Goal: Task Accomplishment & Management: Manage account settings

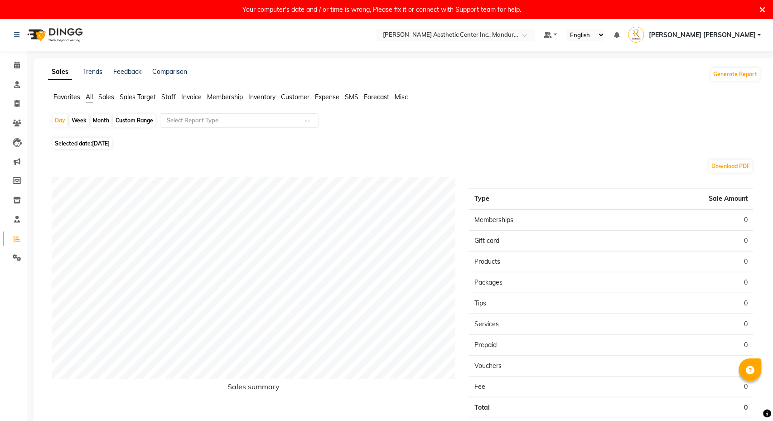
click at [761, 9] on icon at bounding box center [763, 10] width 6 height 8
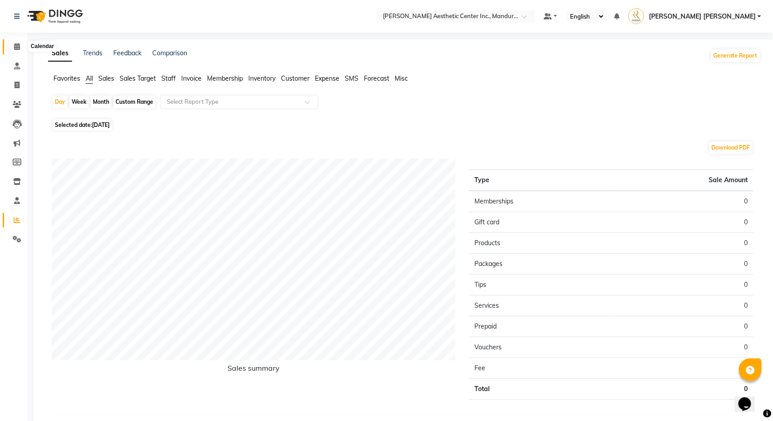
click at [15, 48] on icon at bounding box center [17, 46] width 6 height 7
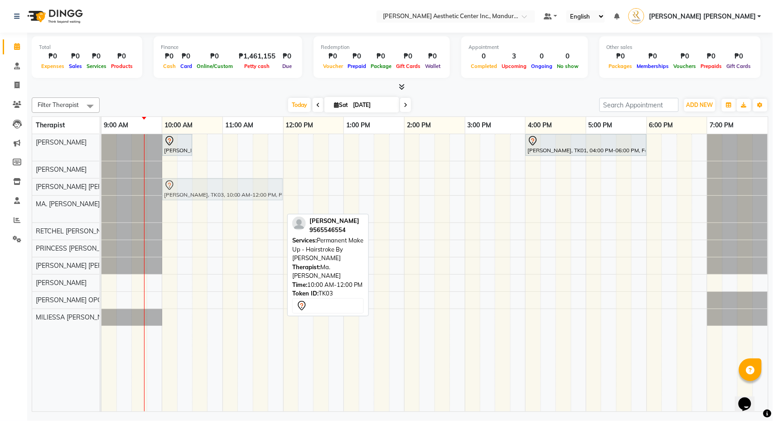
drag, startPoint x: 262, startPoint y: 207, endPoint x: 261, endPoint y: 189, distance: 18.6
click at [261, 189] on tbody "[PERSON_NAME], TK02, 10:00 AM-10:30 AM, 360 Hifu Lipo - Face [PERSON_NAME], TK0…" at bounding box center [435, 230] width 667 height 192
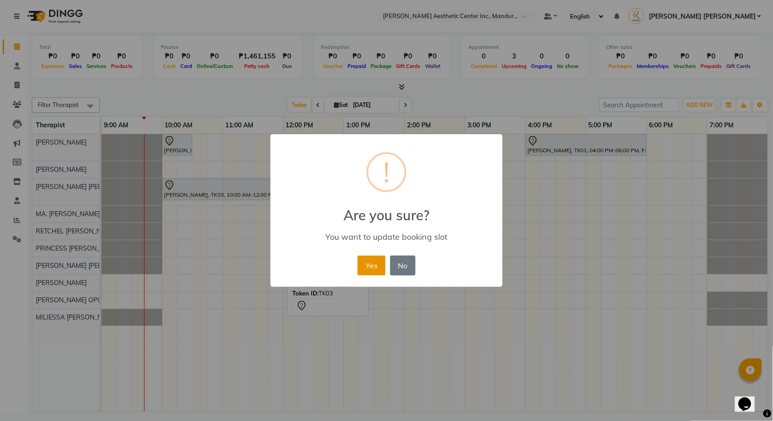
click at [363, 266] on button "Yes" at bounding box center [372, 266] width 28 height 20
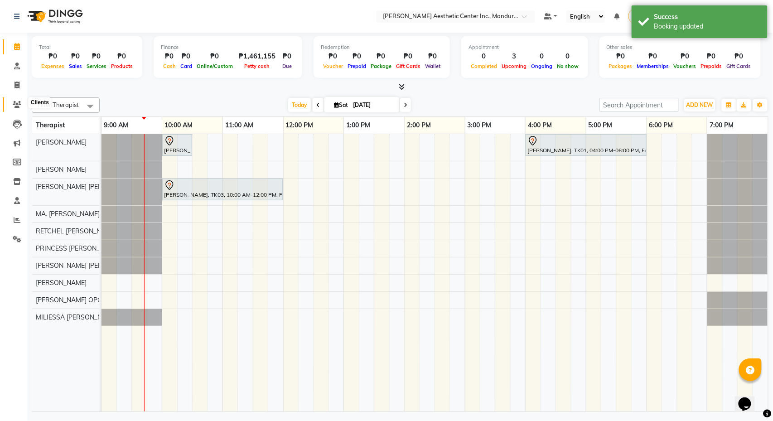
click at [17, 106] on icon at bounding box center [17, 104] width 9 height 7
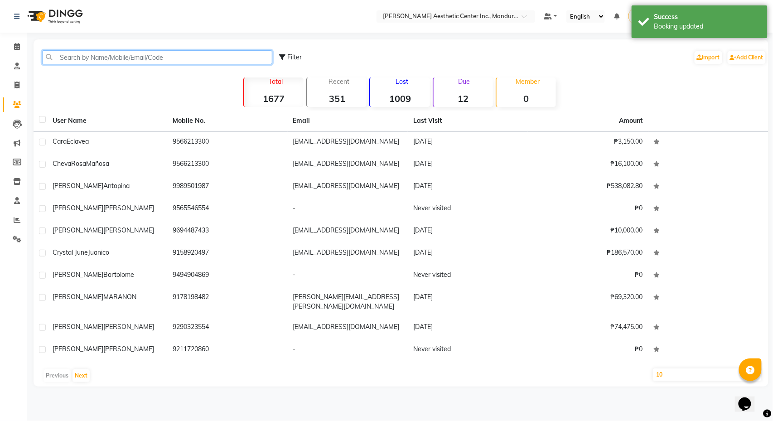
click at [115, 55] on input "text" at bounding box center [157, 57] width 230 height 14
click at [99, 57] on input "text" at bounding box center [157, 57] width 230 height 14
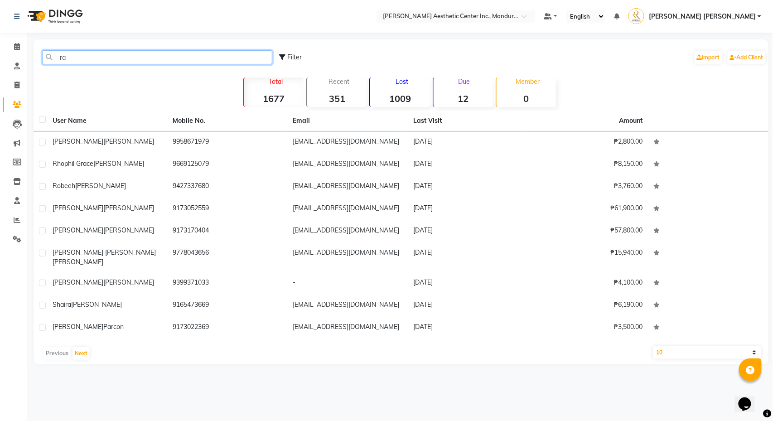
type input "r"
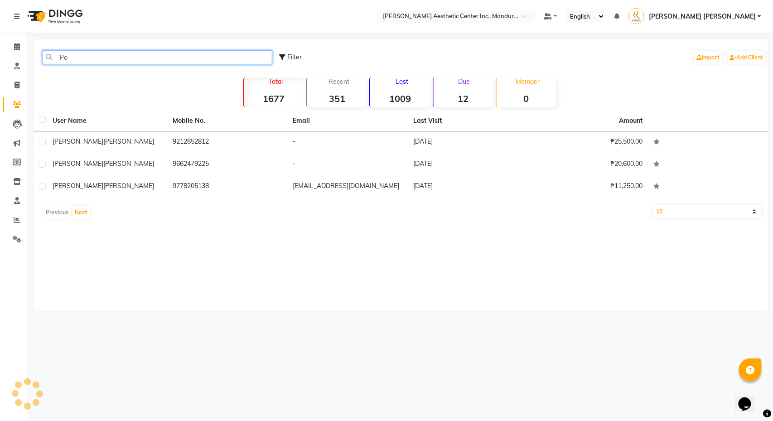
type input "P"
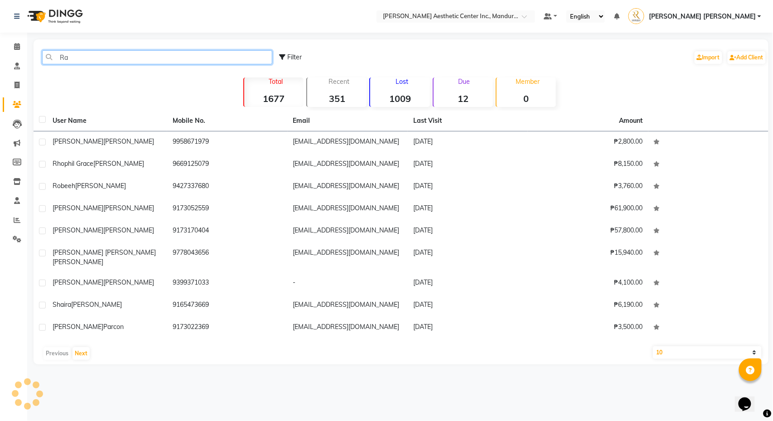
type input "R"
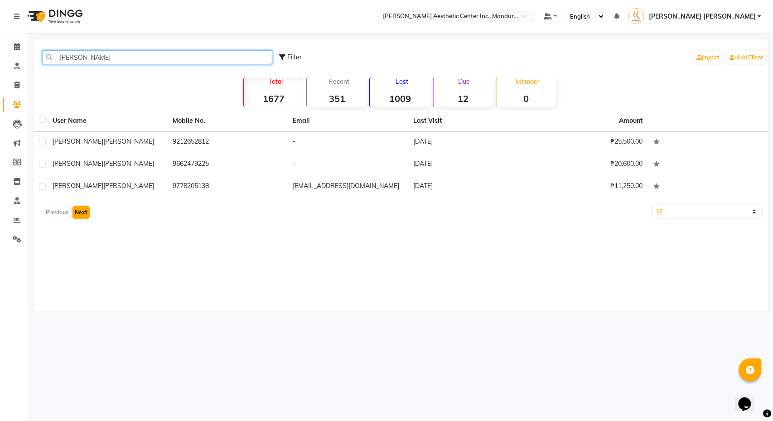
type input "[PERSON_NAME]"
click at [85, 214] on button "Next" at bounding box center [81, 212] width 17 height 13
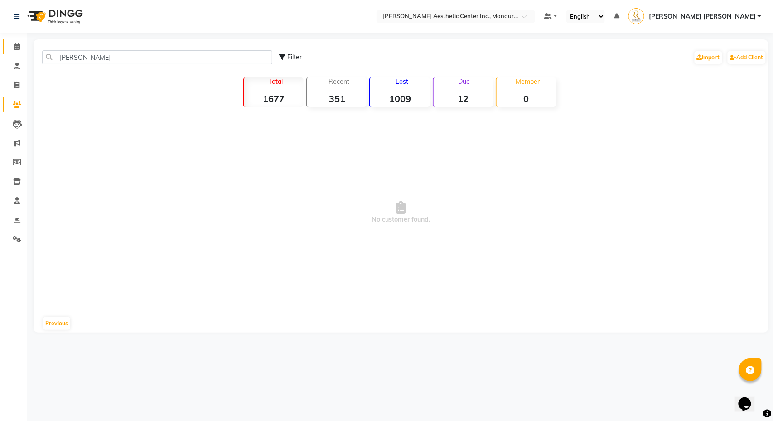
click at [16, 42] on span at bounding box center [17, 47] width 16 height 10
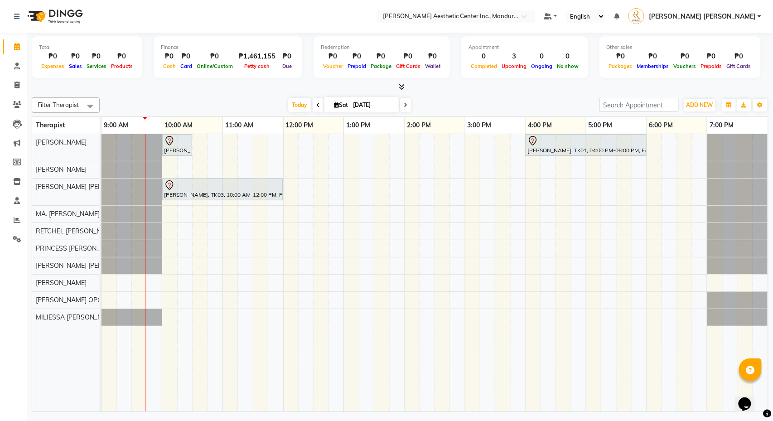
click at [374, 101] on input "[DATE]" at bounding box center [372, 105] width 45 height 14
select select "10"
select select "2025"
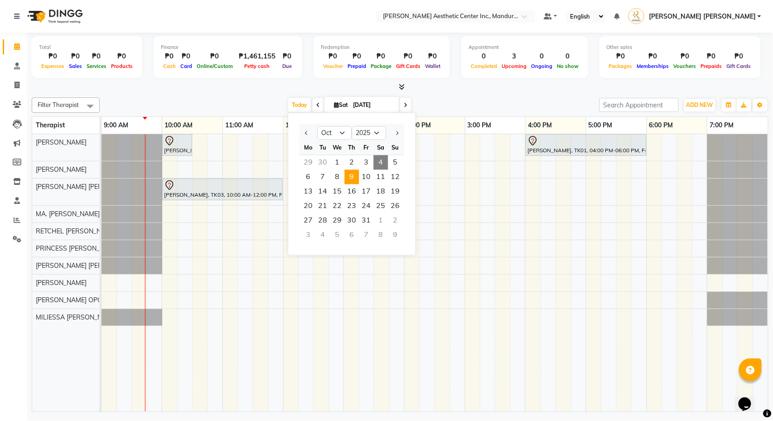
click at [347, 182] on span "9" at bounding box center [352, 177] width 15 height 15
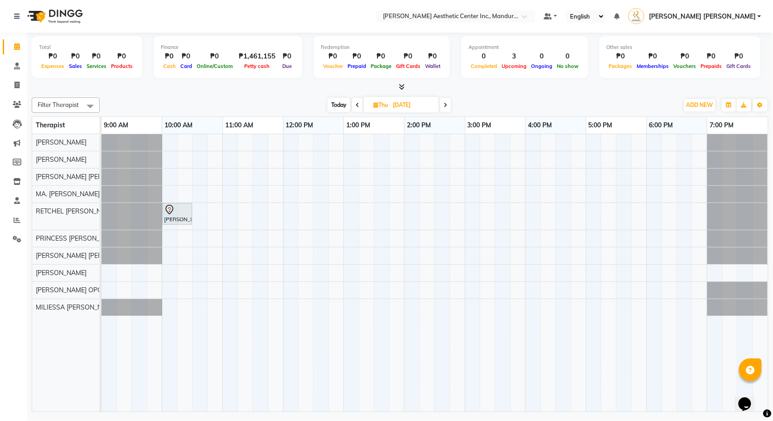
click at [336, 106] on span "Today" at bounding box center [339, 105] width 23 height 14
type input "[DATE]"
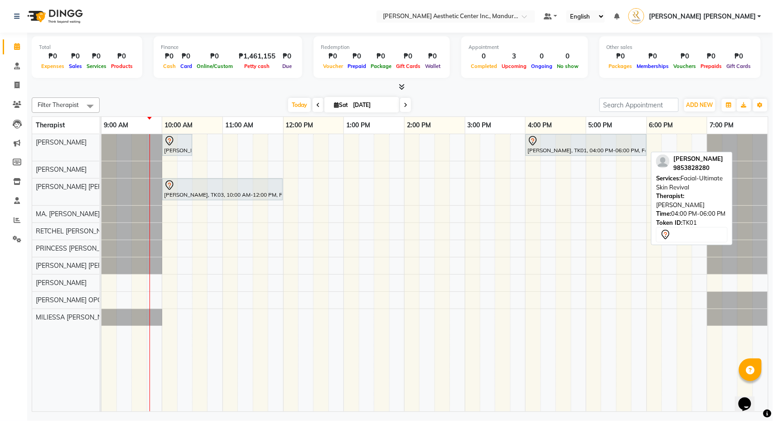
click at [570, 141] on div at bounding box center [586, 141] width 117 height 11
select select "7"
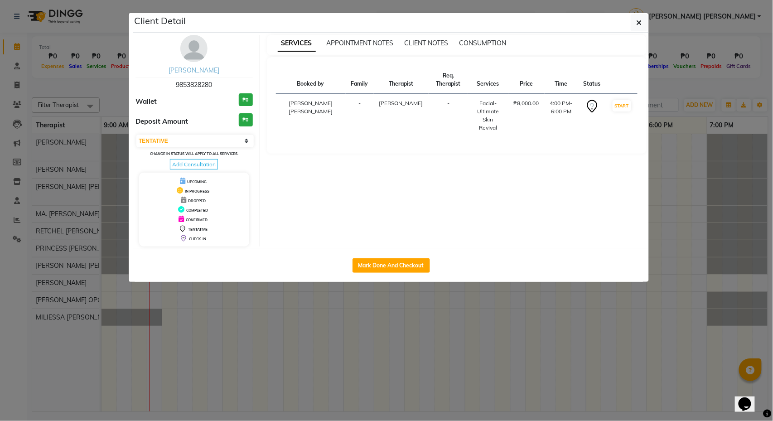
click at [184, 70] on link "[PERSON_NAME]" at bounding box center [194, 70] width 51 height 8
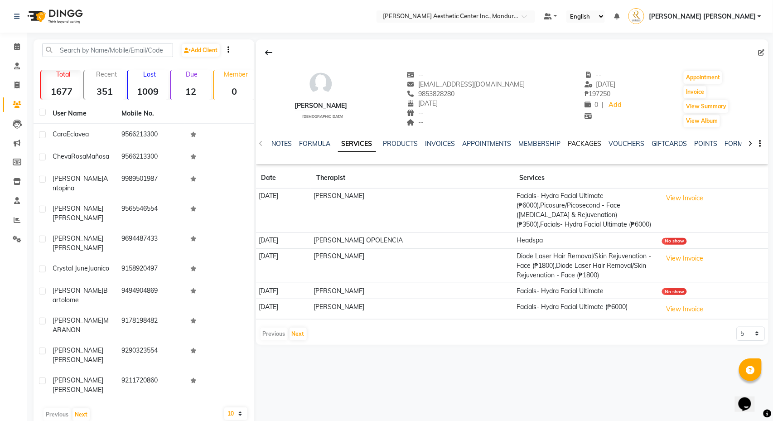
click at [601, 141] on link "PACKAGES" at bounding box center [585, 144] width 34 height 8
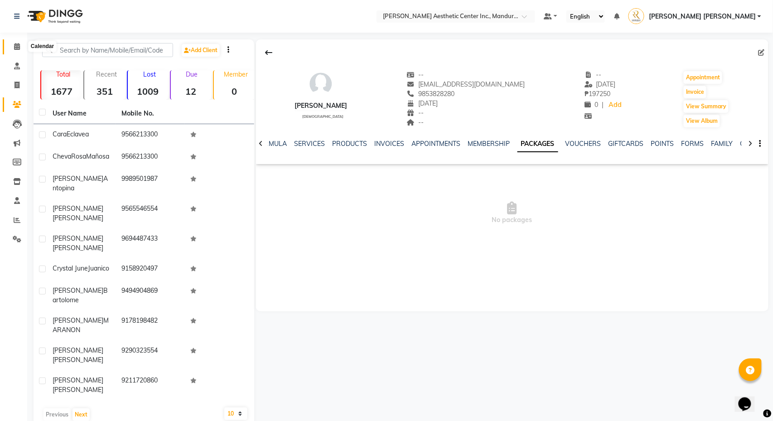
click at [16, 51] on link "Calendar" at bounding box center [14, 46] width 22 height 15
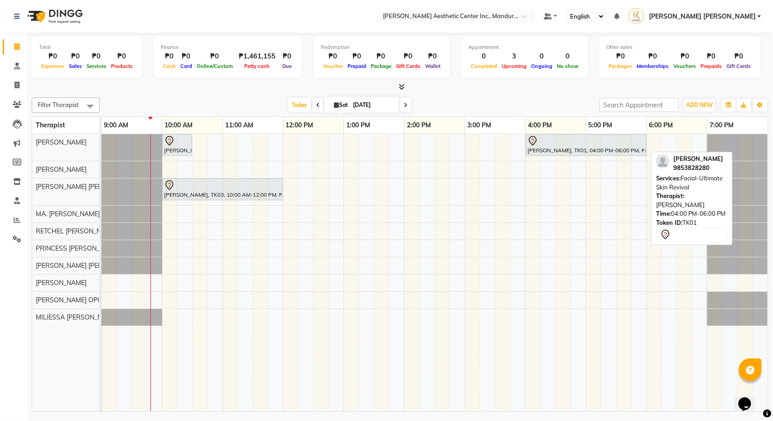
click at [565, 148] on div "[PERSON_NAME], TK01, 04:00 PM-06:00 PM, Facial-Ultimate Skin Revival" at bounding box center [586, 145] width 119 height 19
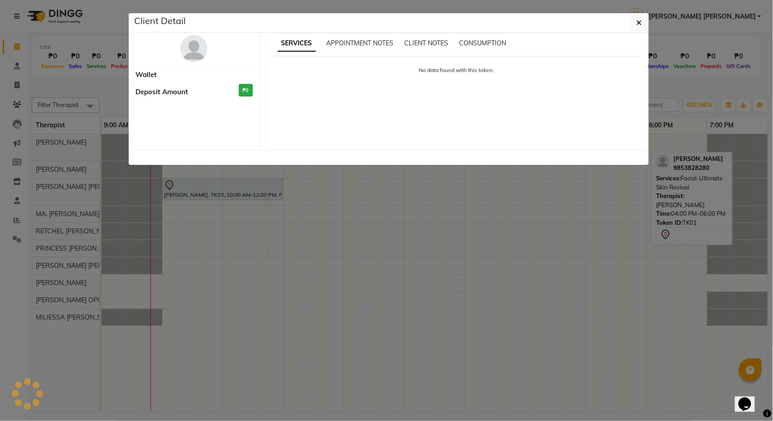
select select "7"
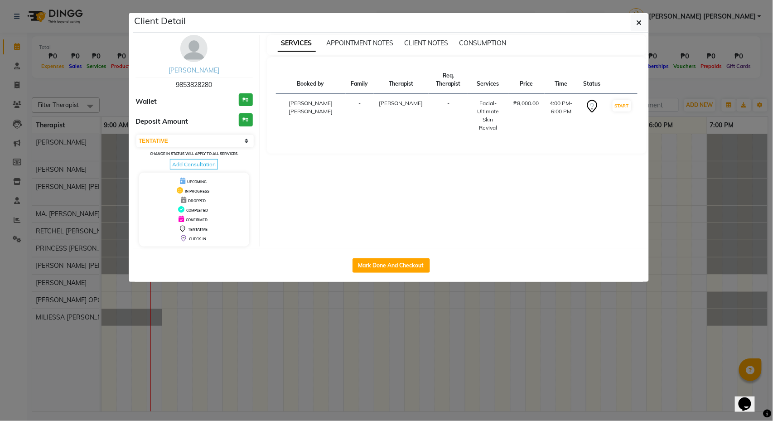
click at [189, 70] on link "[PERSON_NAME]" at bounding box center [194, 70] width 51 height 8
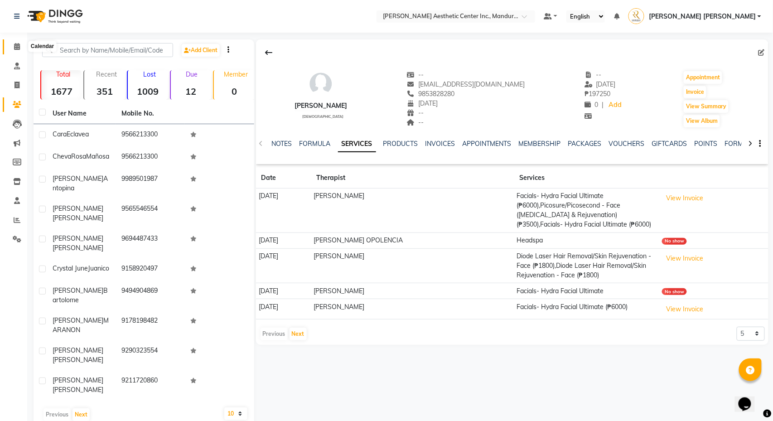
click at [14, 46] on icon at bounding box center [17, 46] width 6 height 7
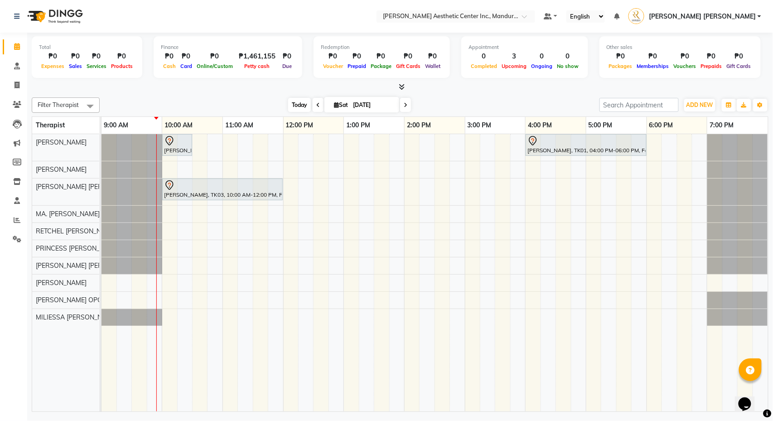
click at [294, 110] on span "Today" at bounding box center [299, 105] width 23 height 14
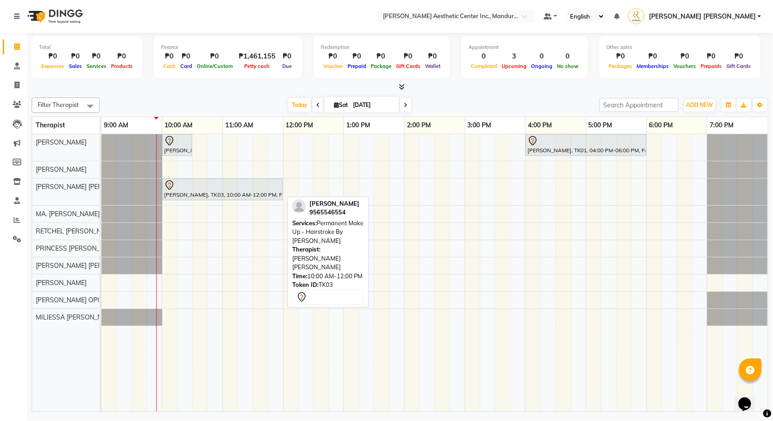
click at [180, 194] on div "[PERSON_NAME], TK03, 10:00 AM-12:00 PM, Permanent Make Up - Hairstroke By [PERS…" at bounding box center [222, 189] width 119 height 19
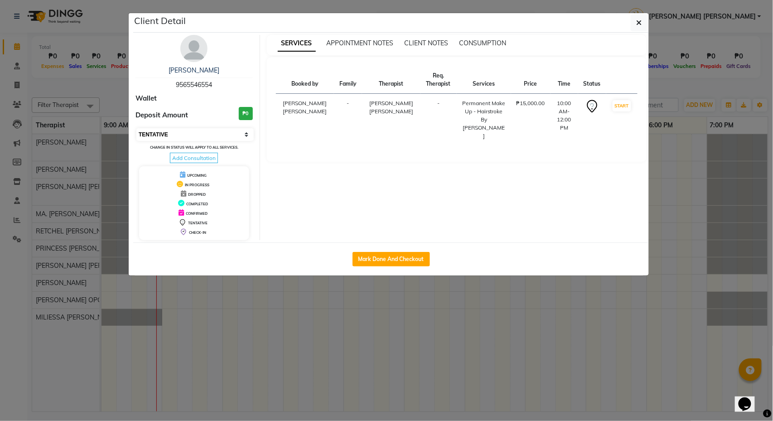
select select "6"
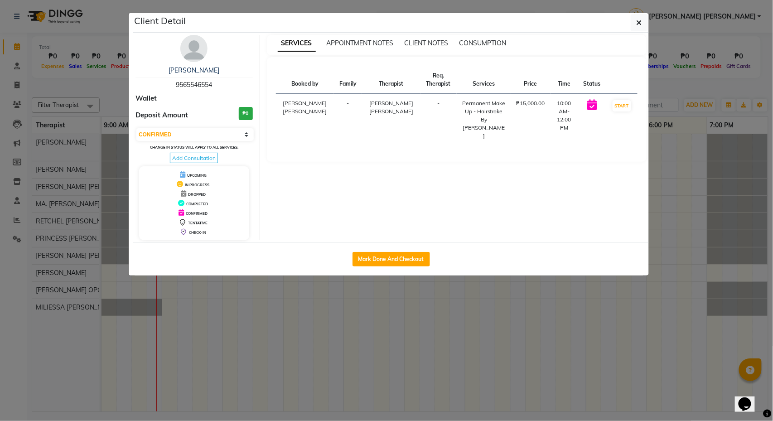
click at [734, 83] on ngb-modal-window "Client Detail [PERSON_NAME] 9565546554 Wallet Deposit Amount ₱0 Select IN SERVI…" at bounding box center [386, 210] width 773 height 421
click at [682, 84] on ngb-modal-window "Client Detail [PERSON_NAME] 9565546554 Wallet Deposit Amount ₱0 Select IN SERVI…" at bounding box center [386, 210] width 773 height 421
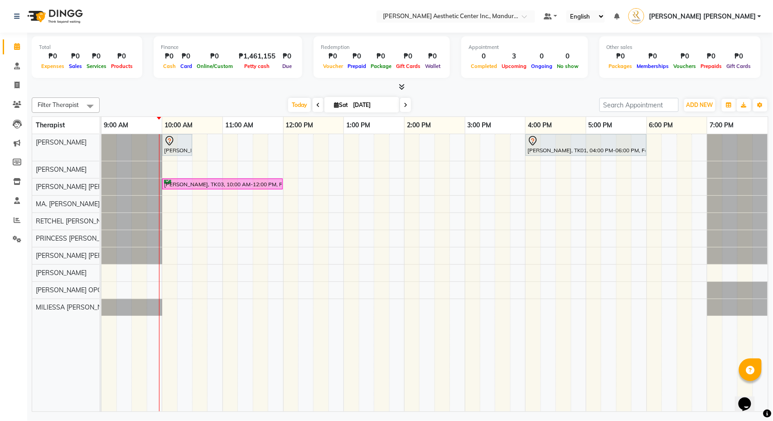
click at [315, 105] on span at bounding box center [318, 105] width 11 height 14
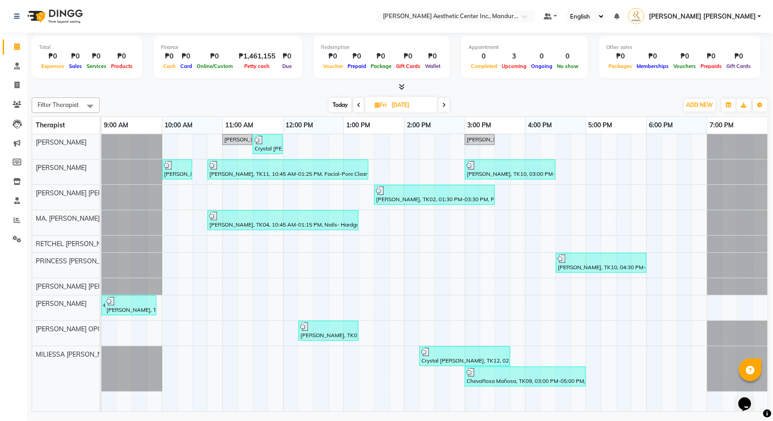
click at [345, 106] on span "Today" at bounding box center [340, 105] width 23 height 14
type input "[DATE]"
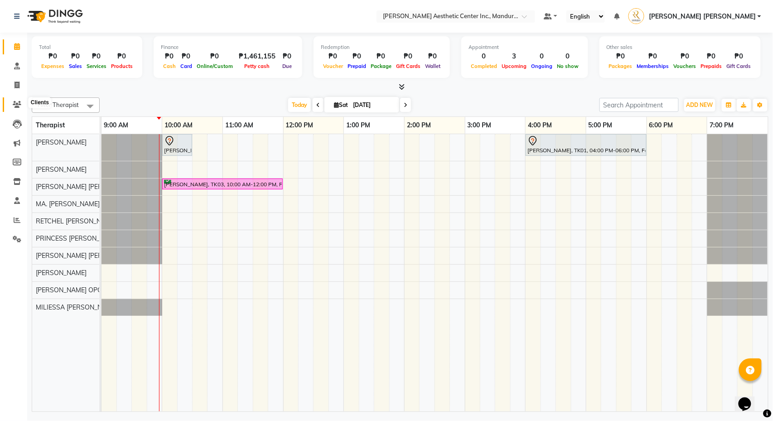
click at [18, 101] on icon at bounding box center [17, 104] width 9 height 7
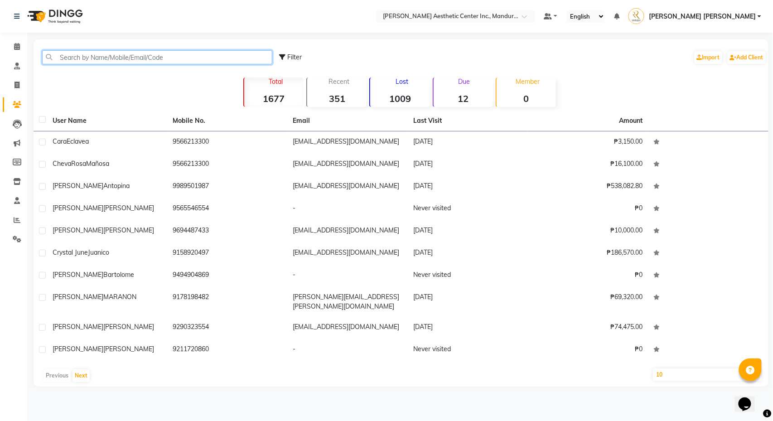
click at [147, 55] on input "text" at bounding box center [157, 57] width 230 height 14
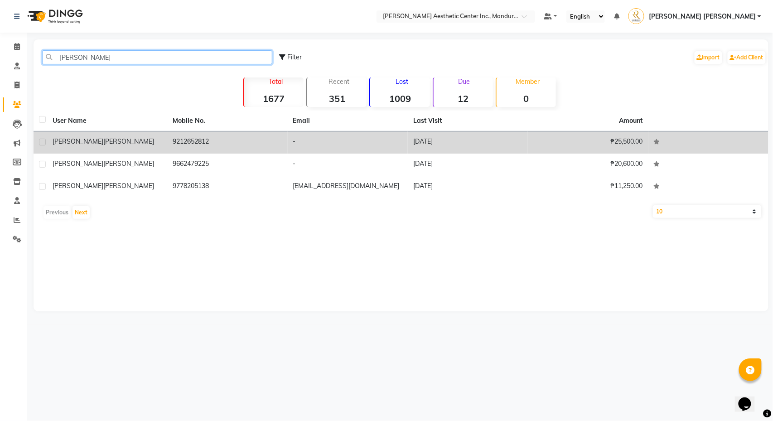
type input "[PERSON_NAME]"
click at [133, 138] on div "[PERSON_NAME]" at bounding box center [107, 142] width 109 height 10
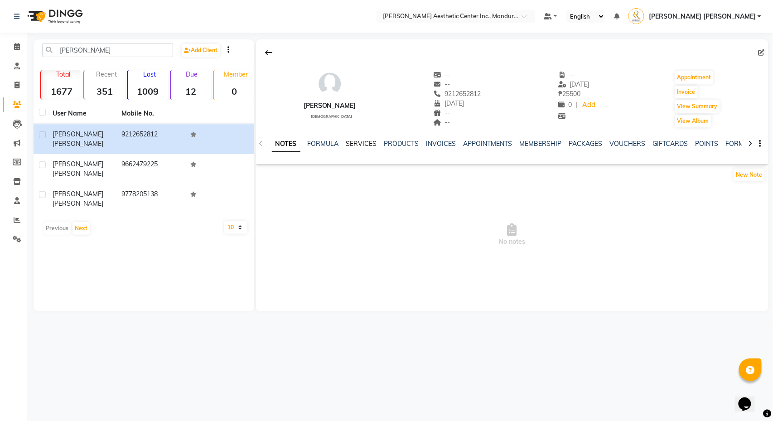
click at [372, 142] on link "SERVICES" at bounding box center [361, 144] width 31 height 8
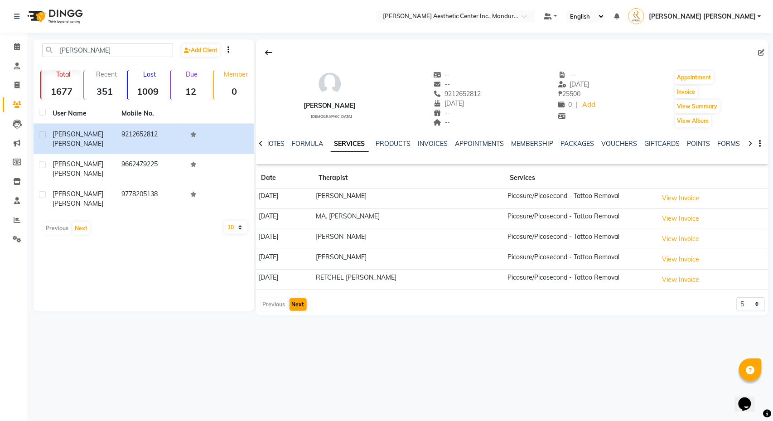
click at [297, 309] on button "Next" at bounding box center [298, 304] width 17 height 13
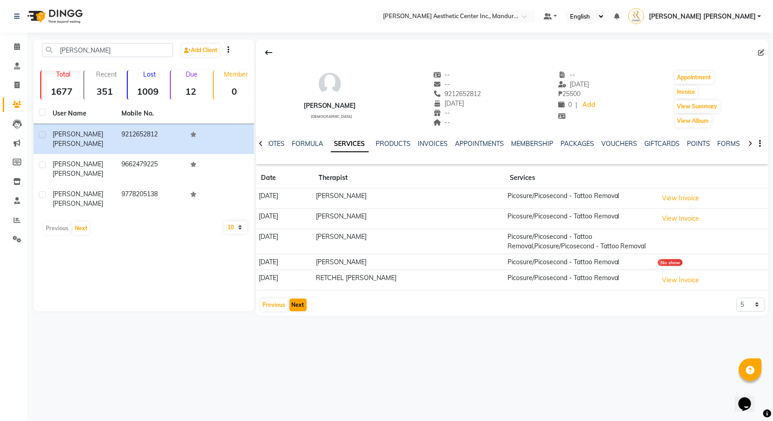
click at [297, 309] on button "Next" at bounding box center [298, 305] width 17 height 13
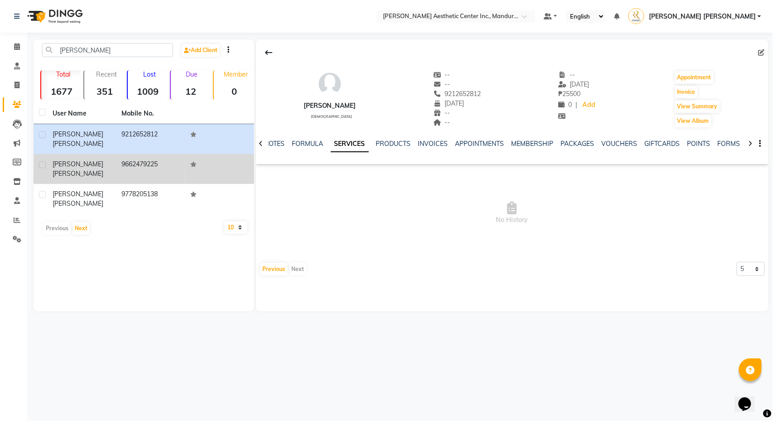
click at [77, 162] on div "[PERSON_NAME]" at bounding box center [82, 169] width 58 height 19
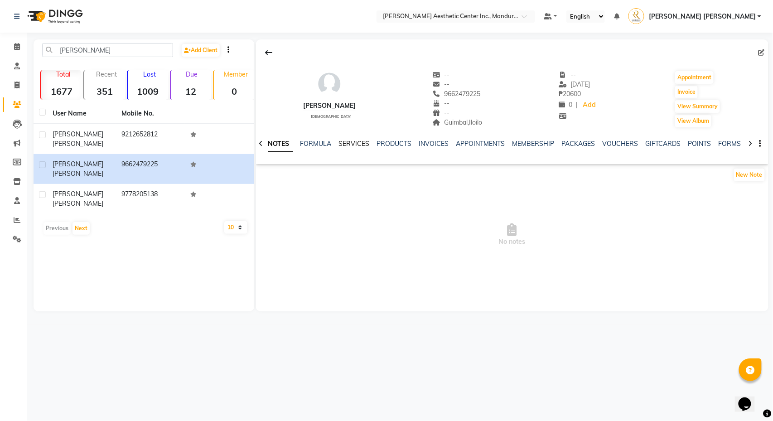
click at [354, 141] on link "SERVICES" at bounding box center [354, 144] width 31 height 8
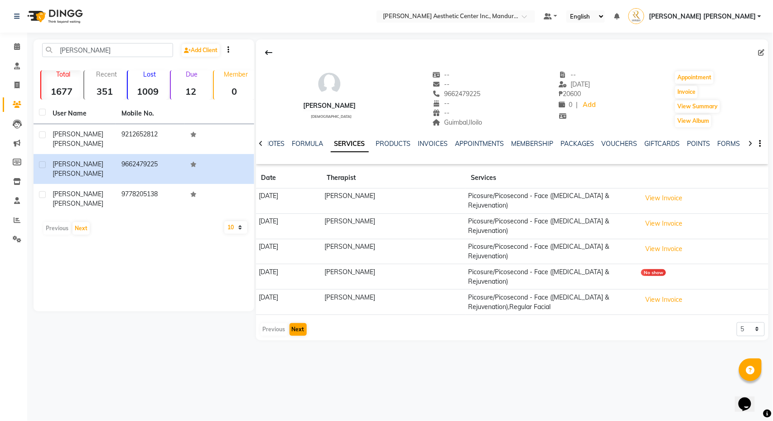
click at [299, 333] on button "Next" at bounding box center [298, 329] width 17 height 13
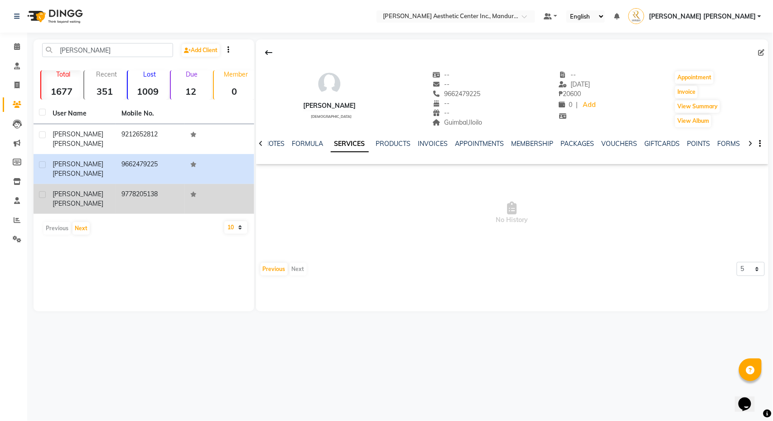
click at [89, 199] on span "[PERSON_NAME]" at bounding box center [78, 203] width 51 height 8
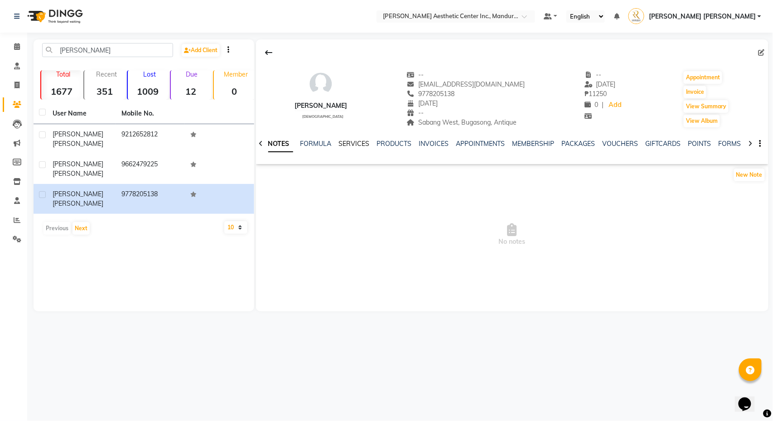
click at [359, 144] on link "SERVICES" at bounding box center [354, 144] width 31 height 8
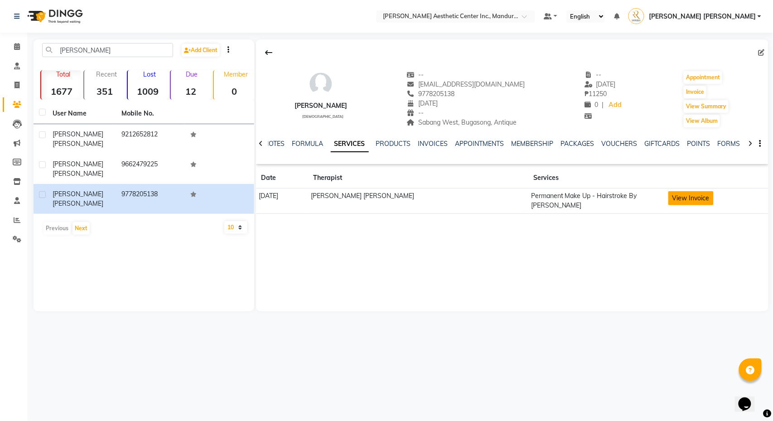
click at [669, 201] on button "View Invoice" at bounding box center [691, 198] width 45 height 14
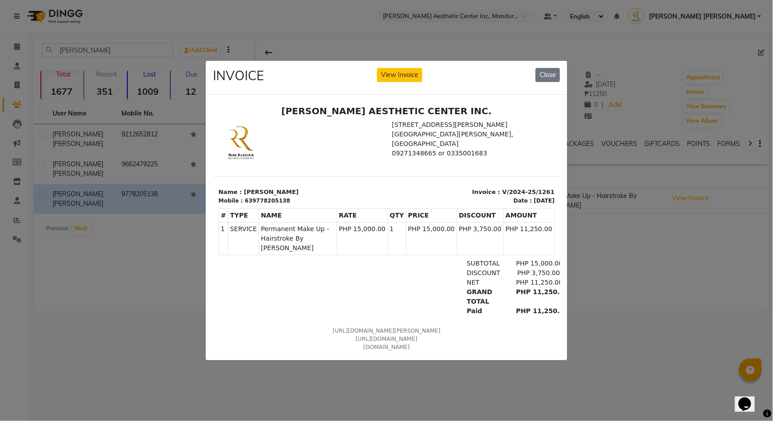
click at [636, 249] on ngb-modal-window "INVOICE View Invoice Close" at bounding box center [386, 210] width 773 height 421
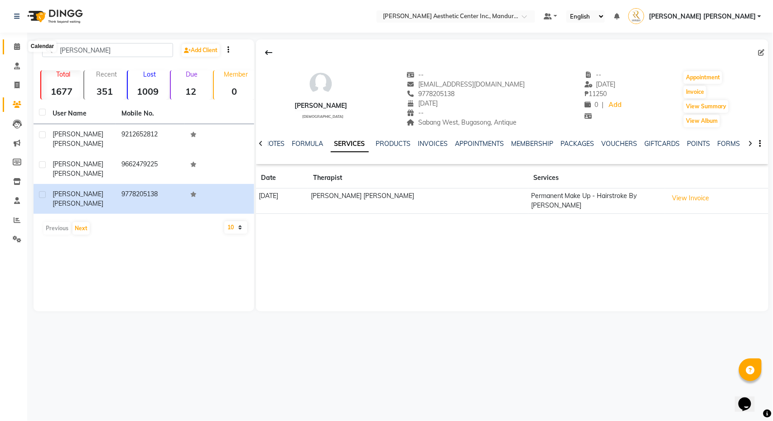
click at [17, 48] on icon at bounding box center [17, 46] width 6 height 7
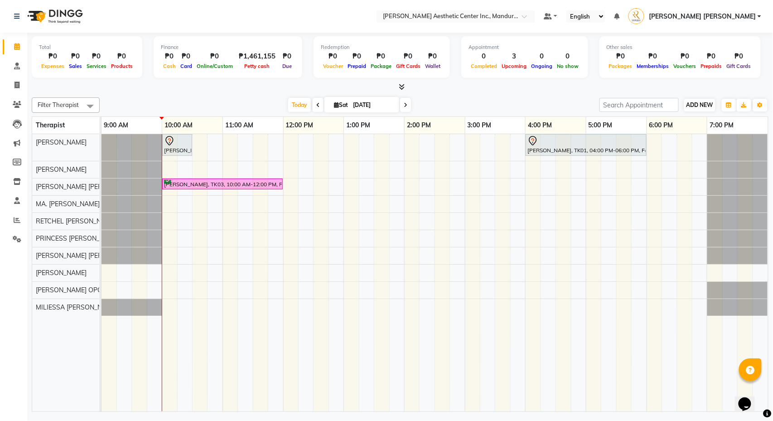
click at [698, 107] on span "ADD NEW" at bounding box center [700, 105] width 27 height 7
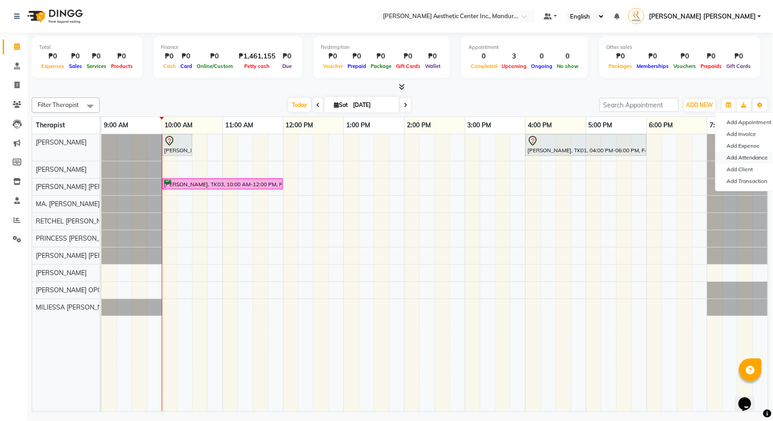
click at [745, 156] on link "Add Attendance" at bounding box center [752, 158] width 72 height 12
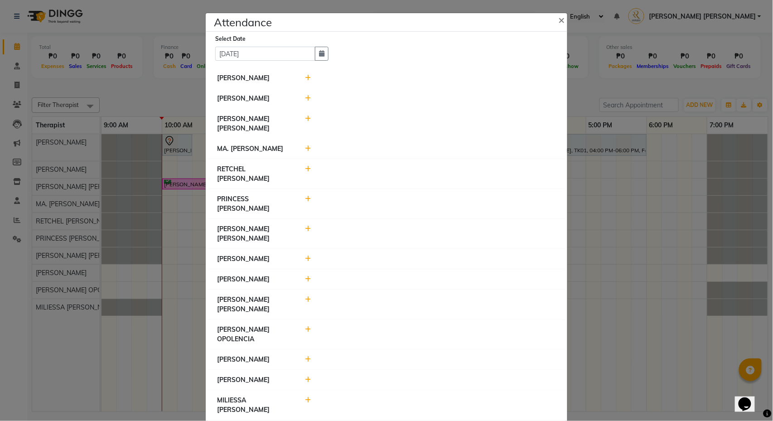
click at [311, 78] on icon at bounding box center [308, 78] width 6 height 6
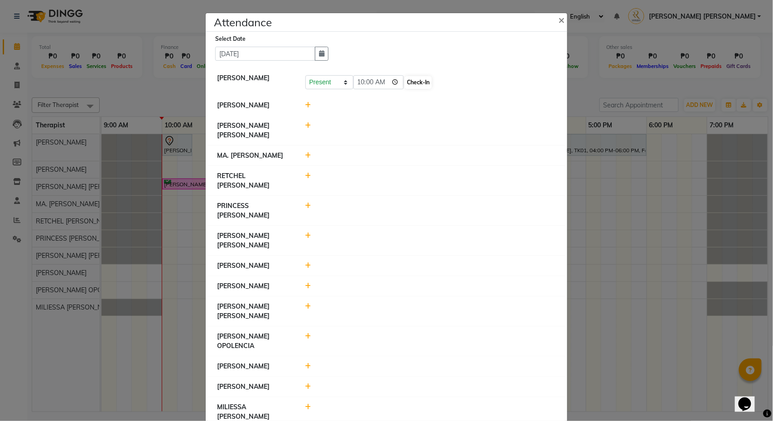
click at [407, 87] on button "Check-In" at bounding box center [418, 82] width 27 height 13
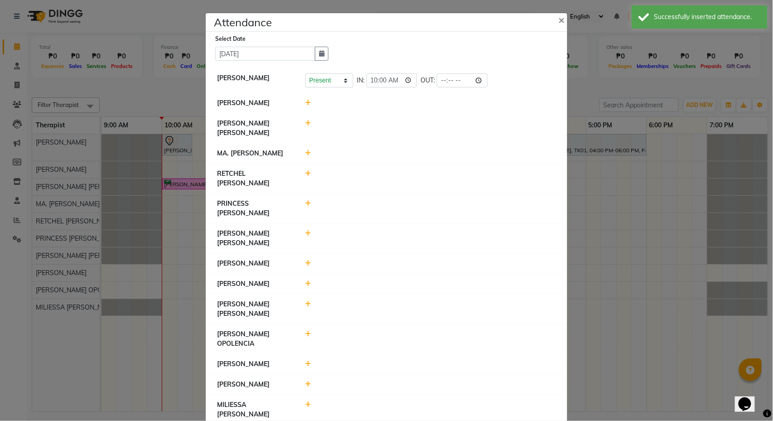
click at [306, 103] on icon at bounding box center [308, 103] width 6 height 6
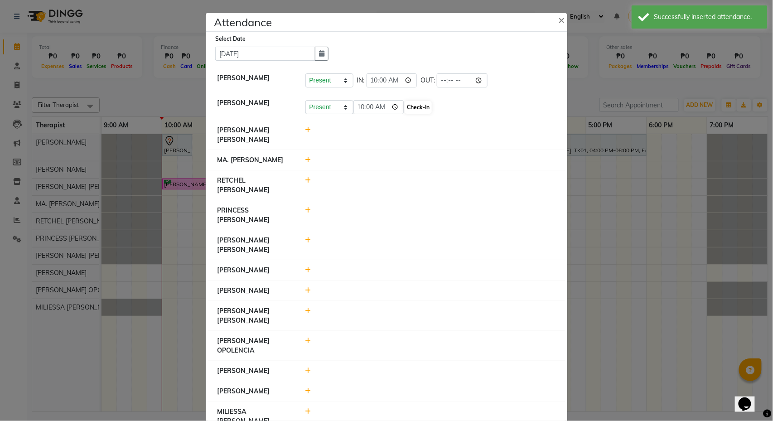
click at [405, 108] on button "Check-In" at bounding box center [418, 107] width 27 height 13
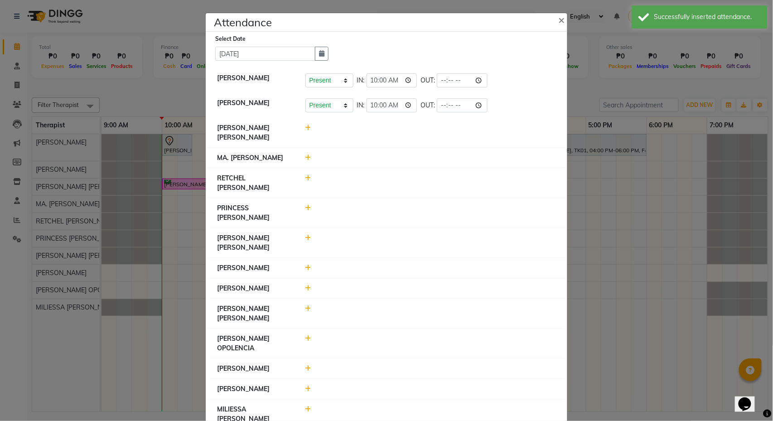
click at [310, 129] on icon at bounding box center [308, 128] width 6 height 6
click at [416, 135] on button "Check-In" at bounding box center [418, 132] width 27 height 13
click at [309, 158] on icon at bounding box center [308, 158] width 6 height 6
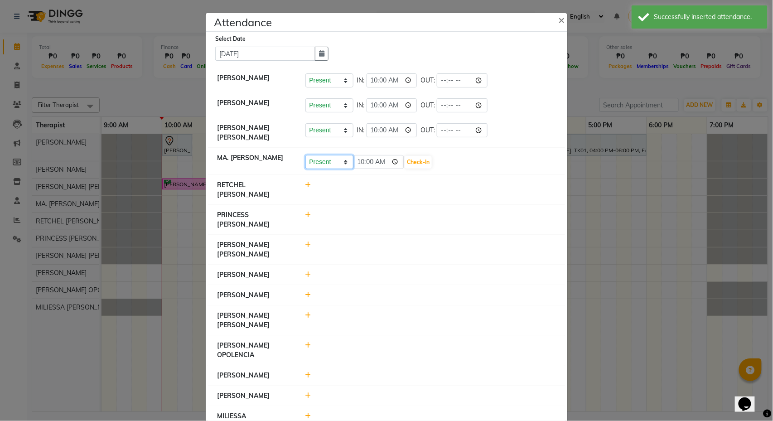
select select "A"
click at [368, 165] on button "Save" at bounding box center [363, 162] width 18 height 13
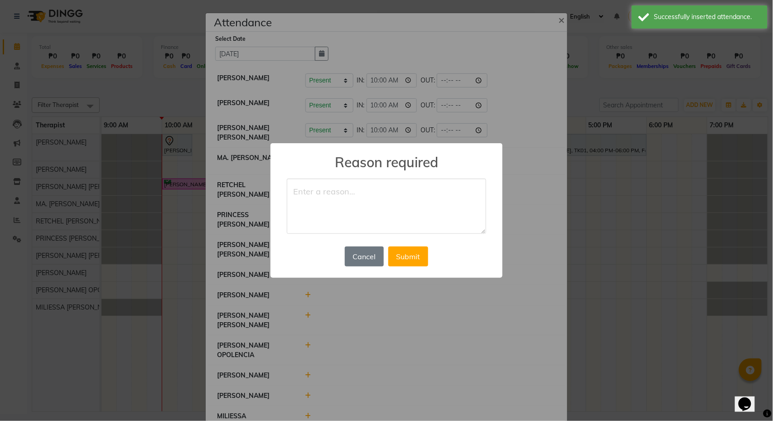
type textarea "e"
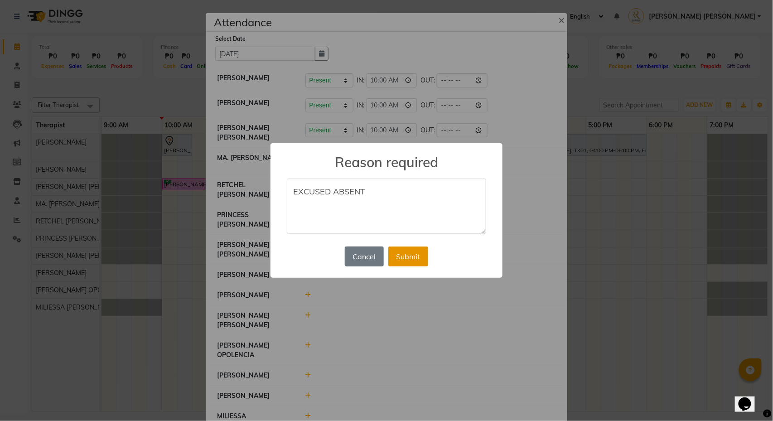
type textarea "EXCUSED ABSENT"
click at [407, 258] on button "Submit" at bounding box center [408, 257] width 40 height 20
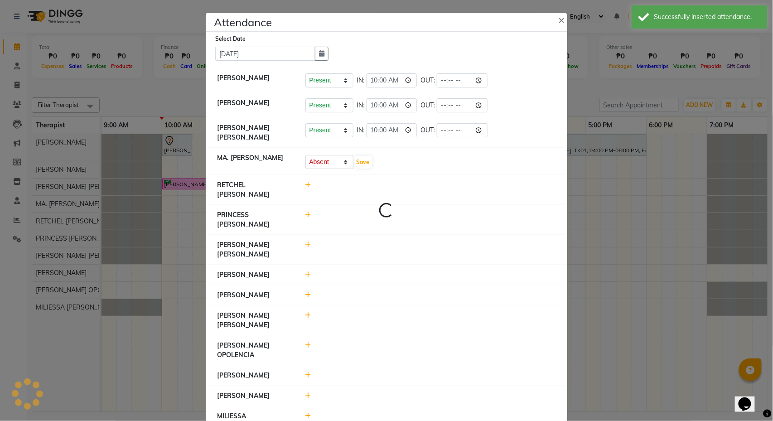
select select "A"
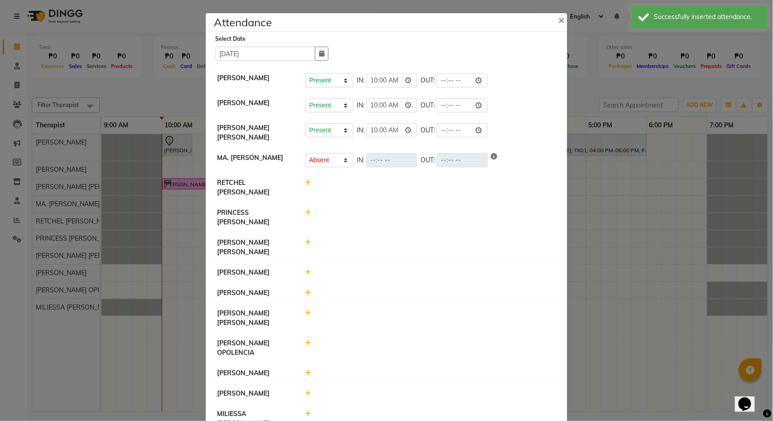
click at [307, 184] on icon at bounding box center [308, 182] width 6 height 6
click at [410, 186] on button "Check-In" at bounding box center [418, 187] width 27 height 13
select select "A"
click at [308, 209] on icon at bounding box center [308, 212] width 6 height 6
click at [416, 216] on button "Check-In" at bounding box center [418, 217] width 27 height 13
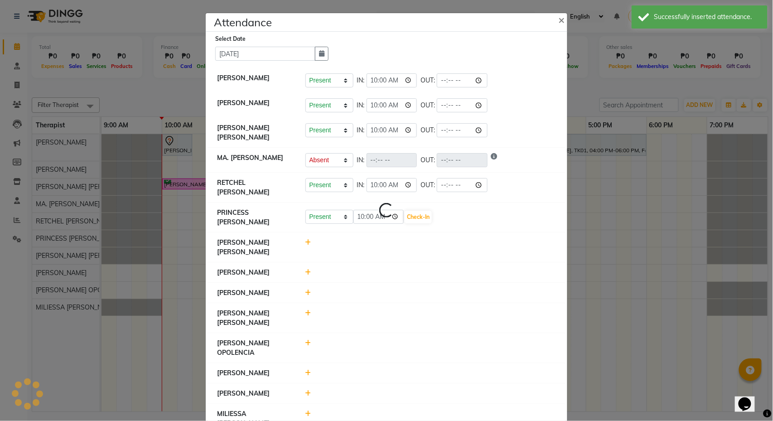
select select "A"
click at [308, 310] on icon at bounding box center [308, 313] width 6 height 6
select select "A"
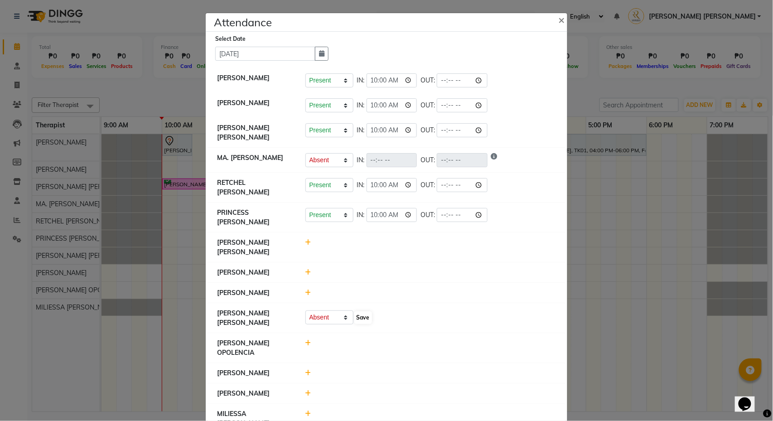
click at [363, 311] on button "Save" at bounding box center [363, 317] width 18 height 13
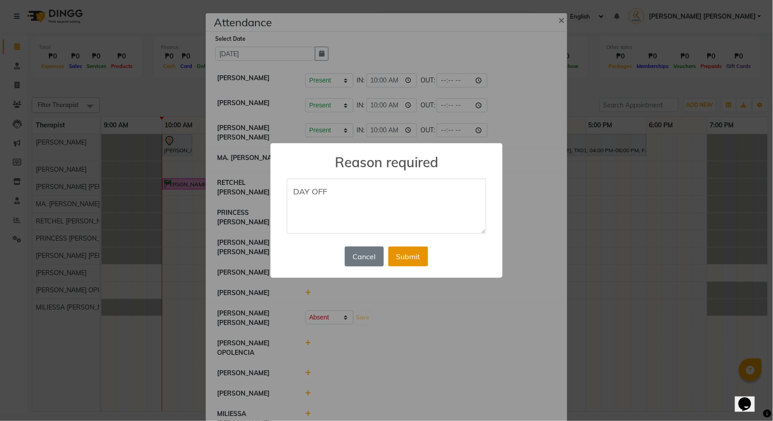
type textarea "DAY OFF"
click at [408, 257] on button "Submit" at bounding box center [408, 257] width 40 height 20
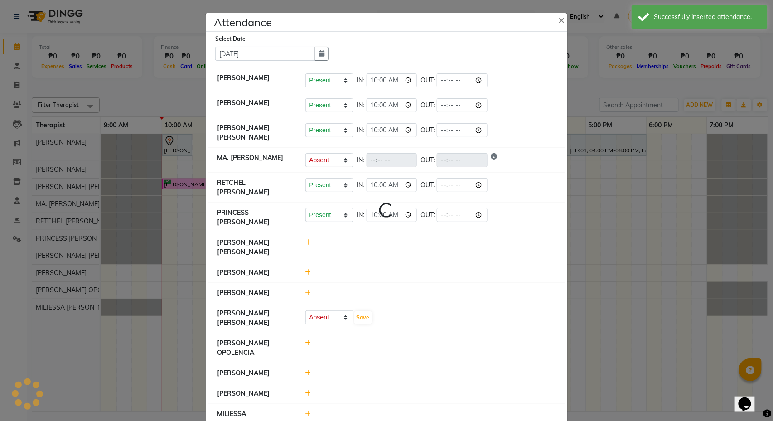
select select "A"
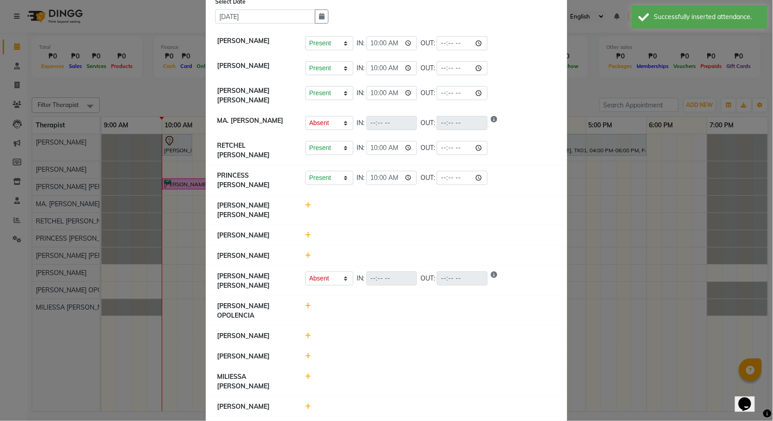
click at [308, 303] on icon at bounding box center [308, 306] width 6 height 6
click at [407, 304] on button "Check-In" at bounding box center [418, 310] width 27 height 13
select select "A"
click at [306, 373] on icon at bounding box center [308, 376] width 6 height 6
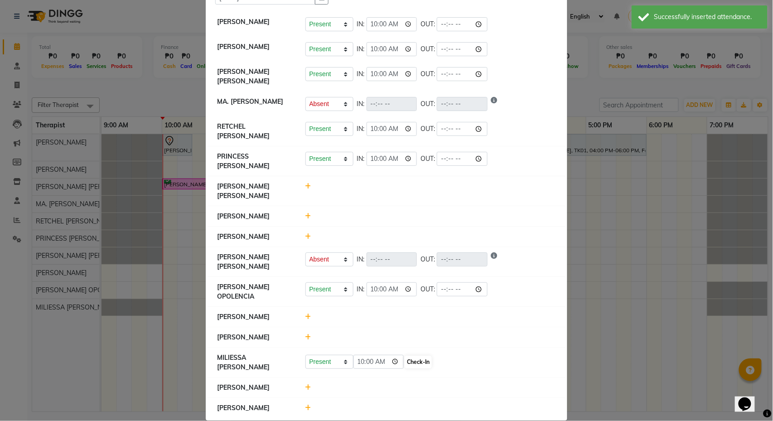
scroll to position [55, 0]
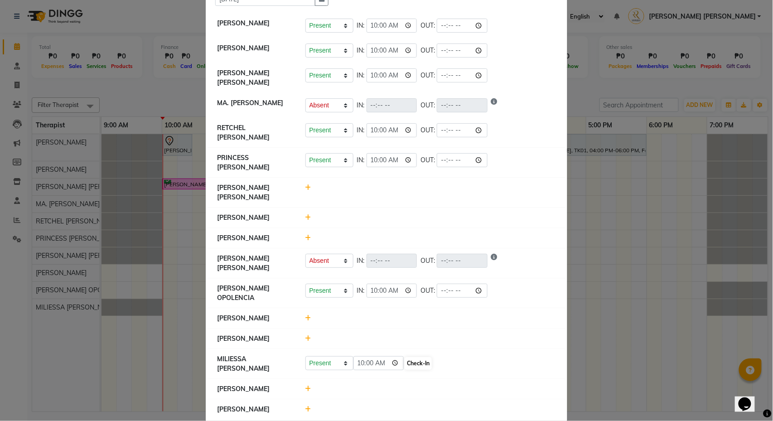
click at [409, 357] on button "Check-In" at bounding box center [418, 363] width 27 height 13
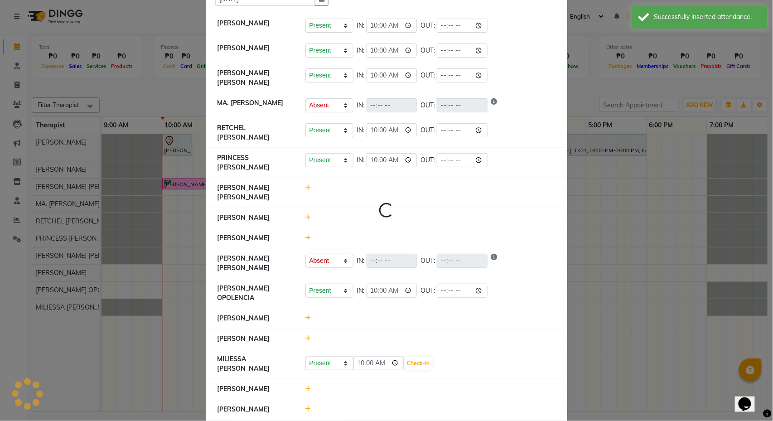
select select "A"
click at [305, 386] on icon at bounding box center [308, 389] width 6 height 6
click at [412, 387] on button "Check-In" at bounding box center [418, 393] width 27 height 13
select select "A"
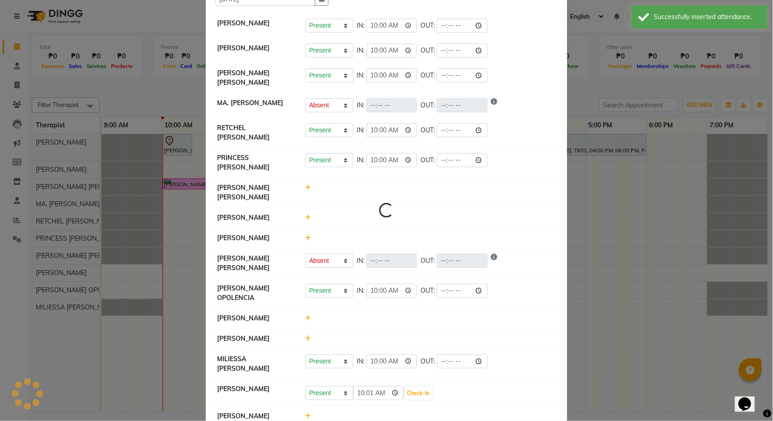
select select "A"
click at [307, 411] on icon at bounding box center [308, 414] width 6 height 6
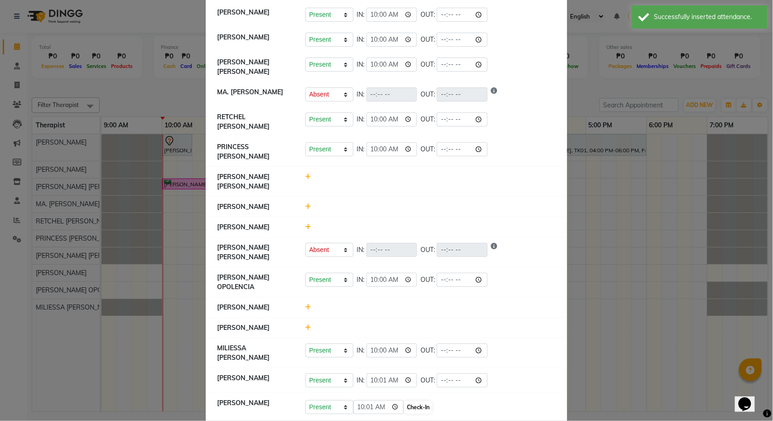
scroll to position [65, 0]
click at [416, 402] on button "Check-In" at bounding box center [418, 408] width 27 height 13
select select "A"
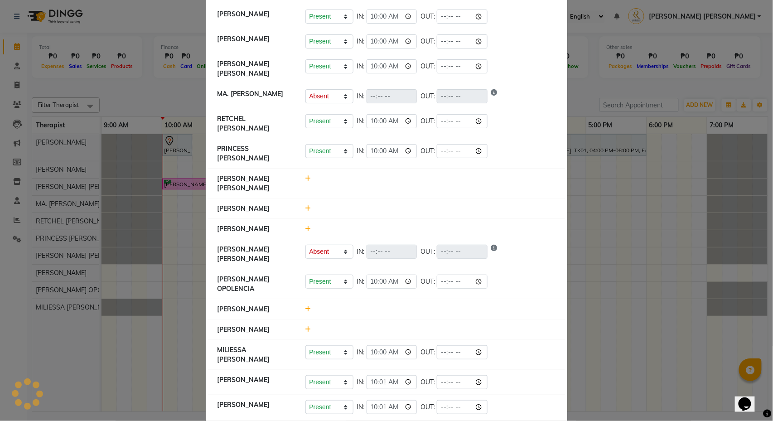
scroll to position [63, 0]
click at [626, 86] on ngb-modal-window "Attendance × Select Date [DATE] [PERSON_NAME] Present Absent Late Half Day Week…" at bounding box center [386, 210] width 773 height 421
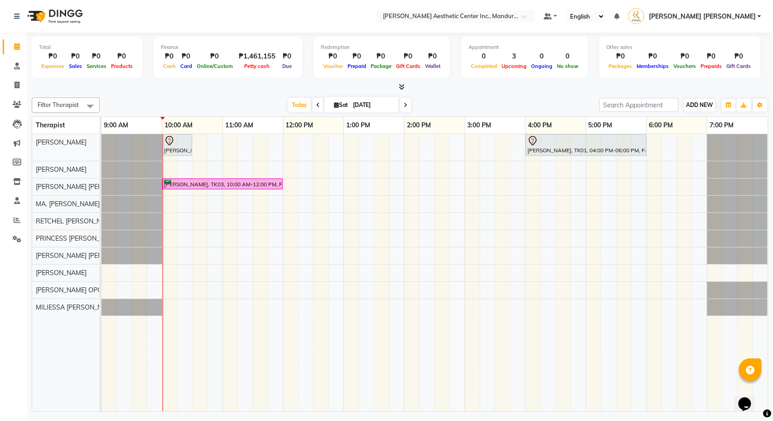
click at [697, 106] on span "ADD NEW" at bounding box center [700, 105] width 27 height 7
click at [659, 156] on link "Add Attendance" at bounding box center [680, 158] width 72 height 12
select select "A"
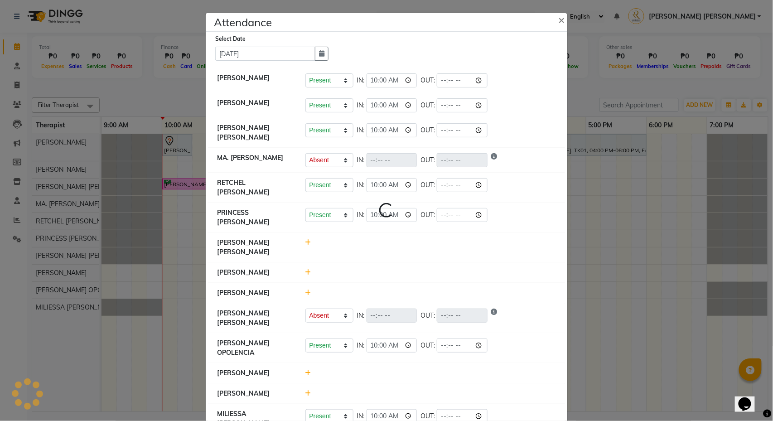
select select "A"
click at [595, 89] on ngb-modal-window "Attendance × Select Date [DATE] [PERSON_NAME] Present Absent Late Half Day Week…" at bounding box center [386, 210] width 773 height 421
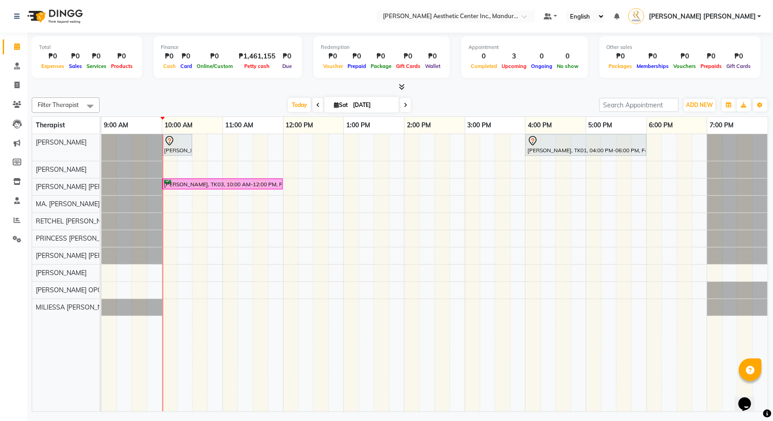
scroll to position [0, 0]
click at [18, 102] on icon at bounding box center [17, 104] width 9 height 7
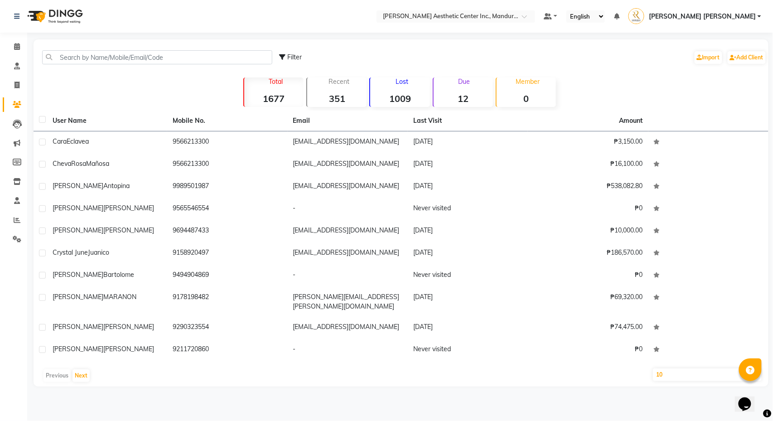
click at [113, 56] on input "text" at bounding box center [157, 57] width 230 height 14
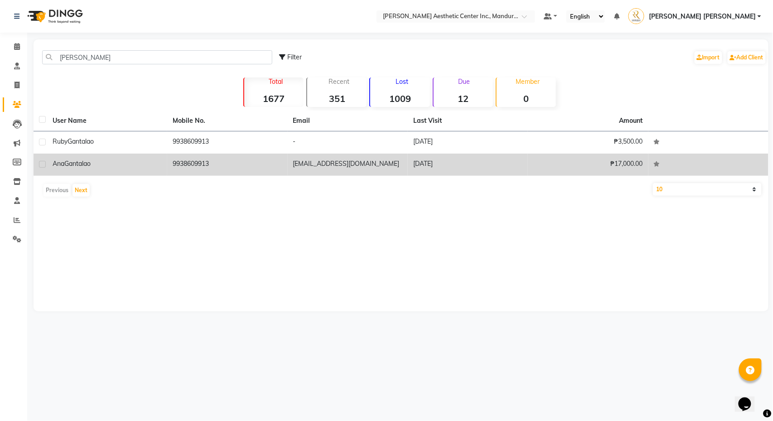
type input "[PERSON_NAME]"
click at [131, 166] on div "[PERSON_NAME]" at bounding box center [107, 164] width 109 height 10
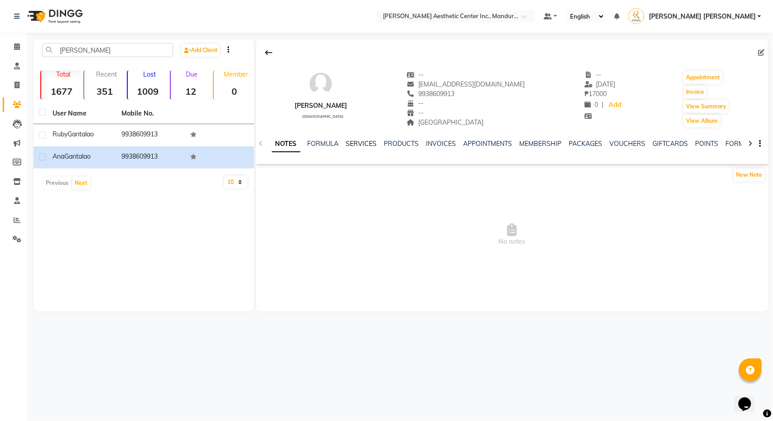
click at [372, 145] on link "SERVICES" at bounding box center [361, 144] width 31 height 8
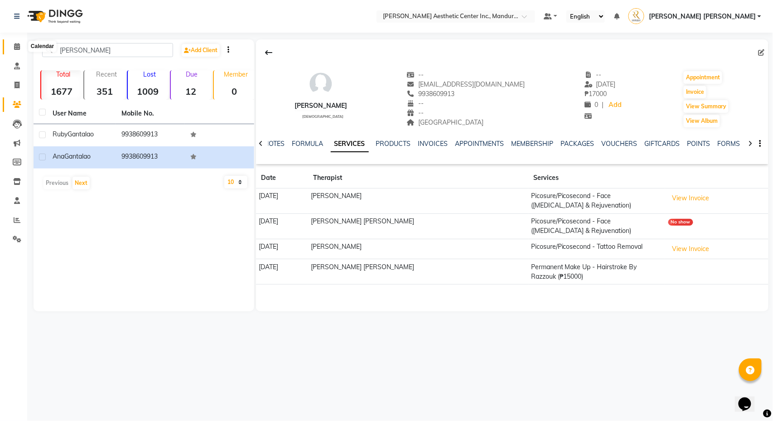
click at [13, 44] on span at bounding box center [17, 47] width 16 height 10
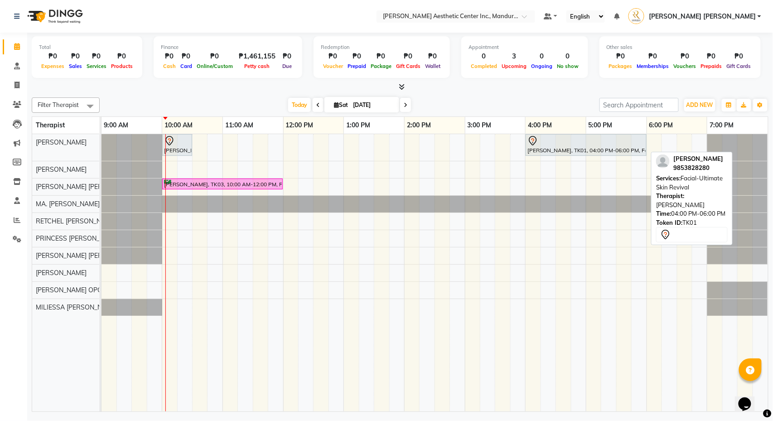
click at [604, 145] on div at bounding box center [586, 141] width 117 height 11
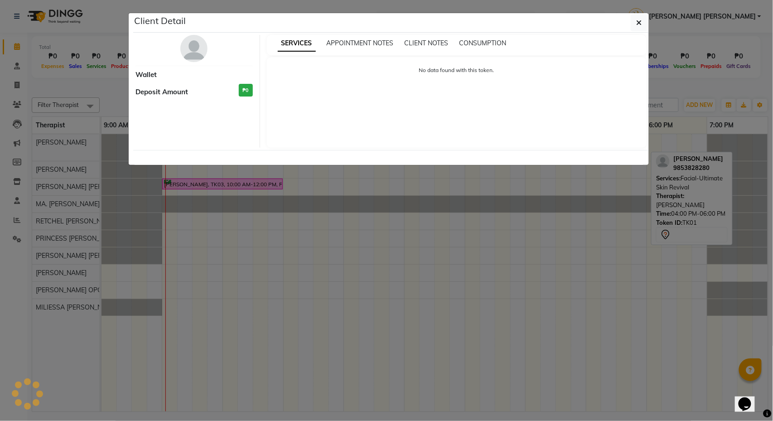
select select "7"
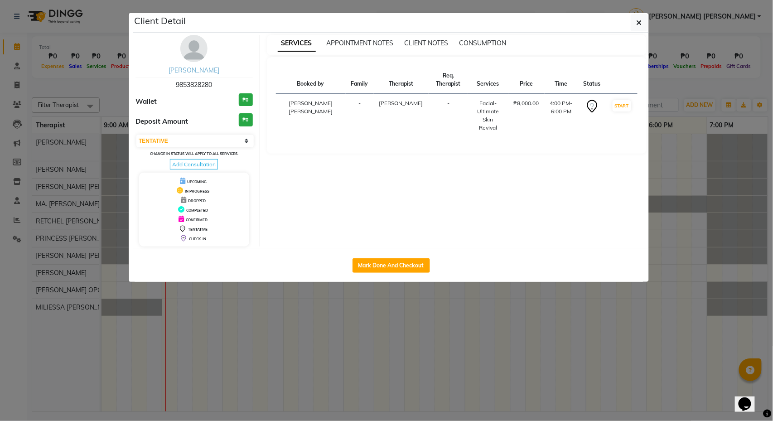
click at [197, 71] on link "[PERSON_NAME]" at bounding box center [194, 70] width 51 height 8
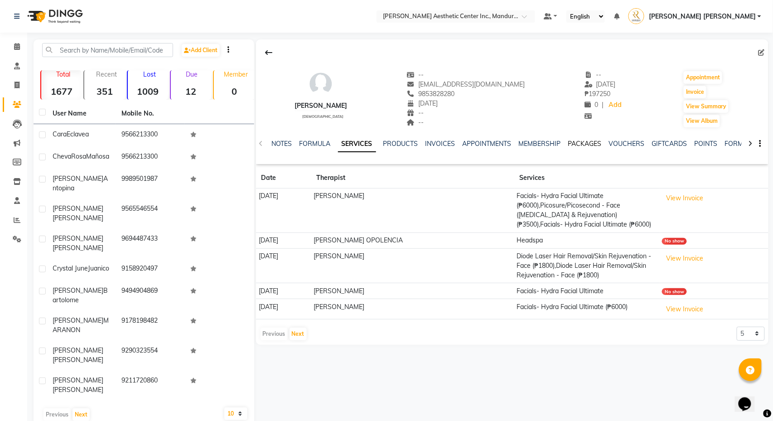
click at [586, 144] on link "PACKAGES" at bounding box center [585, 144] width 34 height 8
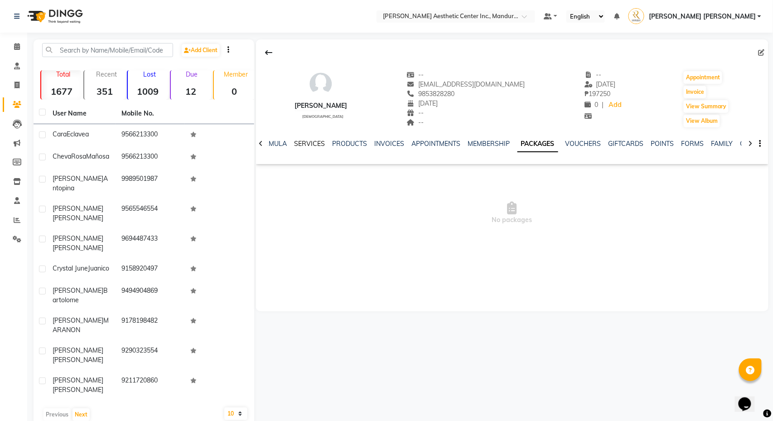
click at [310, 140] on link "SERVICES" at bounding box center [310, 144] width 31 height 8
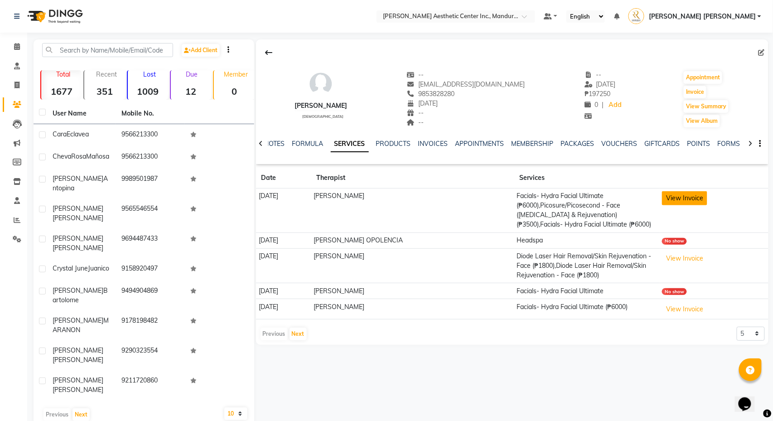
click at [690, 197] on button "View Invoice" at bounding box center [684, 198] width 45 height 14
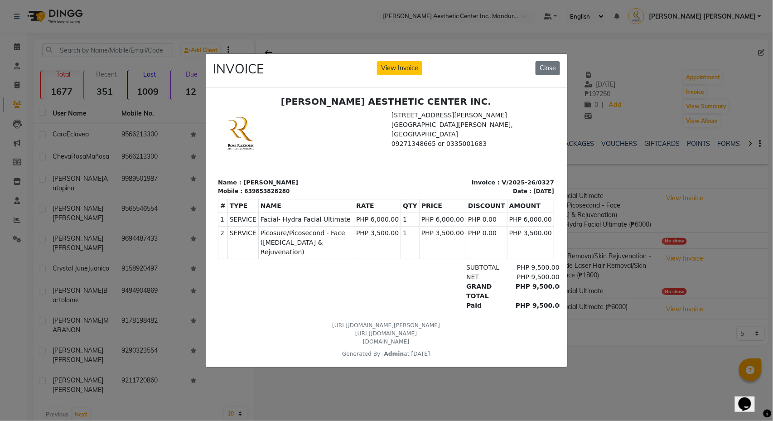
scroll to position [4, 0]
click at [651, 224] on ngb-modal-window "INVOICE View Invoice Close" at bounding box center [386, 210] width 773 height 421
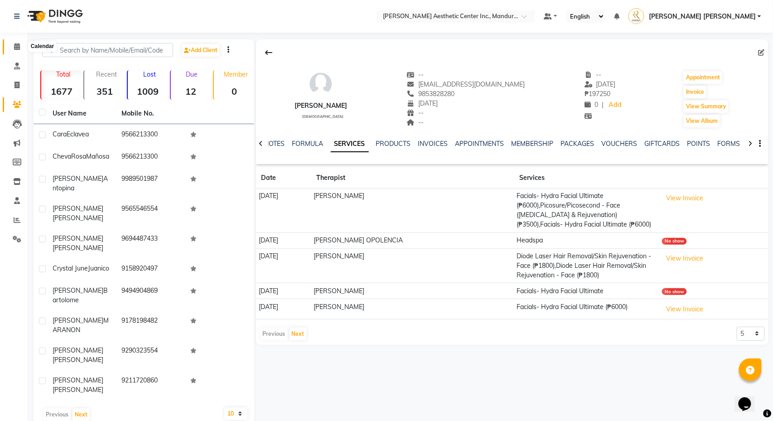
click at [13, 46] on span at bounding box center [17, 47] width 16 height 10
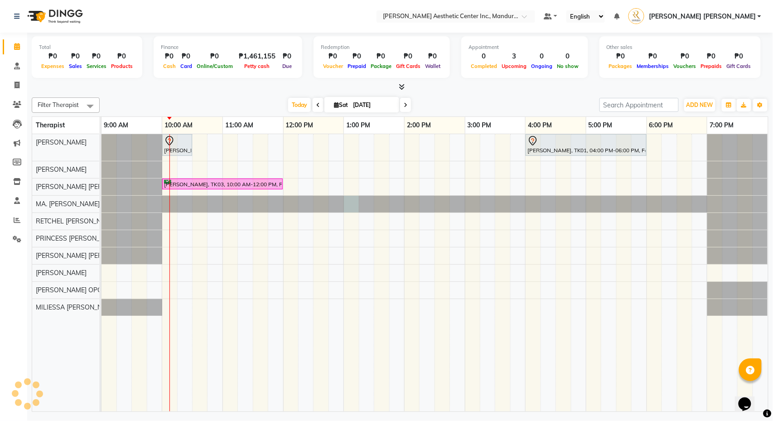
click at [102, 205] on div at bounding box center [102, 204] width 0 height 17
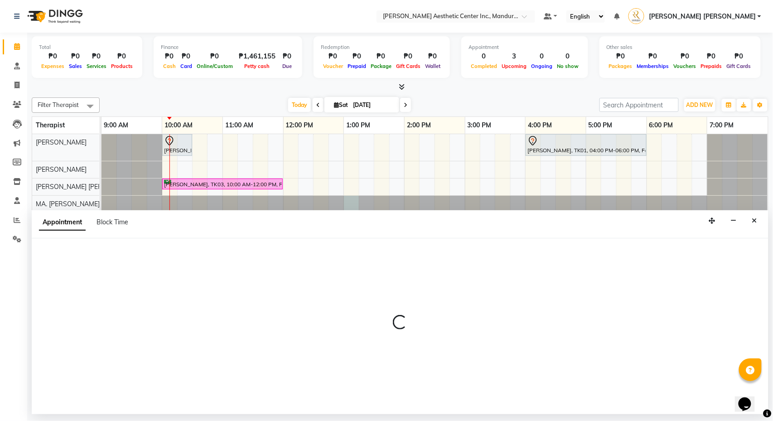
select select "46410"
select select "780"
select select "tentative"
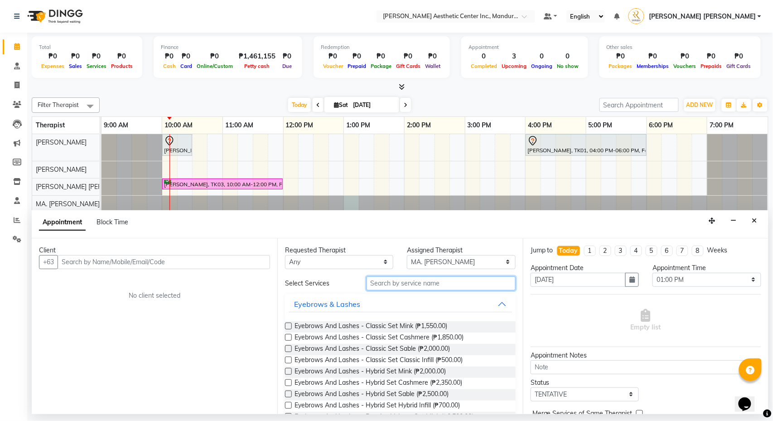
click at [408, 286] on input "text" at bounding box center [441, 283] width 149 height 14
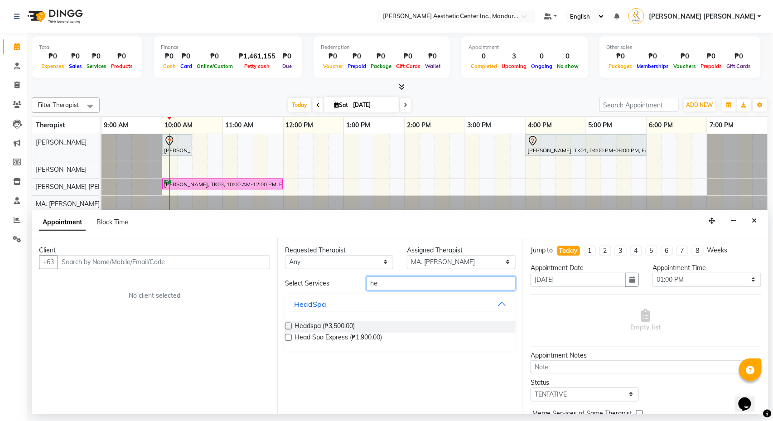
type input "h"
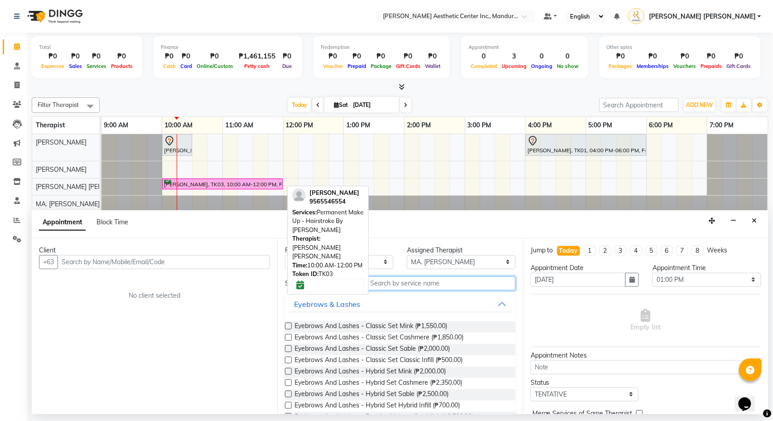
click at [245, 184] on div "[PERSON_NAME], TK03, 10:00 AM-12:00 PM, Permanent Make Up - Hairstroke By [PERS…" at bounding box center [222, 184] width 119 height 9
select select "6"
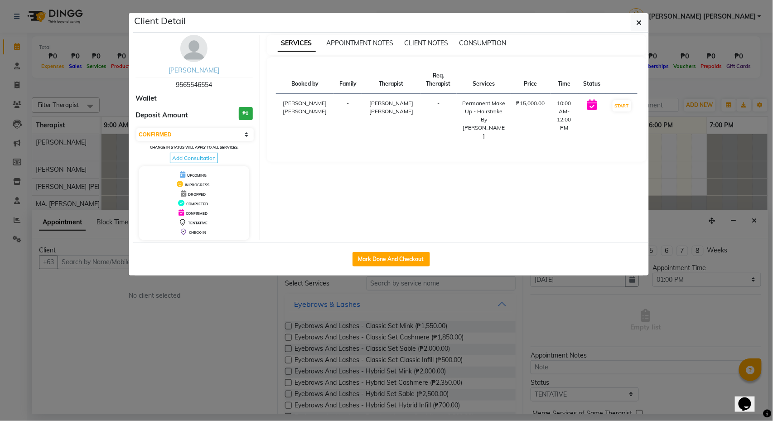
click at [197, 73] on link "[PERSON_NAME]" at bounding box center [194, 70] width 51 height 8
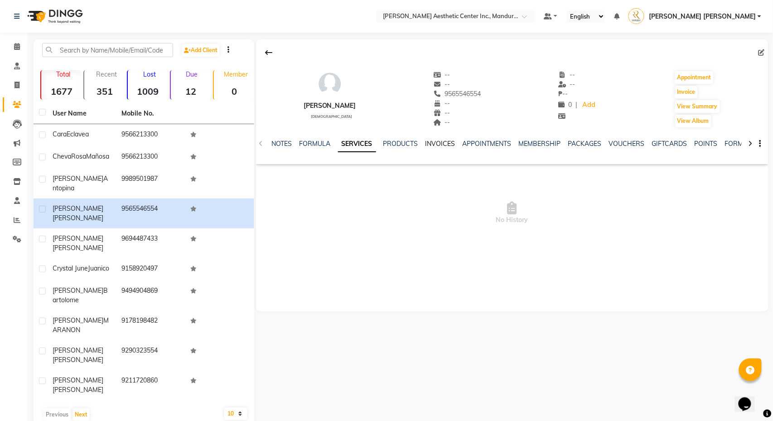
click at [445, 144] on link "INVOICES" at bounding box center [441, 144] width 30 height 8
click at [372, 147] on link "PRODUCTS" at bounding box center [371, 144] width 35 height 8
click at [347, 144] on link "SERVICES" at bounding box center [339, 144] width 31 height 8
click at [19, 46] on icon at bounding box center [17, 46] width 6 height 7
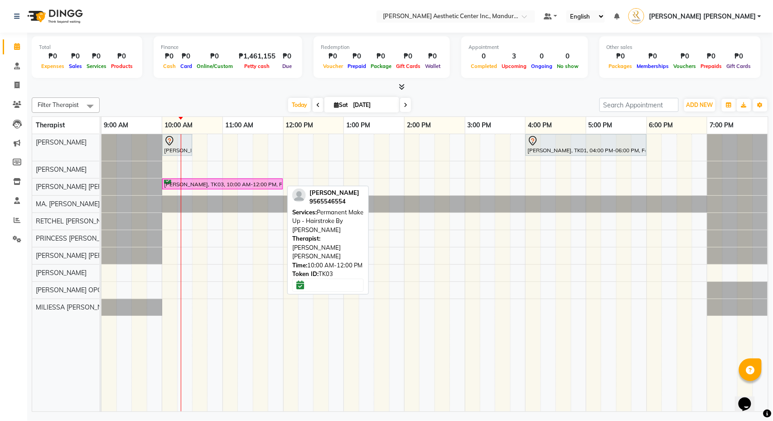
click at [226, 181] on div "[PERSON_NAME], TK03, 10:00 AM-12:00 PM, Permanent Make Up - Hairstroke By [PERS…" at bounding box center [222, 184] width 119 height 9
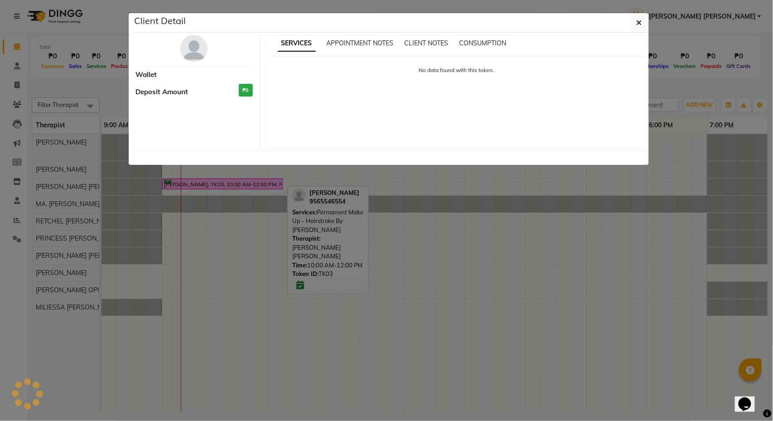
select select "6"
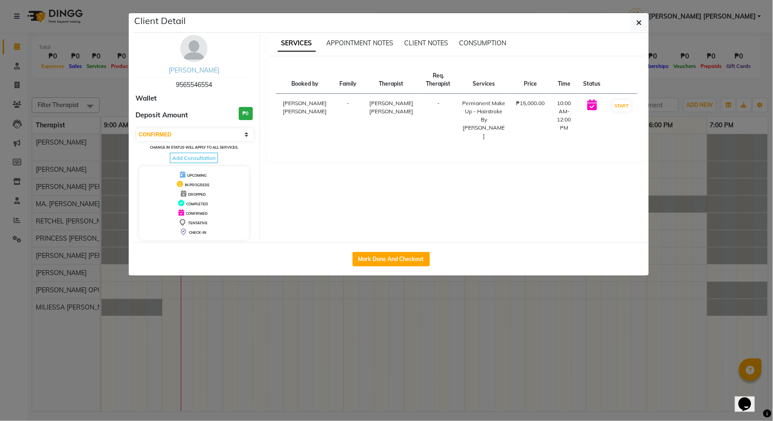
click at [200, 71] on link "[PERSON_NAME]" at bounding box center [194, 70] width 51 height 8
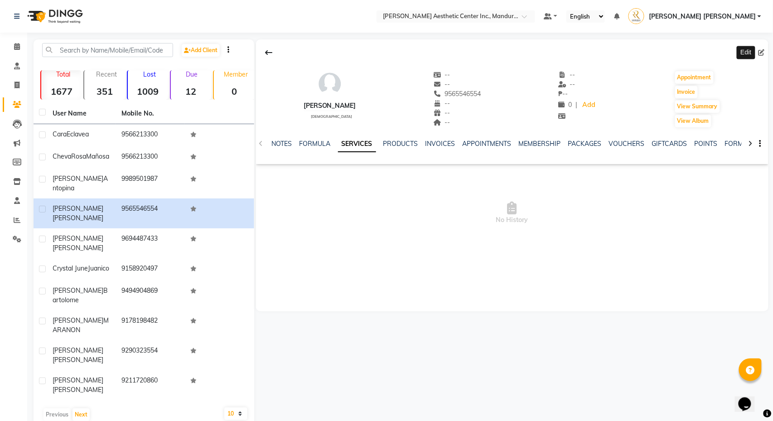
click at [762, 53] on icon at bounding box center [762, 52] width 6 height 6
select select "[DEMOGRAPHIC_DATA]"
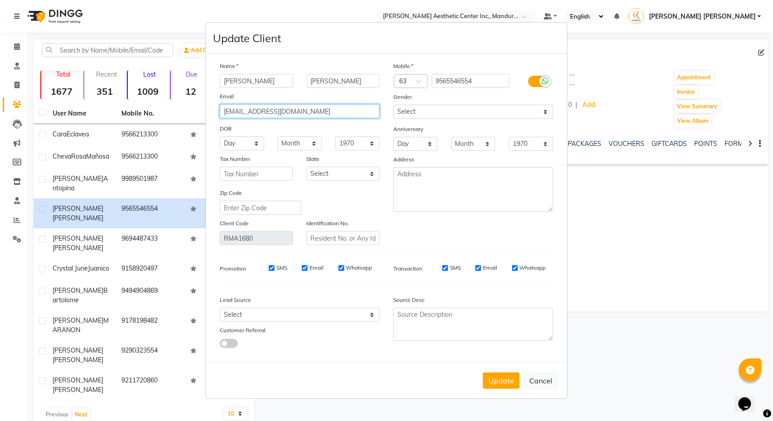
type input "[EMAIL_ADDRESS][DOMAIN_NAME]"
select select "11"
select select "13"
select select "1971"
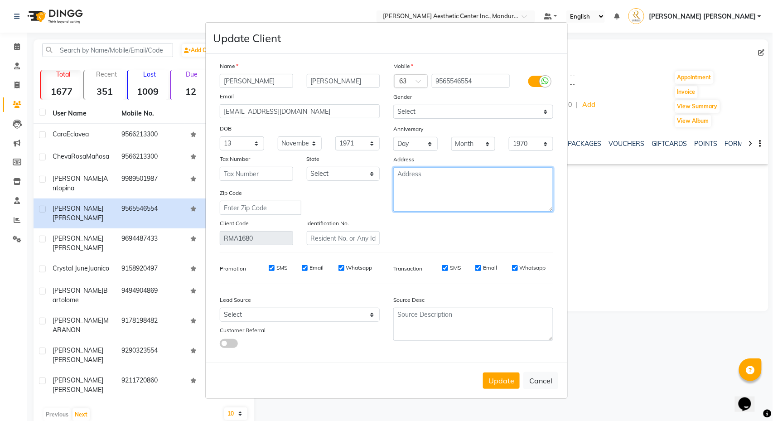
click at [454, 183] on textarea at bounding box center [473, 189] width 160 height 44
type textarea "Greenfield Subdivision, Cubay Jaro [GEOGRAPHIC_DATA]"
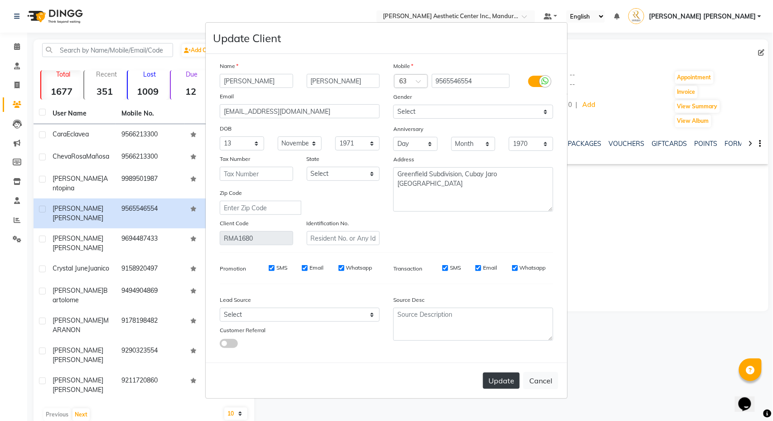
click at [497, 385] on button "Update" at bounding box center [501, 381] width 37 height 16
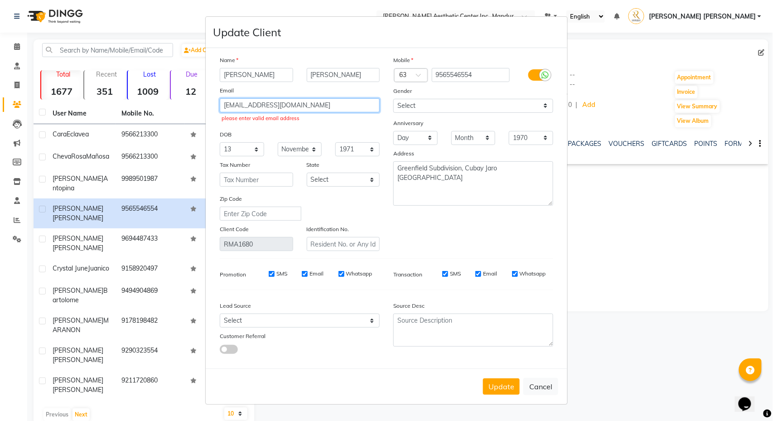
click at [225, 104] on input "[EMAIL_ADDRESS][DOMAIN_NAME]" at bounding box center [300, 105] width 160 height 14
click at [345, 108] on input "[EMAIL_ADDRESS]@[DOMAIN_NAME]" at bounding box center [300, 105] width 160 height 14
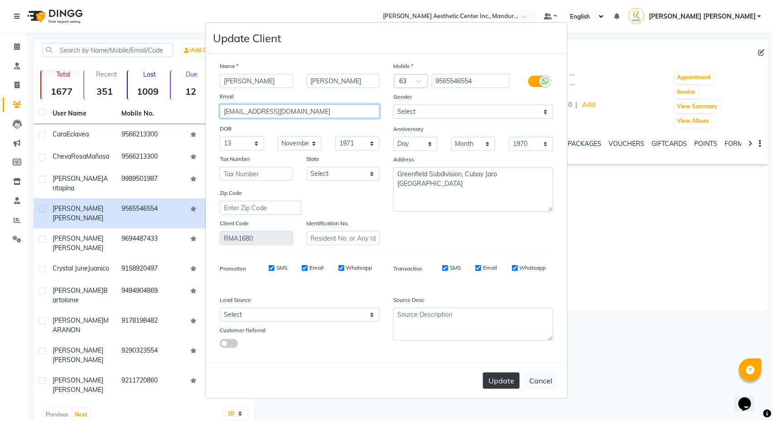
type input "[EMAIL_ADDRESS][DOMAIN_NAME]"
click at [510, 381] on button "Update" at bounding box center [501, 381] width 37 height 16
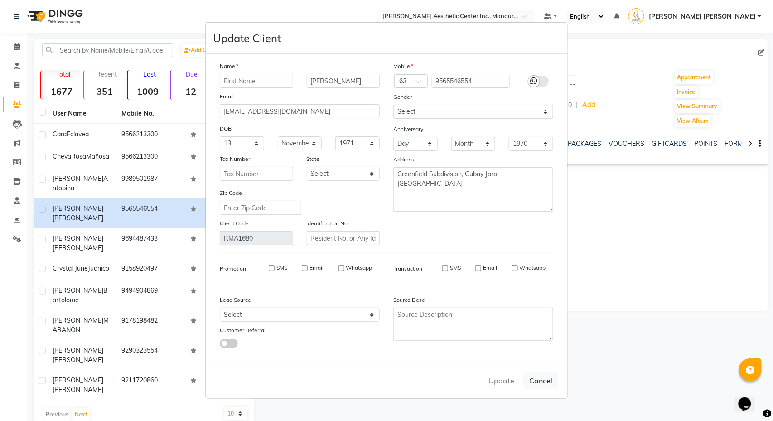
select select
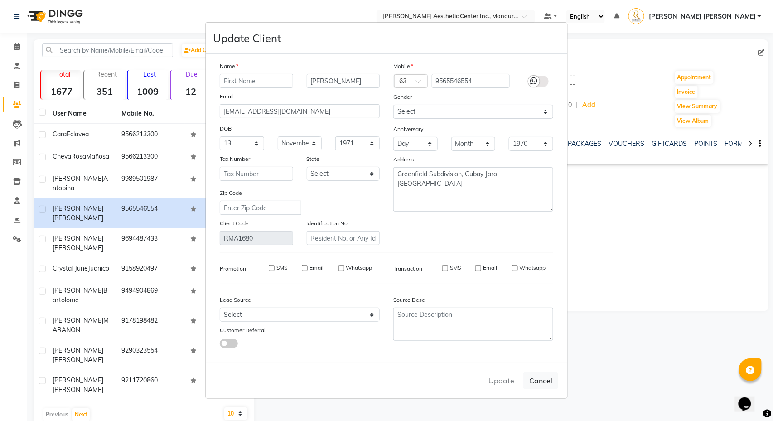
select select
checkbox input "false"
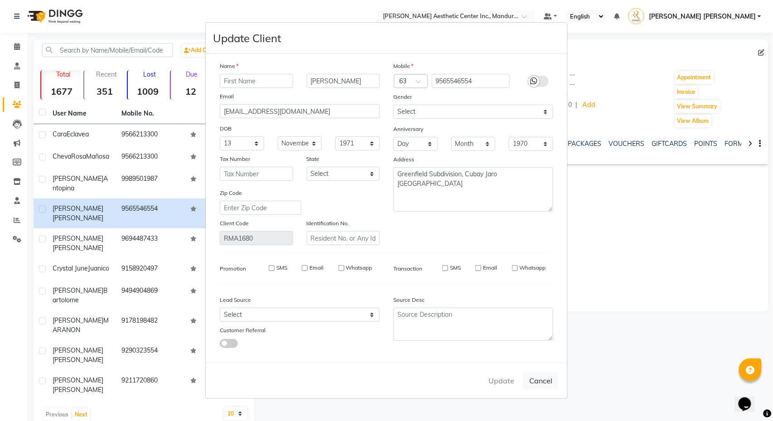
checkbox input "false"
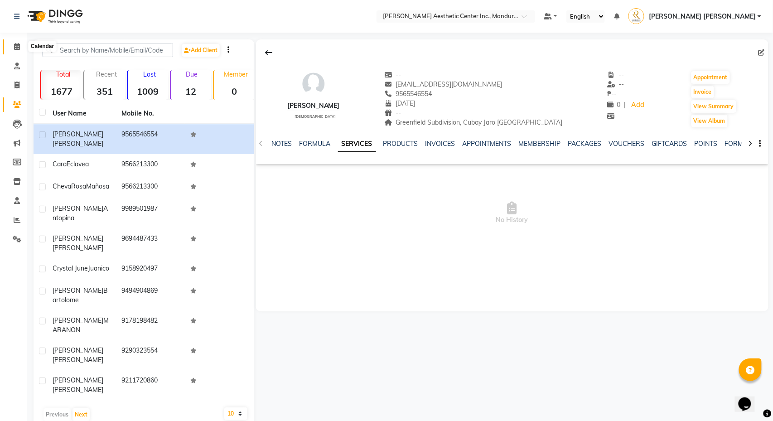
click at [18, 44] on icon at bounding box center [17, 46] width 6 height 7
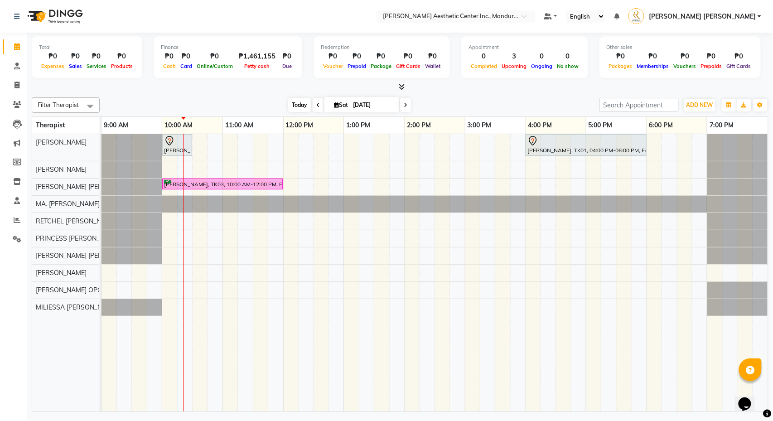
click at [300, 102] on span "Today" at bounding box center [299, 105] width 23 height 14
click at [19, 179] on icon at bounding box center [17, 181] width 8 height 7
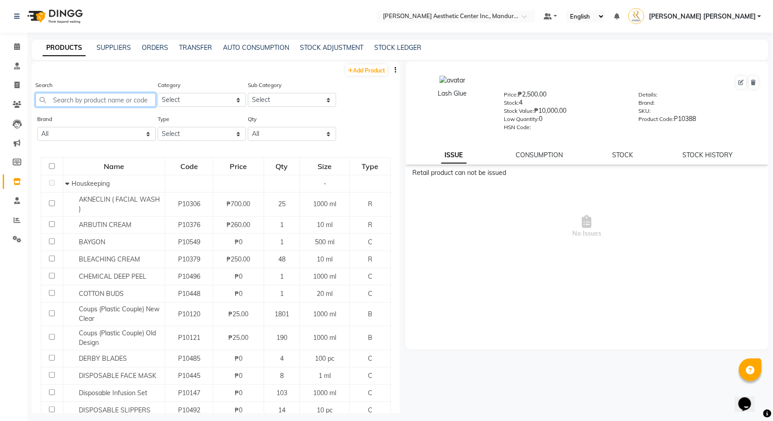
click at [140, 103] on input "text" at bounding box center [95, 100] width 121 height 14
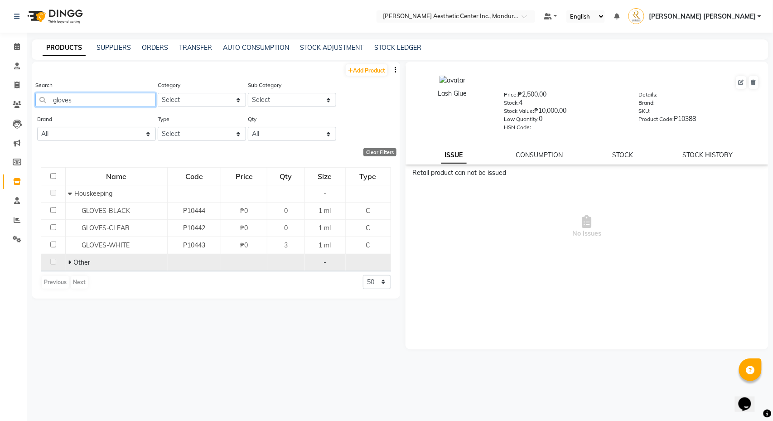
type input "gloves"
click at [92, 263] on div "Other" at bounding box center [116, 263] width 97 height 10
click at [82, 260] on span "Other" at bounding box center [81, 262] width 17 height 8
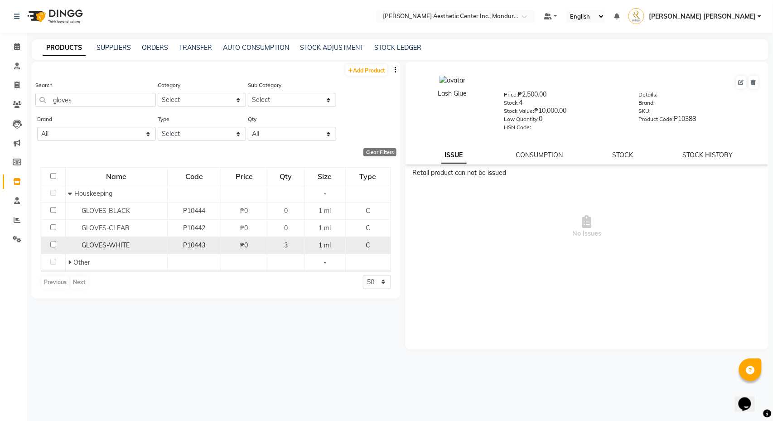
click at [84, 241] on span "GLOVES-WHITE" at bounding box center [106, 245] width 48 height 8
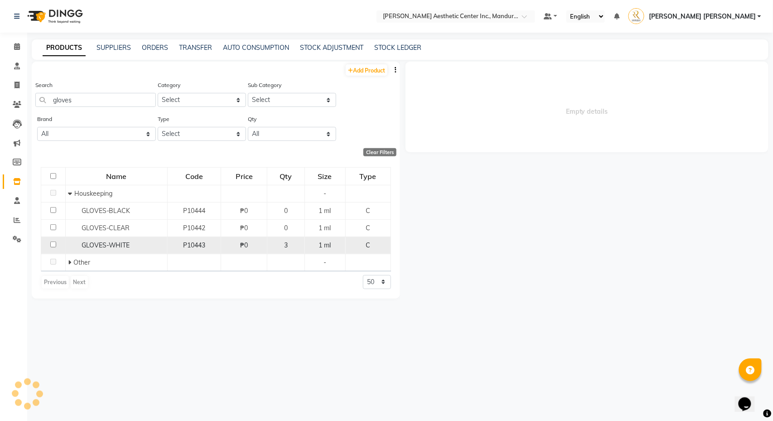
select select
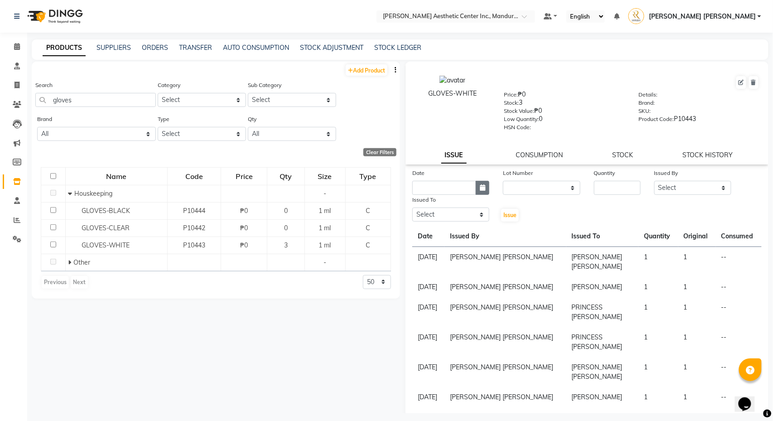
click at [483, 186] on icon "button" at bounding box center [482, 187] width 5 height 6
select select "10"
select select "2025"
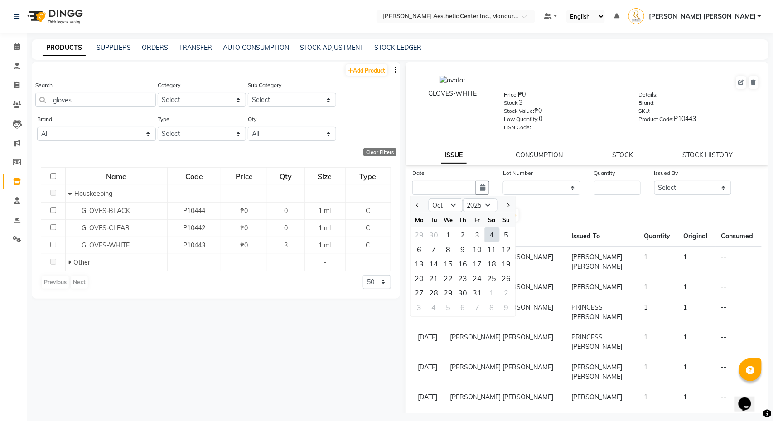
click at [493, 237] on div "4" at bounding box center [492, 235] width 15 height 15
type input "[DATE]"
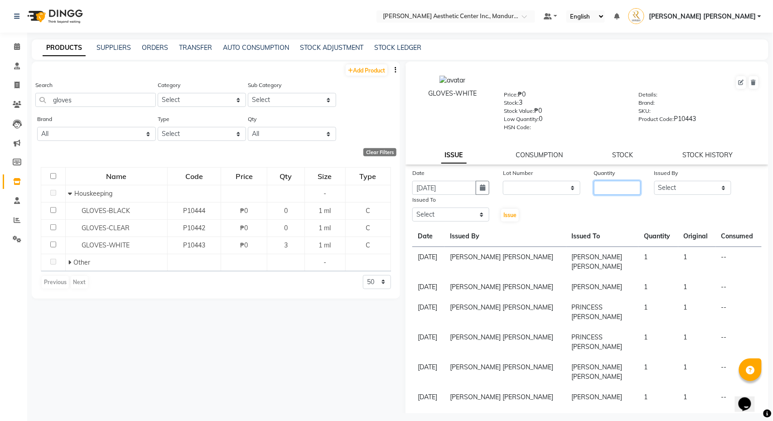
click at [607, 188] on input "number" at bounding box center [617, 188] width 47 height 14
type input "1"
select select "86681"
select select "46409"
click at [508, 214] on span "Issue" at bounding box center [510, 215] width 13 height 7
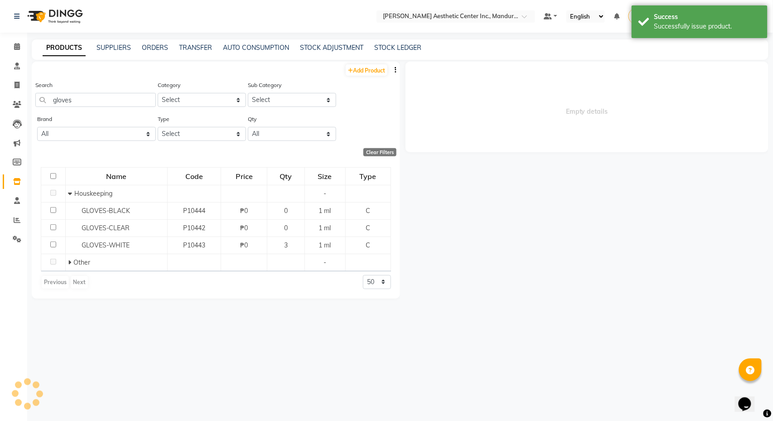
select select
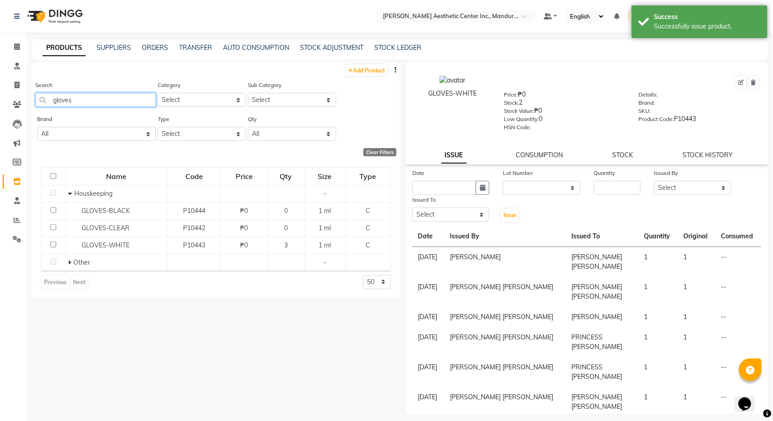
click at [115, 100] on input "gloves" at bounding box center [95, 100] width 121 height 14
type input "g"
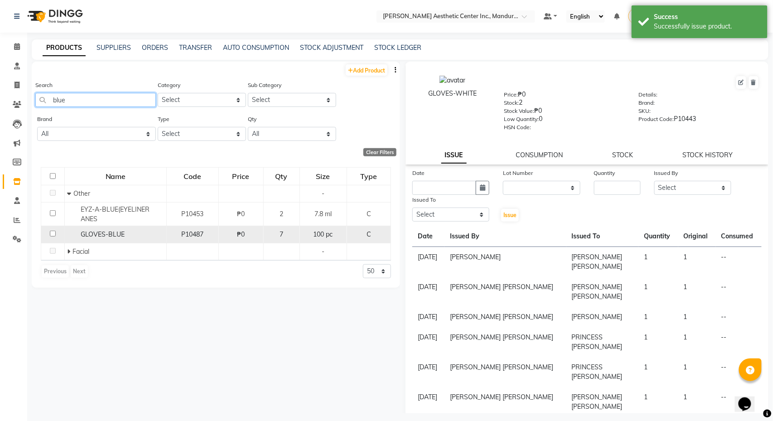
type input "blue"
click at [131, 233] on div "GLOVES-BLUE" at bounding box center [115, 235] width 97 height 10
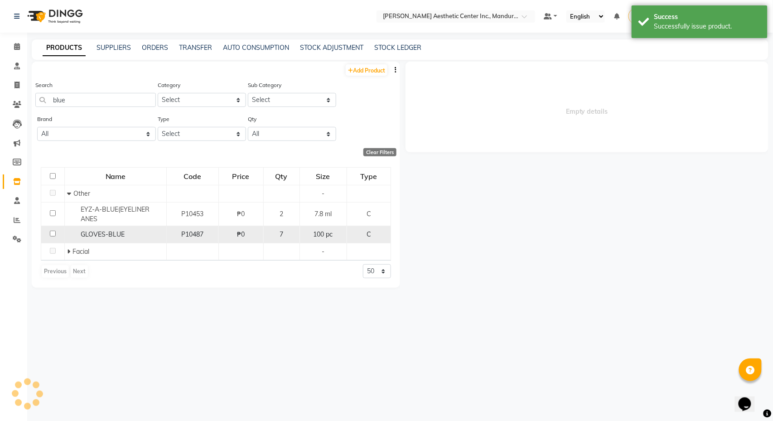
select select
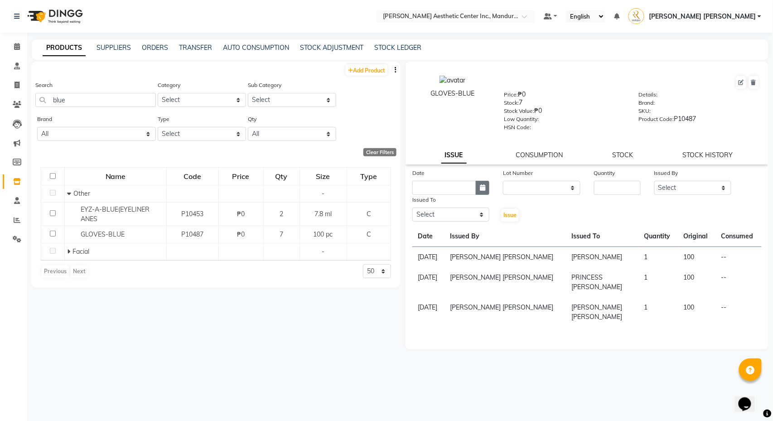
click at [485, 189] on icon "button" at bounding box center [482, 187] width 5 height 6
select select "10"
select select "2025"
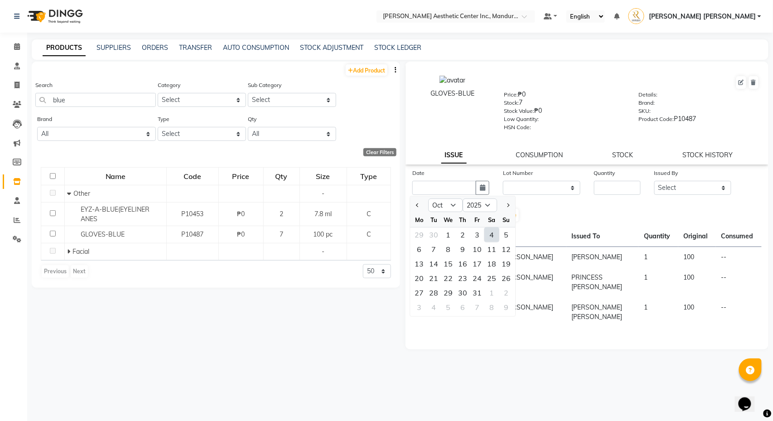
click at [494, 237] on div "4" at bounding box center [492, 235] width 15 height 15
type input "[DATE]"
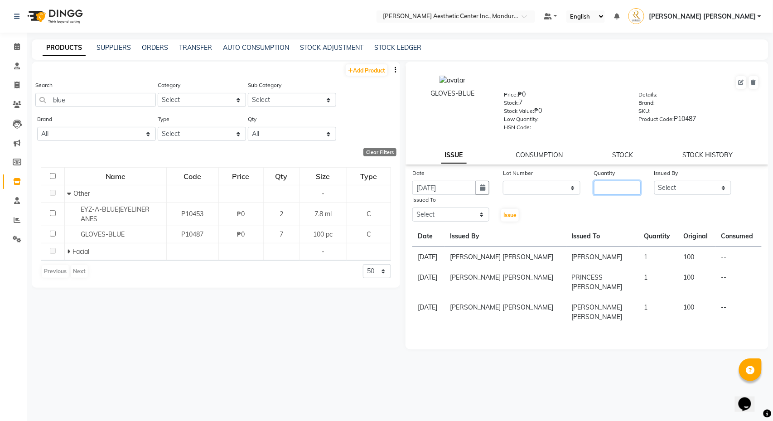
click at [620, 188] on input "number" at bounding box center [617, 188] width 47 height 14
type input "1"
select select "86681"
select select "46409"
click at [504, 216] on span "Issue" at bounding box center [510, 215] width 13 height 7
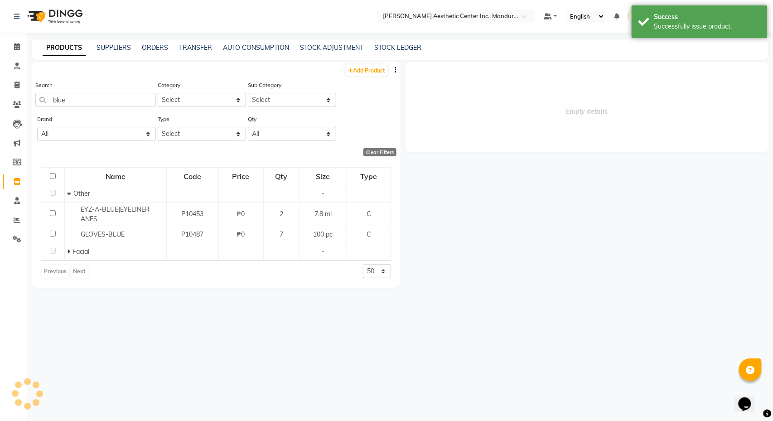
select select
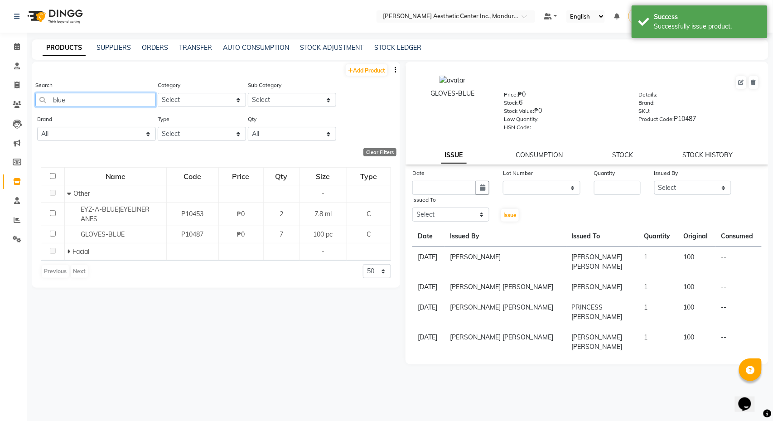
click at [140, 102] on input "blue" at bounding box center [95, 100] width 121 height 14
type input "b"
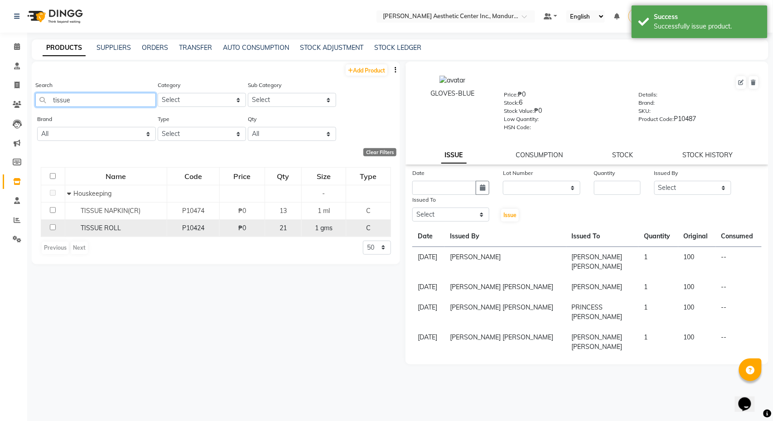
type input "tissue"
click at [122, 228] on div "TISSUE ROLL" at bounding box center [116, 228] width 97 height 10
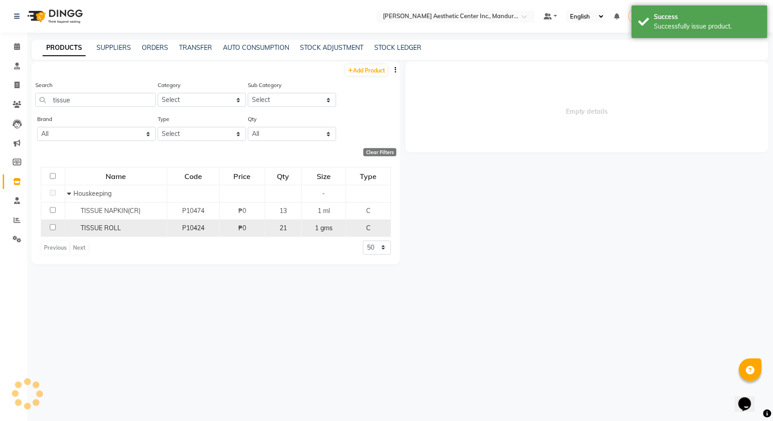
select select
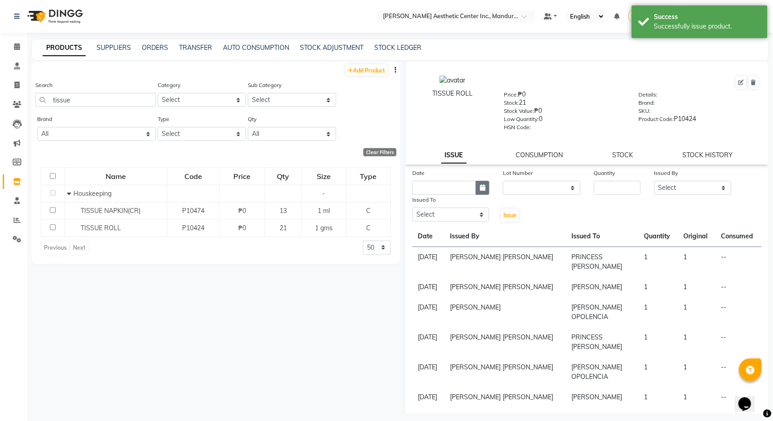
click at [485, 189] on icon "button" at bounding box center [482, 187] width 5 height 6
select select "10"
select select "2025"
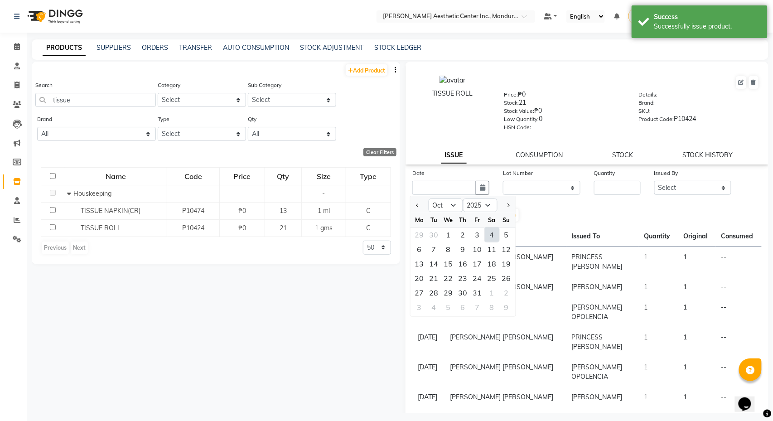
click at [490, 237] on div "4" at bounding box center [492, 235] width 15 height 15
type input "[DATE]"
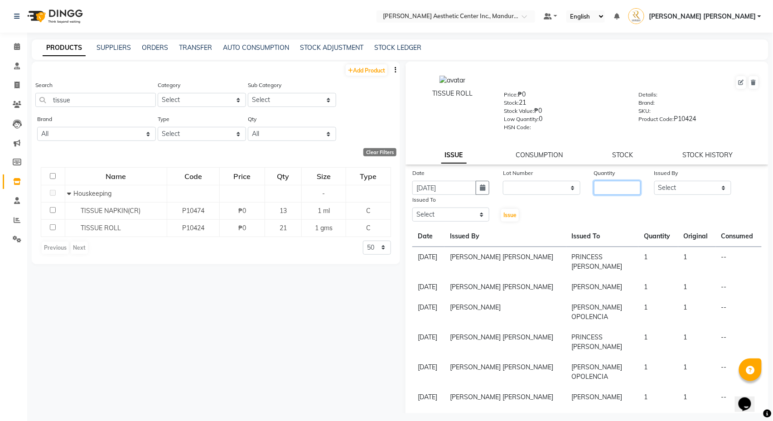
click at [605, 189] on input "number" at bounding box center [617, 188] width 47 height 14
type input "1"
select select "86681"
select select "46409"
click at [510, 214] on span "Issue" at bounding box center [510, 215] width 13 height 7
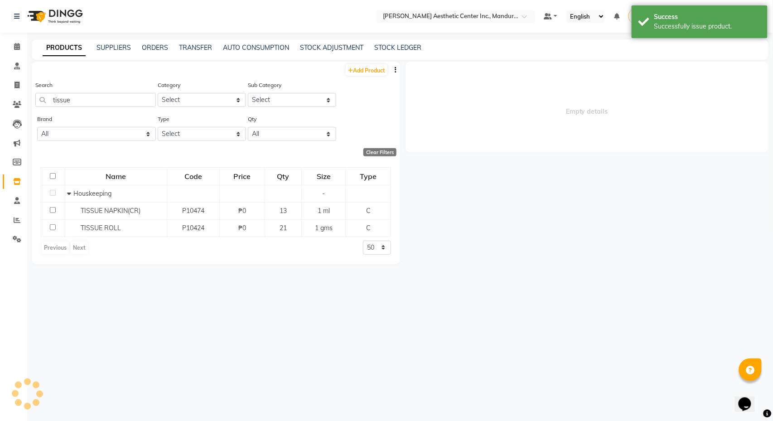
select select
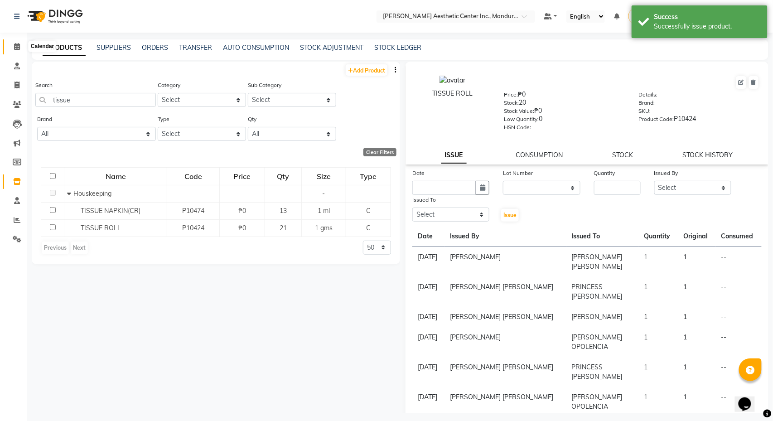
click at [15, 42] on span at bounding box center [17, 47] width 16 height 10
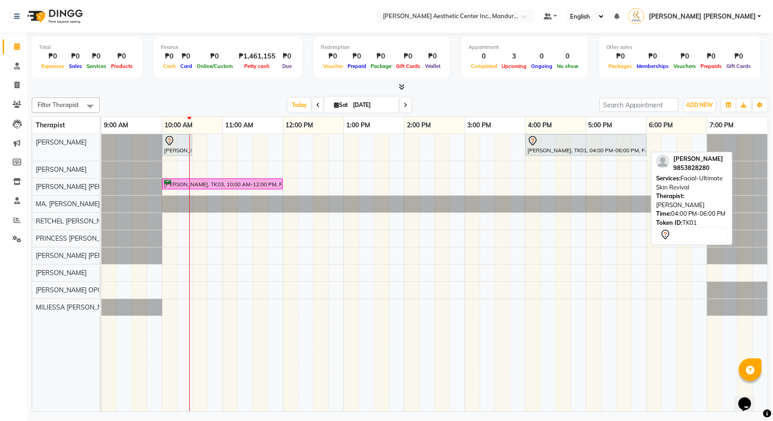
click at [568, 151] on div "[PERSON_NAME], TK01, 04:00 PM-06:00 PM, Facial-Ultimate Skin Revival" at bounding box center [586, 145] width 119 height 19
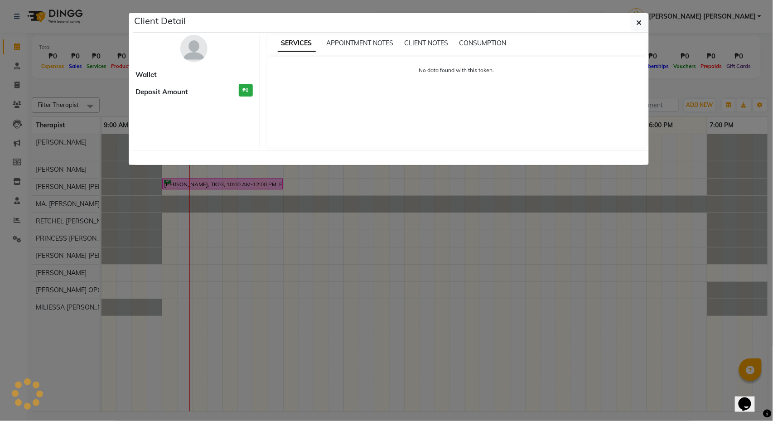
select select "7"
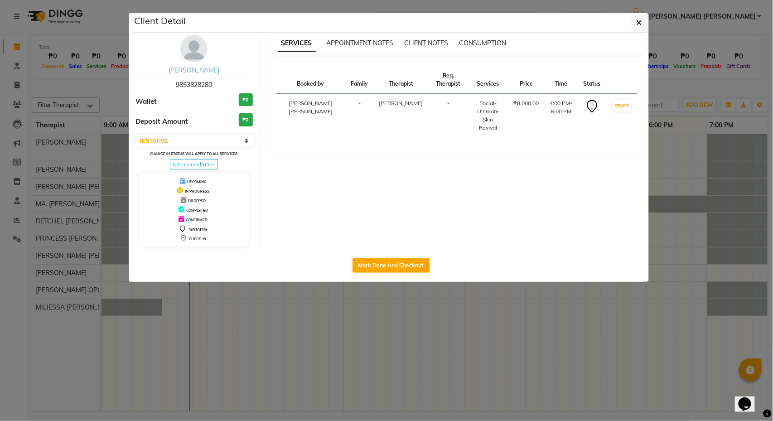
click at [200, 68] on link "[PERSON_NAME]" at bounding box center [194, 70] width 51 height 8
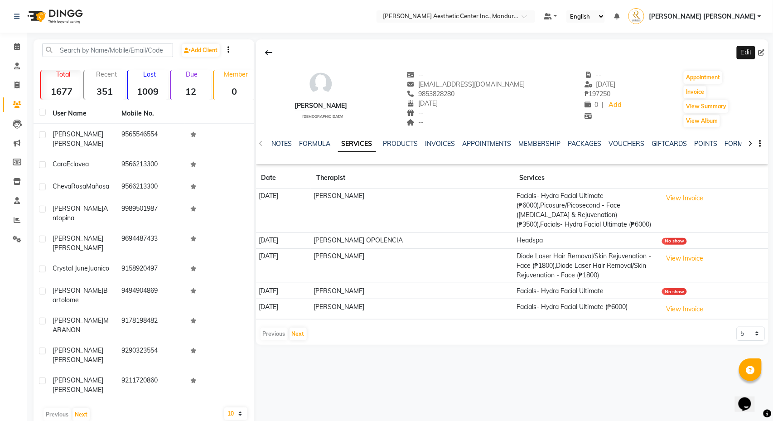
click at [762, 54] on icon at bounding box center [762, 52] width 6 height 6
select select "04"
select select "09"
select select "1997"
select select "[DEMOGRAPHIC_DATA]"
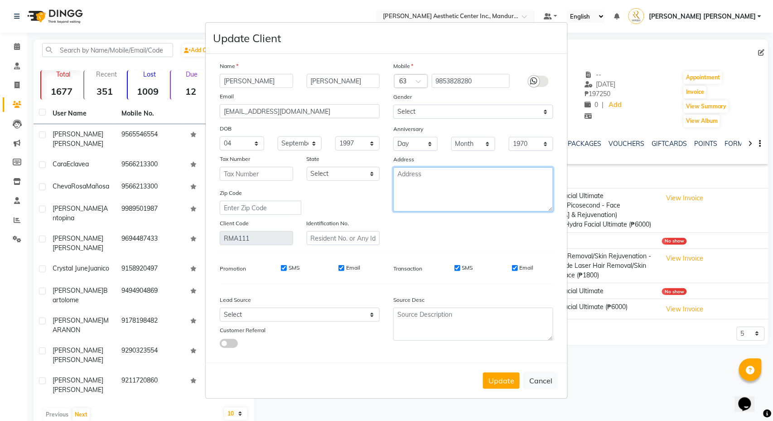
click at [458, 184] on textarea at bounding box center [473, 189] width 160 height 44
type textarea "Guimaras"
click at [501, 383] on button "Update" at bounding box center [501, 381] width 37 height 16
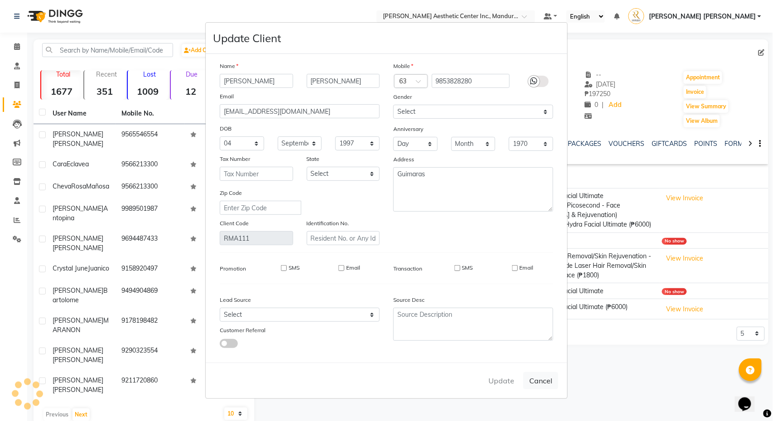
select select
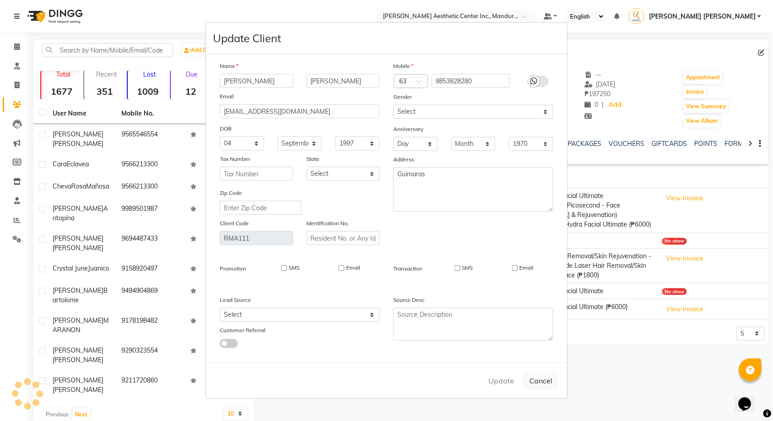
select select
checkbox input "false"
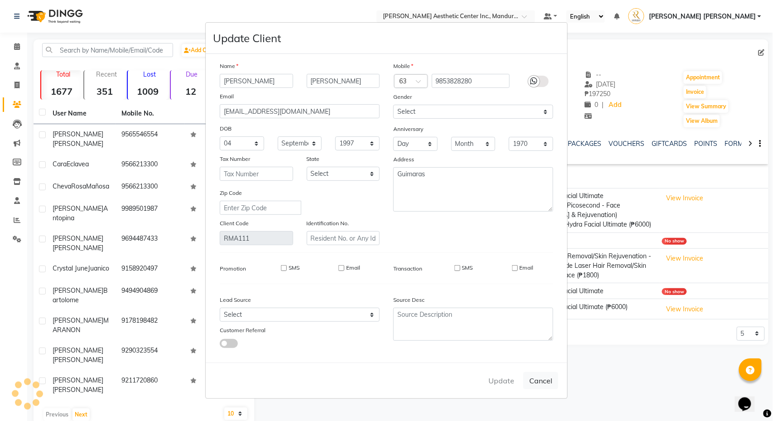
checkbox input "false"
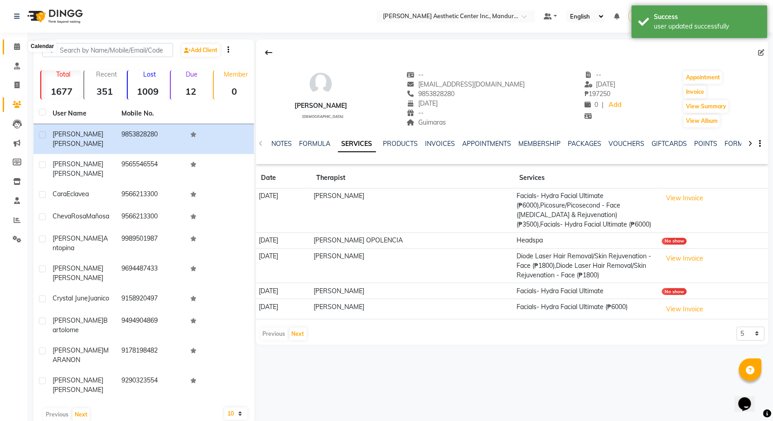
click at [19, 44] on icon at bounding box center [17, 46] width 6 height 7
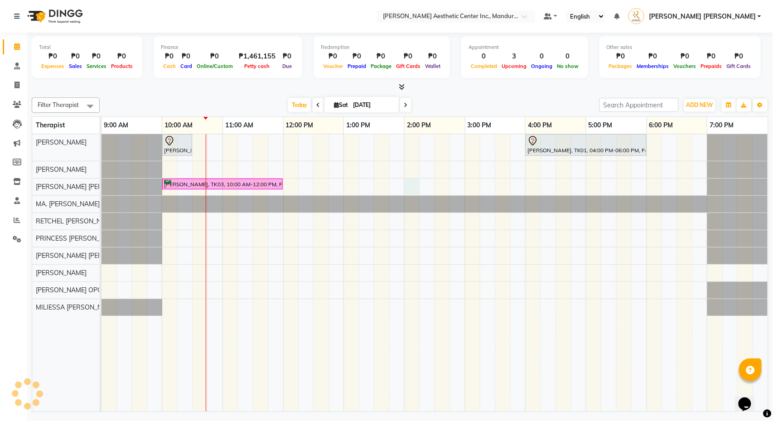
click at [411, 182] on div "[PERSON_NAME], TK02, 10:00 AM-10:30 AM, 360 Hifu Lipo - Face [PERSON_NAME], TK0…" at bounding box center [435, 272] width 667 height 277
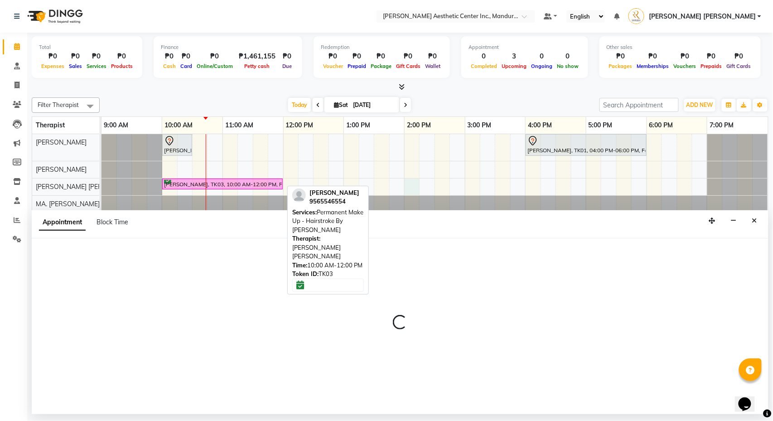
select select "46409"
select select "tentative"
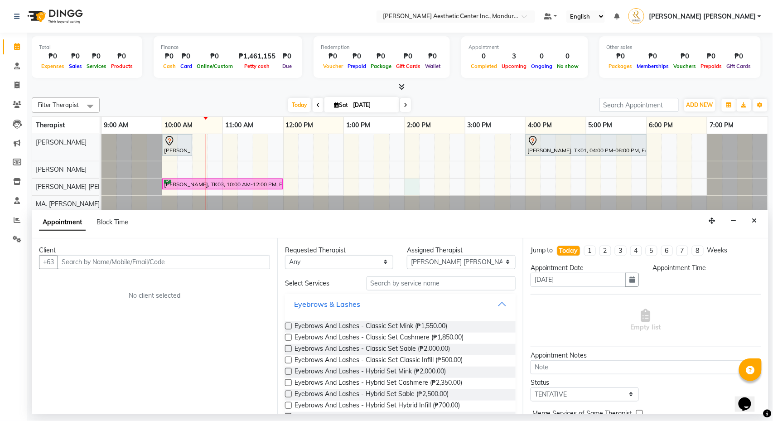
click at [214, 95] on div "Filter Therapist Select All [PERSON_NAME] [PERSON_NAME] [PERSON_NAME] OPOLENCIA…" at bounding box center [400, 253] width 737 height 318
select select "840"
click at [735, 225] on button "button" at bounding box center [734, 221] width 14 height 14
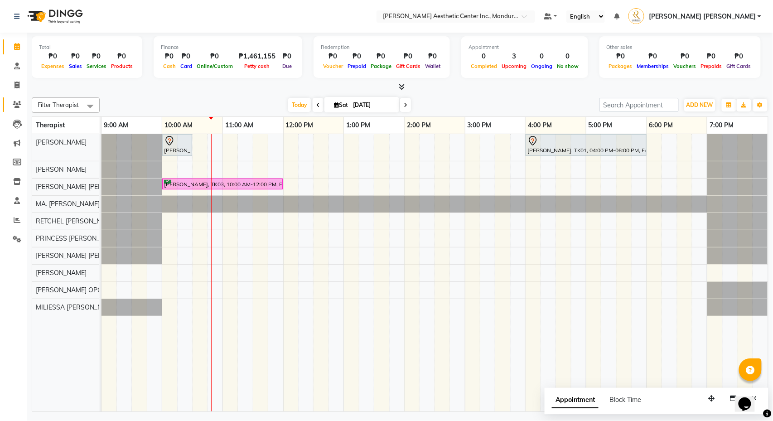
click at [17, 102] on icon at bounding box center [17, 104] width 9 height 7
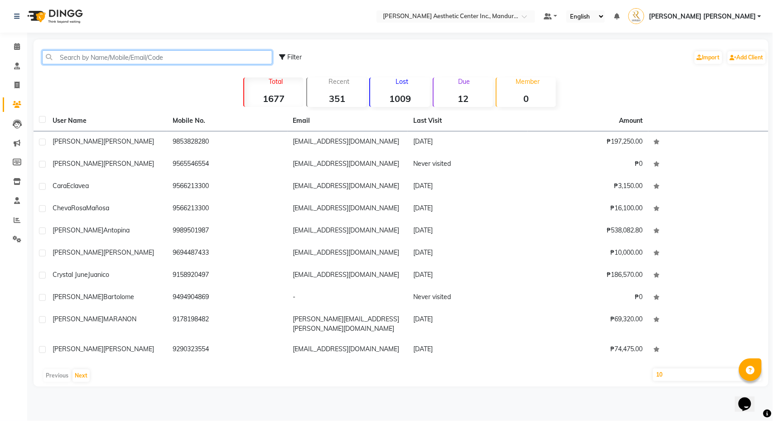
click at [101, 57] on input "text" at bounding box center [157, 57] width 230 height 14
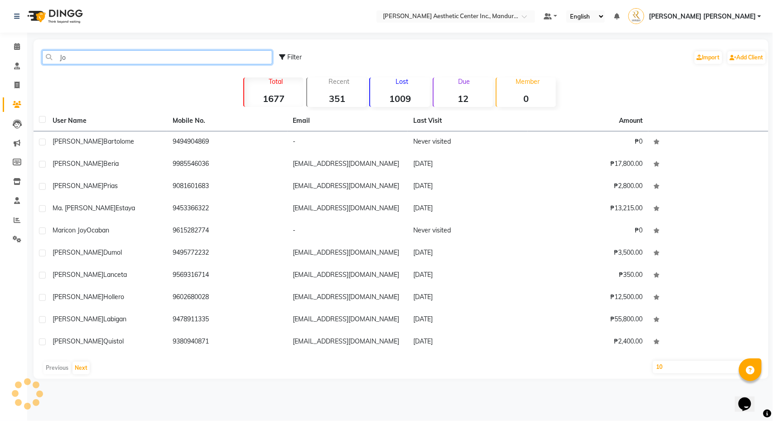
type input "J"
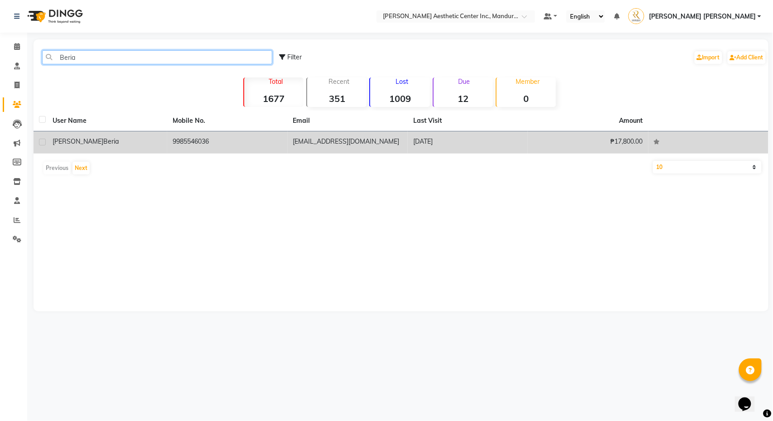
type input "Beria"
click at [123, 144] on div "[PERSON_NAME] [PERSON_NAME]" at bounding box center [107, 142] width 109 height 10
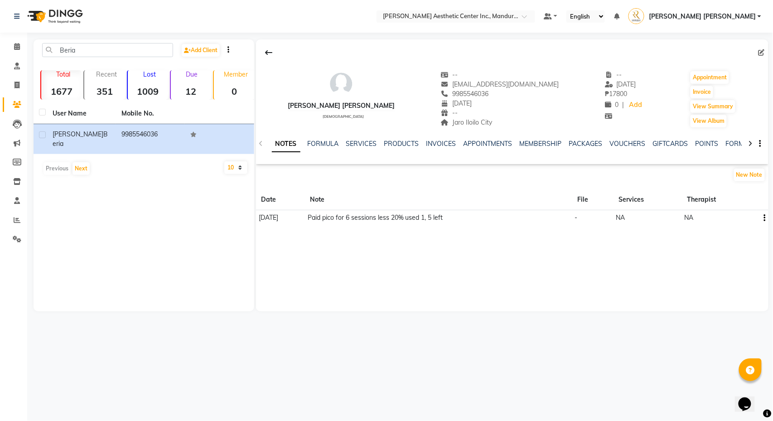
click at [594, 150] on div "NOTES FORMULA SERVICES PRODUCTS INVOICES APPOINTMENTS MEMBERSHIP PACKAGES VOUCH…" at bounding box center [501, 147] width 459 height 17
click at [593, 147] on link "PACKAGES" at bounding box center [586, 144] width 34 height 8
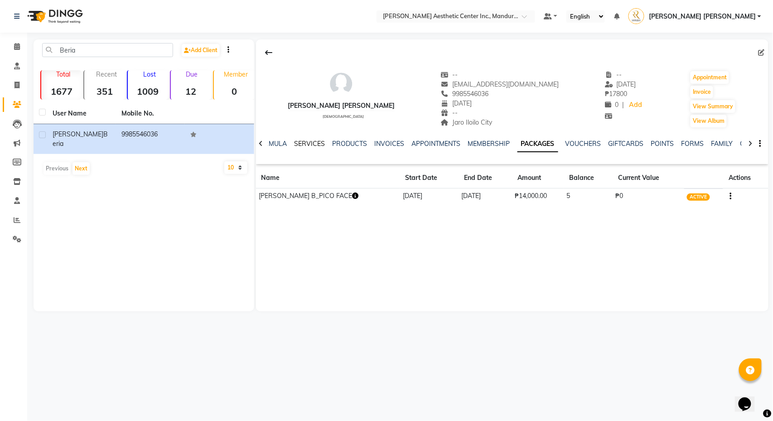
click at [312, 144] on link "SERVICES" at bounding box center [310, 144] width 31 height 8
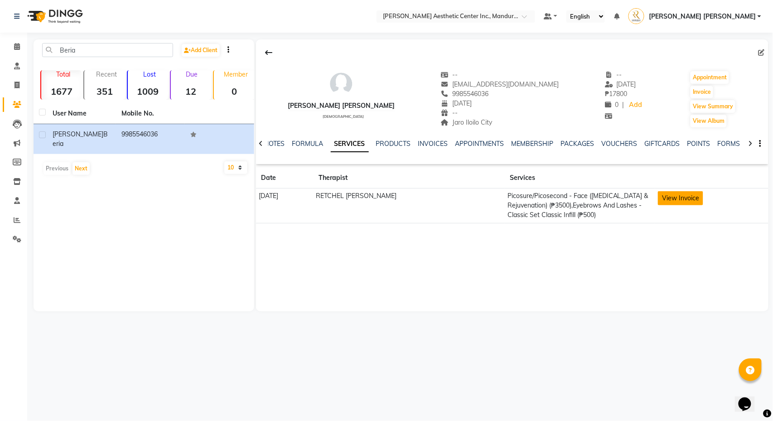
click at [682, 198] on button "View Invoice" at bounding box center [680, 198] width 45 height 14
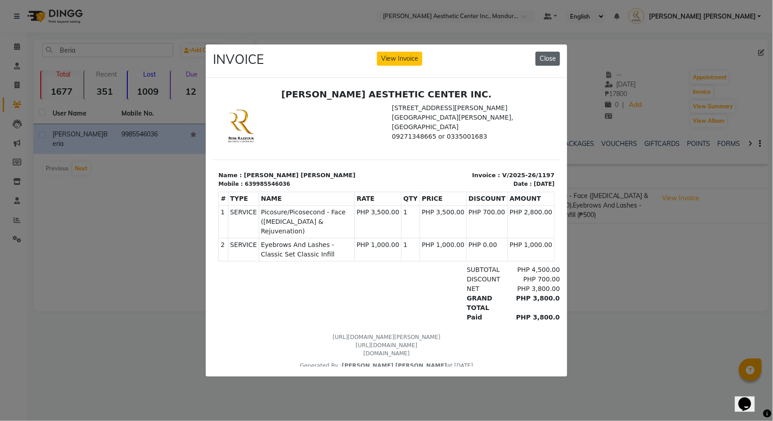
click at [550, 55] on button "Close" at bounding box center [548, 59] width 24 height 14
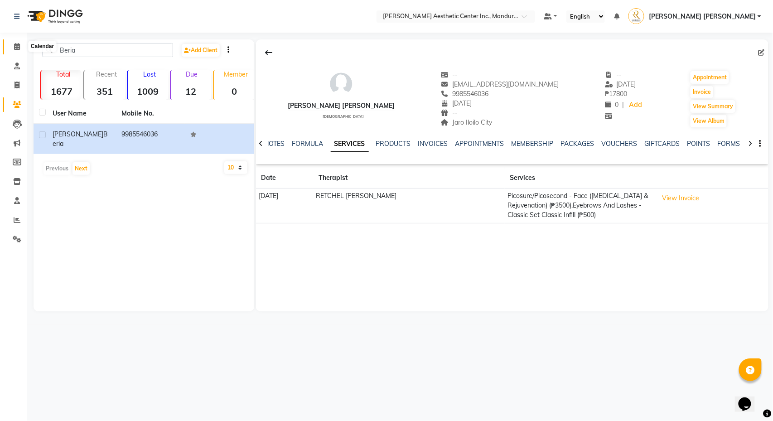
click at [20, 47] on span at bounding box center [17, 47] width 16 height 10
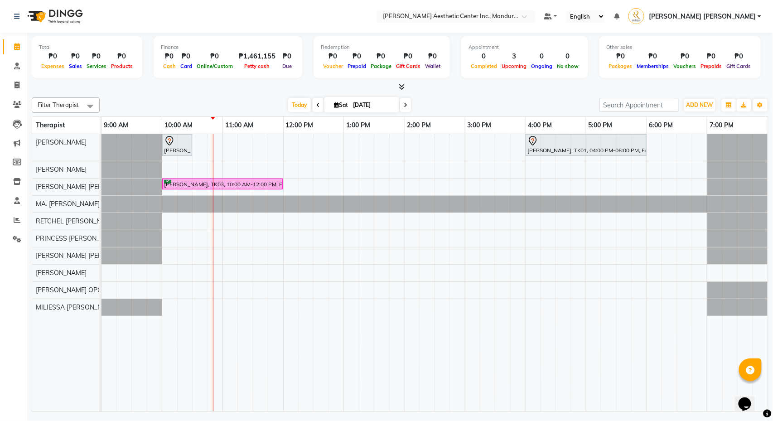
click at [316, 105] on icon at bounding box center [318, 104] width 4 height 5
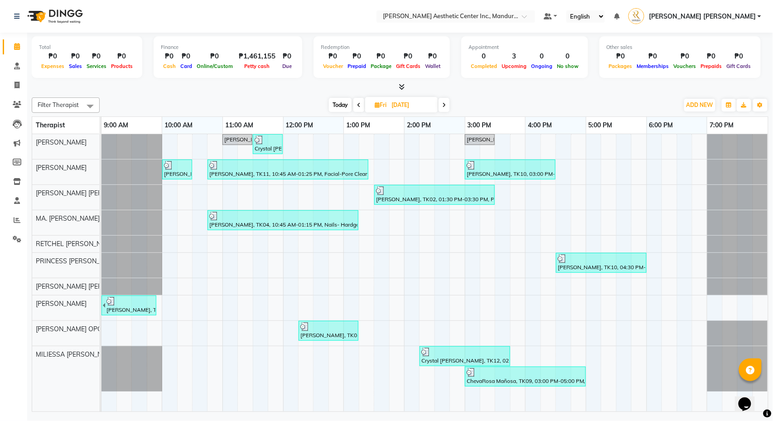
click at [359, 103] on icon at bounding box center [359, 104] width 4 height 5
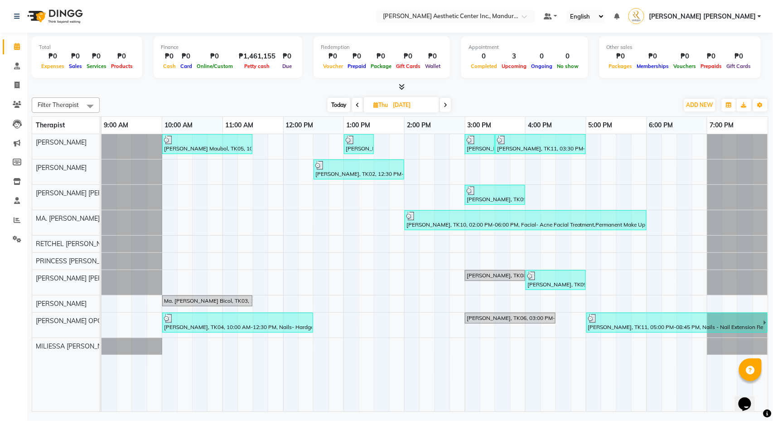
click at [358, 103] on icon at bounding box center [358, 104] width 4 height 5
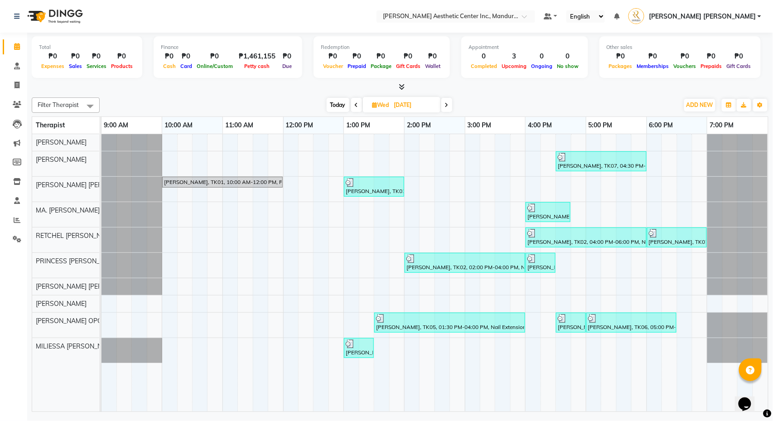
click at [356, 107] on span at bounding box center [356, 105] width 11 height 14
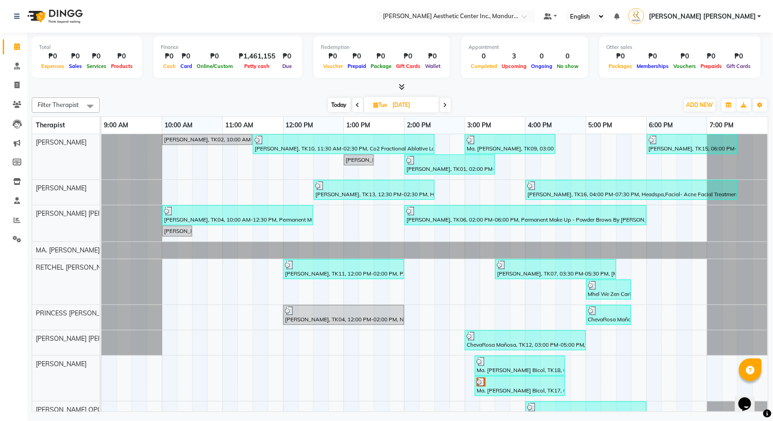
click at [338, 104] on span "Today" at bounding box center [339, 105] width 23 height 14
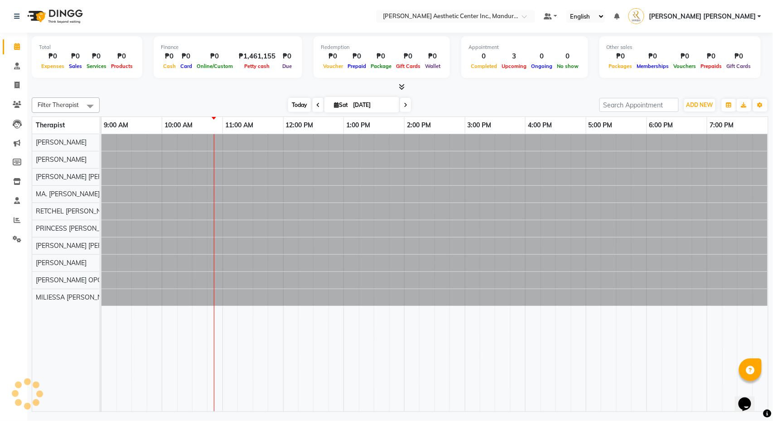
type input "[DATE]"
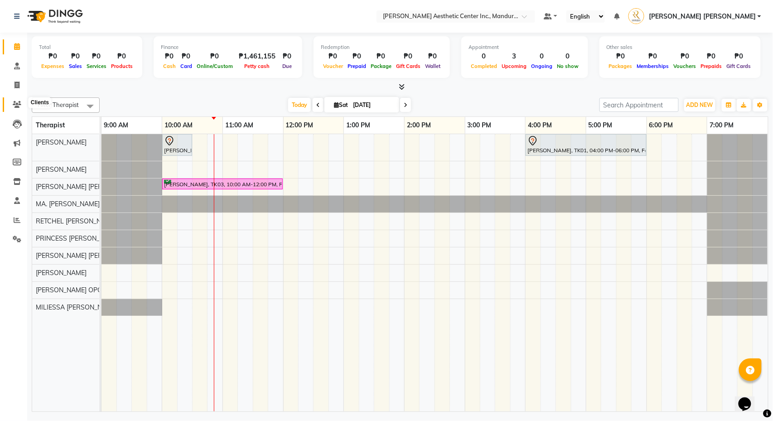
click at [17, 103] on icon at bounding box center [17, 104] width 9 height 7
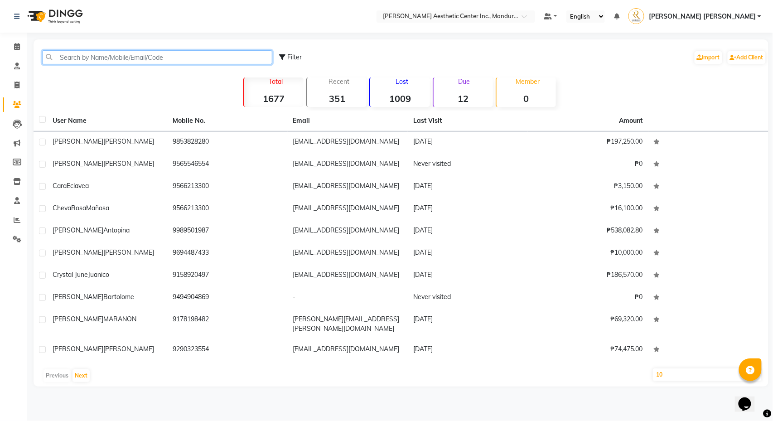
click at [124, 54] on input "text" at bounding box center [157, 57] width 230 height 14
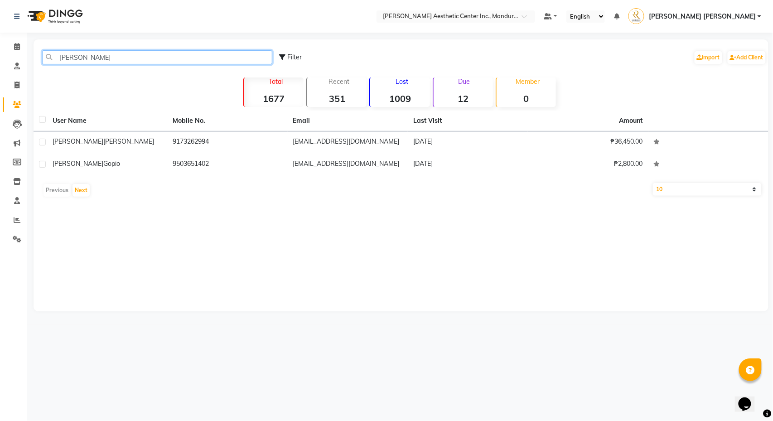
type input "[PERSON_NAME]"
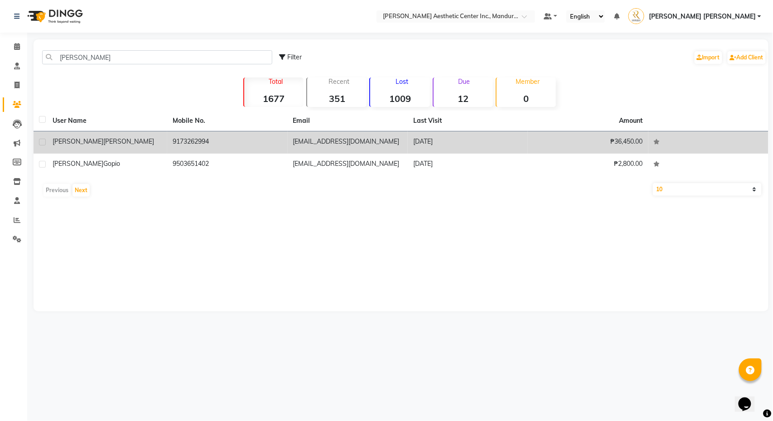
drag, startPoint x: 122, startPoint y: 117, endPoint x: 130, endPoint y: 132, distance: 17.2
click at [130, 132] on td "[PERSON_NAME]" at bounding box center [107, 142] width 120 height 22
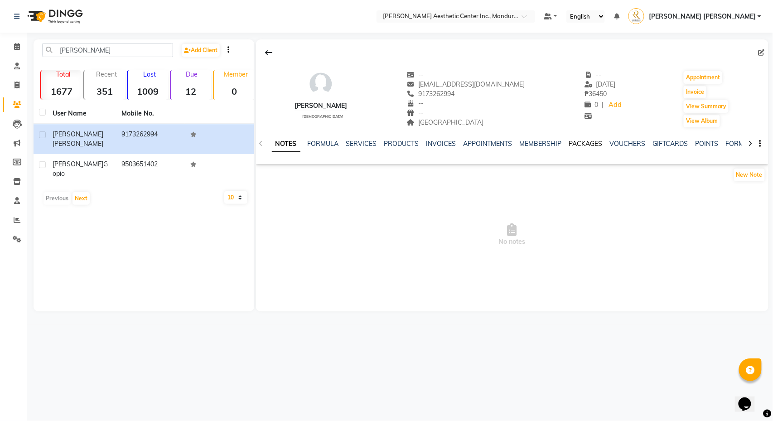
click at [599, 143] on link "PACKAGES" at bounding box center [586, 144] width 34 height 8
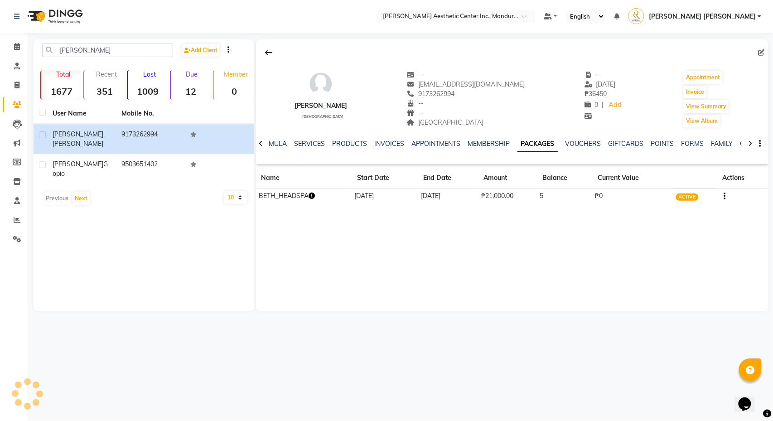
click at [315, 194] on icon "button" at bounding box center [312, 196] width 6 height 6
click at [393, 143] on link "INVOICES" at bounding box center [390, 144] width 30 height 8
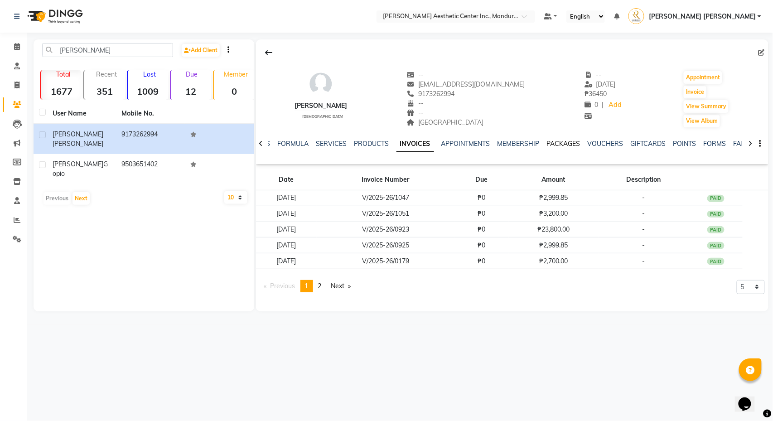
click at [574, 144] on link "PACKAGES" at bounding box center [564, 144] width 34 height 8
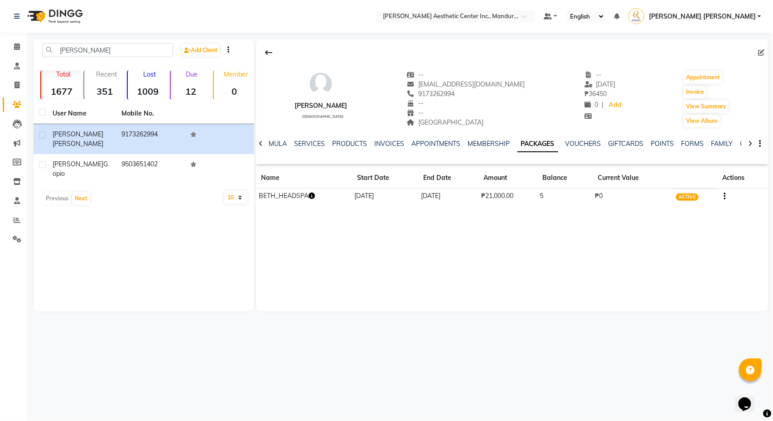
click at [727, 199] on td at bounding box center [742, 197] width 51 height 16
click at [724, 191] on td at bounding box center [742, 197] width 51 height 16
click at [727, 199] on td at bounding box center [742, 197] width 51 height 16
click at [726, 196] on icon "button" at bounding box center [725, 196] width 2 height 0
click at [671, 185] on div "Redemption History" at bounding box center [681, 185] width 59 height 11
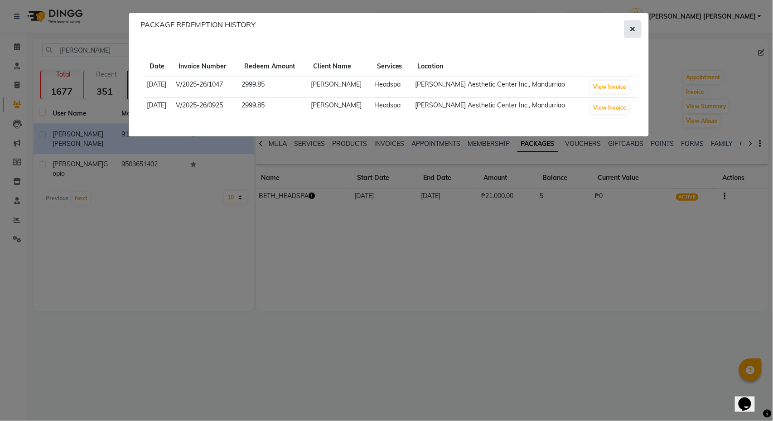
click at [631, 22] on button "button" at bounding box center [633, 28] width 17 height 17
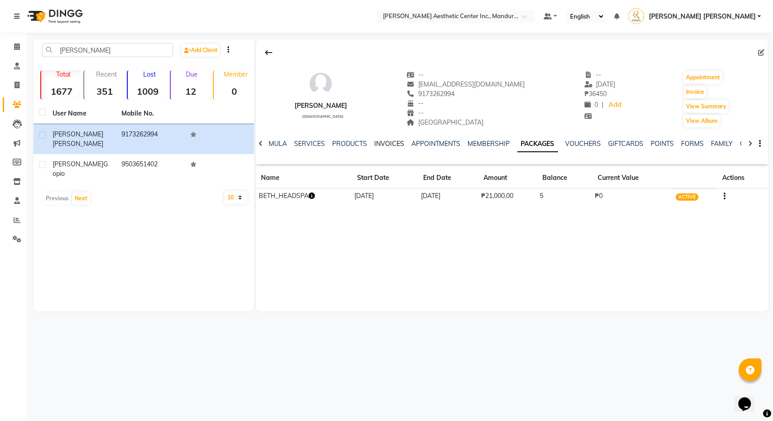
click at [393, 146] on link "INVOICES" at bounding box center [390, 144] width 30 height 8
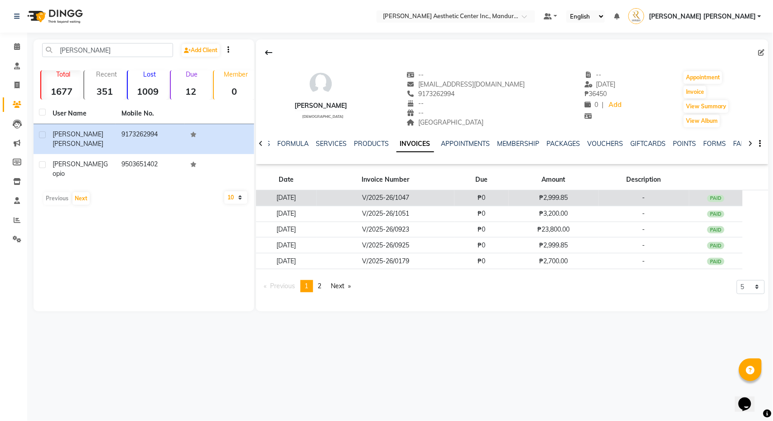
click at [454, 202] on td "V/2025-26/1047" at bounding box center [386, 198] width 138 height 16
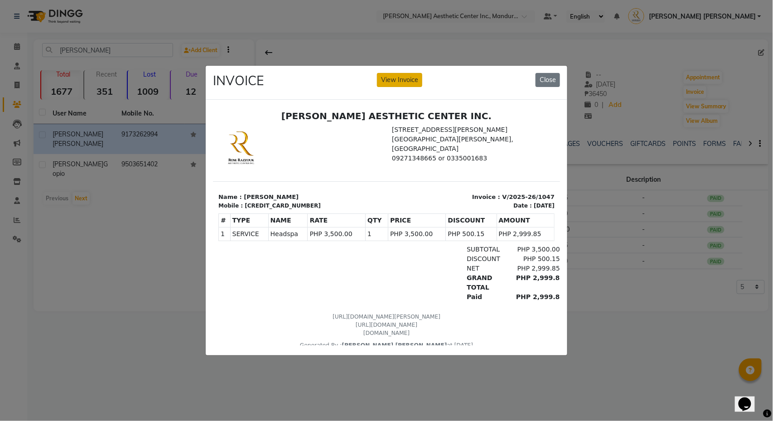
click at [396, 75] on button "View Invoice" at bounding box center [399, 80] width 45 height 14
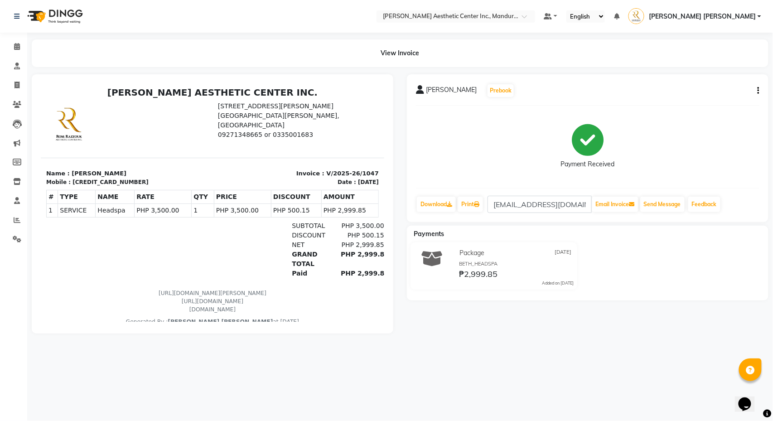
click at [756, 91] on button "button" at bounding box center [756, 91] width 5 height 10
click at [704, 94] on div "Edit Item Staff" at bounding box center [714, 95] width 62 height 11
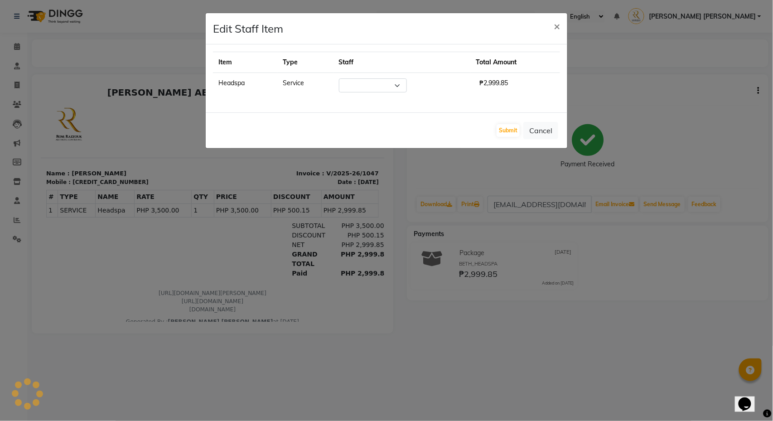
select select "50718"
click at [557, 31] on span "×" at bounding box center [557, 26] width 6 height 14
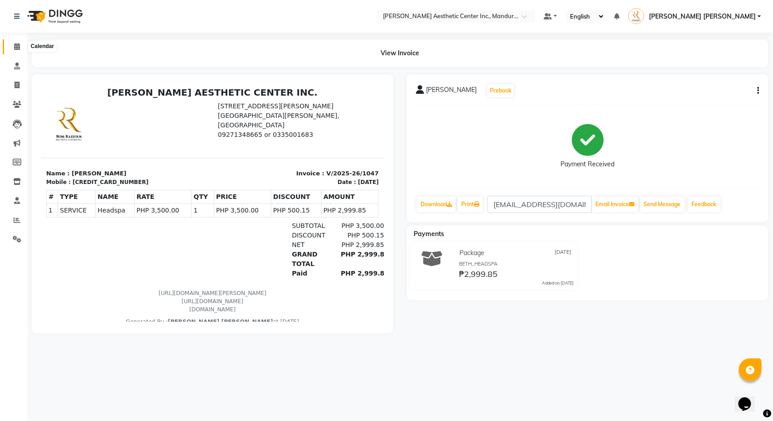
click at [17, 45] on icon at bounding box center [17, 46] width 6 height 7
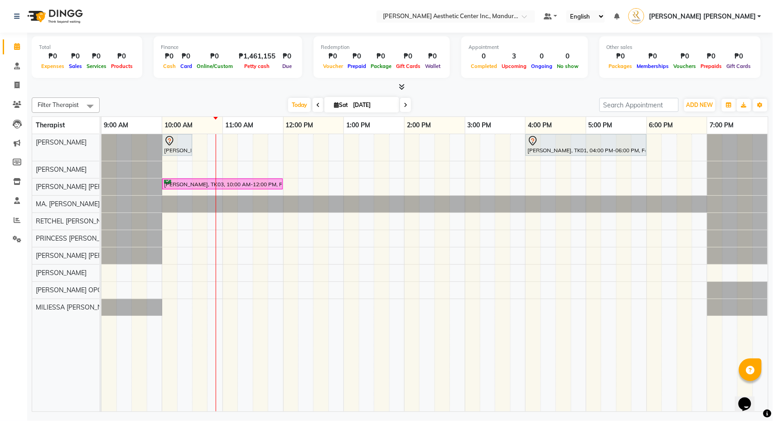
click at [218, 289] on div "[PERSON_NAME], TK02, 10:00 AM-10:30 AM, 360 Hifu Lipo - Face [PERSON_NAME], TK0…" at bounding box center [435, 272] width 667 height 277
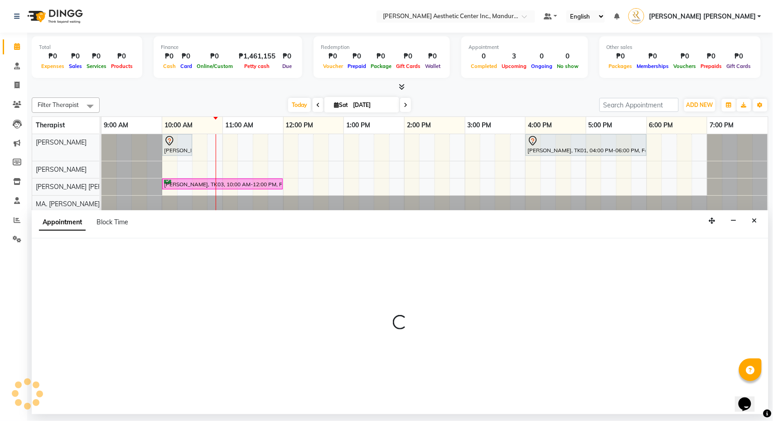
select select "50718"
select select "tentative"
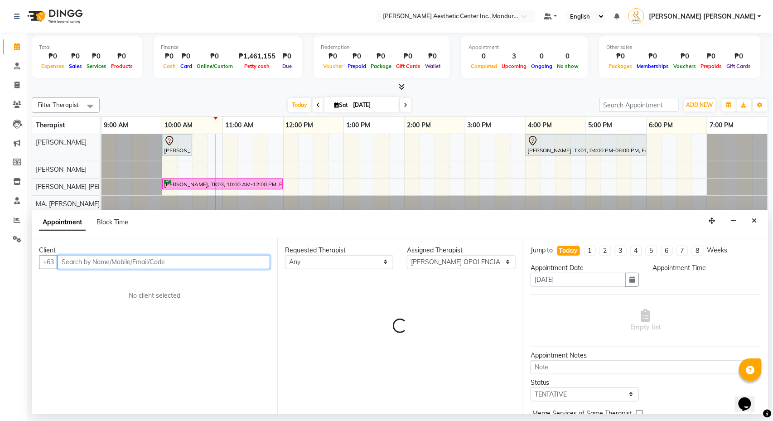
select select "645"
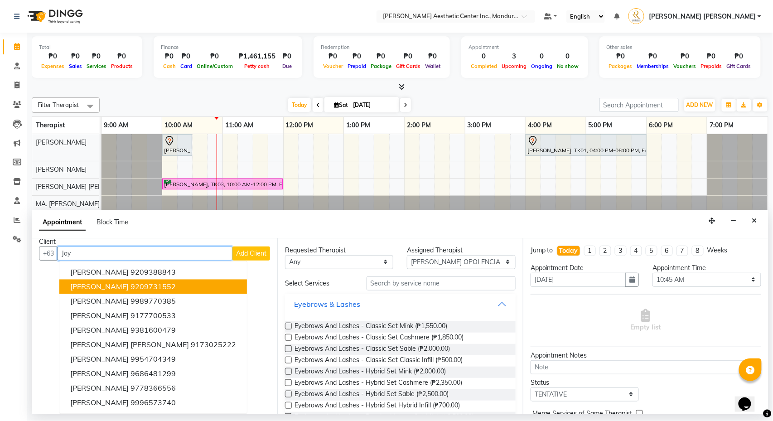
scroll to position [9, 0]
click at [142, 102] on div "[DATE] [DATE]" at bounding box center [349, 105] width 491 height 14
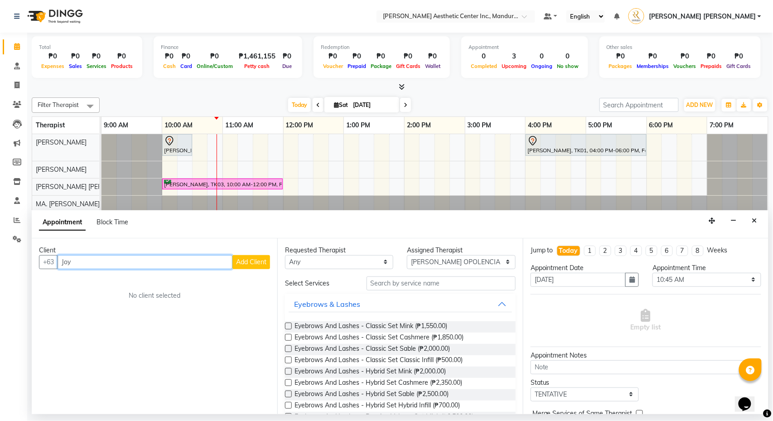
click at [106, 260] on input "Joy" at bounding box center [145, 262] width 175 height 14
type input "J"
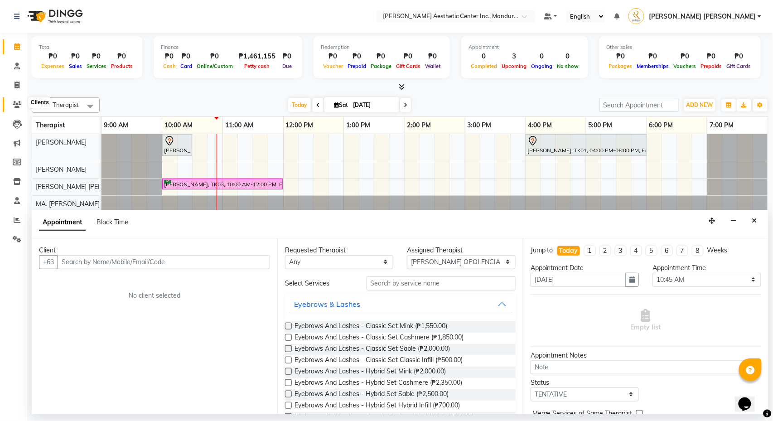
click at [20, 102] on icon at bounding box center [17, 104] width 9 height 7
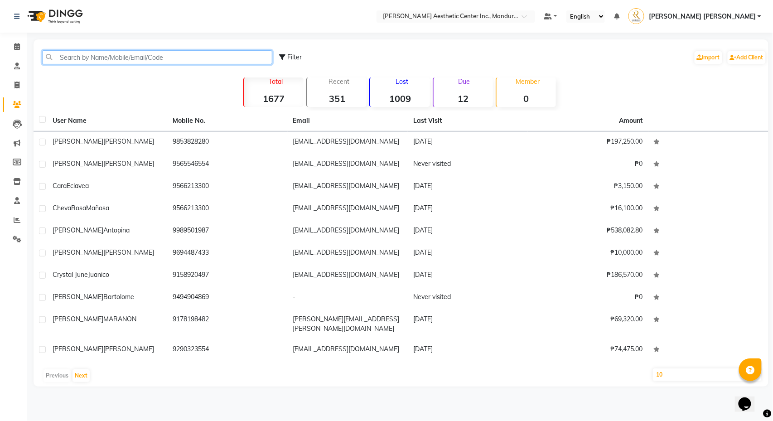
click at [128, 57] on input "text" at bounding box center [157, 57] width 230 height 14
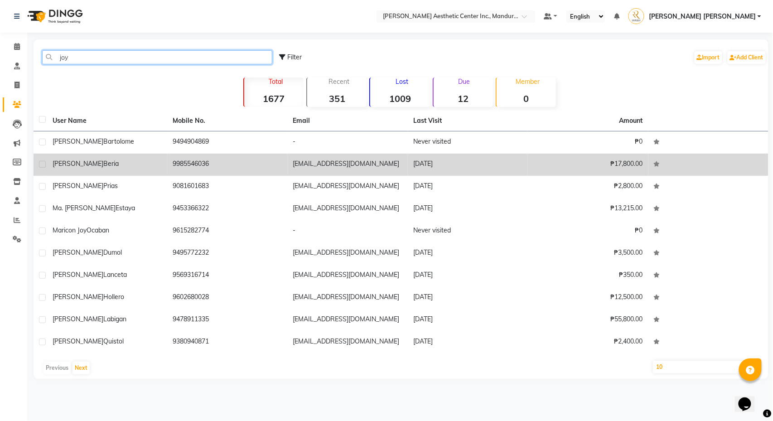
type input "joy"
click at [158, 158] on td "[PERSON_NAME] [PERSON_NAME]" at bounding box center [107, 165] width 120 height 22
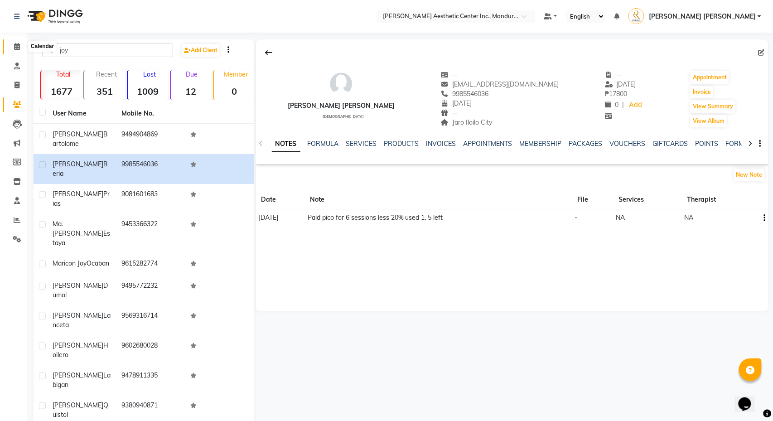
click at [20, 46] on span at bounding box center [17, 47] width 16 height 10
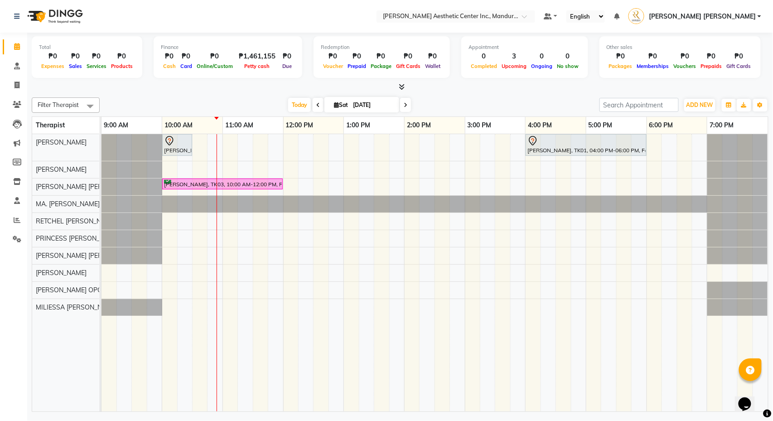
click at [216, 292] on div "[PERSON_NAME], TK02, 10:00 AM-10:30 AM, 360 Hifu Lipo - Face [PERSON_NAME], TK0…" at bounding box center [435, 272] width 667 height 277
select select "50718"
select select "tentative"
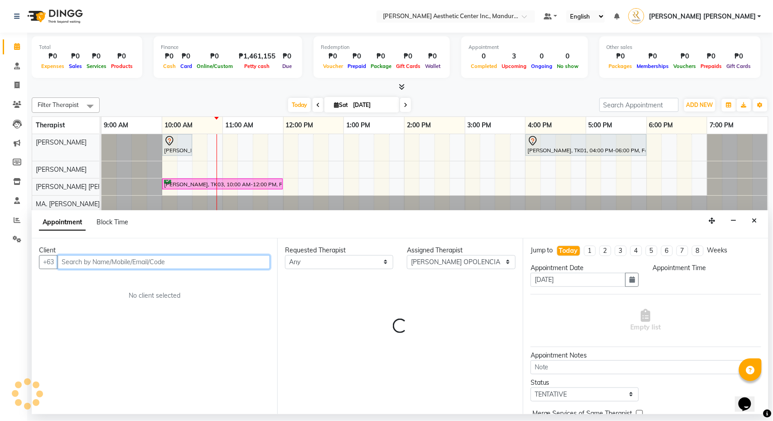
select select "645"
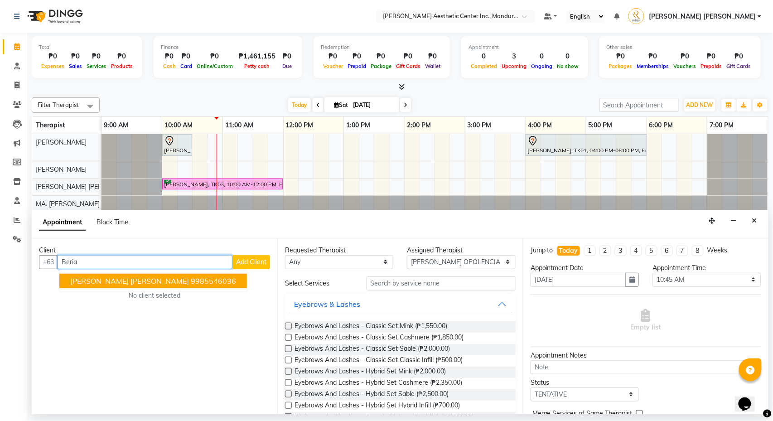
click at [191, 281] on ngb-highlight "9985546036" at bounding box center [213, 280] width 45 height 9
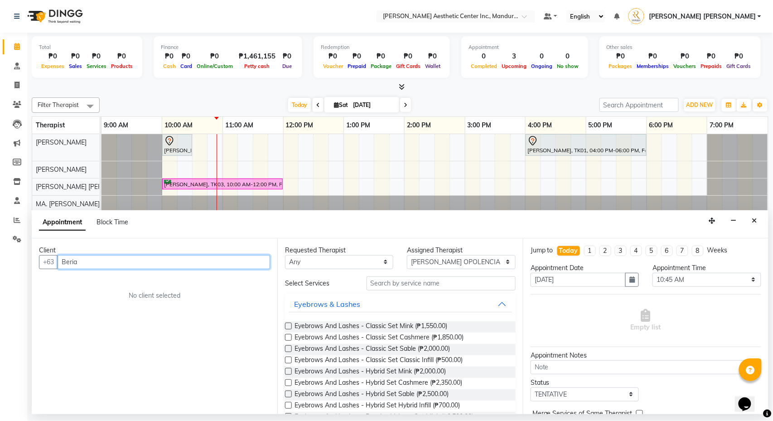
type input "9985546036"
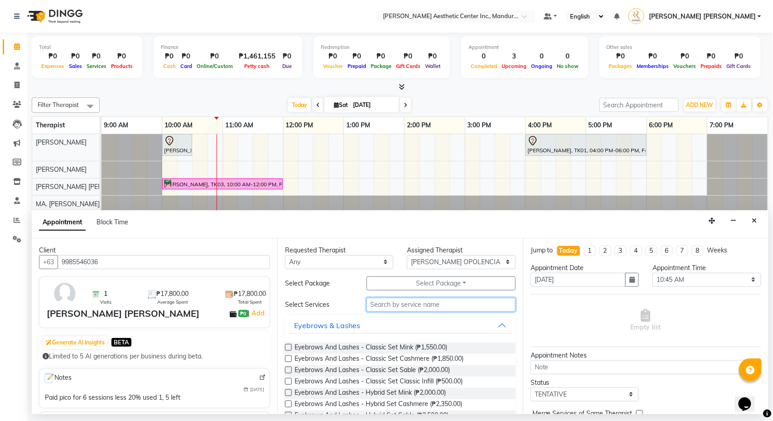
click at [412, 310] on input "text" at bounding box center [441, 305] width 149 height 14
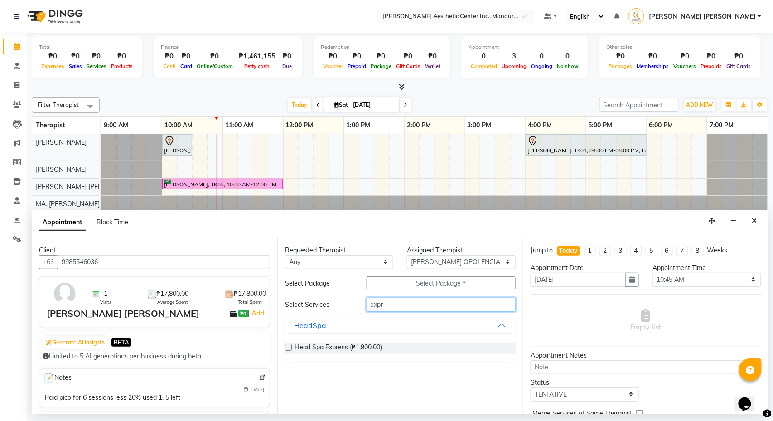
type input "express"
drag, startPoint x: 287, startPoint y: 353, endPoint x: 289, endPoint y: 348, distance: 4.9
click at [289, 348] on label at bounding box center [288, 347] width 7 height 7
click at [289, 348] on input "checkbox" at bounding box center [288, 348] width 6 height 6
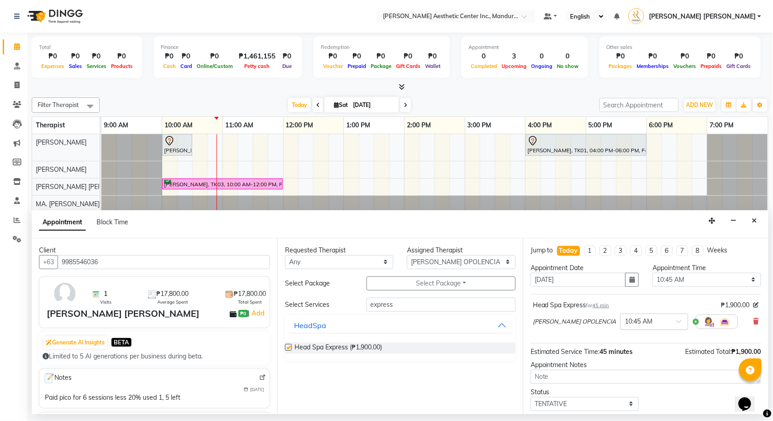
checkbox input "false"
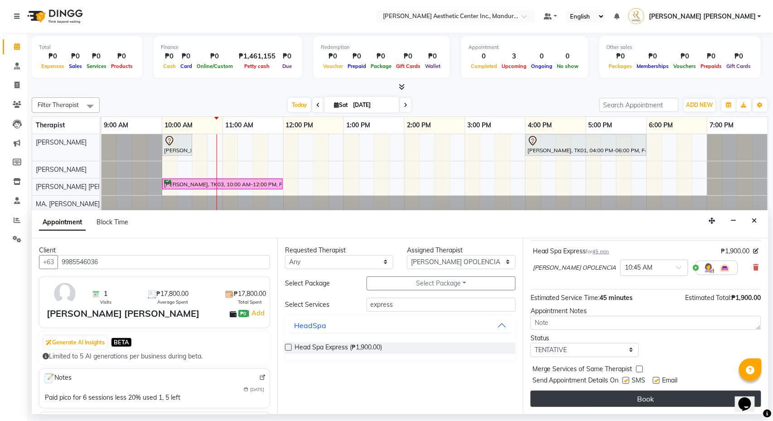
scroll to position [57, 0]
click at [628, 399] on button "Book" at bounding box center [646, 399] width 231 height 16
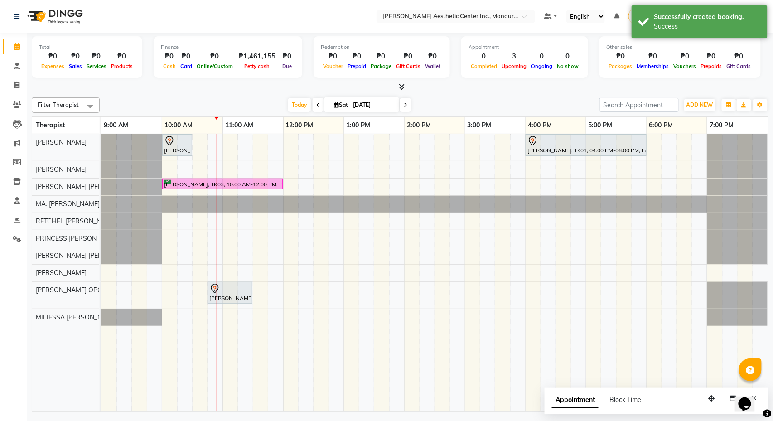
click at [262, 296] on div "[PERSON_NAME], TK02, 10:00 AM-10:30 AM, 360 Hifu Lipo - Face [PERSON_NAME], TK0…" at bounding box center [435, 272] width 667 height 277
select select "50718"
select select "tentative"
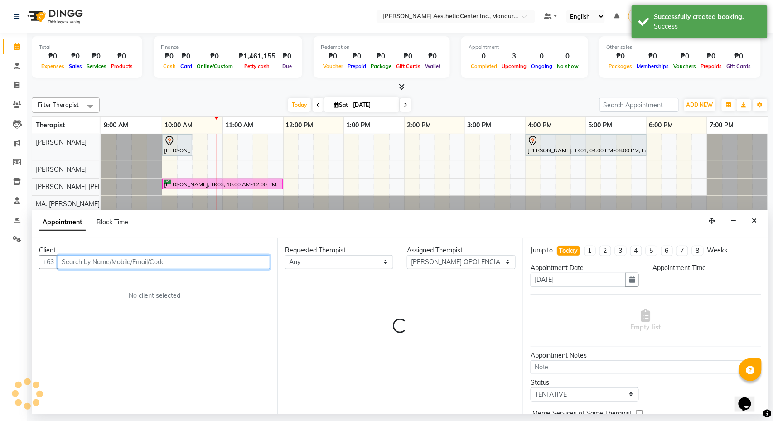
select select "690"
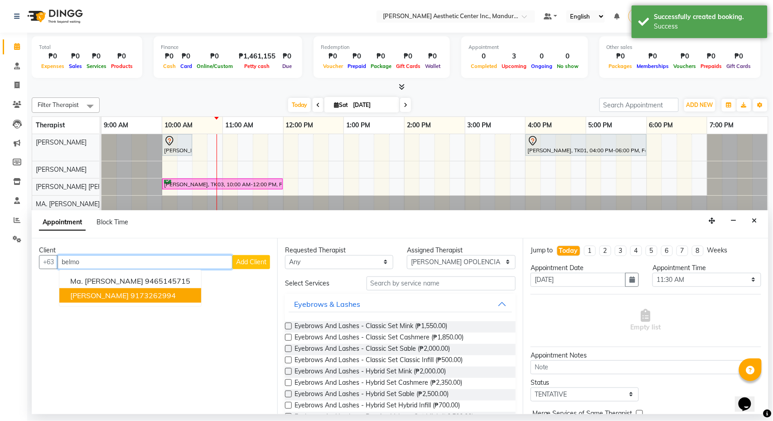
click at [144, 296] on ngb-highlight "9173262994" at bounding box center [153, 295] width 45 height 9
type input "9173262994"
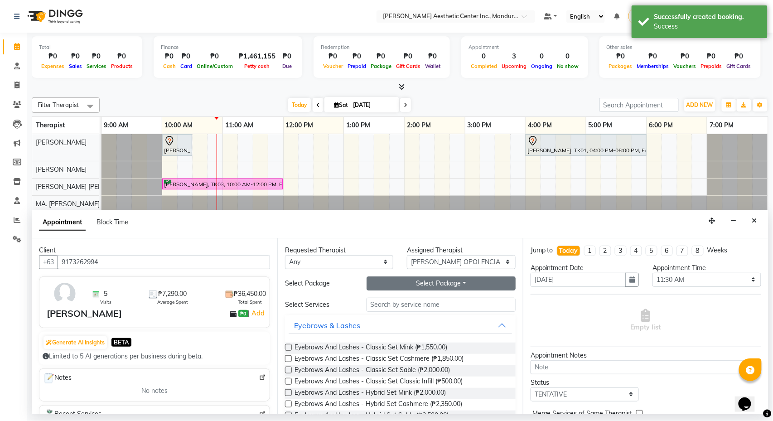
click at [421, 283] on button "Select Package Toggle Dropdown" at bounding box center [441, 283] width 149 height 14
click at [410, 302] on li "BETH_HEADSPA" at bounding box center [403, 302] width 72 height 13
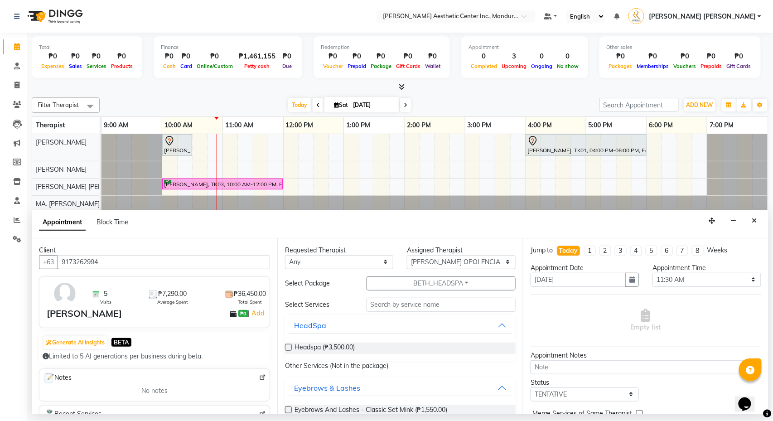
click at [289, 350] on label at bounding box center [288, 347] width 7 height 7
click at [289, 350] on input "checkbox" at bounding box center [288, 348] width 6 height 6
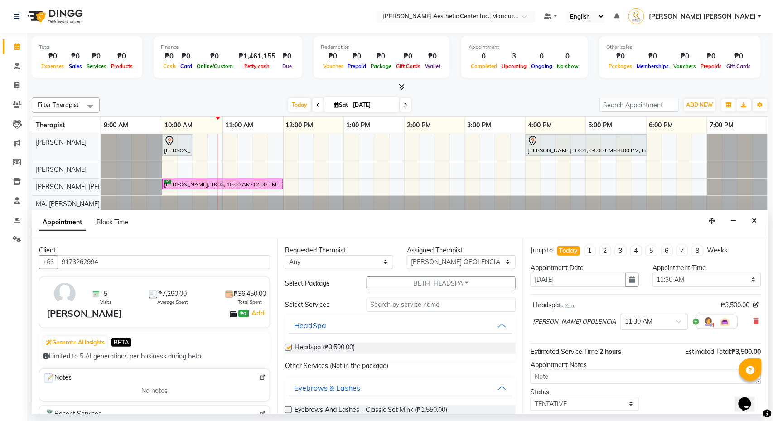
checkbox input "false"
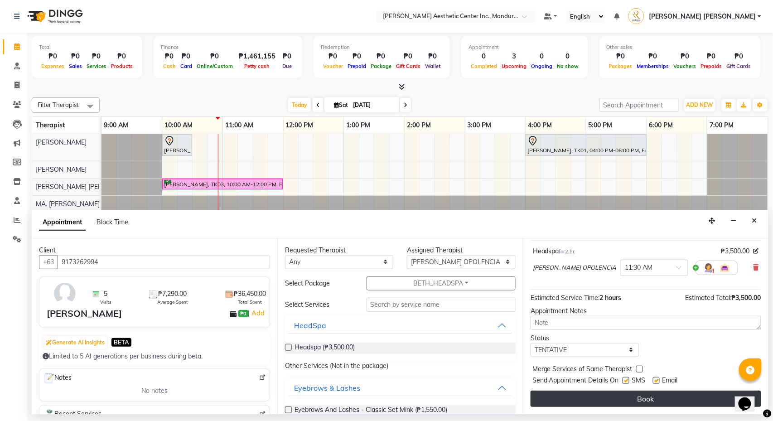
click at [581, 403] on button "Book" at bounding box center [646, 399] width 231 height 16
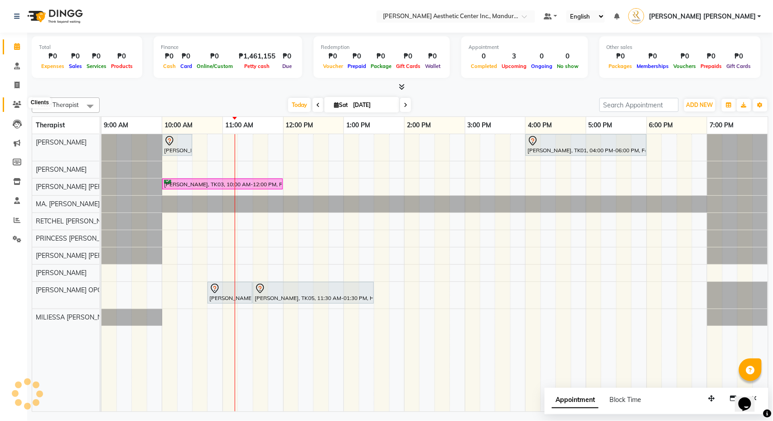
click at [15, 104] on icon at bounding box center [17, 104] width 9 height 7
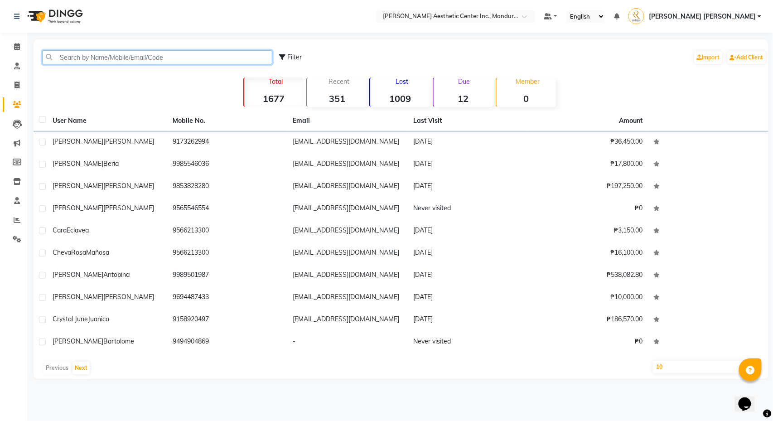
click at [160, 58] on input "text" at bounding box center [157, 57] width 230 height 14
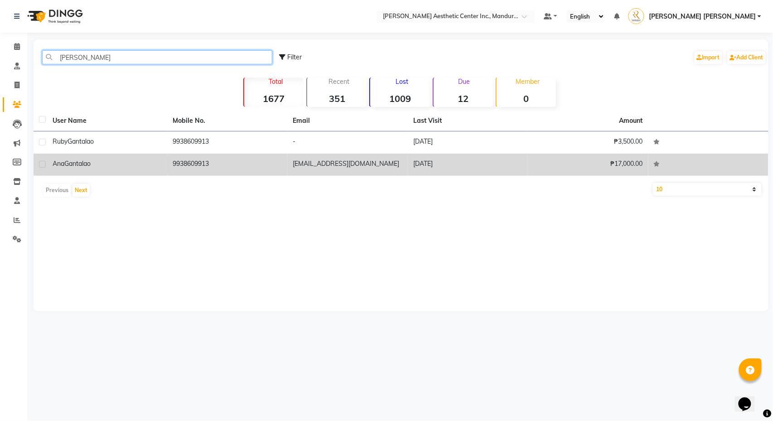
type input "[PERSON_NAME]"
click at [155, 162] on div "[PERSON_NAME]" at bounding box center [107, 164] width 109 height 10
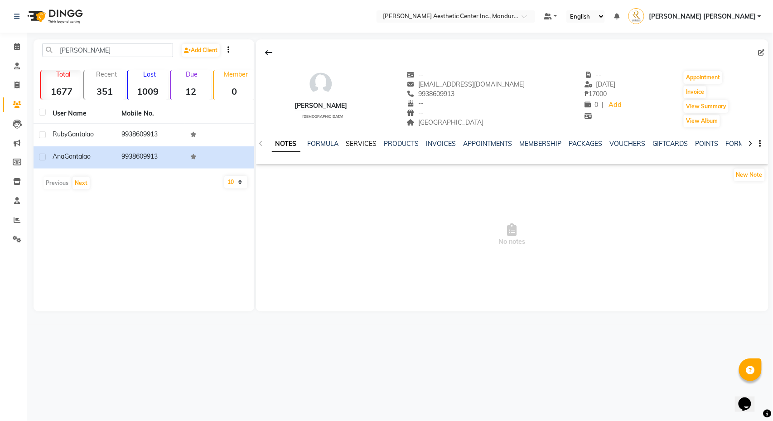
click at [363, 144] on link "SERVICES" at bounding box center [361, 144] width 31 height 8
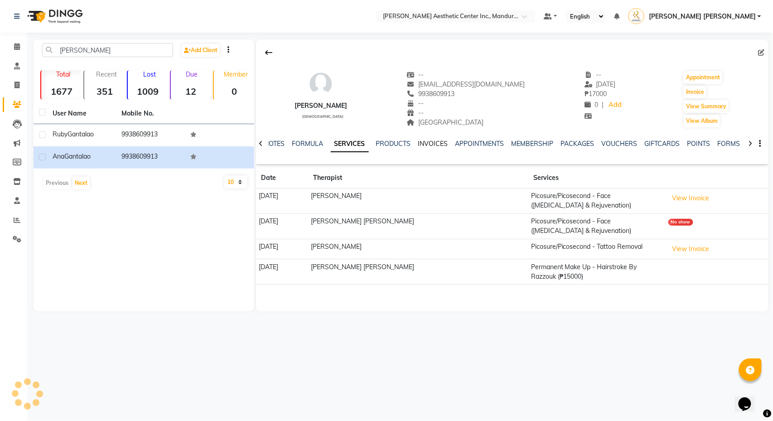
click at [445, 144] on link "INVOICES" at bounding box center [433, 144] width 30 height 8
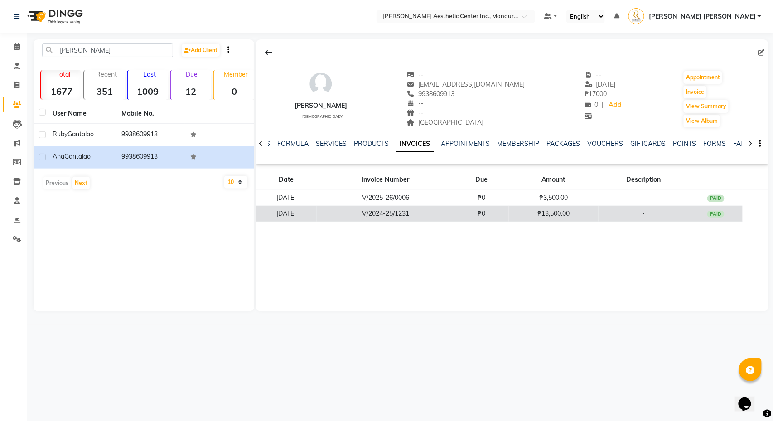
click at [500, 218] on td "₱0" at bounding box center [482, 214] width 54 height 16
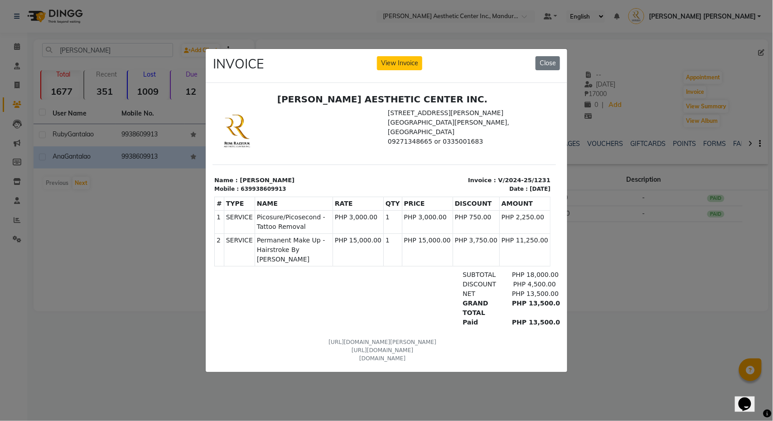
scroll to position [0, 4]
click at [582, 276] on ngb-modal-window "INVOICE View Invoice Close" at bounding box center [386, 210] width 773 height 421
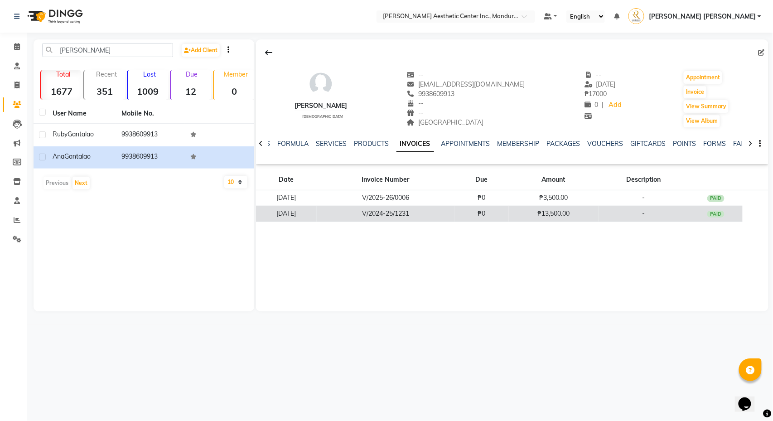
click at [533, 211] on td "₱13,500.00" at bounding box center [553, 214] width 89 height 16
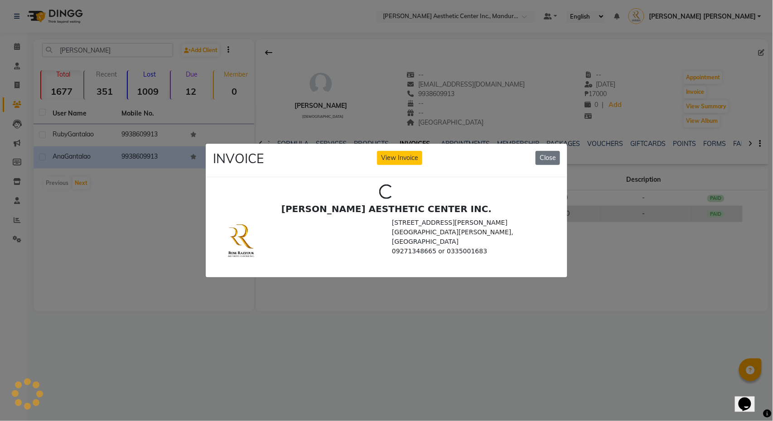
scroll to position [0, 0]
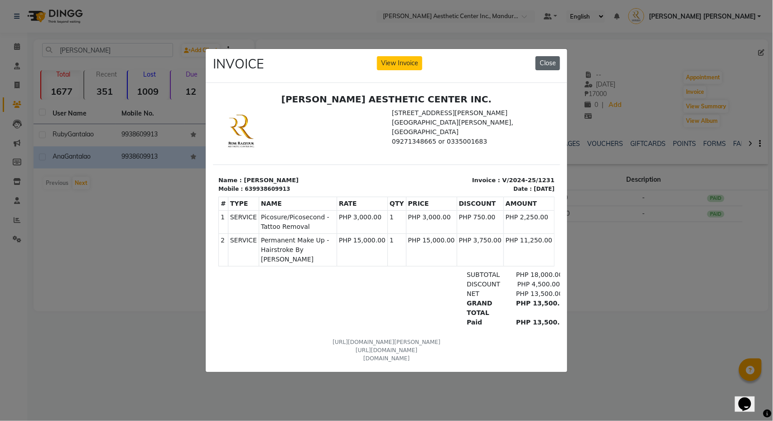
click at [546, 62] on button "Close" at bounding box center [548, 63] width 24 height 14
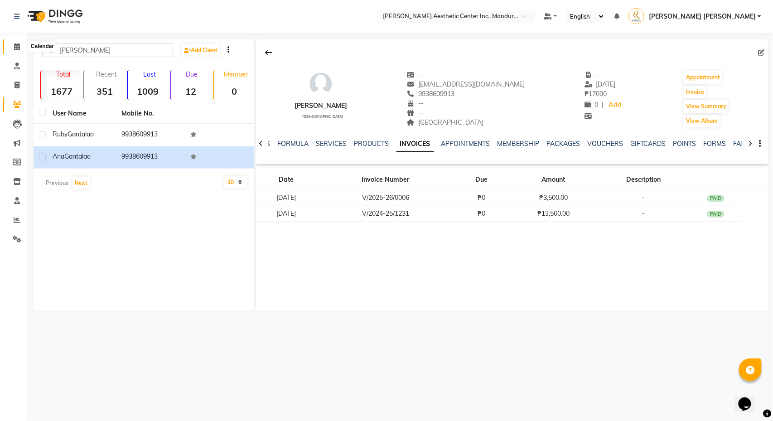
click at [15, 45] on icon at bounding box center [17, 46] width 6 height 7
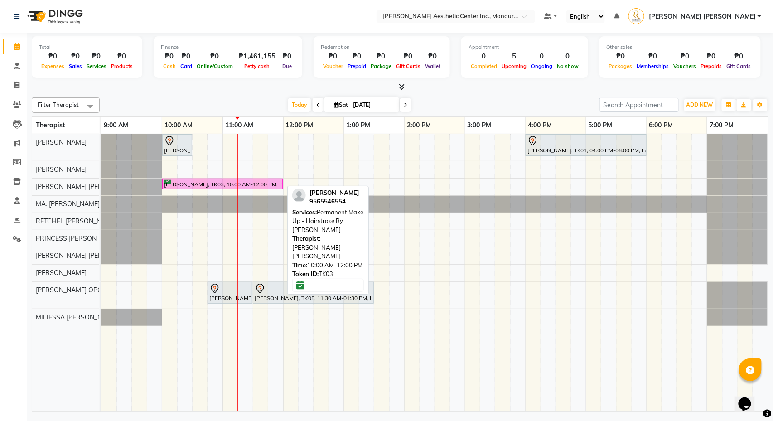
click at [199, 184] on div "[PERSON_NAME], TK03, 10:00 AM-12:00 PM, Permanent Make Up - Hairstroke By [PERS…" at bounding box center [222, 184] width 119 height 9
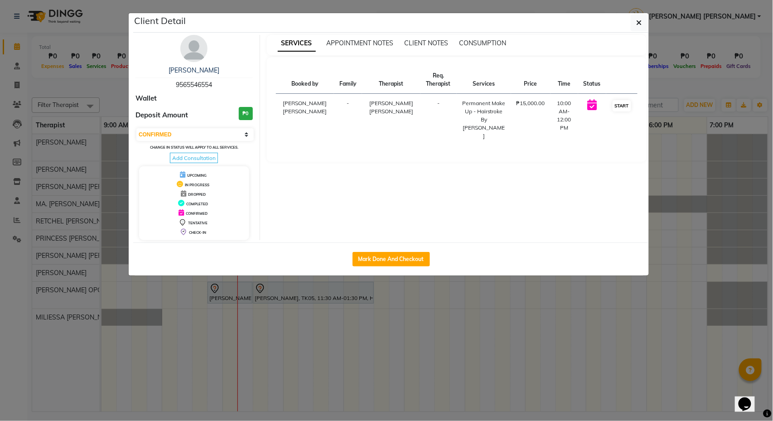
click at [615, 106] on button "START" at bounding box center [622, 105] width 19 height 11
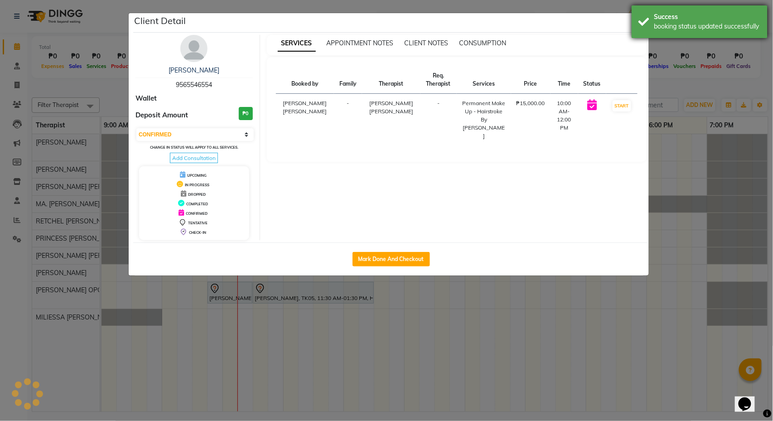
select select "1"
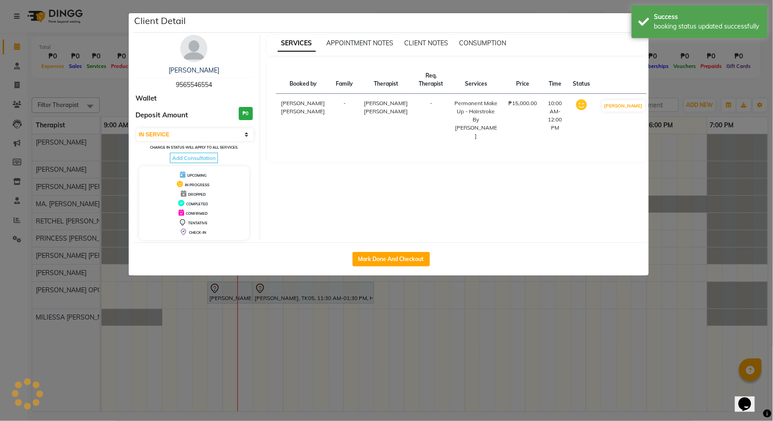
click at [732, 124] on ngb-modal-window "Client Detail [PERSON_NAME] 9565546554 Wallet Deposit Amount ₱0 Select IN SERVI…" at bounding box center [386, 210] width 773 height 421
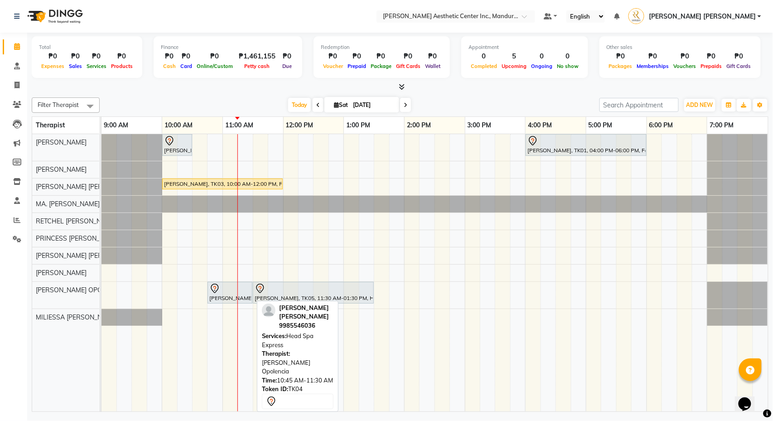
click at [223, 289] on div at bounding box center [229, 288] width 41 height 11
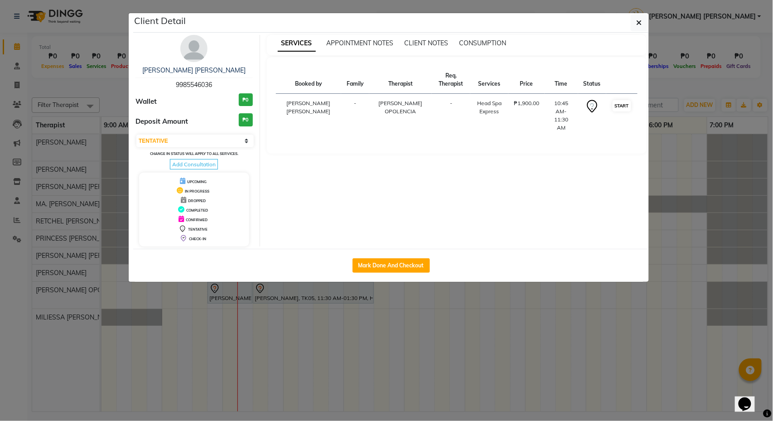
click at [625, 107] on button "START" at bounding box center [622, 105] width 19 height 11
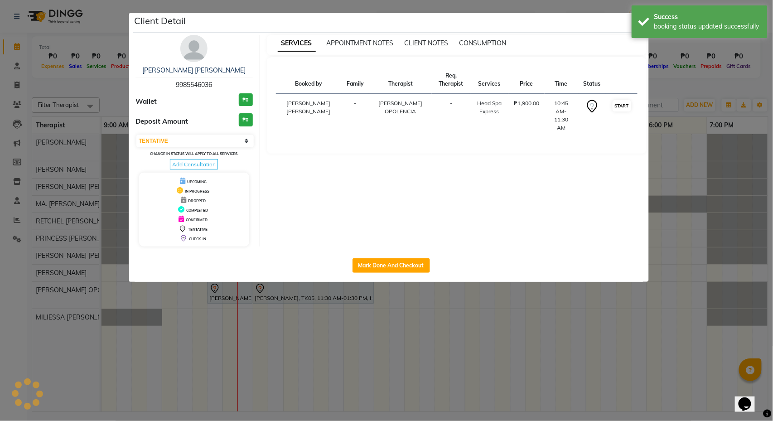
select select "1"
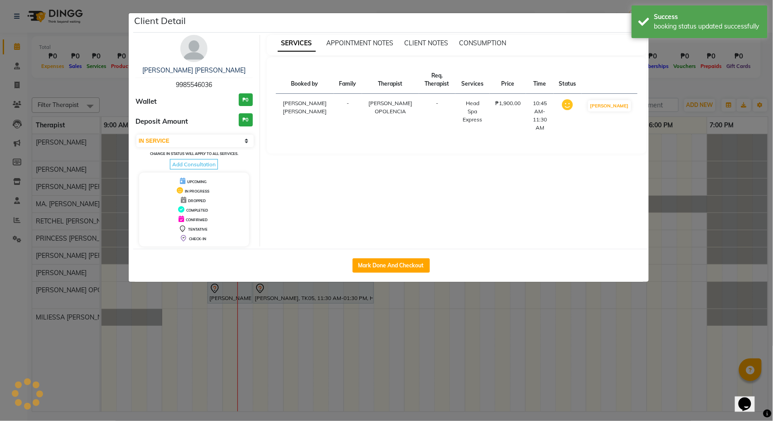
click at [693, 151] on ngb-modal-window "Client Detail [PERSON_NAME] [PERSON_NAME] 9985546036 Wallet ₱0 Deposit Amount ₱…" at bounding box center [386, 210] width 773 height 421
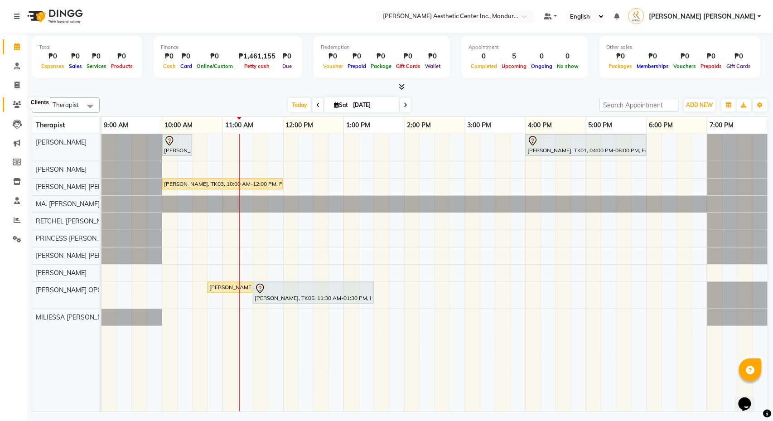
click at [17, 102] on icon at bounding box center [17, 104] width 9 height 7
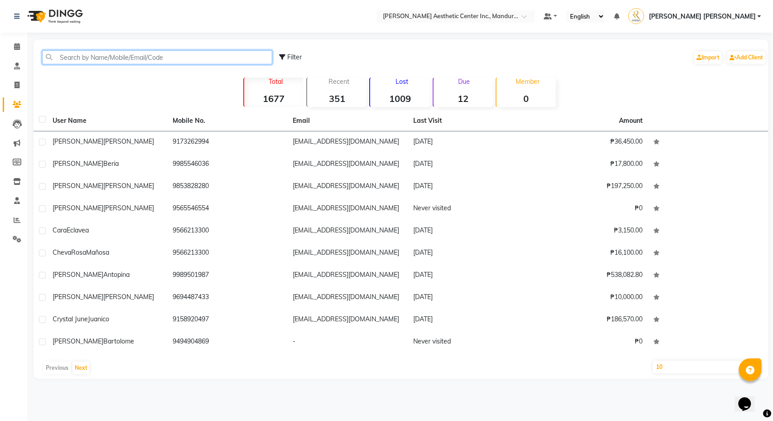
click at [110, 54] on input "text" at bounding box center [157, 57] width 230 height 14
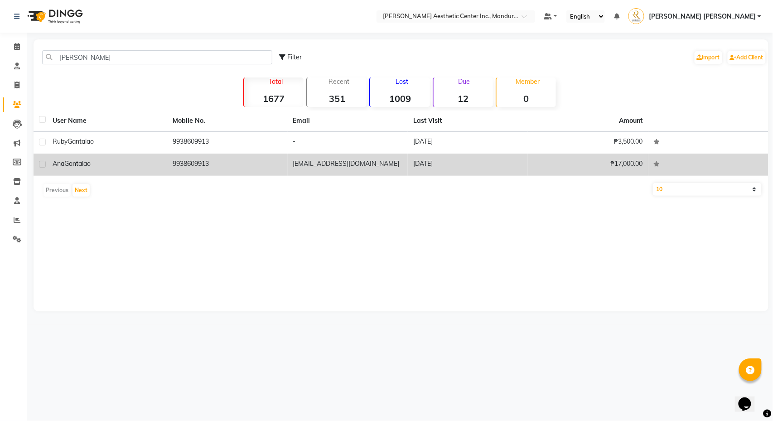
click at [120, 167] on div "[PERSON_NAME]" at bounding box center [107, 164] width 109 height 10
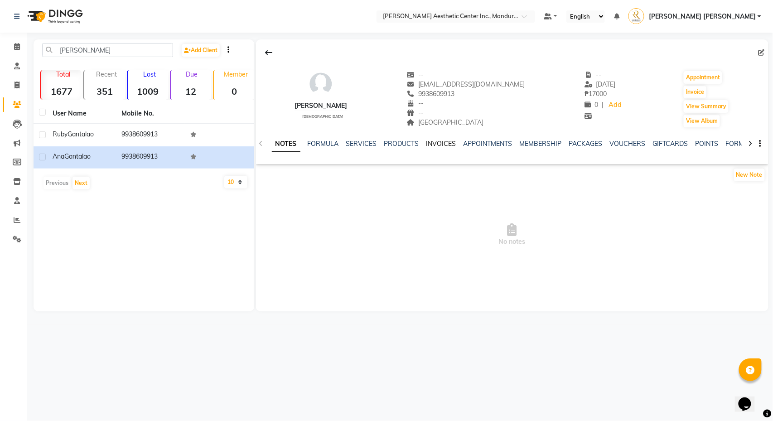
click at [445, 144] on link "INVOICES" at bounding box center [441, 144] width 30 height 8
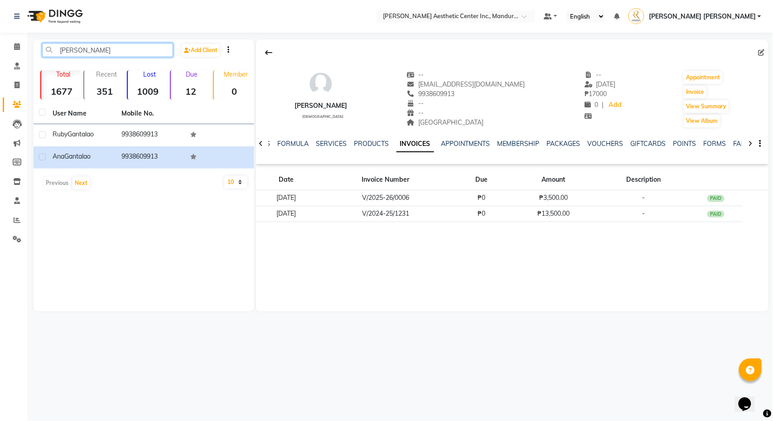
click at [95, 51] on input "[PERSON_NAME]" at bounding box center [107, 50] width 131 height 14
type input "a"
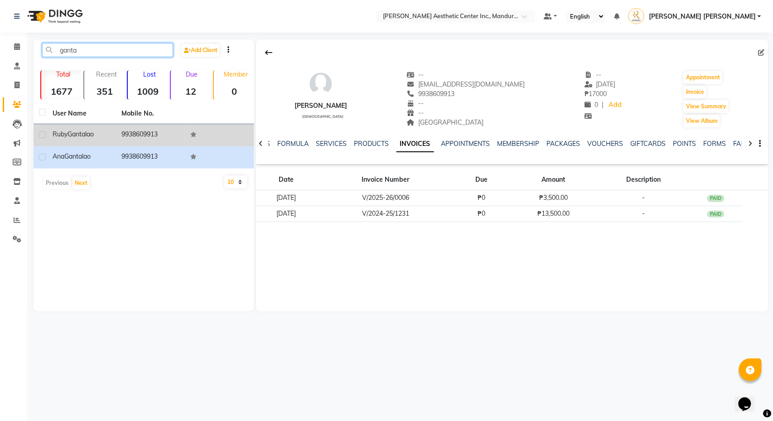
type input "ganta"
click at [105, 142] on td "[PERSON_NAME]" at bounding box center [81, 135] width 69 height 22
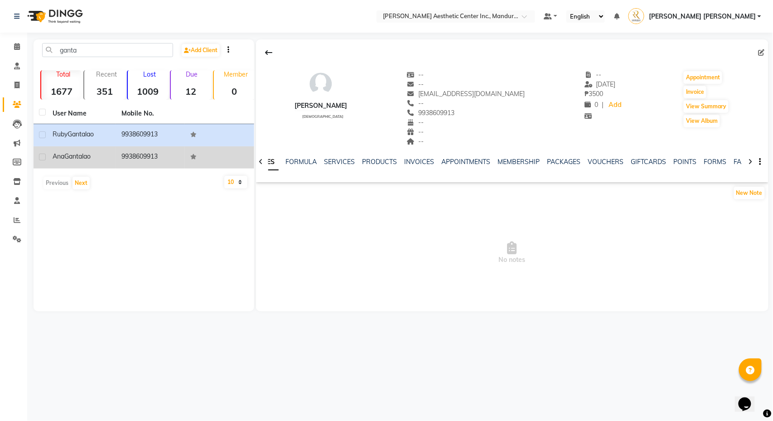
click at [98, 153] on div "[PERSON_NAME]" at bounding box center [82, 157] width 58 height 10
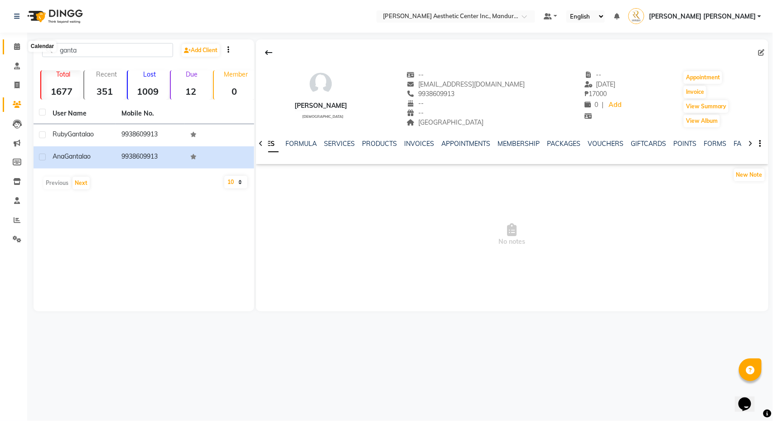
click at [18, 46] on icon at bounding box center [17, 46] width 6 height 7
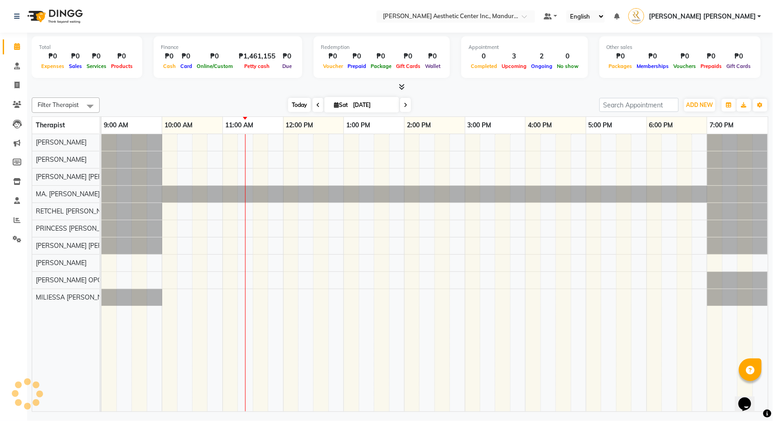
click at [296, 106] on span "Today" at bounding box center [299, 105] width 23 height 14
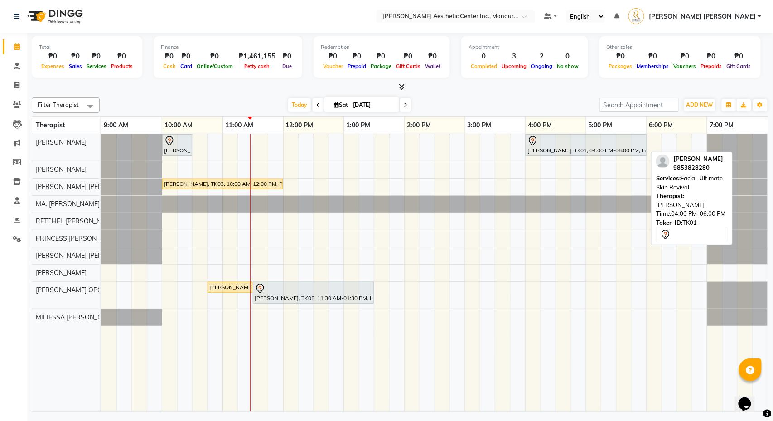
click at [550, 150] on div "[PERSON_NAME], TK01, 04:00 PM-06:00 PM, Facial-Ultimate Skin Revival" at bounding box center [586, 145] width 119 height 19
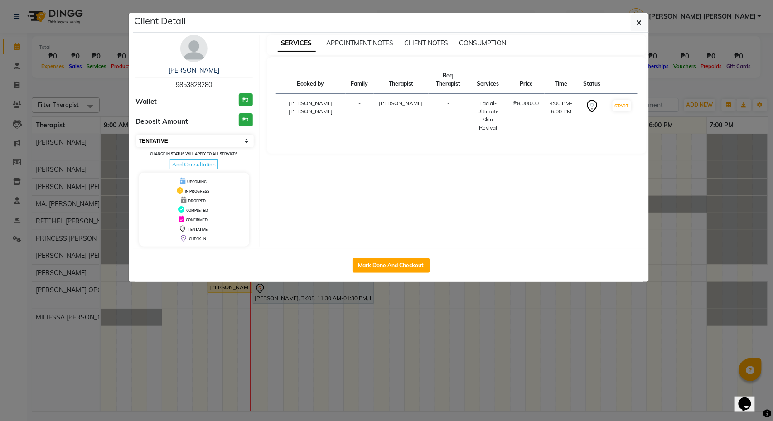
select select "6"
click at [693, 87] on ngb-modal-window "Client Detail [PERSON_NAME] 9853828280 Wallet ₱0 Deposit Amount ₱0 Select IN SE…" at bounding box center [386, 210] width 773 height 421
click at [678, 92] on ngb-modal-window "Client Detail [PERSON_NAME] 9853828280 Wallet ₱0 Deposit Amount ₱0 Select IN SE…" at bounding box center [386, 210] width 773 height 421
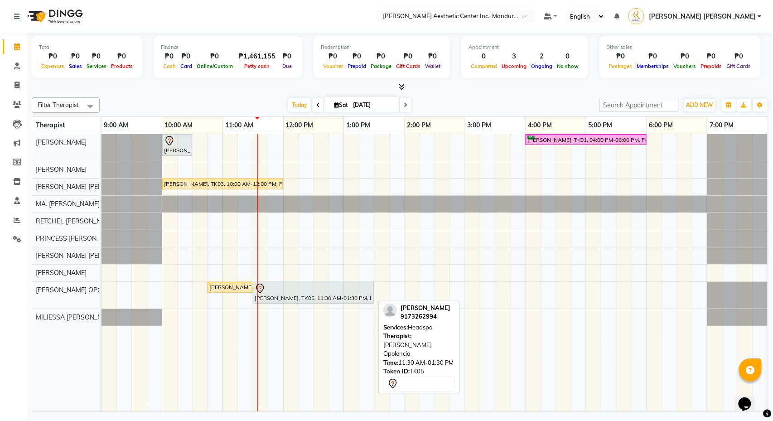
click at [290, 304] on link "[PERSON_NAME], TK05, 11:30 AM-01:30 PM, Headspa" at bounding box center [313, 293] width 121 height 22
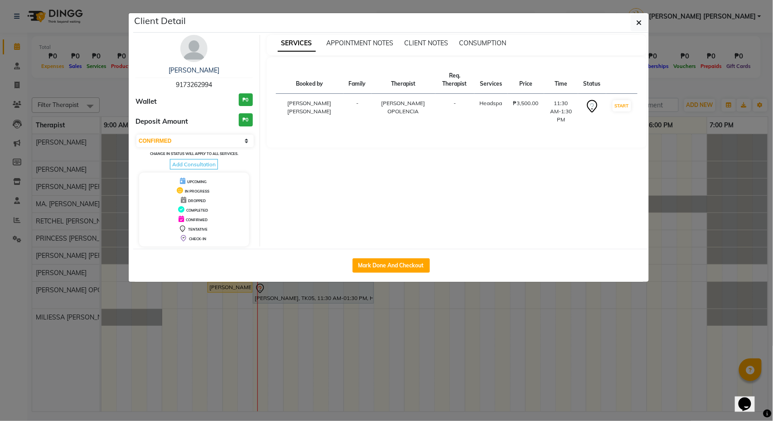
select select "7"
click at [638, 22] on icon "button" at bounding box center [639, 22] width 5 height 7
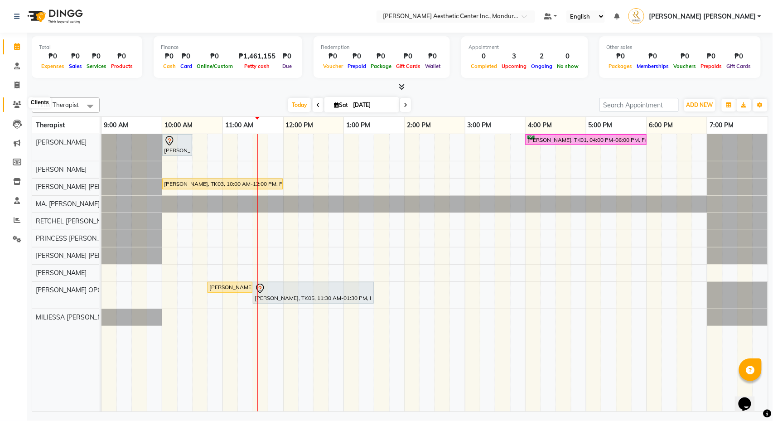
click at [15, 100] on span at bounding box center [17, 105] width 16 height 10
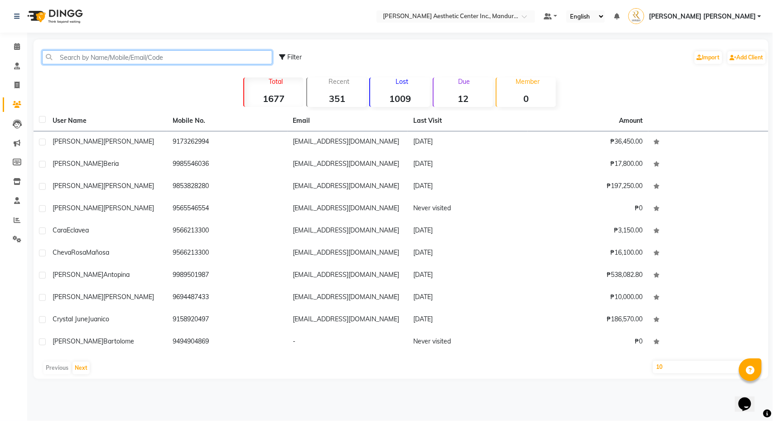
click at [126, 58] on input "text" at bounding box center [157, 57] width 230 height 14
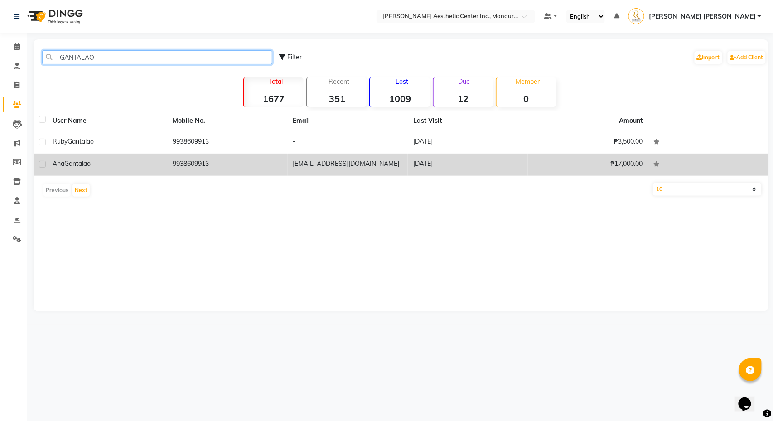
type input "GANTALAO"
click at [97, 173] on td "[PERSON_NAME]" at bounding box center [107, 165] width 120 height 22
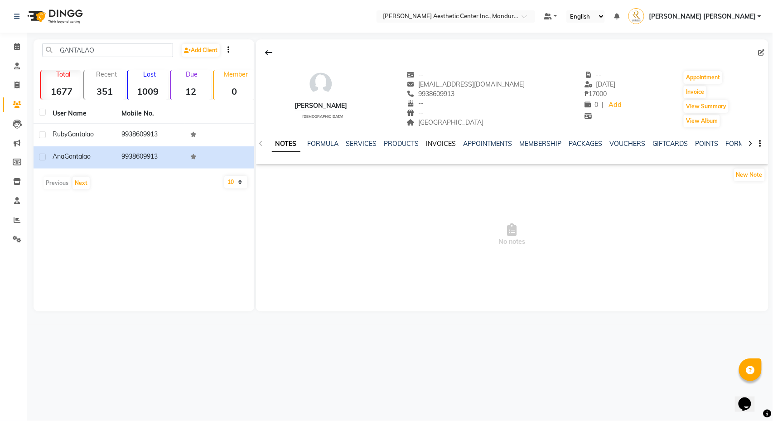
click at [443, 145] on link "INVOICES" at bounding box center [441, 144] width 30 height 8
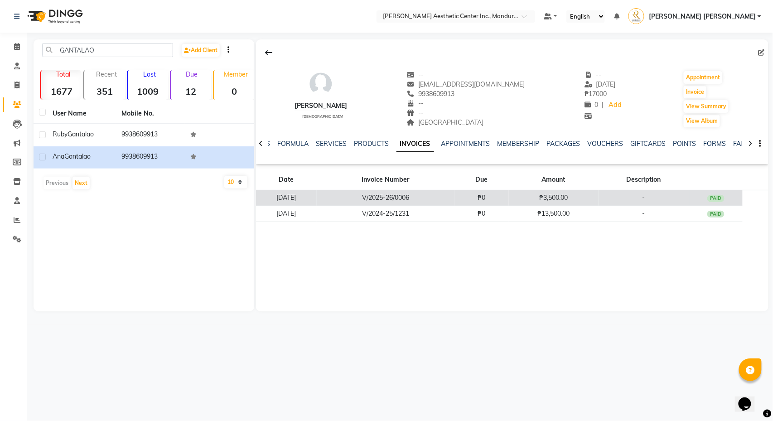
click at [374, 200] on td "V/2025-26/0006" at bounding box center [386, 198] width 138 height 16
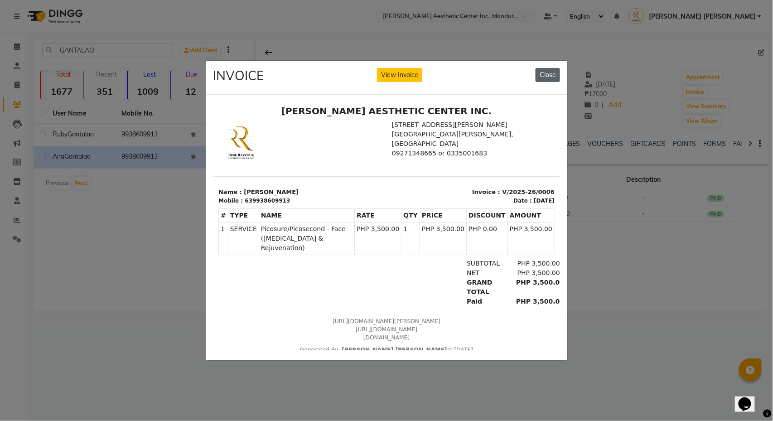
click at [542, 76] on button "Close" at bounding box center [548, 75] width 24 height 14
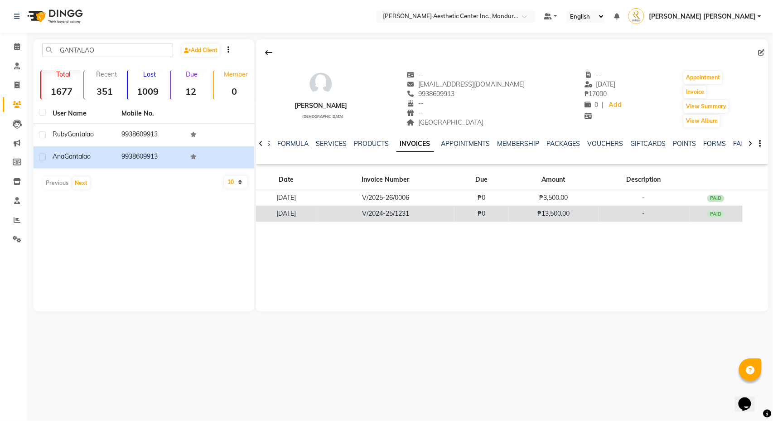
click at [408, 219] on td "V/2024-25/1231" at bounding box center [386, 214] width 138 height 16
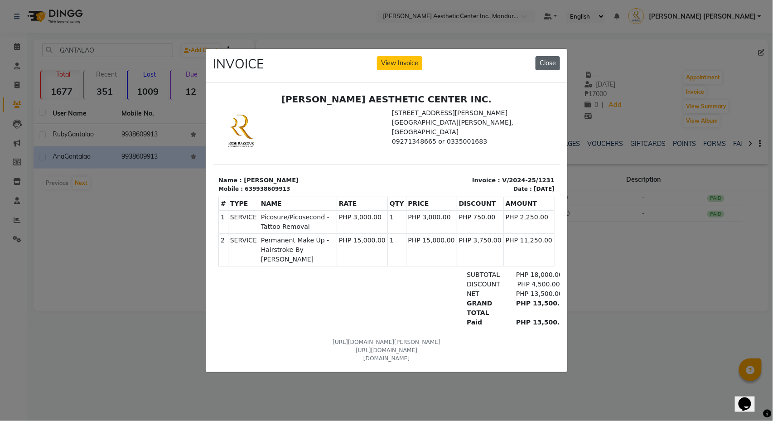
click at [541, 65] on button "Close" at bounding box center [548, 63] width 24 height 14
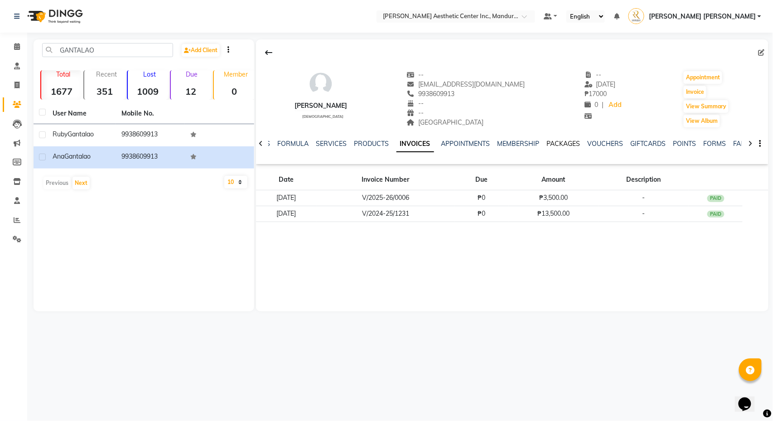
click at [574, 145] on link "PACKAGES" at bounding box center [564, 144] width 34 height 8
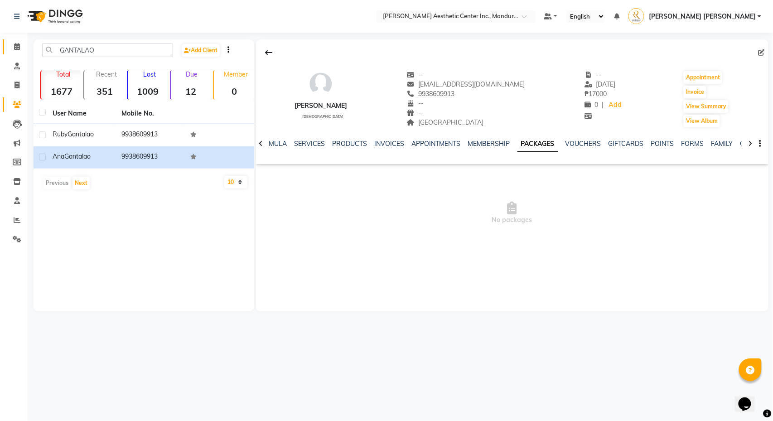
click at [17, 49] on icon at bounding box center [17, 46] width 6 height 7
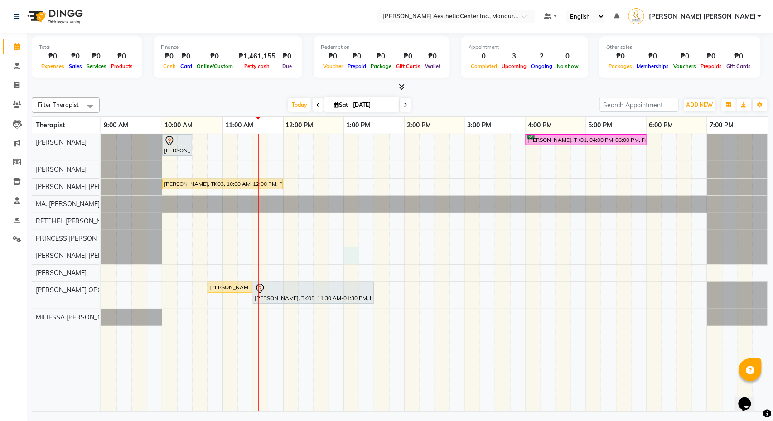
click at [345, 256] on div "[PERSON_NAME], TK02, 10:00 AM-10:30 AM, 360 Hifu Lipo - Face [PERSON_NAME], TK0…" at bounding box center [435, 272] width 667 height 277
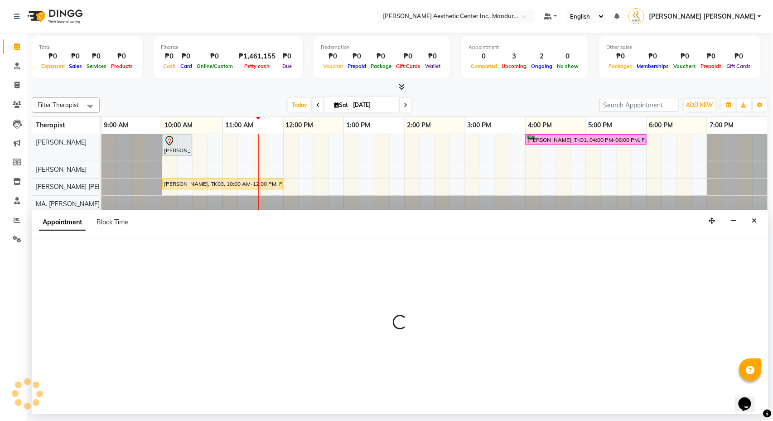
select select "46432"
select select "tentative"
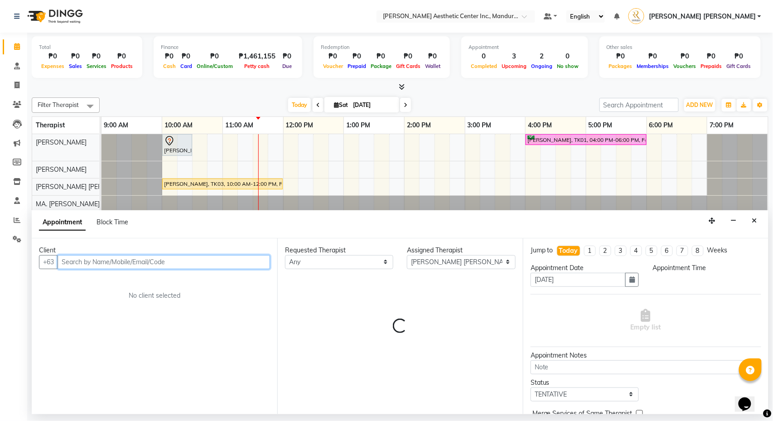
select select "780"
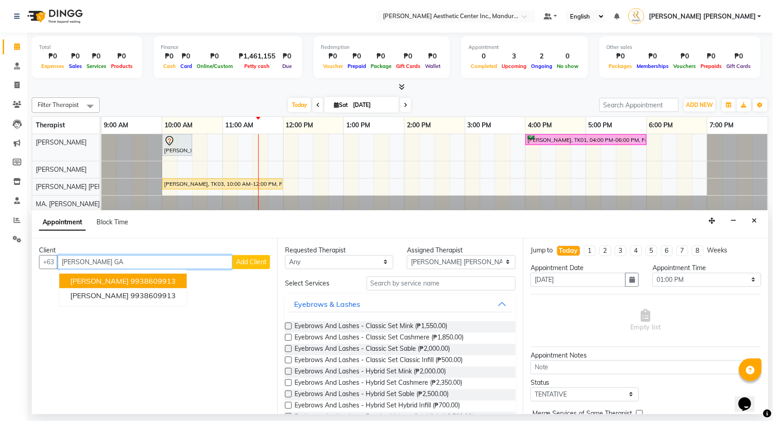
click at [131, 280] on ngb-highlight "9938609913" at bounding box center [153, 280] width 45 height 9
type input "9938609913"
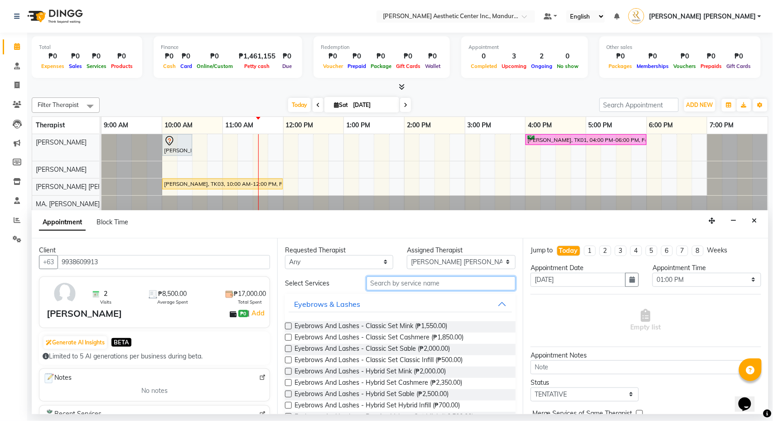
click at [412, 285] on input "text" at bounding box center [441, 283] width 149 height 14
type input "B"
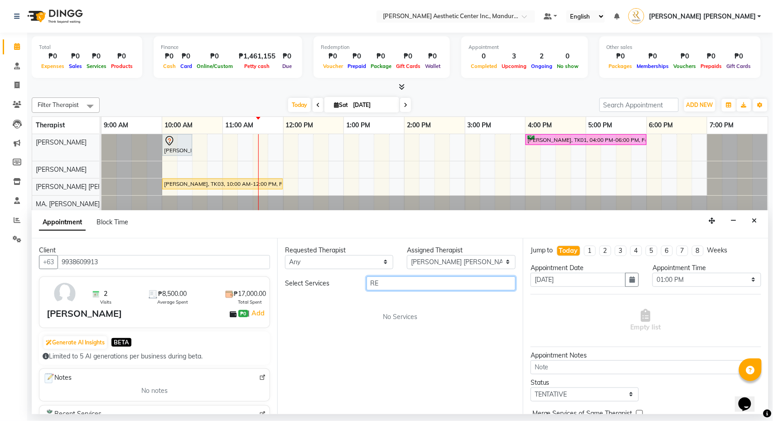
type input "R"
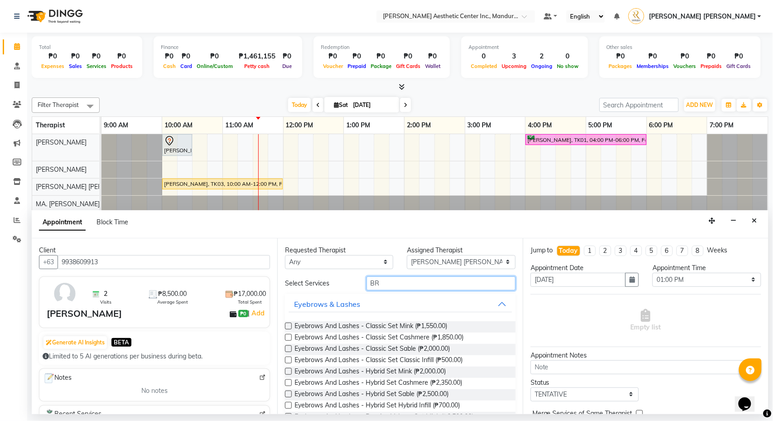
type input "B"
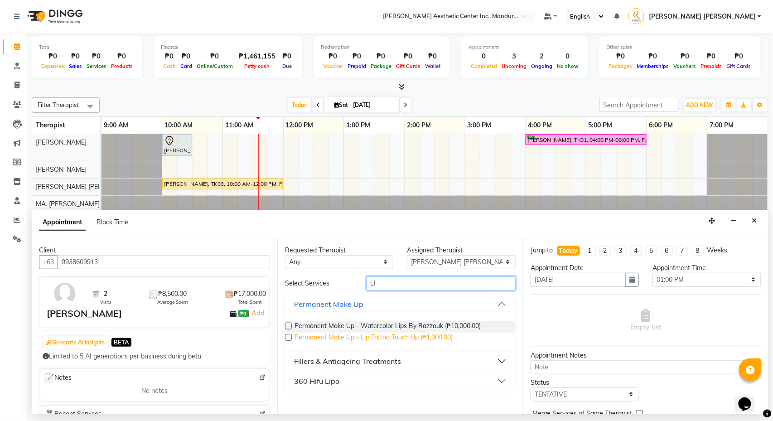
type input "L"
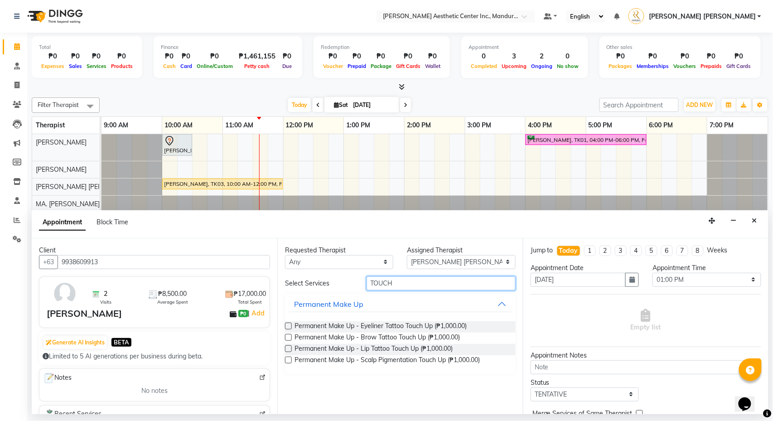
type input "TOUCH"
click at [288, 337] on label at bounding box center [288, 337] width 7 height 7
click at [288, 337] on input "checkbox" at bounding box center [288, 338] width 6 height 6
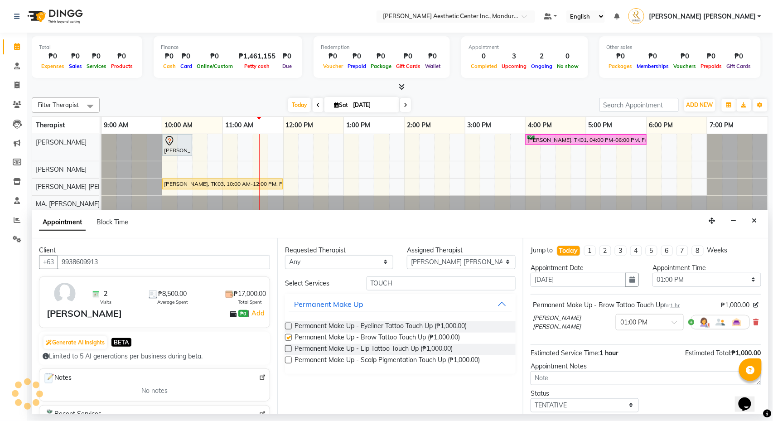
checkbox input "false"
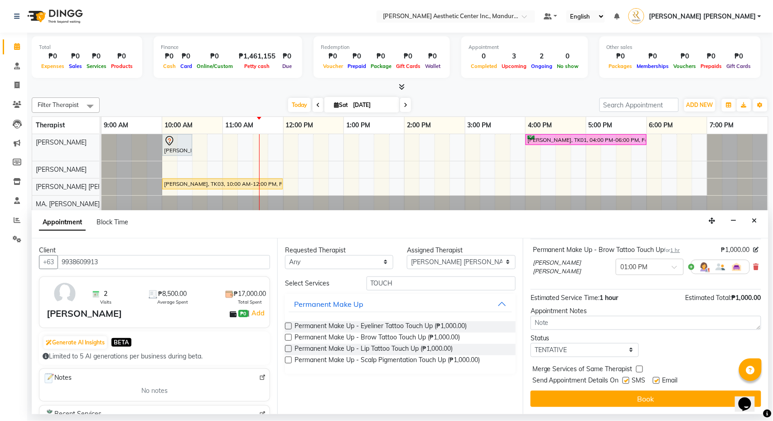
scroll to position [57, 0]
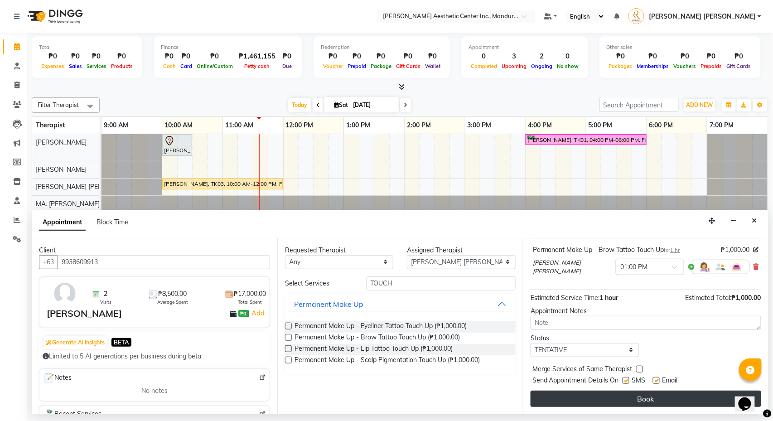
click at [616, 403] on button "Book" at bounding box center [646, 399] width 231 height 16
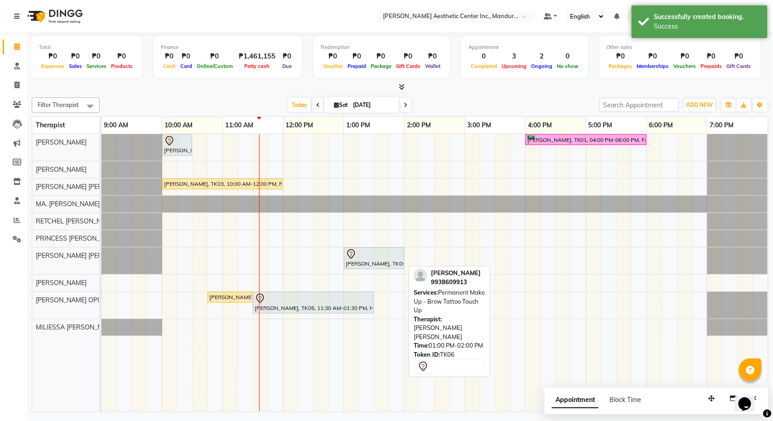
click at [371, 255] on div at bounding box center [374, 254] width 57 height 11
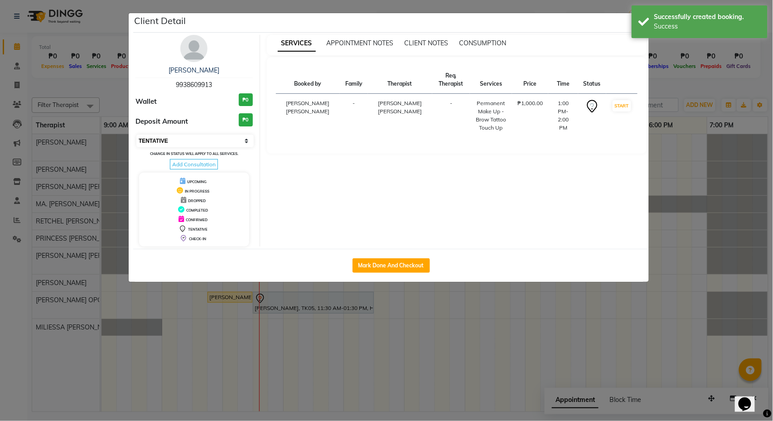
select select "6"
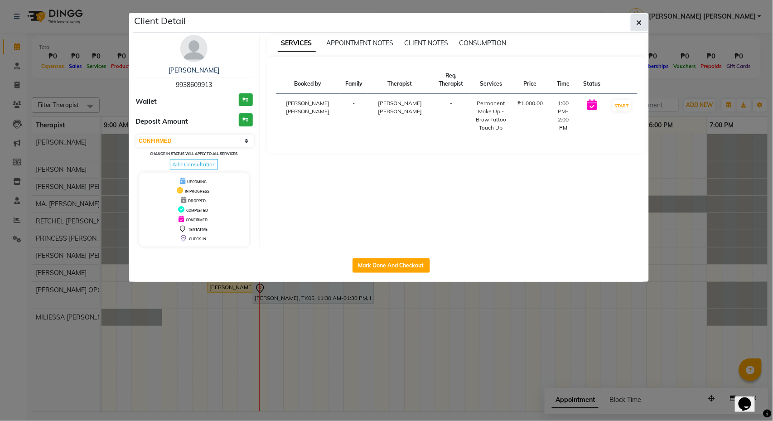
click at [643, 26] on button "button" at bounding box center [639, 22] width 17 height 17
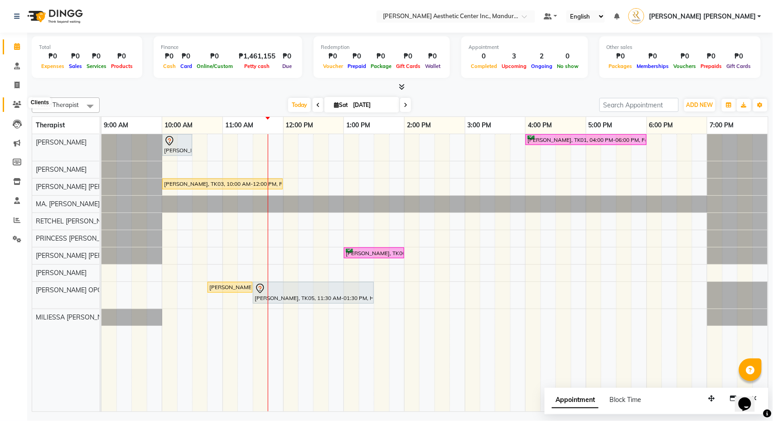
click at [20, 102] on icon at bounding box center [17, 104] width 9 height 7
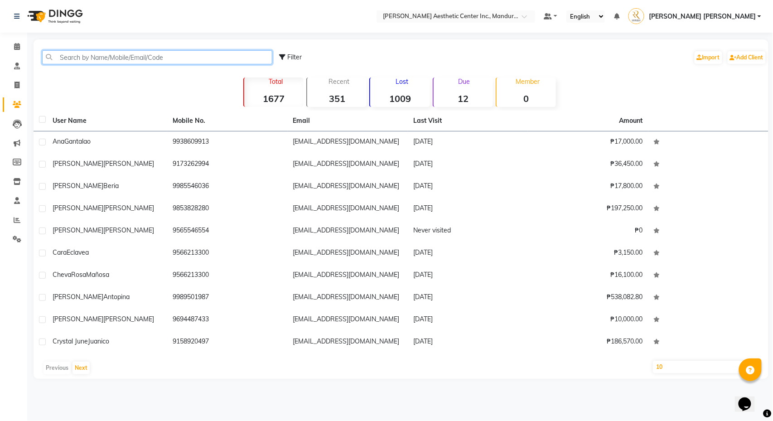
click at [69, 56] on input "text" at bounding box center [157, 57] width 230 height 14
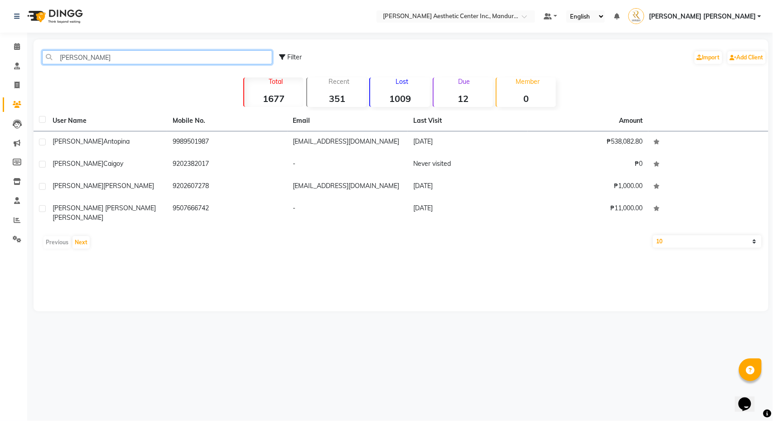
type input "[PERSON_NAME]"
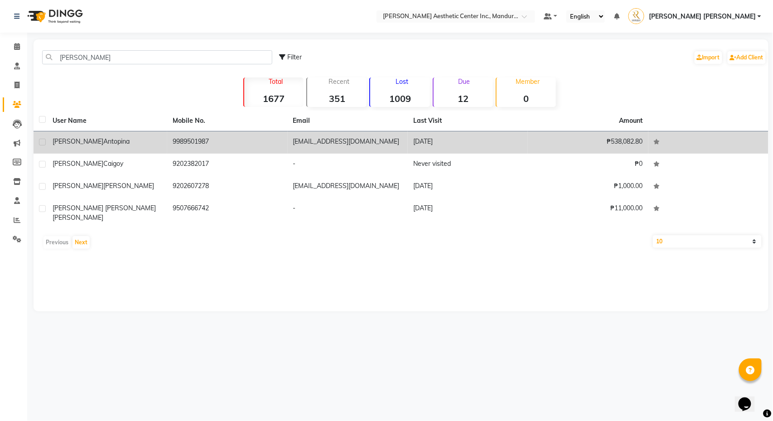
drag, startPoint x: 87, startPoint y: 125, endPoint x: 94, endPoint y: 143, distance: 19.4
click at [103, 143] on span "Antopina" at bounding box center [116, 141] width 26 height 8
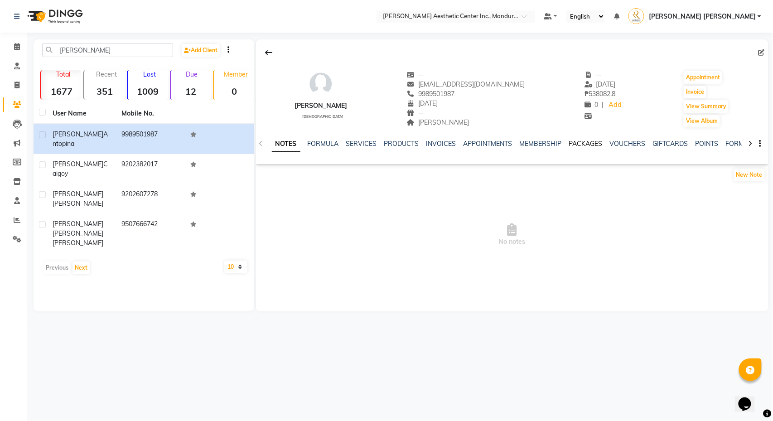
click at [586, 147] on link "PACKAGES" at bounding box center [586, 144] width 34 height 8
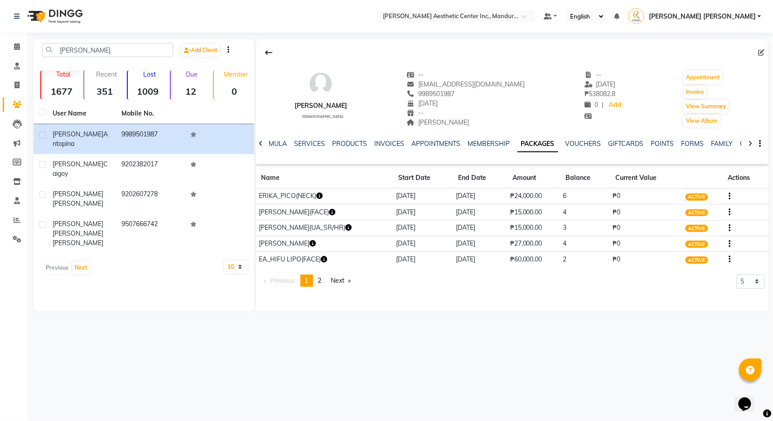
click at [727, 208] on td at bounding box center [745, 212] width 46 height 16
click at [729, 213] on icon "button" at bounding box center [730, 212] width 2 height 0
click at [684, 204] on div "Redemption History" at bounding box center [686, 201] width 59 height 11
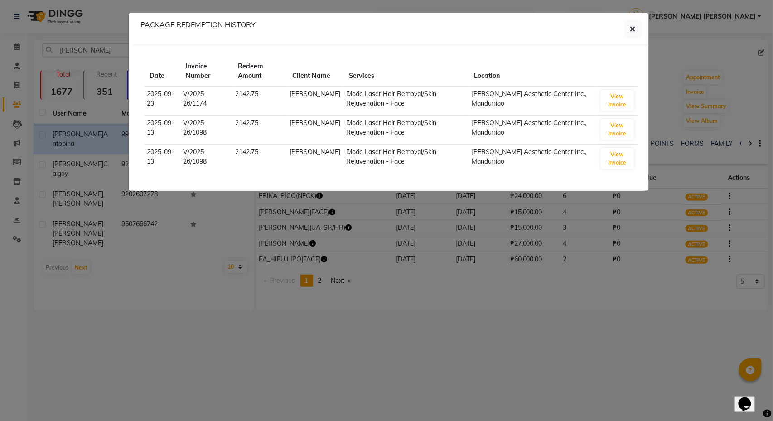
click at [674, 106] on ngb-modal-window "PACKAGE REDEMPTION HISTORY Date Invoice Number Redeem Amount Client Name Servic…" at bounding box center [386, 210] width 773 height 421
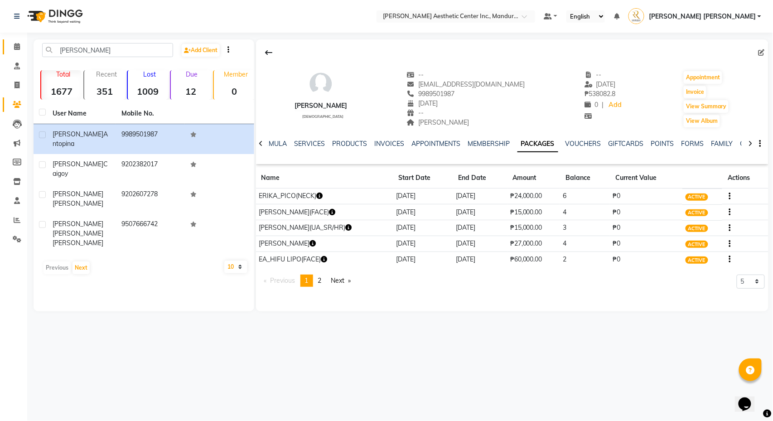
click at [13, 46] on span at bounding box center [17, 47] width 16 height 10
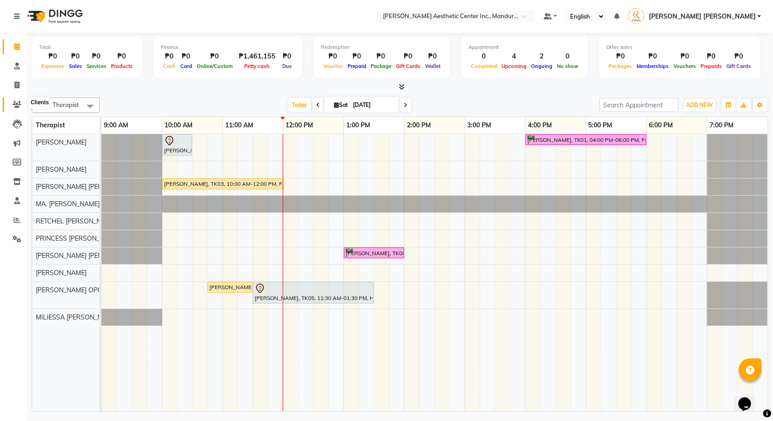
click at [15, 104] on icon at bounding box center [17, 104] width 9 height 7
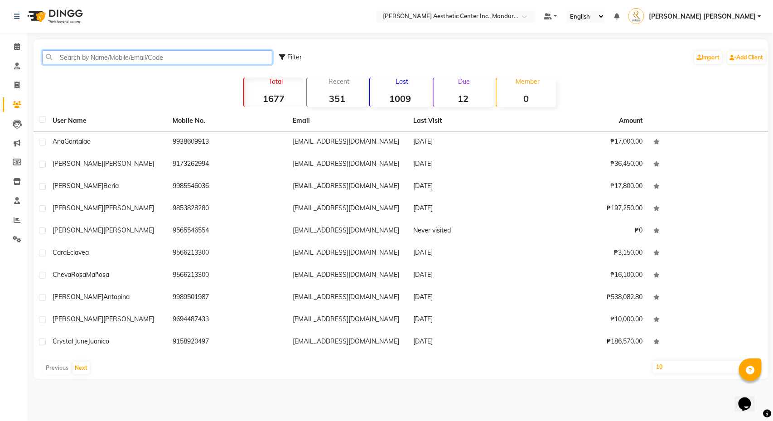
click at [89, 57] on input "text" at bounding box center [157, 57] width 230 height 14
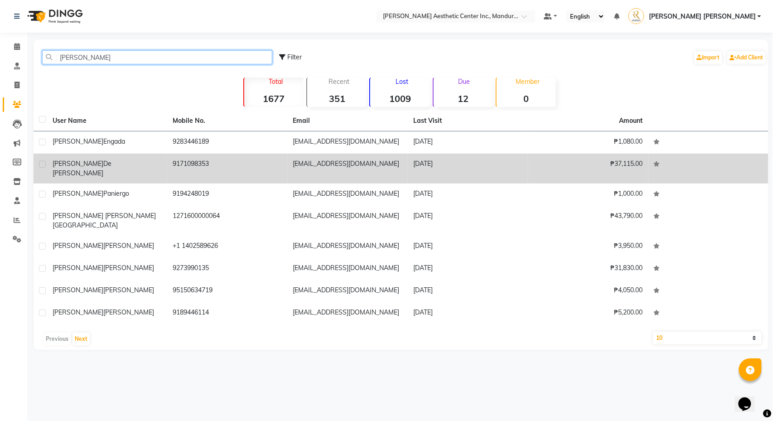
type input "[PERSON_NAME]"
click at [102, 166] on div "[PERSON_NAME]" at bounding box center [107, 168] width 109 height 19
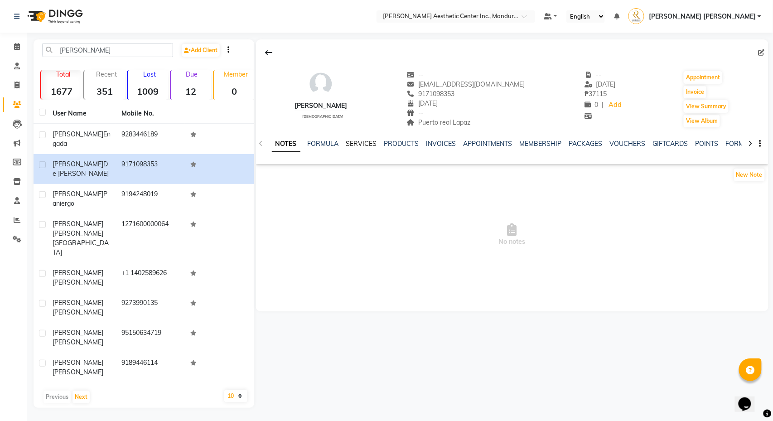
click at [368, 145] on link "SERVICES" at bounding box center [361, 144] width 31 height 8
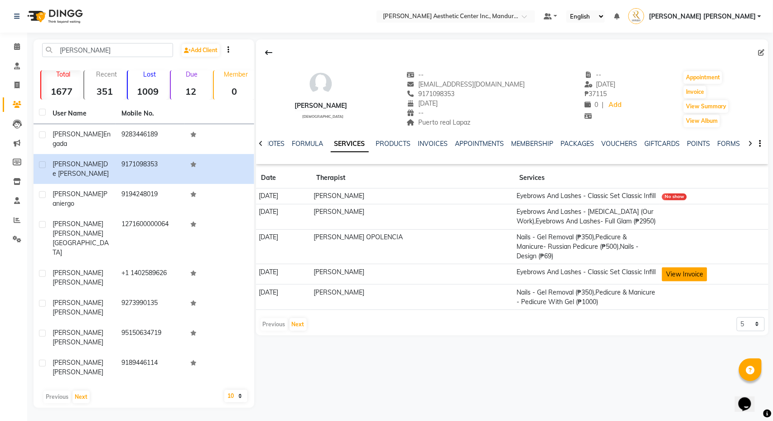
click at [686, 281] on button "View Invoice" at bounding box center [684, 274] width 45 height 14
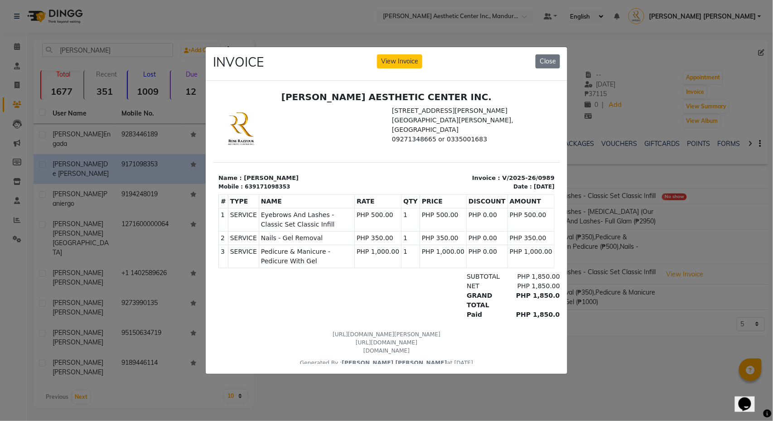
scroll to position [6, 0]
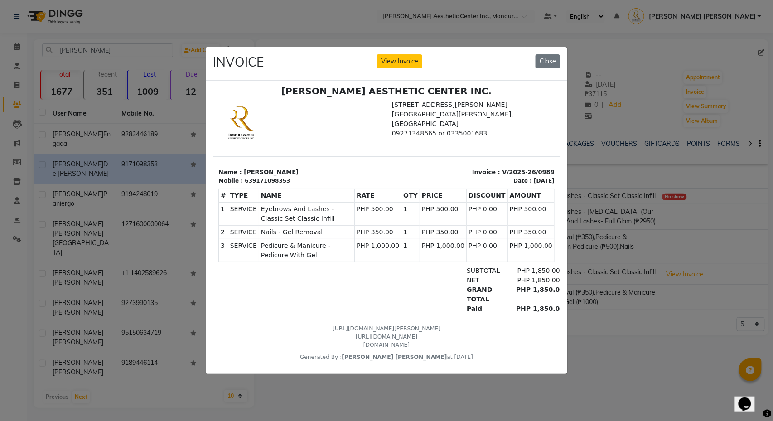
click at [715, 281] on ngb-modal-window "INVOICE View Invoice Close" at bounding box center [386, 210] width 773 height 421
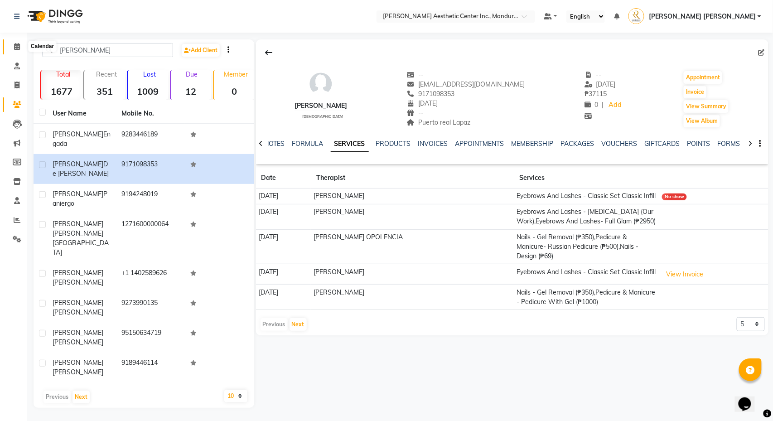
click at [18, 48] on icon at bounding box center [17, 46] width 6 height 7
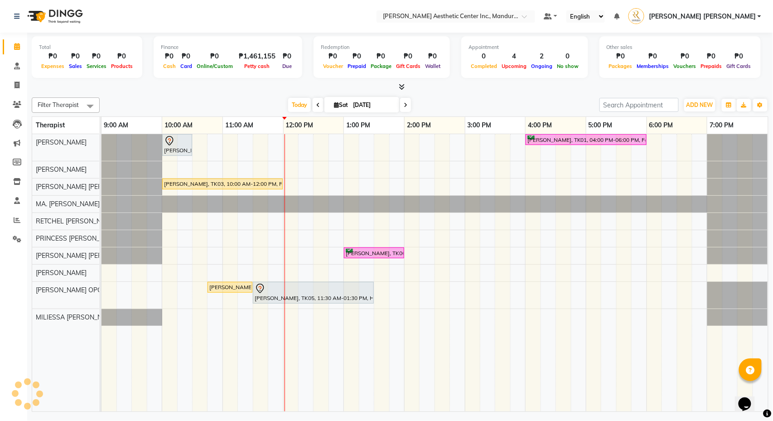
click at [767, 0] on nav "Select Location × [PERSON_NAME] Aesthetic Center Inc., Mandurriao Default Panel…" at bounding box center [386, 16] width 773 height 33
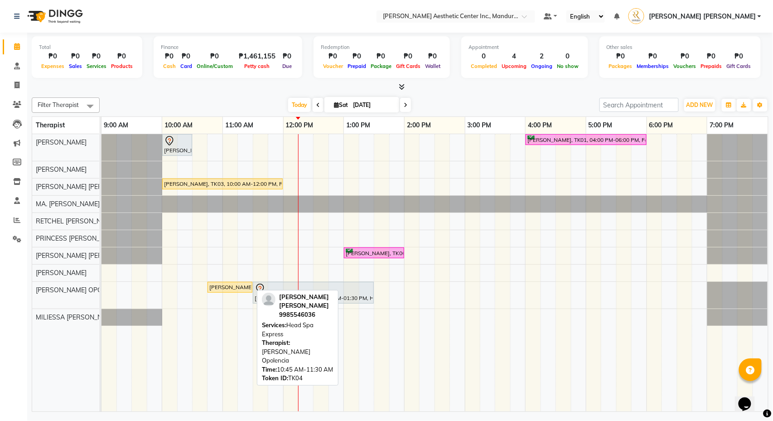
click at [238, 291] on div "[PERSON_NAME] [PERSON_NAME], TK04, 10:45 AM-11:30 AM, Head Spa Express" at bounding box center [229, 287] width 43 height 8
select select "1"
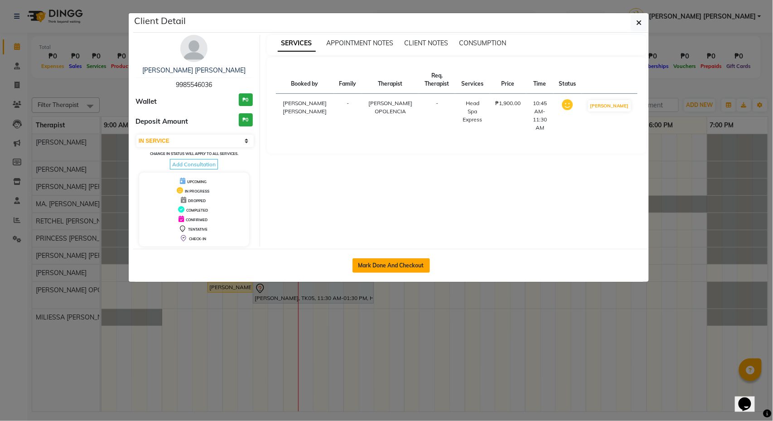
click at [379, 268] on button "Mark Done And Checkout" at bounding box center [392, 265] width 78 height 15
select select "service"
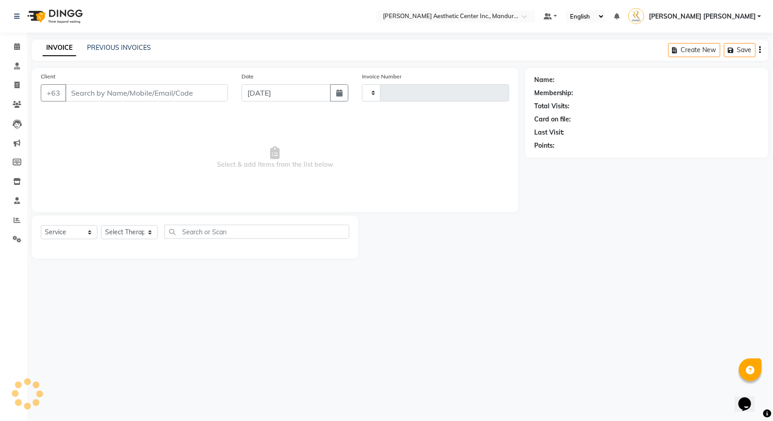
type input "1253"
select select "6259"
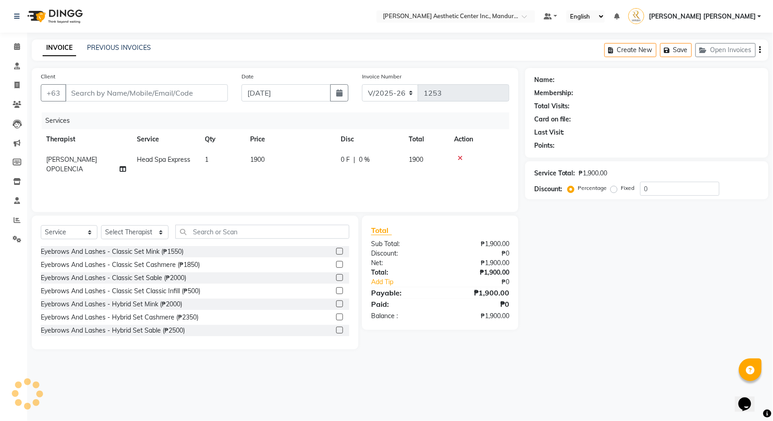
type input "9985546036"
select select "50718"
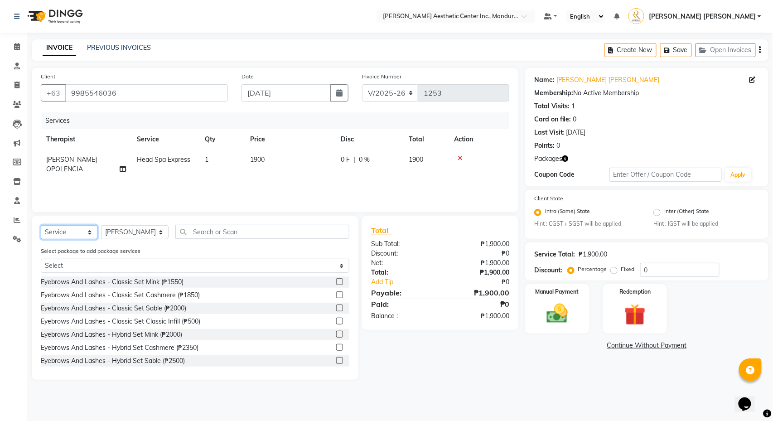
select select "product"
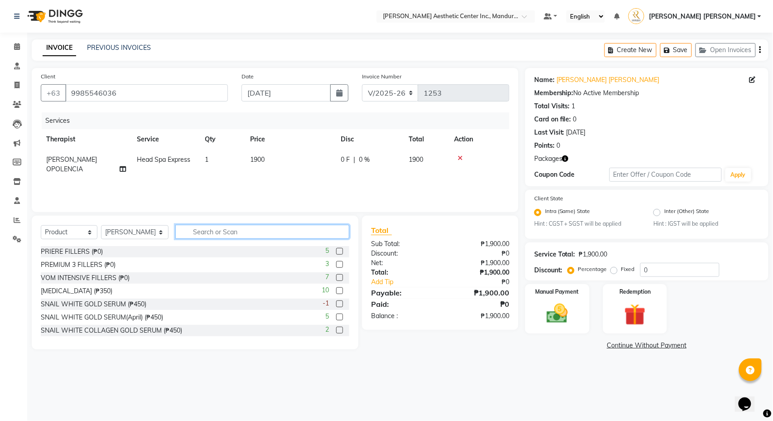
click at [208, 233] on input "text" at bounding box center [262, 232] width 174 height 14
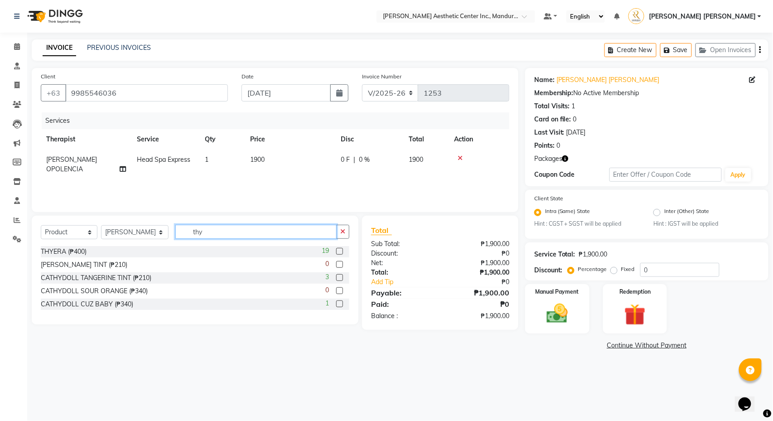
type input "thy"
click at [339, 252] on label at bounding box center [339, 251] width 7 height 7
click at [339, 252] on input "checkbox" at bounding box center [339, 252] width 6 height 6
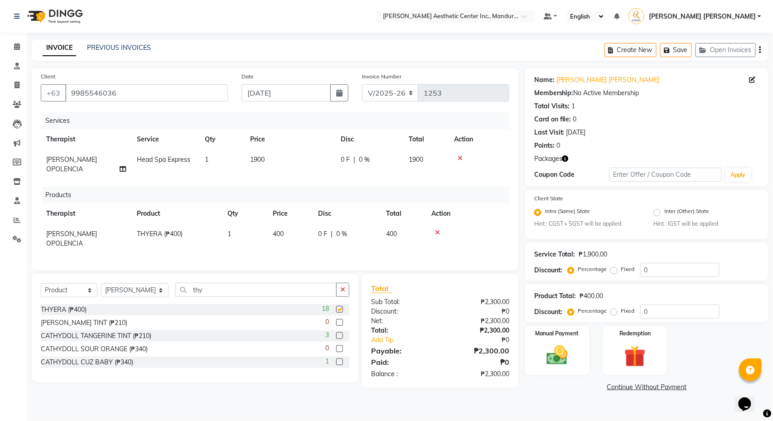
checkbox input "false"
click at [578, 347] on div "Manual Payment" at bounding box center [557, 350] width 67 height 51
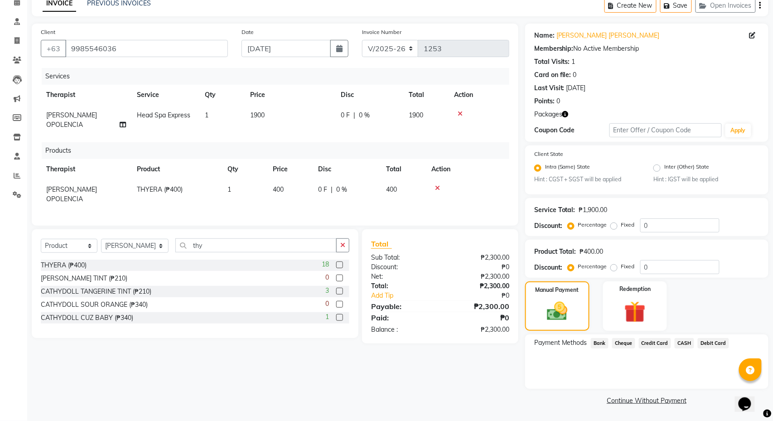
scroll to position [45, 0]
click at [656, 342] on span "Credit Card" at bounding box center [655, 343] width 33 height 10
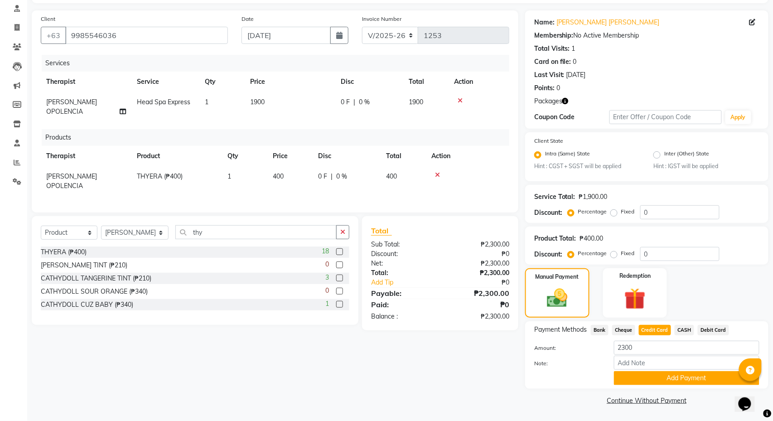
scroll to position [58, 0]
click at [632, 333] on span "Cheque" at bounding box center [623, 330] width 23 height 10
click at [657, 330] on span "Credit Card" at bounding box center [655, 330] width 33 height 10
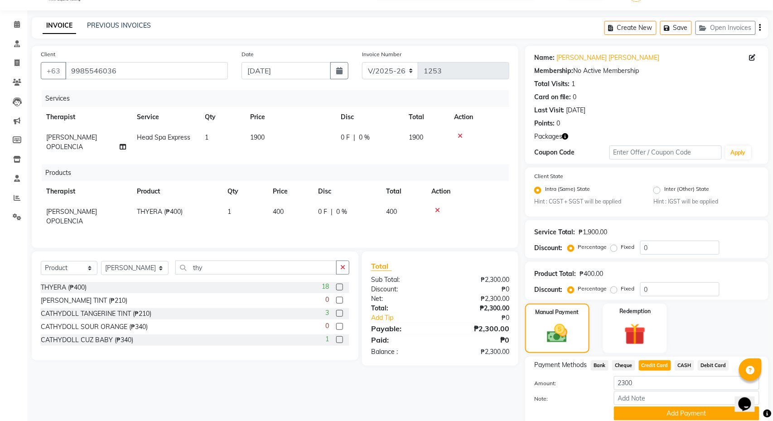
scroll to position [21, 0]
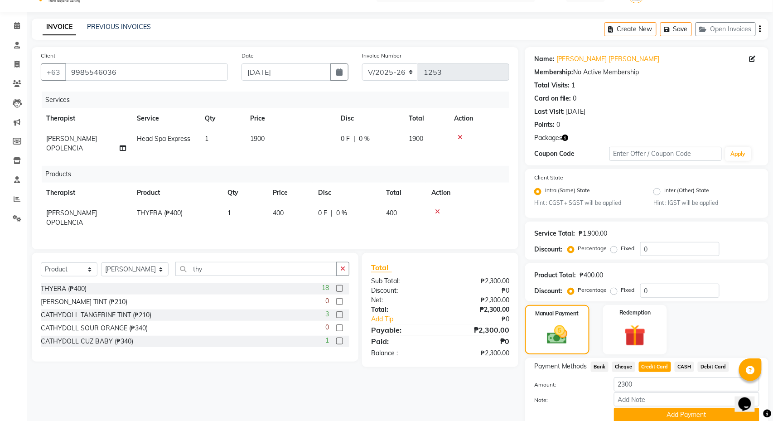
click at [694, 369] on span "CASH" at bounding box center [684, 367] width 19 height 10
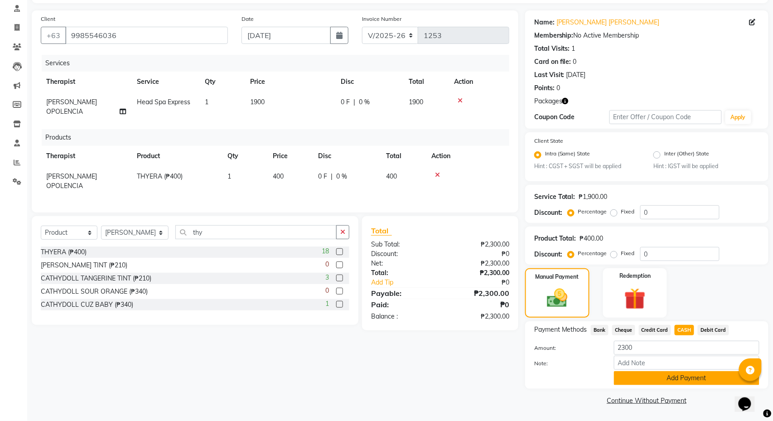
scroll to position [58, 0]
click at [666, 380] on button "Add Payment" at bounding box center [686, 378] width 145 height 14
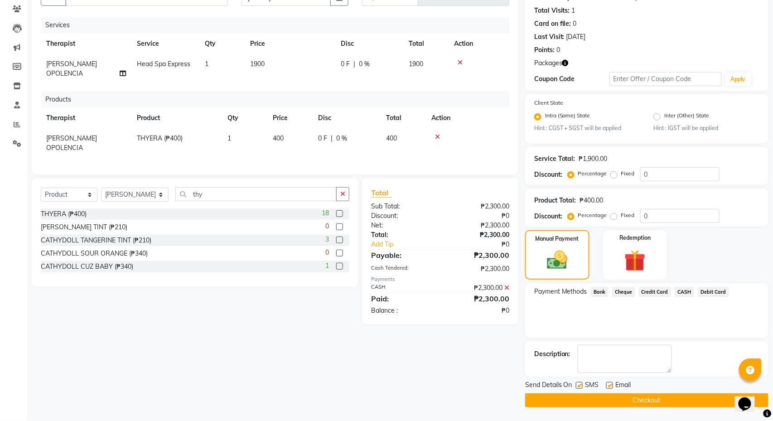
scroll to position [97, 0]
click at [665, 399] on button "Checkout" at bounding box center [646, 400] width 243 height 14
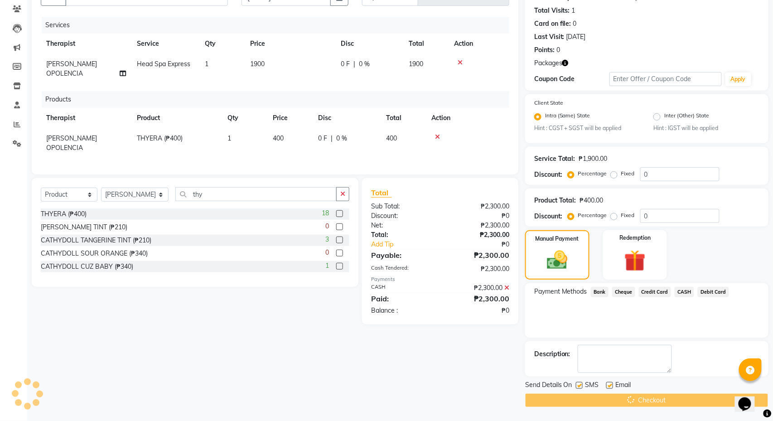
scroll to position [98, 0]
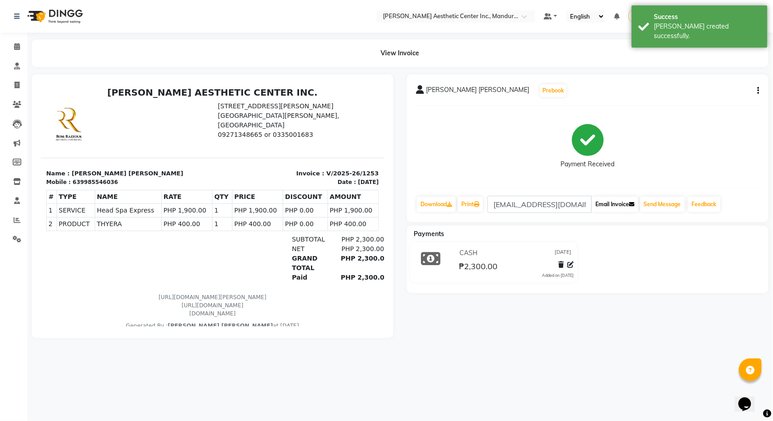
click at [610, 200] on button "Email Invoice" at bounding box center [615, 204] width 46 height 15
click at [660, 207] on button "Send Message" at bounding box center [662, 204] width 44 height 15
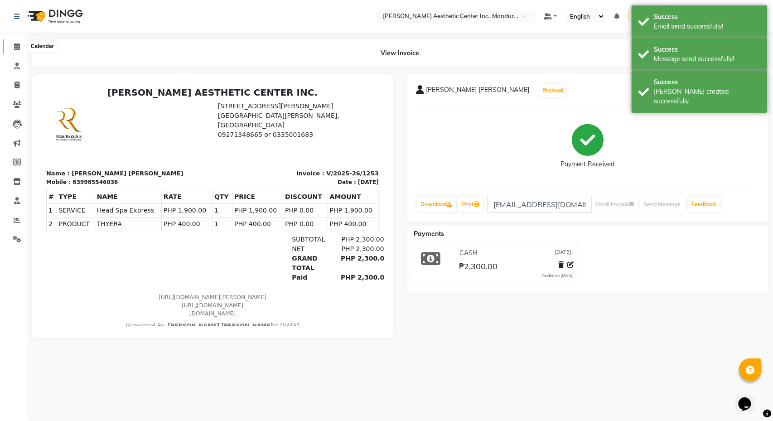
click at [14, 46] on icon at bounding box center [17, 46] width 6 height 7
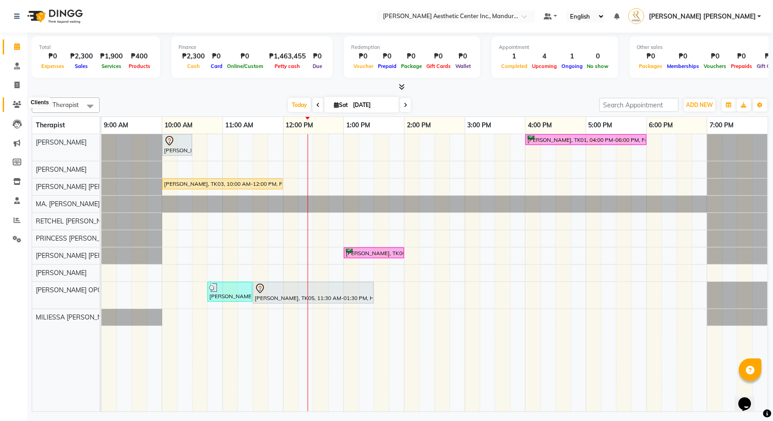
click at [18, 103] on icon at bounding box center [17, 104] width 9 height 7
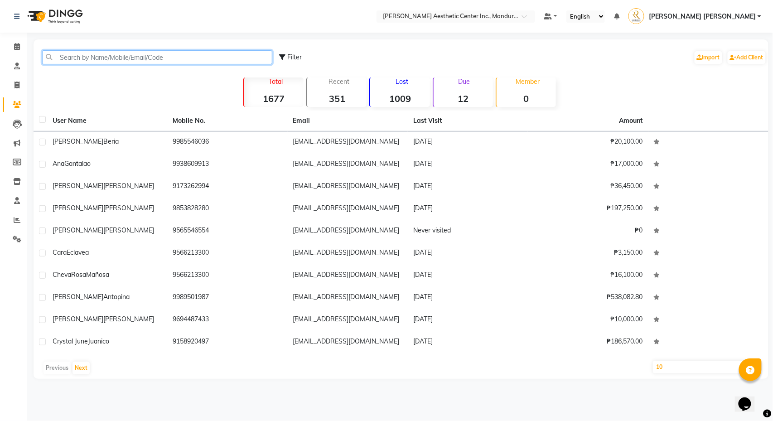
click at [98, 58] on input "text" at bounding box center [157, 57] width 230 height 14
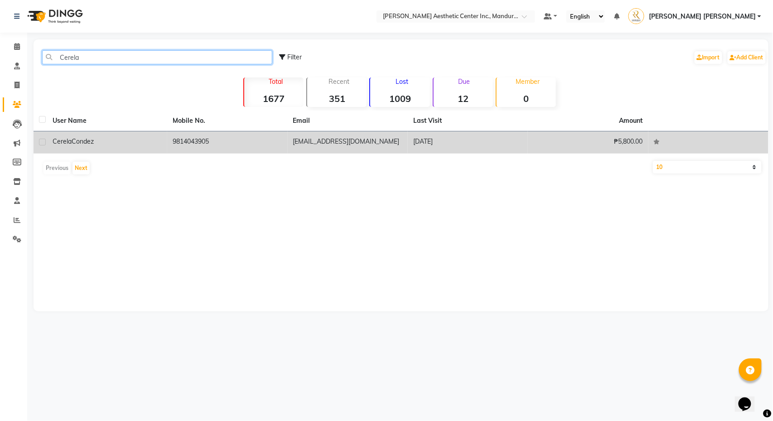
type input "Cerela"
click at [100, 139] on div "[PERSON_NAME]" at bounding box center [107, 142] width 109 height 10
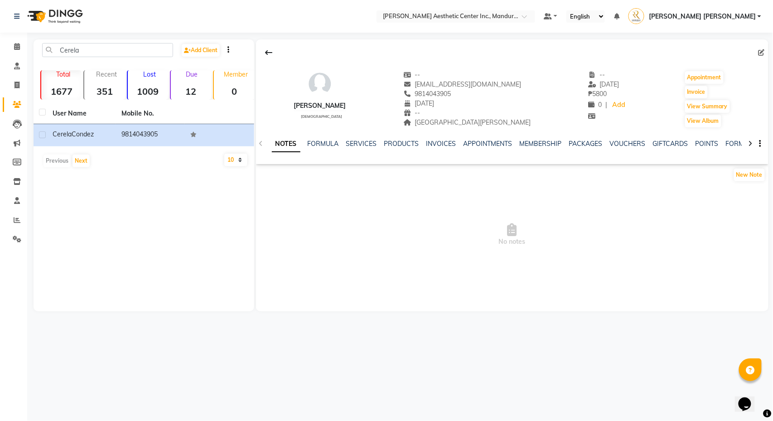
click at [432, 150] on div "NOTES FORMULA SERVICES PRODUCTS INVOICES APPOINTMENTS MEMBERSHIP PACKAGES VOUCH…" at bounding box center [501, 147] width 459 height 17
click at [375, 142] on link "SERVICES" at bounding box center [361, 144] width 31 height 8
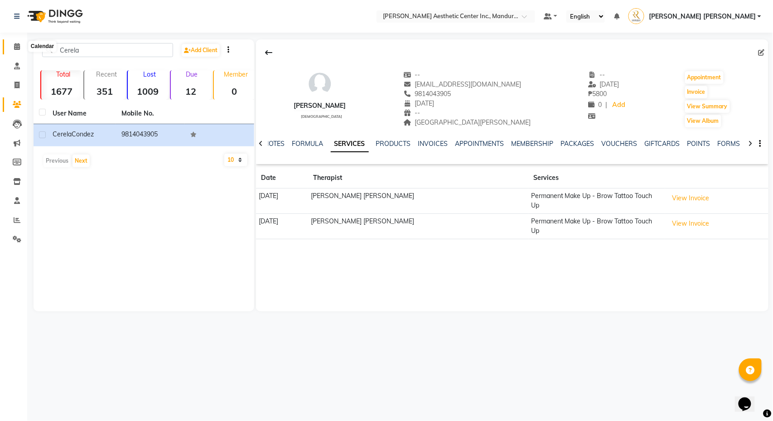
click at [15, 50] on span at bounding box center [17, 47] width 16 height 10
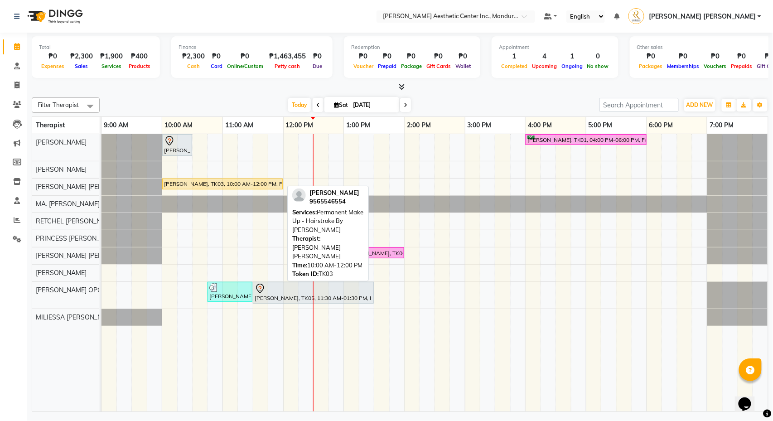
click at [193, 188] on div "[PERSON_NAME], TK03, 10:00 AM-12:00 PM, Permanent Make Up - Hairstroke By [PERS…" at bounding box center [222, 184] width 119 height 8
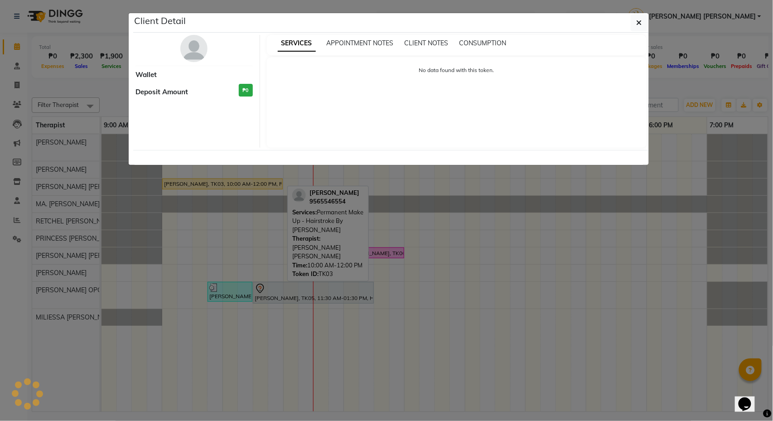
select select "1"
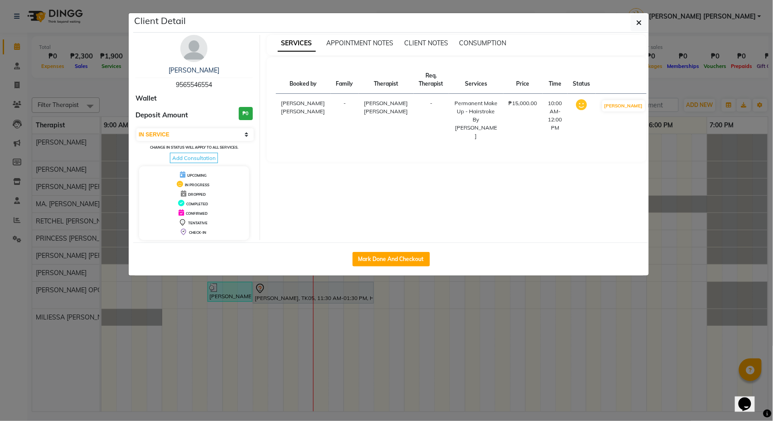
click at [196, 75] on div "[PERSON_NAME]" at bounding box center [194, 71] width 117 height 10
click at [194, 71] on link "[PERSON_NAME]" at bounding box center [194, 70] width 51 height 8
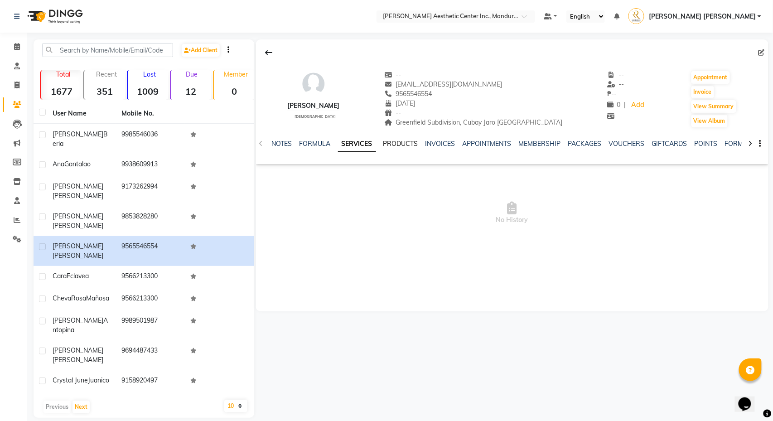
click at [400, 145] on link "PRODUCTS" at bounding box center [400, 144] width 35 height 8
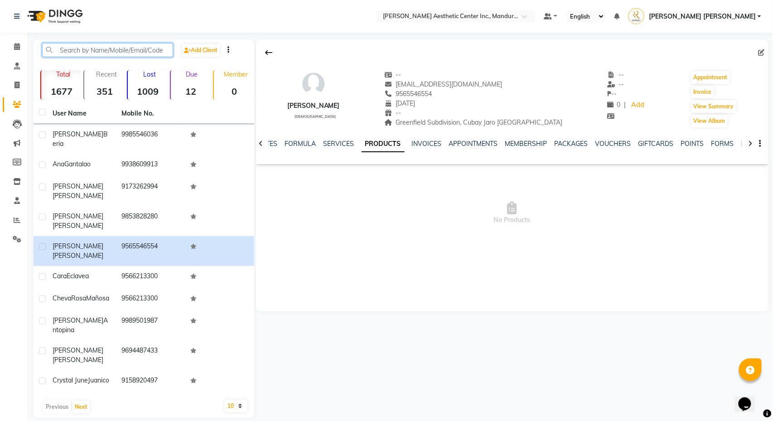
click at [160, 49] on input "text" at bounding box center [107, 50] width 131 height 14
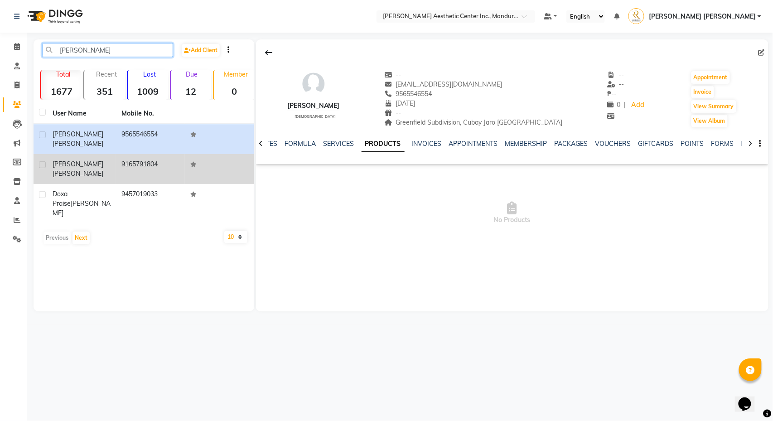
type input "[PERSON_NAME]"
click at [127, 155] on td "9165791804" at bounding box center [150, 169] width 69 height 30
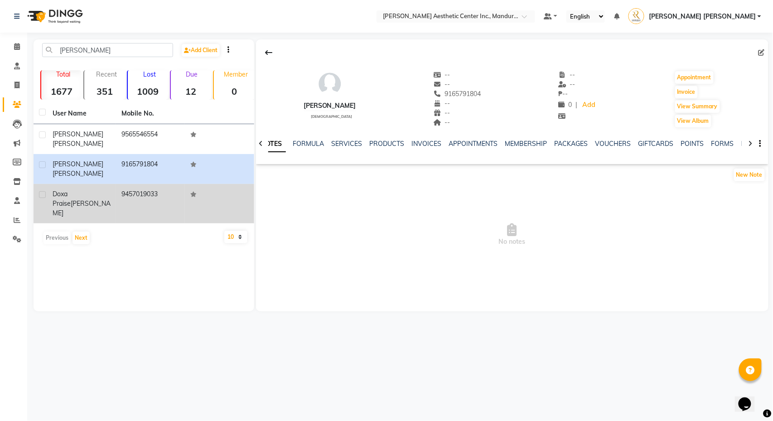
click at [133, 184] on td "9457019033" at bounding box center [150, 203] width 69 height 39
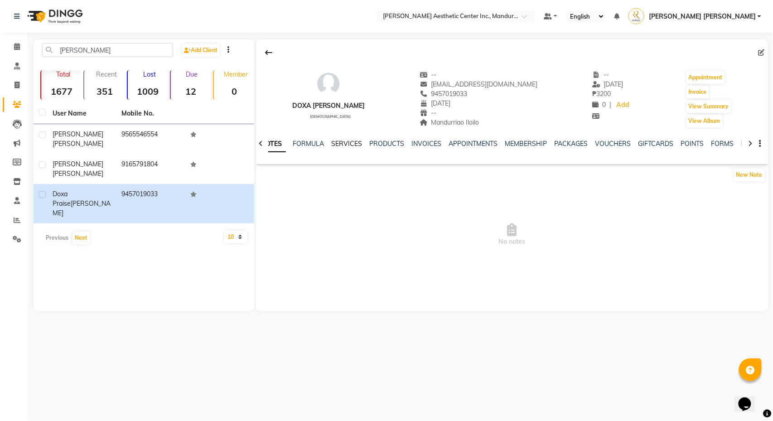
click at [336, 145] on link "SERVICES" at bounding box center [347, 144] width 31 height 8
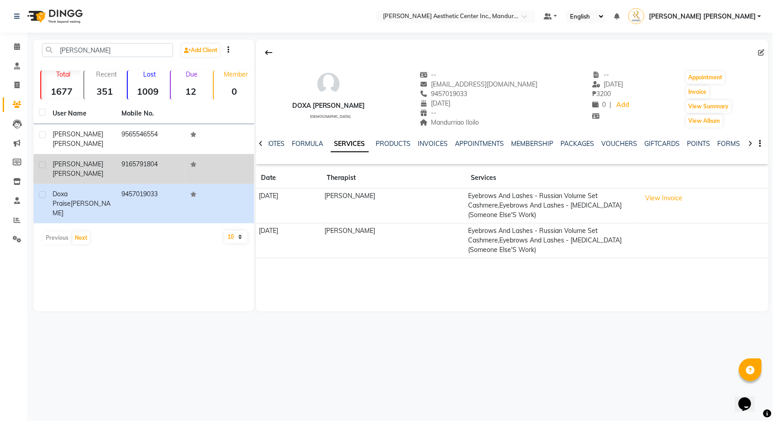
click at [156, 160] on td "9165791804" at bounding box center [150, 169] width 69 height 30
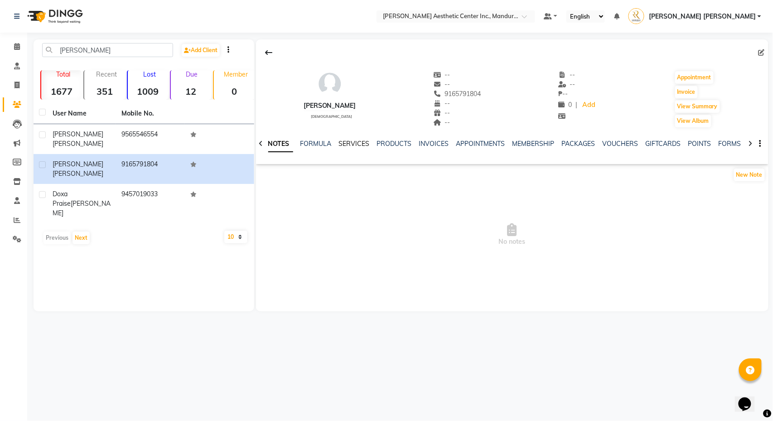
click at [354, 140] on link "SERVICES" at bounding box center [354, 144] width 31 height 8
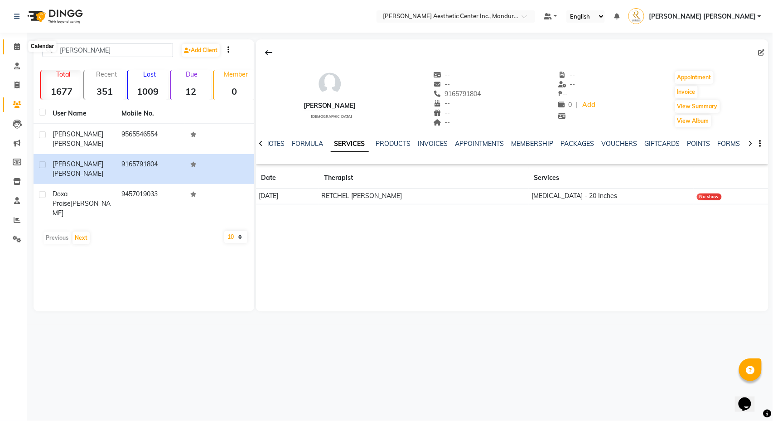
click at [18, 45] on icon at bounding box center [17, 46] width 6 height 7
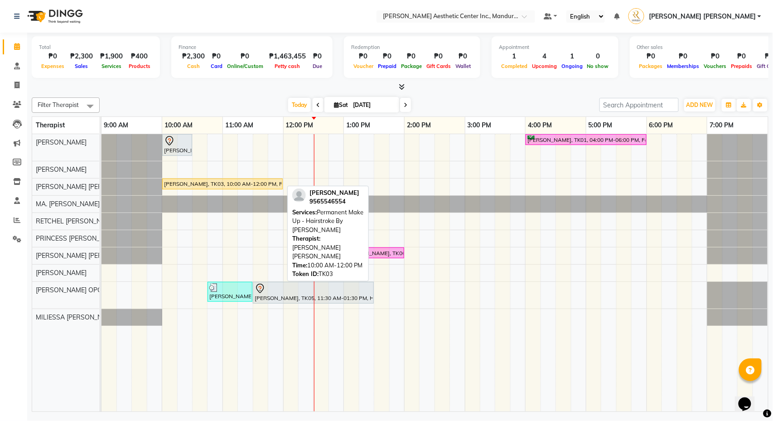
click at [263, 184] on div "[PERSON_NAME], TK03, 10:00 AM-12:00 PM, Permanent Make Up - Hairstroke By [PERS…" at bounding box center [222, 184] width 119 height 8
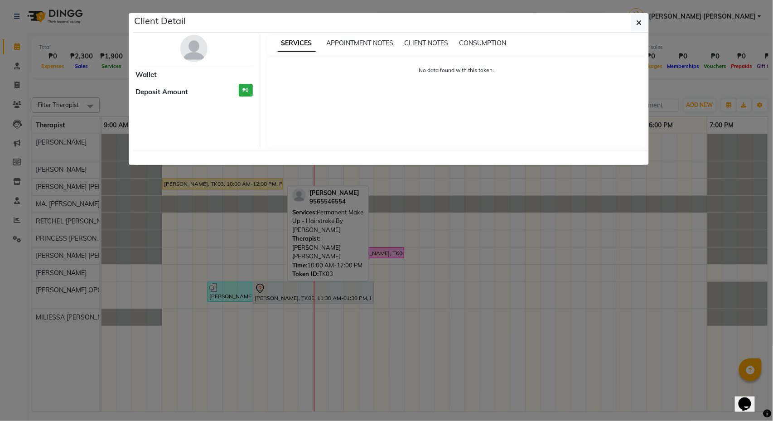
select select "1"
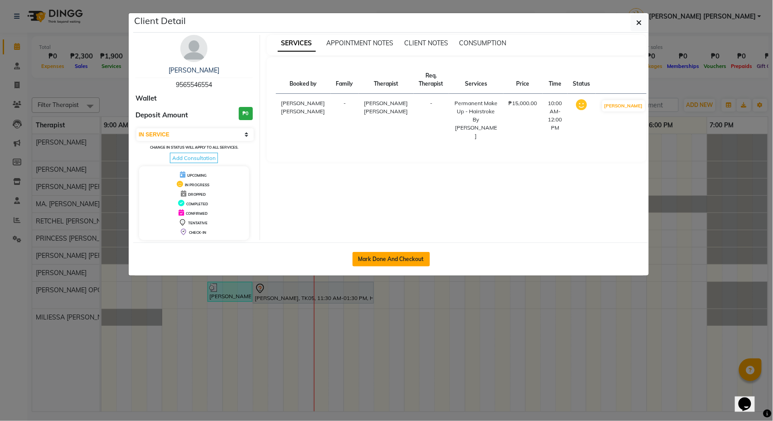
click at [403, 265] on button "Mark Done And Checkout" at bounding box center [392, 259] width 78 height 15
select select "6259"
select select "service"
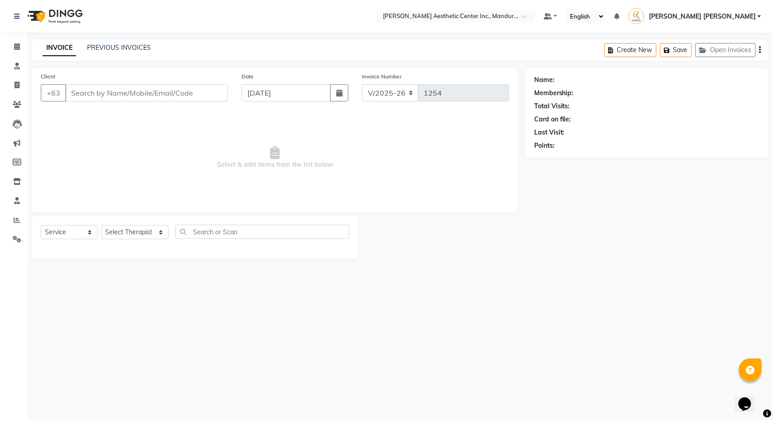
type input "9565546554"
select select "46409"
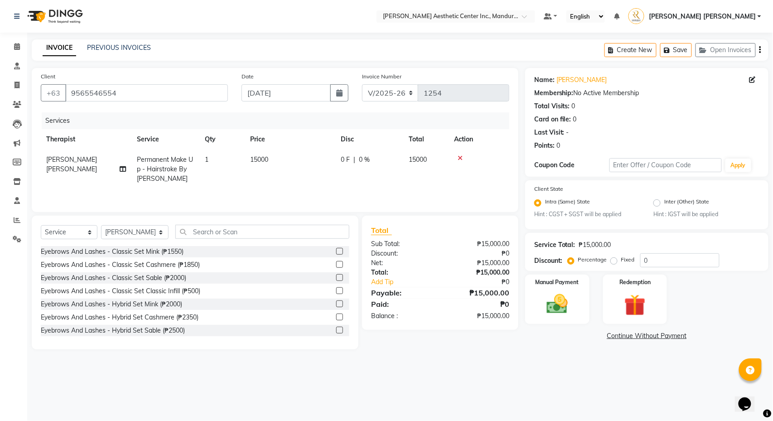
click at [169, 175] on td "Permanent Make Up - Hairstroke By [PERSON_NAME]" at bounding box center [165, 169] width 68 height 39
select select "46409"
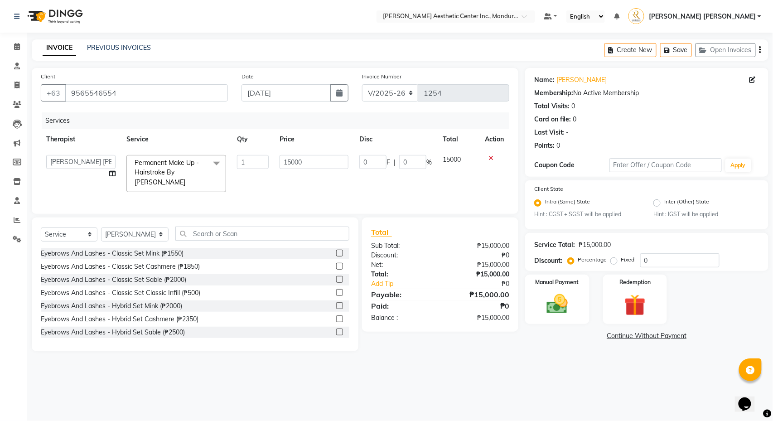
click at [169, 175] on span "Permanent Make Up - Hairstroke By [PERSON_NAME]" at bounding box center [167, 173] width 64 height 28
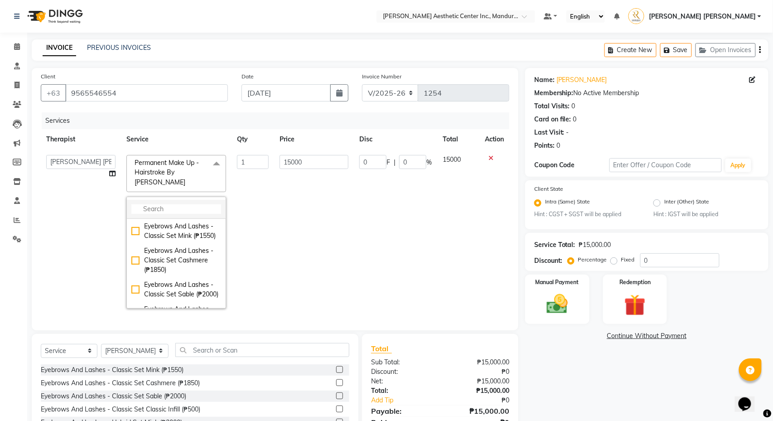
click at [170, 211] on input "multiselect-search" at bounding box center [176, 209] width 90 height 10
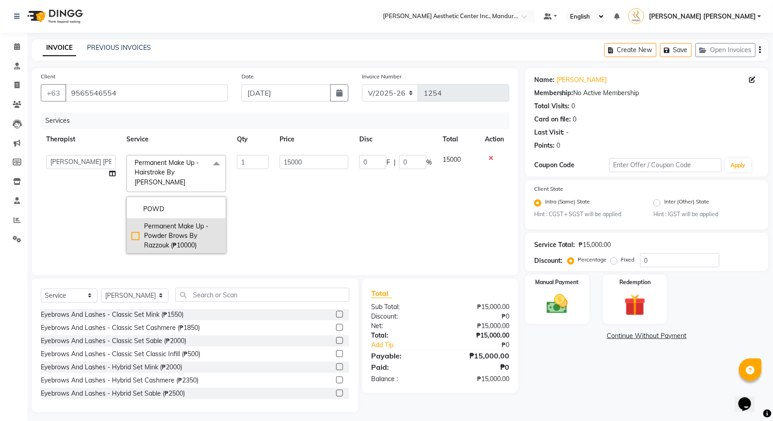
type input "POWD"
click at [135, 236] on div "Permanent Make Up - Powder Brows By Razzouk (₱10000)" at bounding box center [176, 236] width 90 height 29
checkbox input "true"
type input "10000"
click at [463, 239] on td "10000" at bounding box center [458, 204] width 42 height 109
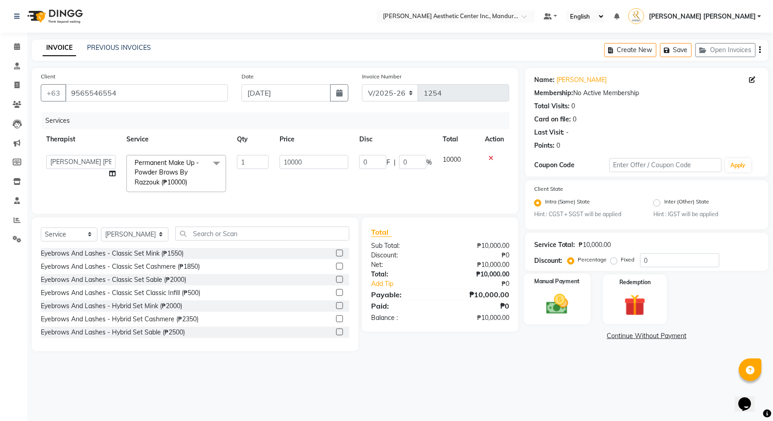
click at [569, 296] on img at bounding box center [557, 304] width 36 height 25
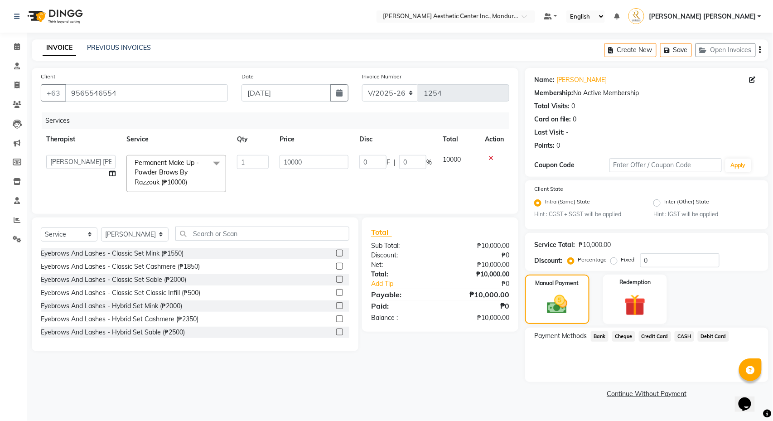
click at [665, 338] on span "Credit Card" at bounding box center [655, 336] width 33 height 10
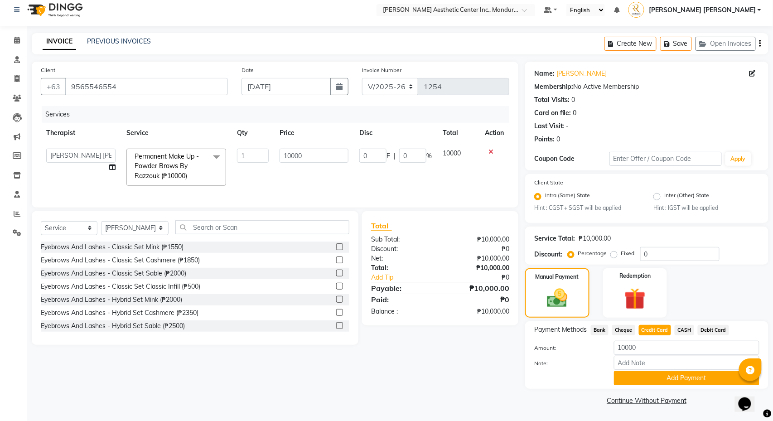
scroll to position [6, 0]
click at [664, 378] on button "Add Payment" at bounding box center [686, 378] width 145 height 14
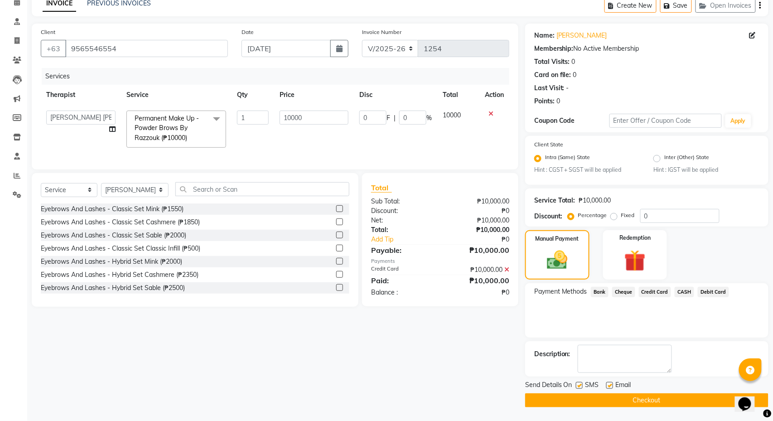
scroll to position [46, 0]
click at [665, 396] on button "Checkout" at bounding box center [646, 400] width 243 height 14
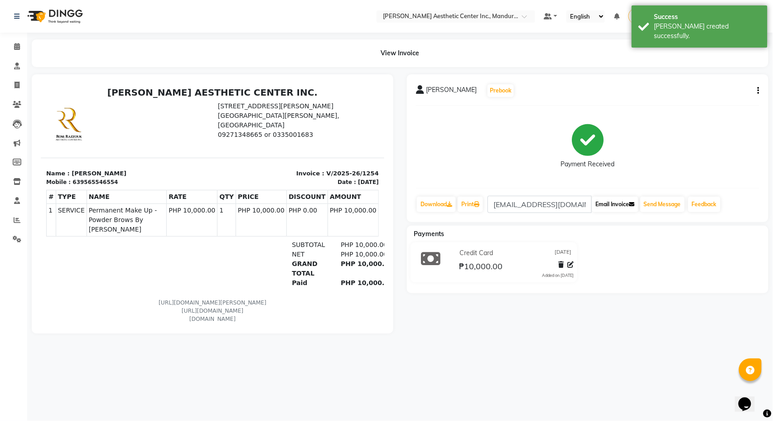
click at [617, 204] on button "Email Invoice" at bounding box center [615, 204] width 46 height 15
click at [661, 211] on button "Send Message" at bounding box center [662, 204] width 44 height 15
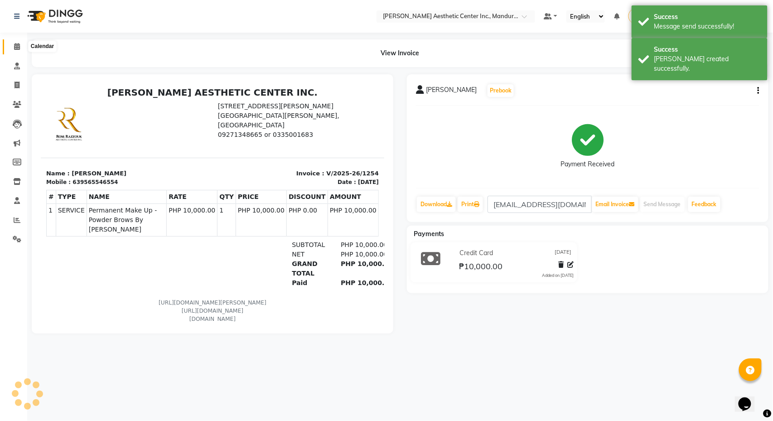
click at [17, 43] on icon at bounding box center [17, 46] width 6 height 7
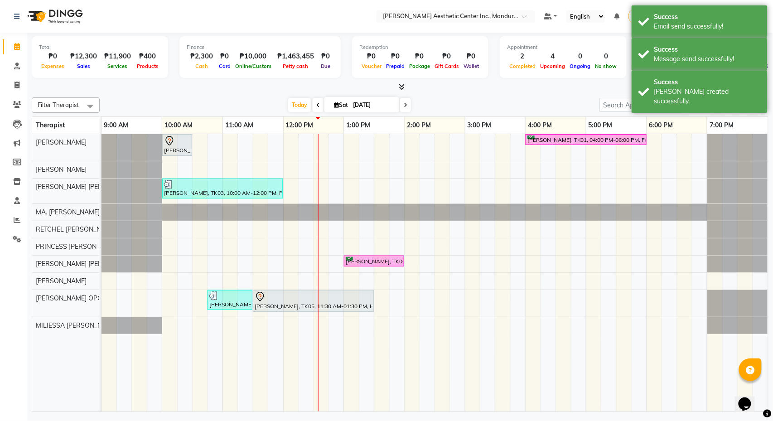
click at [404, 105] on icon at bounding box center [406, 104] width 4 height 5
type input "[DATE]"
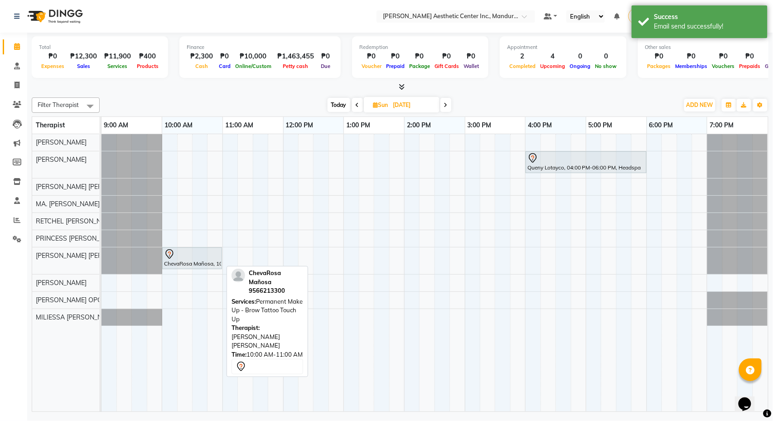
click at [165, 269] on link "ChevaRosa Mañosa, 10:00 AM-11:00 AM, Permanent Make Up - Brow Tattoo Touch Up" at bounding box center [192, 258] width 60 height 22
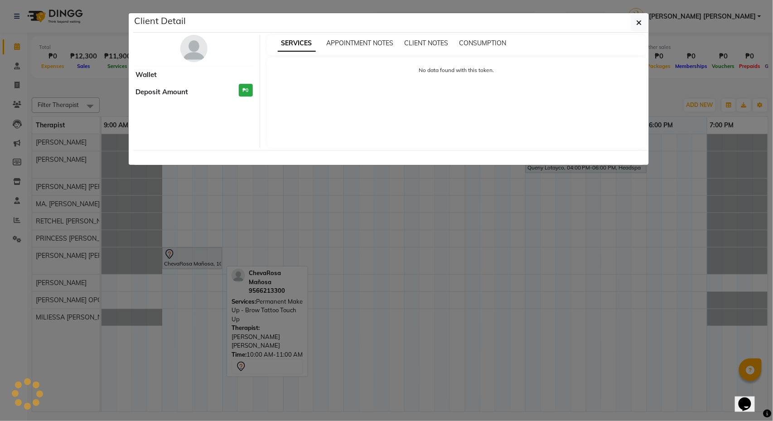
select select "7"
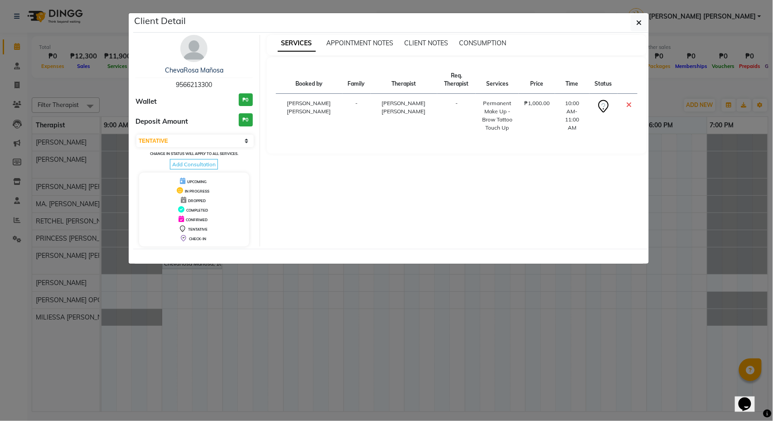
click at [704, 151] on ngb-modal-window "Client Detail ChevaRosa Mañosa 9566213300 Wallet ₱0 Deposit Amount ₱0 Select CO…" at bounding box center [386, 210] width 773 height 421
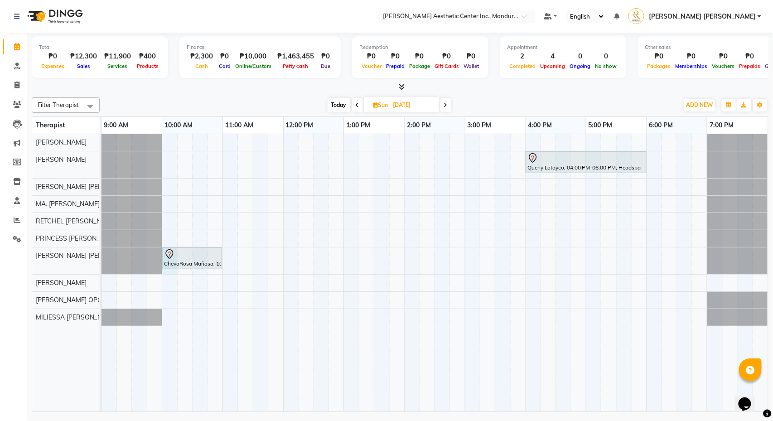
click at [169, 274] on div "Queny Lotayco, 04:00 PM-06:00 PM, Headspa ChevaRosa Mañosa, 10:00 AM-11:00 AM, …" at bounding box center [435, 272] width 667 height 277
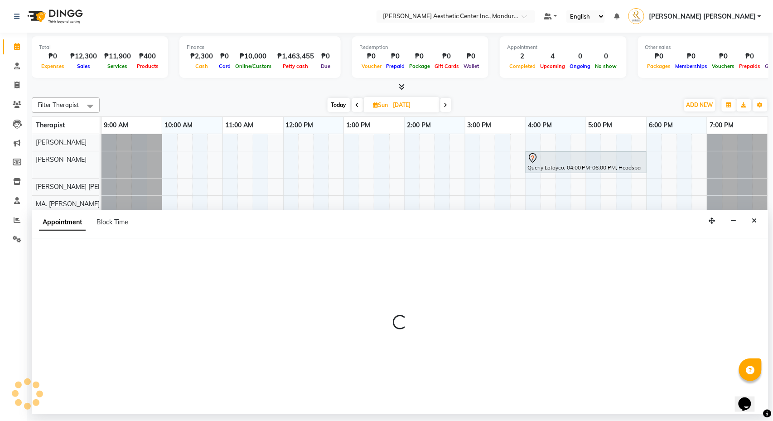
select select "46432"
select select "600"
select select "tentative"
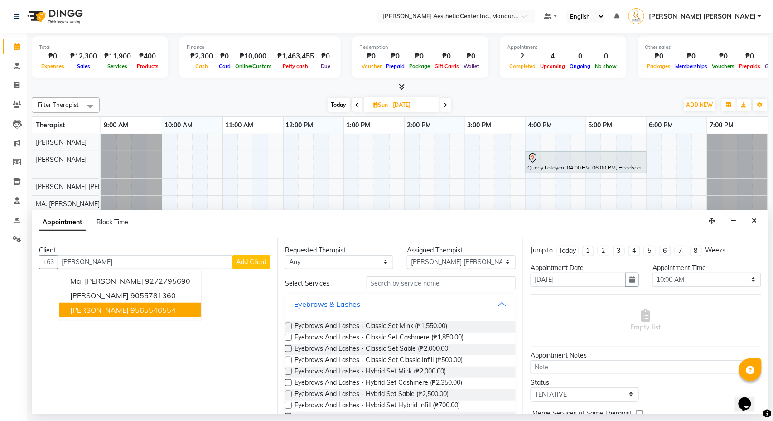
click at [141, 310] on ngb-highlight "9565546554" at bounding box center [153, 309] width 45 height 9
type input "9565546554"
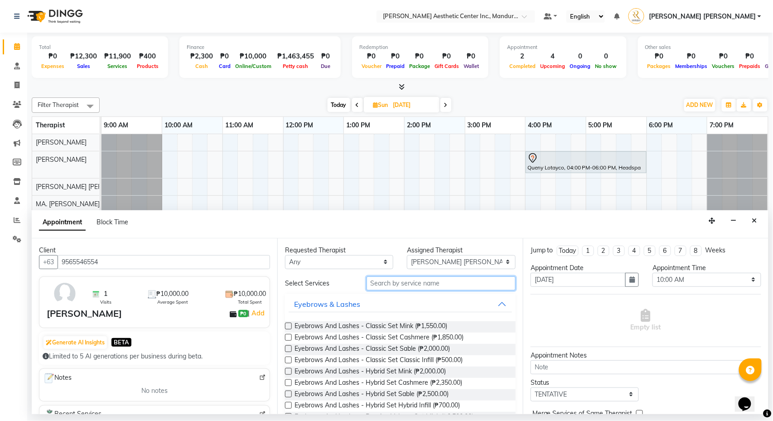
click at [411, 287] on input "text" at bounding box center [441, 283] width 149 height 14
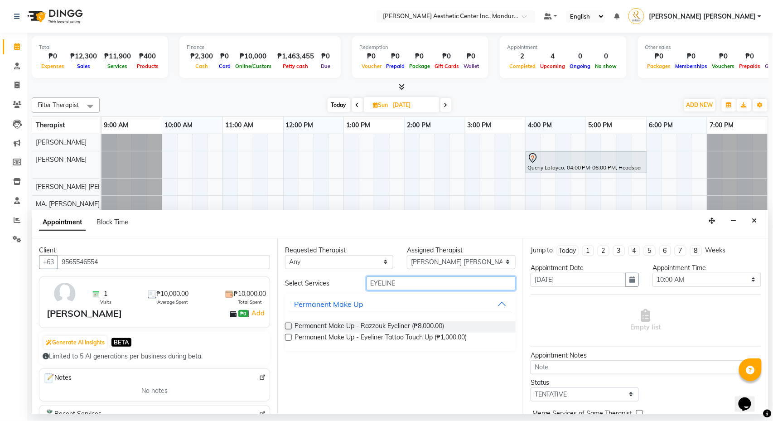
type input "EYELINE"
click at [287, 338] on label at bounding box center [288, 337] width 7 height 7
click at [287, 338] on input "checkbox" at bounding box center [288, 338] width 6 height 6
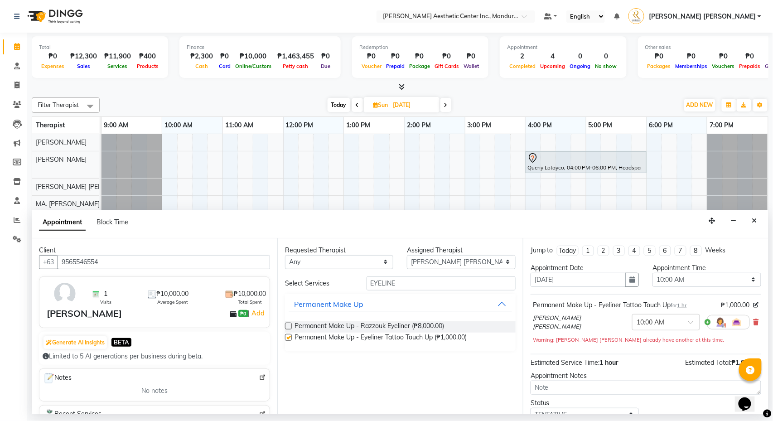
checkbox input "false"
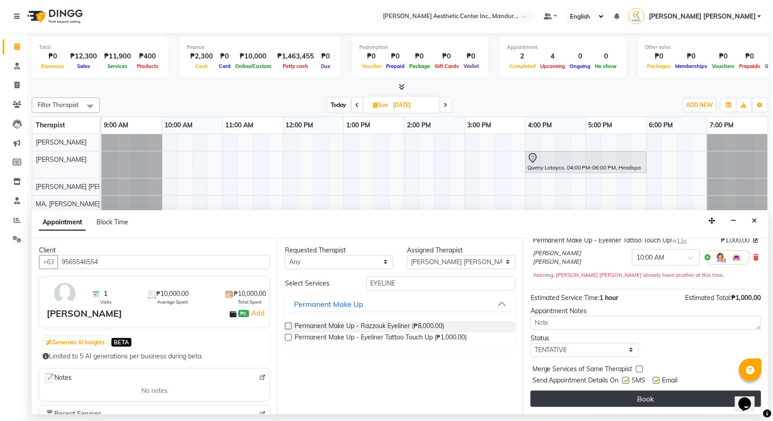
scroll to position [66, 0]
click at [636, 401] on button "Book" at bounding box center [646, 399] width 231 height 16
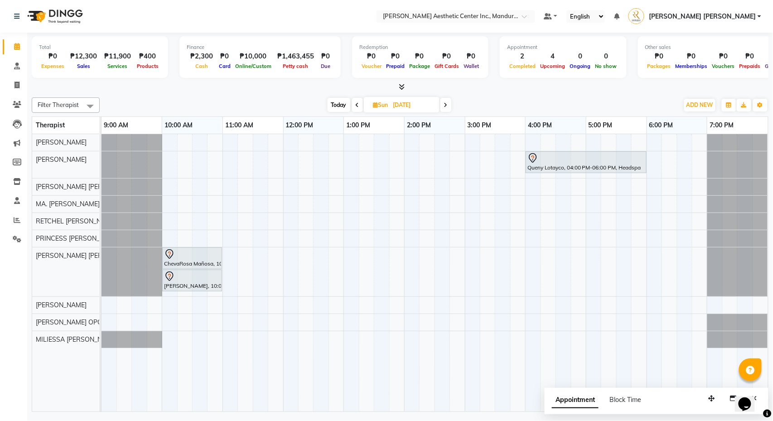
click at [167, 226] on div "Queny Lotayco, 04:00 PM-06:00 PM, Headspa ChevaRosa Mañosa, 10:00 AM-11:00 AM, …" at bounding box center [435, 272] width 667 height 277
select select "46411"
select select "tentative"
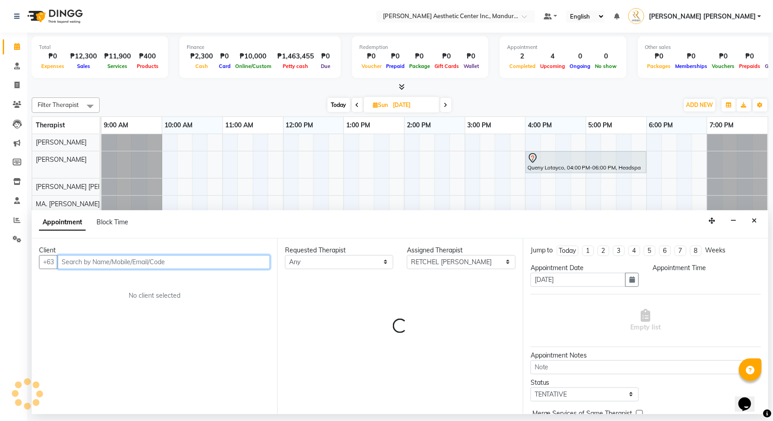
select select "600"
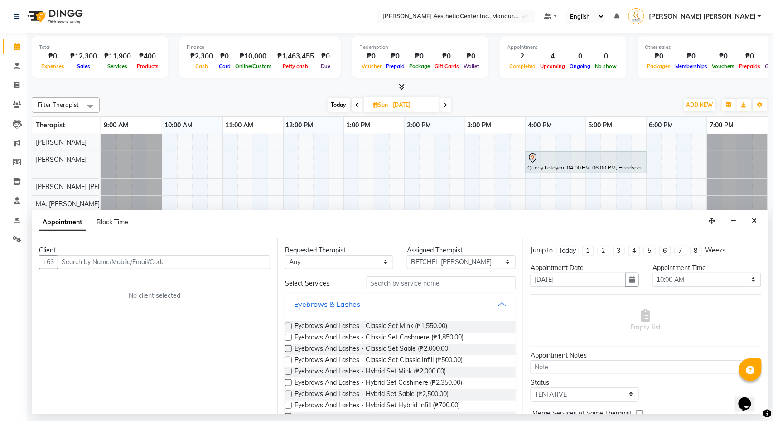
click at [591, 95] on div "Filter Therapist Select All [PERSON_NAME] [PERSON_NAME] [PERSON_NAME] OPOLENCIA…" at bounding box center [400, 253] width 737 height 318
click at [732, 222] on icon "button" at bounding box center [734, 221] width 6 height 6
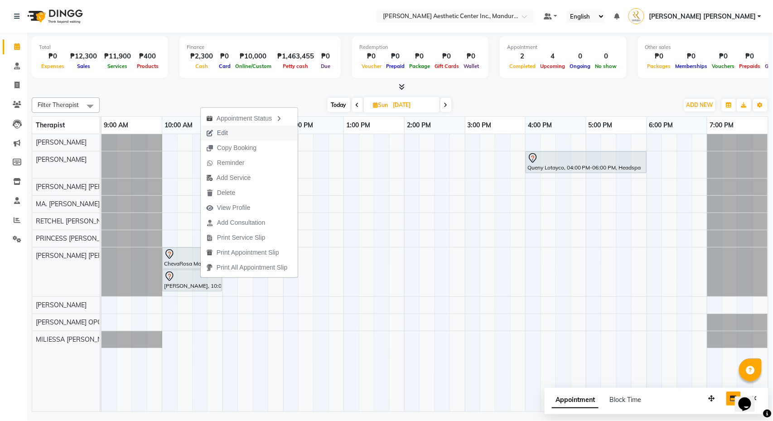
click at [250, 132] on button "Edit" at bounding box center [249, 133] width 97 height 15
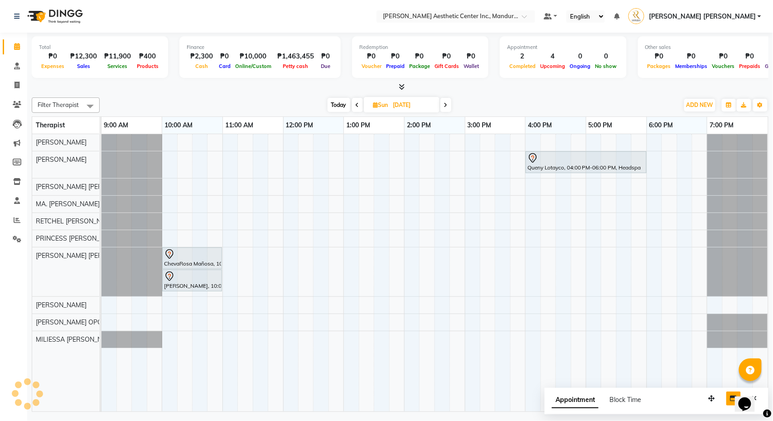
select select "tentative"
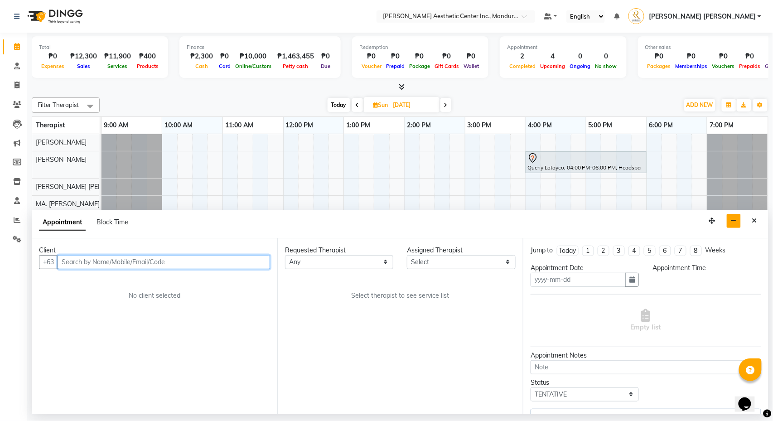
type input "[DATE]"
select select "600"
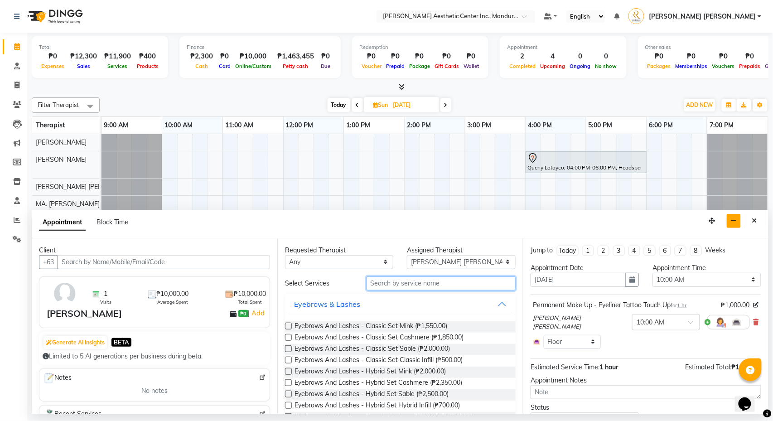
click at [403, 287] on input "text" at bounding box center [441, 283] width 149 height 14
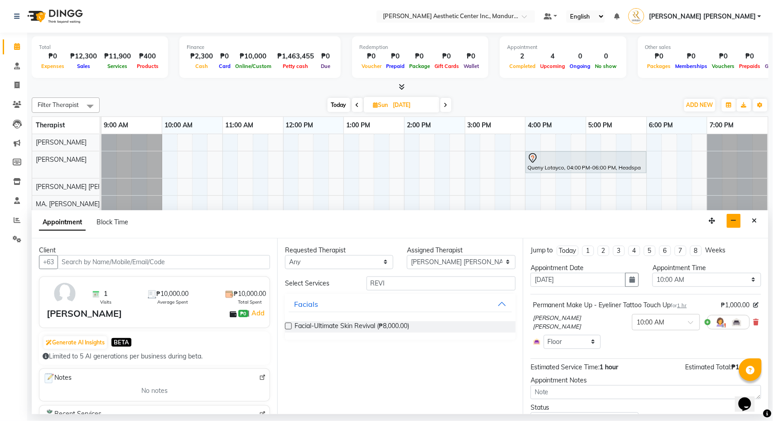
click at [289, 327] on label at bounding box center [288, 326] width 7 height 7
click at [289, 327] on input "checkbox" at bounding box center [288, 327] width 6 height 6
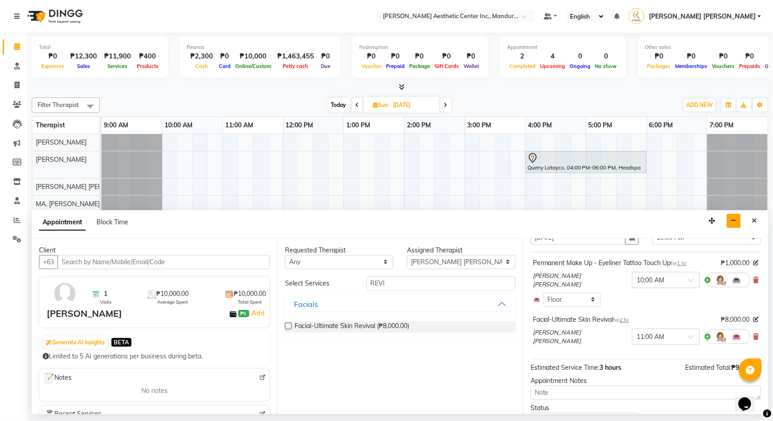
scroll to position [46, 0]
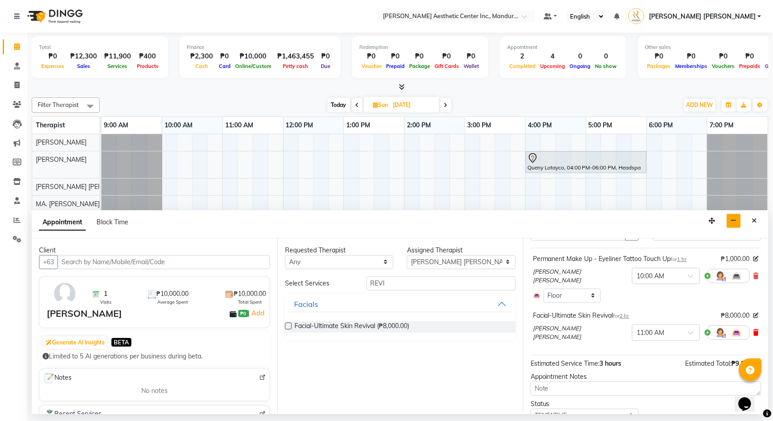
click at [756, 334] on icon at bounding box center [756, 333] width 5 height 6
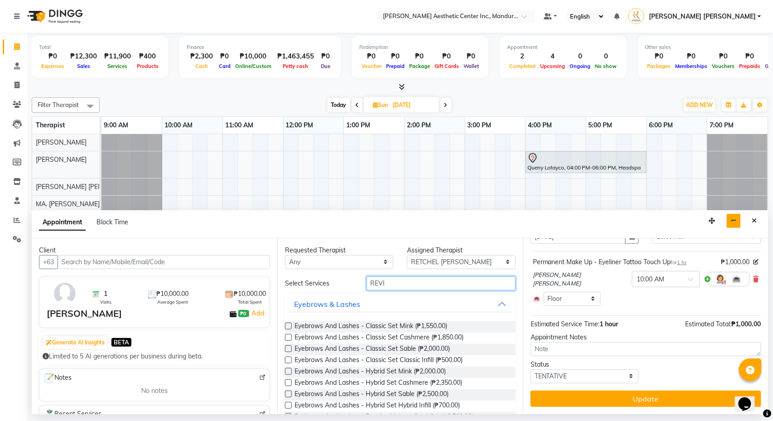
click at [396, 285] on input "REVI" at bounding box center [441, 283] width 149 height 14
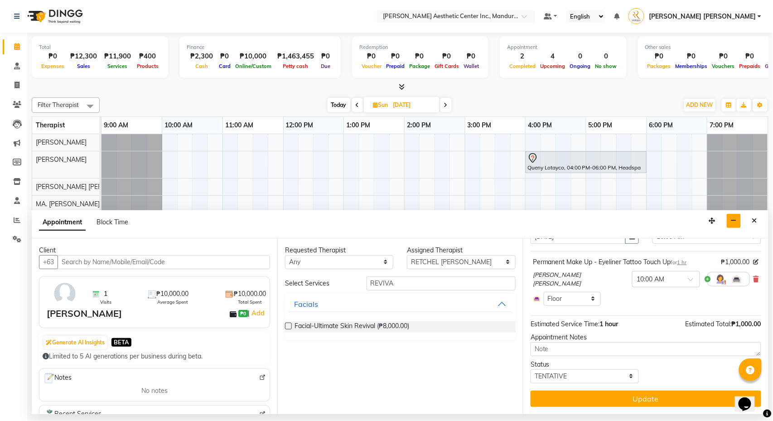
click at [292, 329] on div "Facial-Ultimate Skin Revival (₱8,000.00)" at bounding box center [400, 326] width 231 height 11
click at [287, 327] on label at bounding box center [288, 326] width 7 height 7
click at [287, 327] on input "checkbox" at bounding box center [288, 327] width 6 height 6
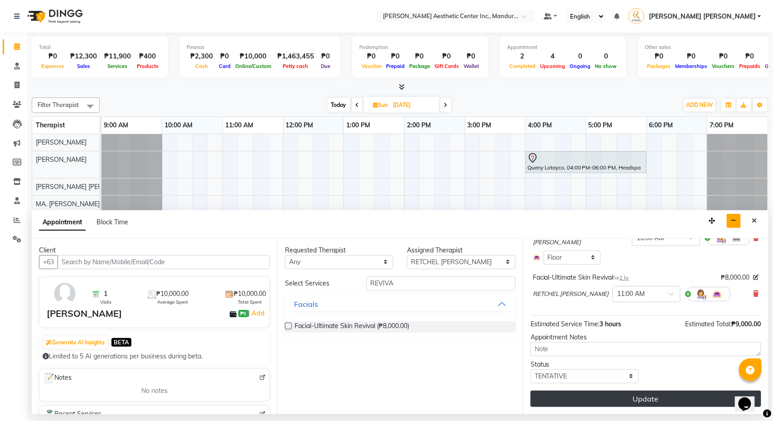
scroll to position [85, 0]
click at [660, 398] on button "Update" at bounding box center [646, 399] width 231 height 16
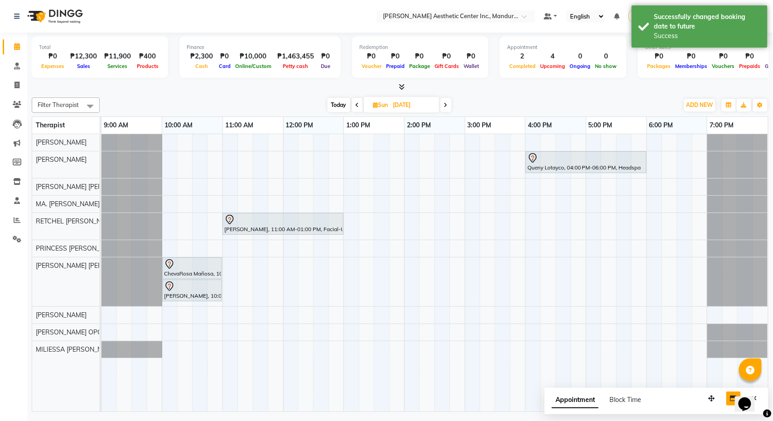
scroll to position [0, 0]
click at [340, 105] on span "Today" at bounding box center [339, 105] width 23 height 14
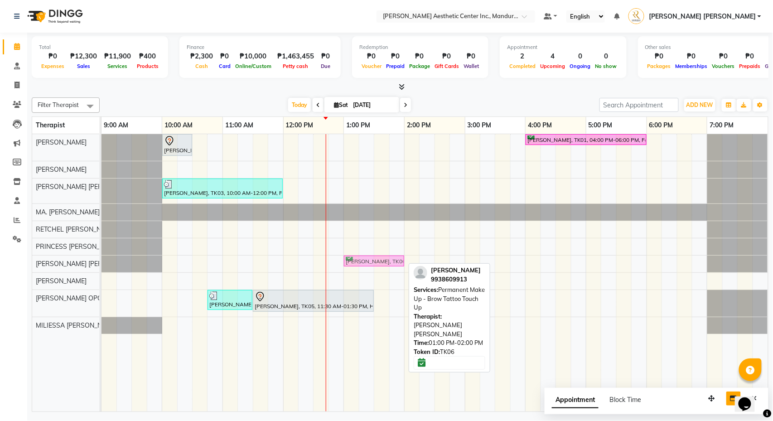
click at [102, 257] on div "[PERSON_NAME], TK06, 01:00 PM-02:00 PM, Permanent Make Up - Brow Tattoo Touch U…" at bounding box center [102, 264] width 0 height 16
click at [364, 257] on link "[PERSON_NAME], TK06, 01:00 PM-02:00 PM, Permanent Make Up - Brow Tattoo Touch Up" at bounding box center [374, 261] width 60 height 11
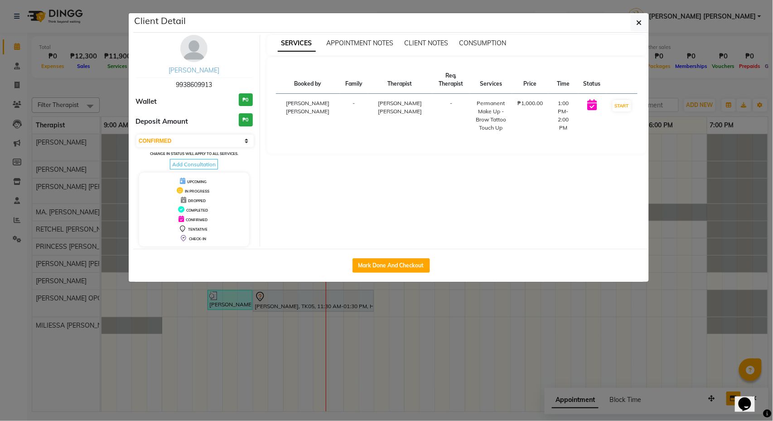
click at [196, 70] on link "[PERSON_NAME]" at bounding box center [194, 70] width 51 height 8
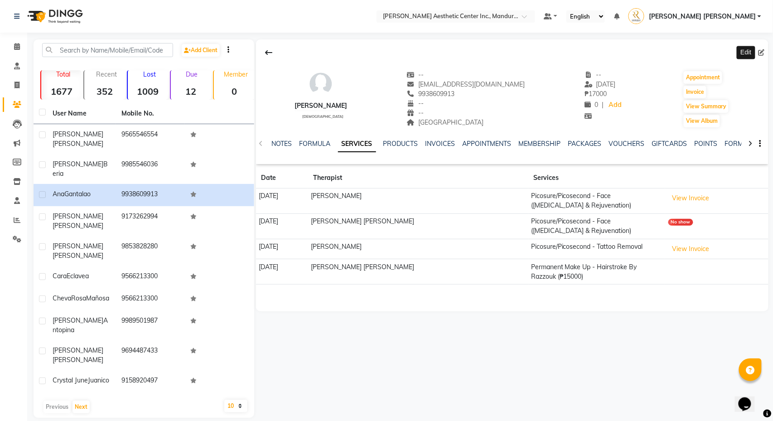
click at [764, 53] on icon at bounding box center [762, 52] width 6 height 6
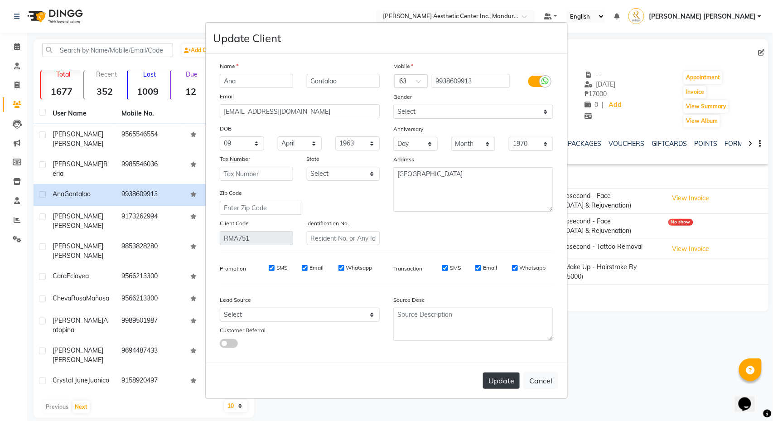
click at [499, 381] on button "Update" at bounding box center [501, 381] width 37 height 16
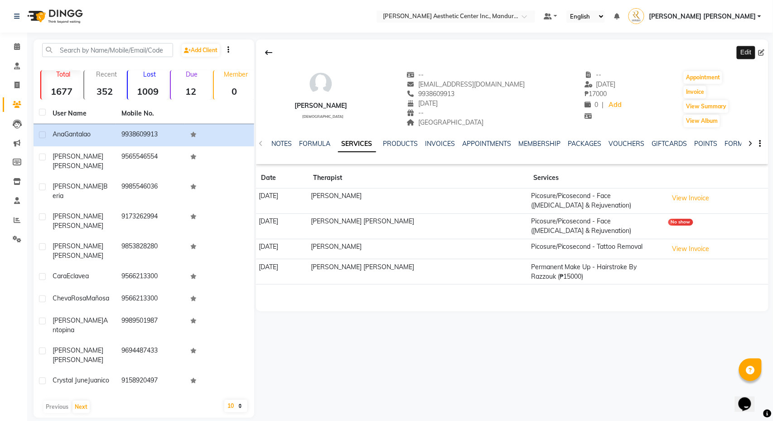
click at [763, 51] on icon at bounding box center [762, 52] width 6 height 6
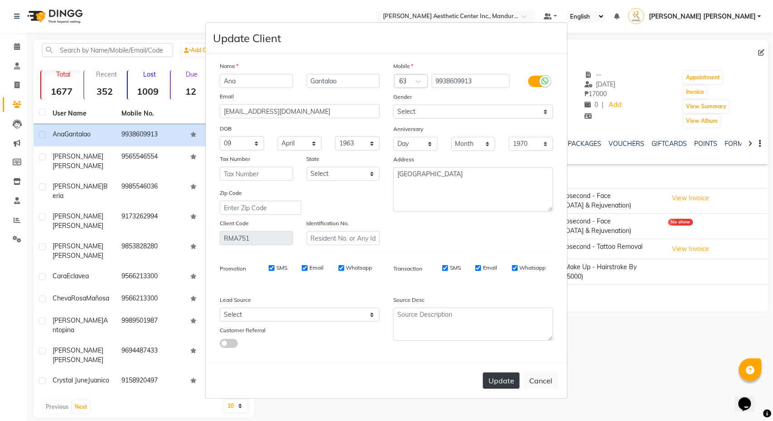
click at [504, 376] on button "Update" at bounding box center [501, 381] width 37 height 16
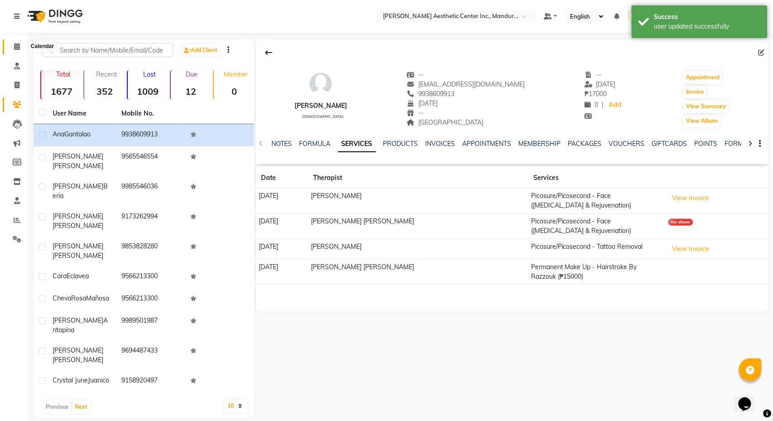
click at [15, 48] on icon at bounding box center [17, 46] width 6 height 7
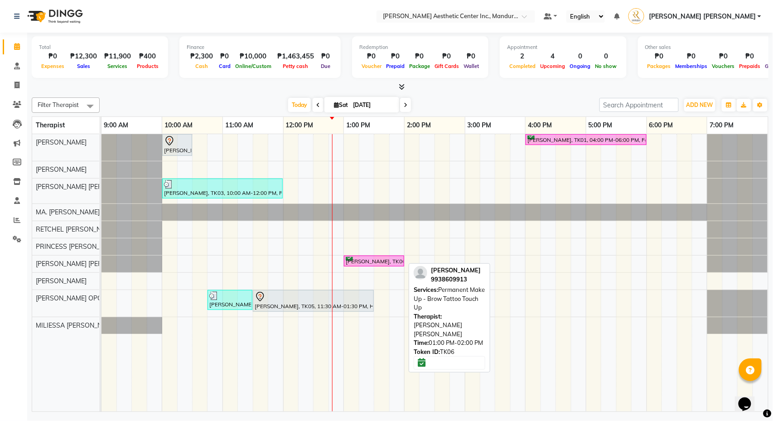
click at [361, 265] on div "[PERSON_NAME], TK06, 01:00 PM-02:00 PM, Permanent Make Up - Brow Tattoo Touch Up" at bounding box center [374, 261] width 58 height 9
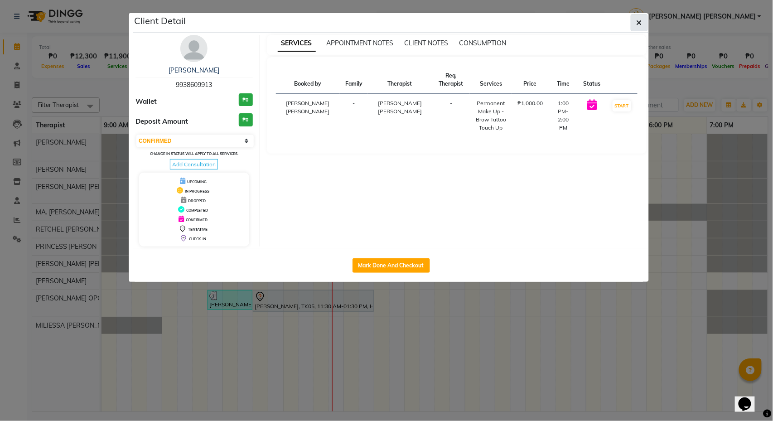
click at [639, 24] on icon "button" at bounding box center [639, 22] width 5 height 7
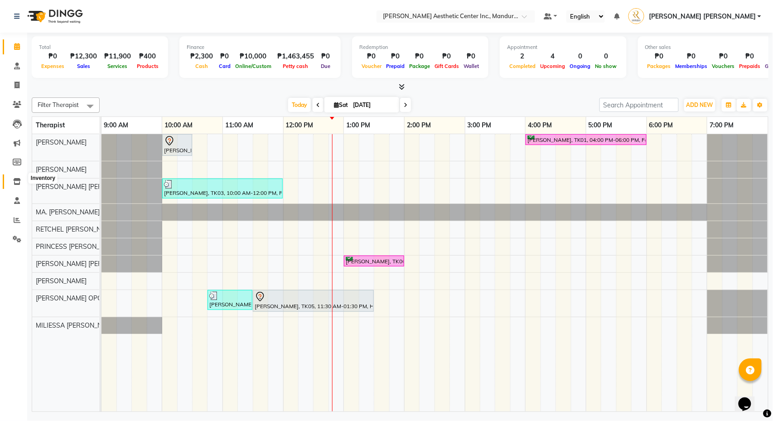
click at [15, 179] on icon at bounding box center [17, 181] width 8 height 7
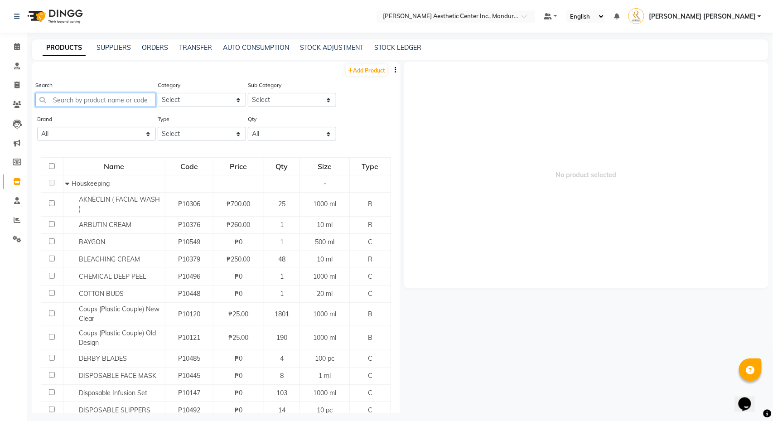
click at [93, 105] on input "text" at bounding box center [95, 100] width 121 height 14
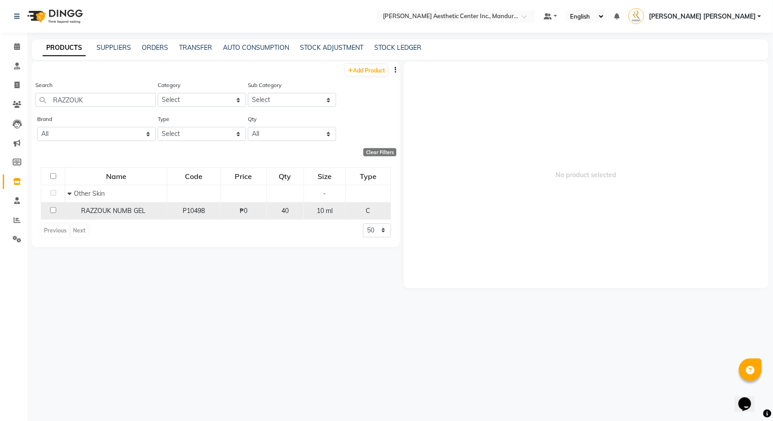
click at [101, 213] on span "RAZZOUK NUMB GEL" at bounding box center [113, 211] width 64 height 8
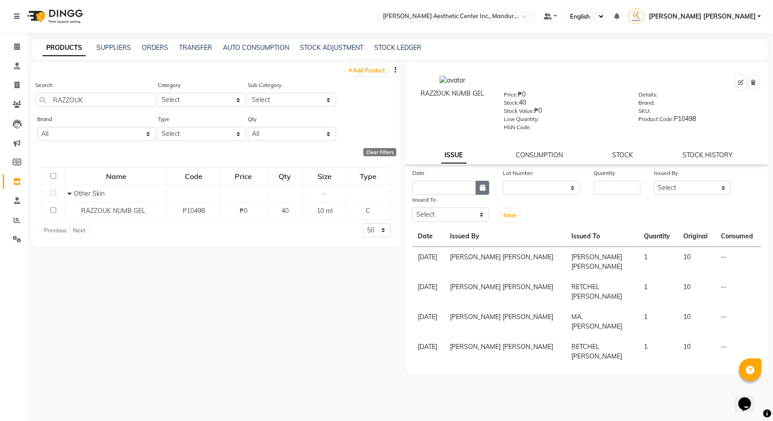
click at [482, 189] on icon "button" at bounding box center [482, 187] width 5 height 6
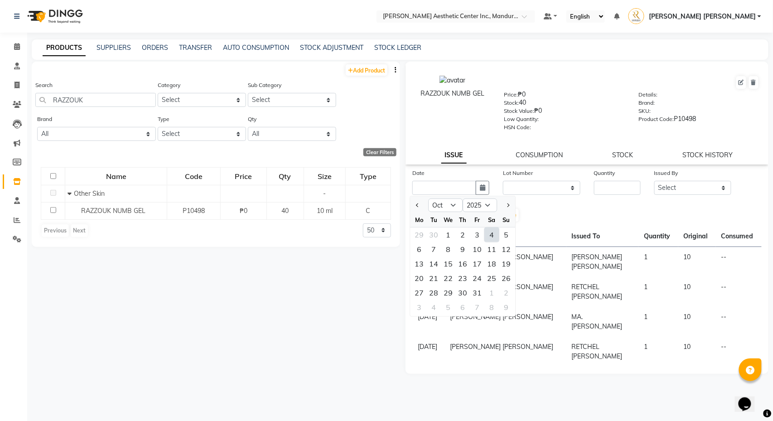
click at [494, 232] on div "4" at bounding box center [492, 235] width 15 height 15
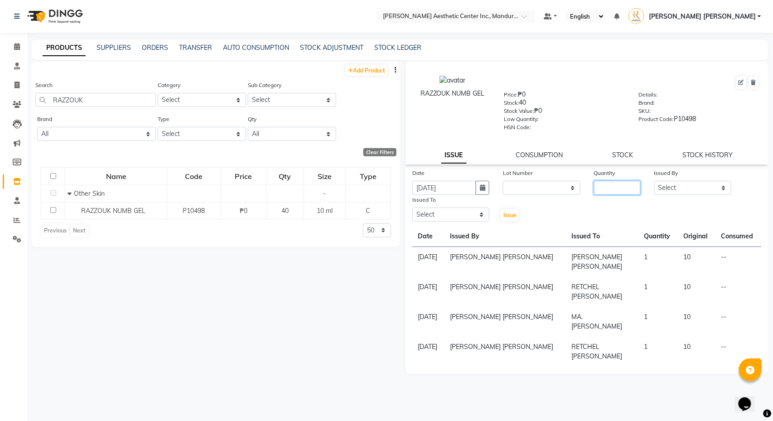
click at [614, 188] on input "number" at bounding box center [617, 188] width 47 height 14
click at [510, 214] on span "Issue" at bounding box center [510, 215] width 13 height 7
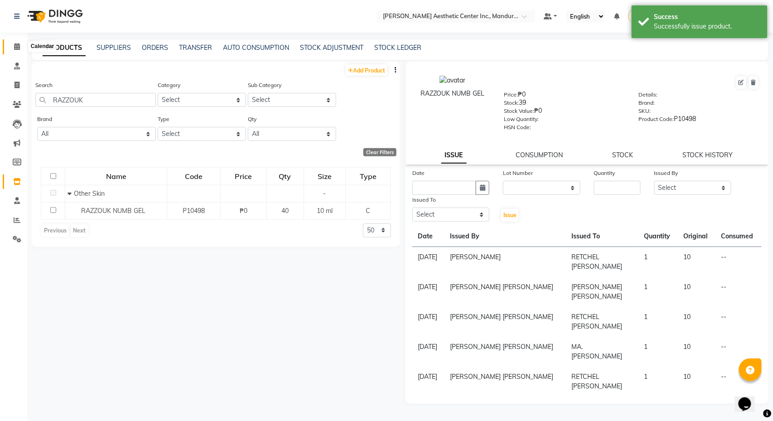
click at [18, 47] on icon at bounding box center [17, 46] width 6 height 7
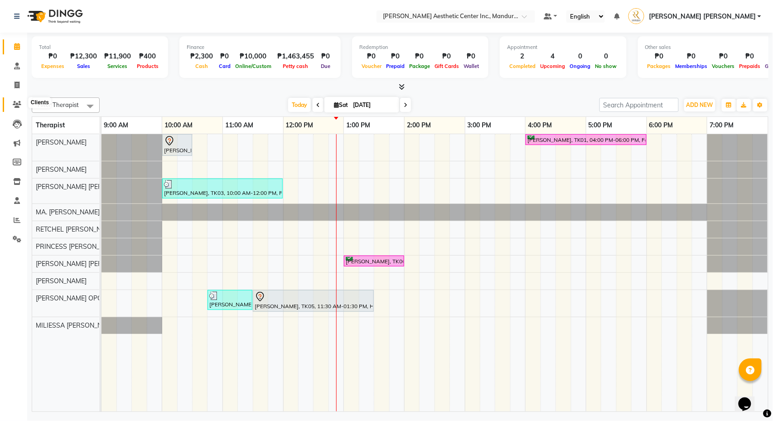
click at [16, 101] on icon at bounding box center [17, 104] width 9 height 7
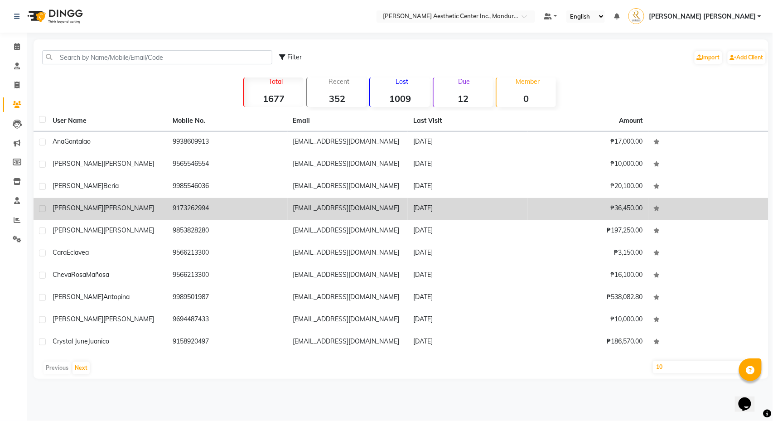
click at [135, 212] on div "[PERSON_NAME]" at bounding box center [107, 209] width 109 height 10
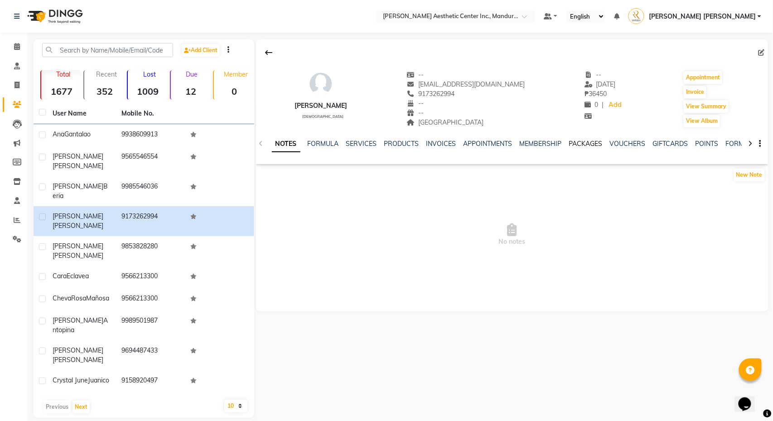
click at [602, 145] on link "PACKAGES" at bounding box center [586, 144] width 34 height 8
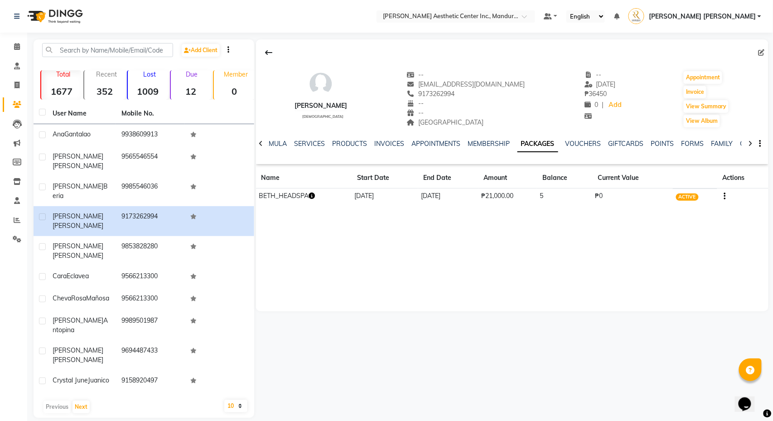
click at [315, 195] on icon "button" at bounding box center [312, 196] width 6 height 6
click at [392, 143] on link "INVOICES" at bounding box center [390, 144] width 30 height 8
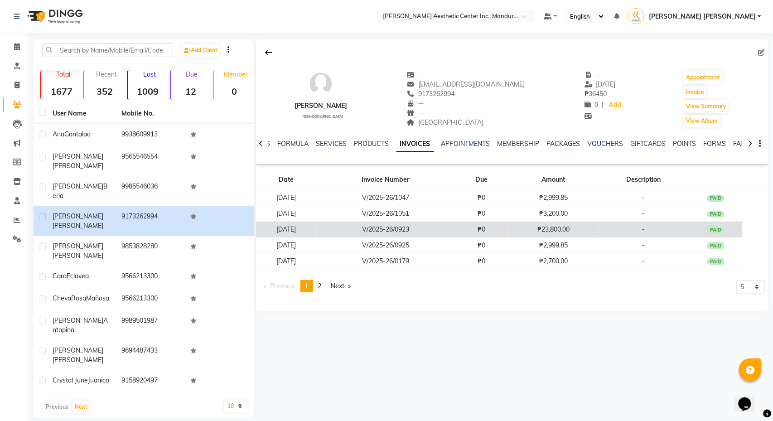
click at [536, 229] on td "₱23,800.00" at bounding box center [553, 230] width 89 height 16
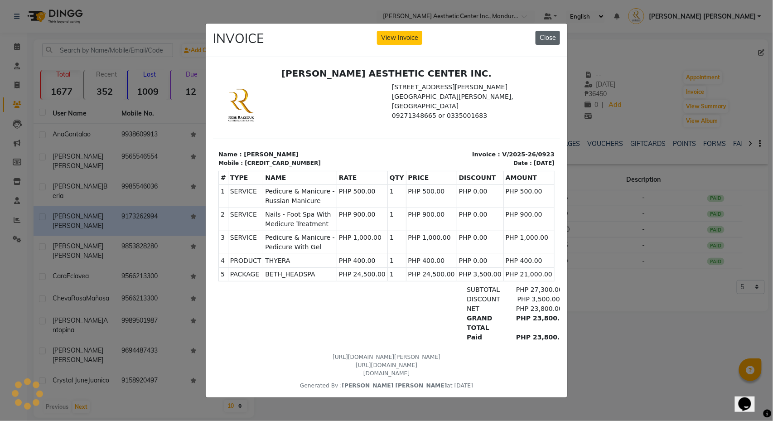
click at [555, 37] on button "Close" at bounding box center [548, 38] width 24 height 14
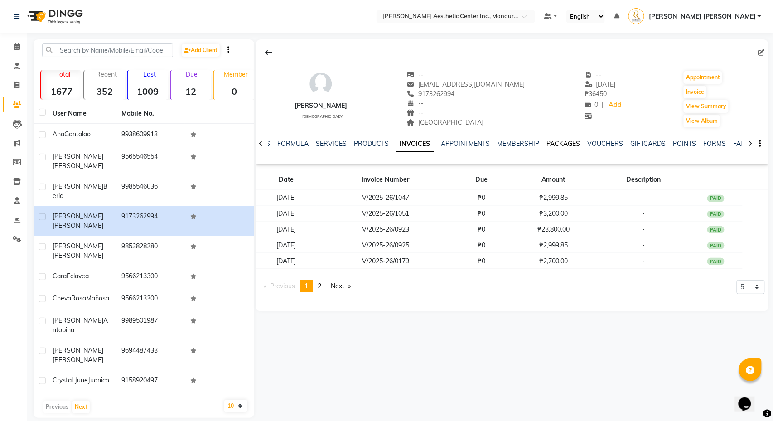
click at [568, 142] on link "PACKAGES" at bounding box center [564, 144] width 34 height 8
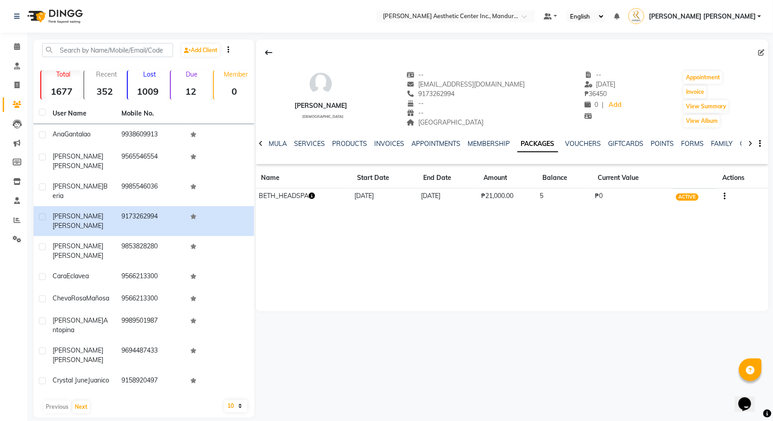
click at [726, 196] on icon "button" at bounding box center [725, 196] width 2 height 0
click at [703, 180] on div "Redemption History" at bounding box center [681, 185] width 59 height 11
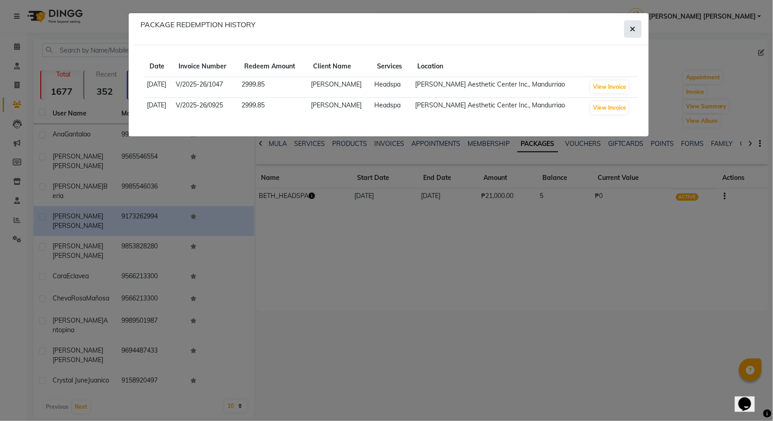
click at [635, 26] on icon "button" at bounding box center [632, 28] width 5 height 7
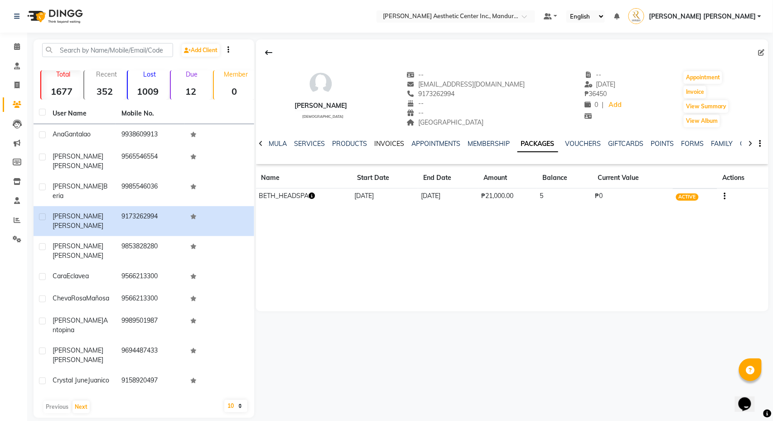
click at [393, 144] on link "INVOICES" at bounding box center [390, 144] width 30 height 8
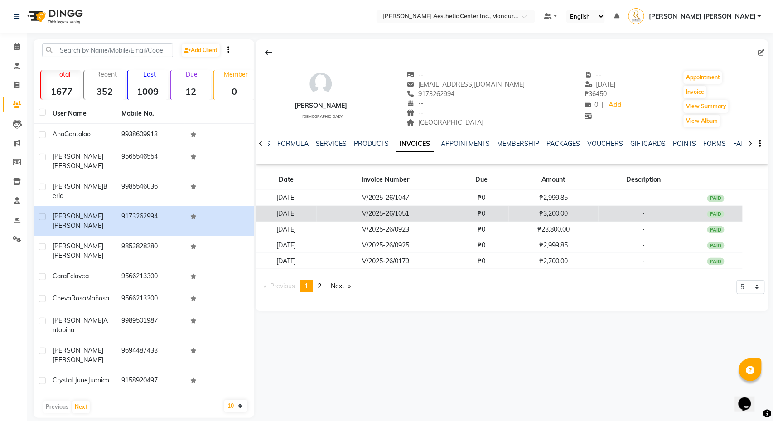
click at [454, 212] on td "V/2025-26/1051" at bounding box center [386, 214] width 138 height 16
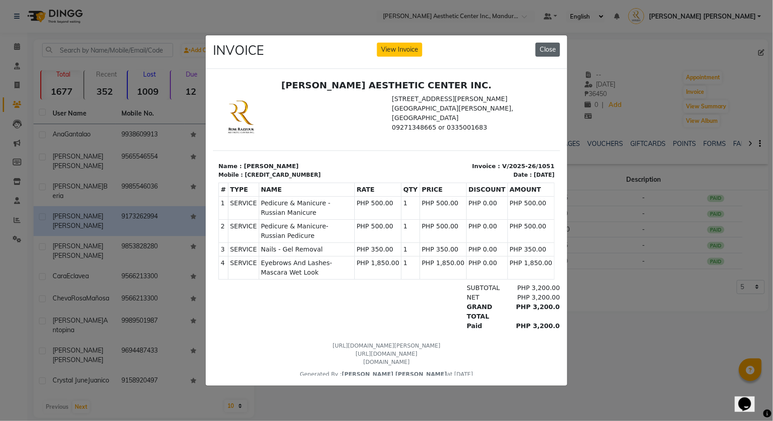
click at [552, 48] on button "Close" at bounding box center [548, 50] width 24 height 14
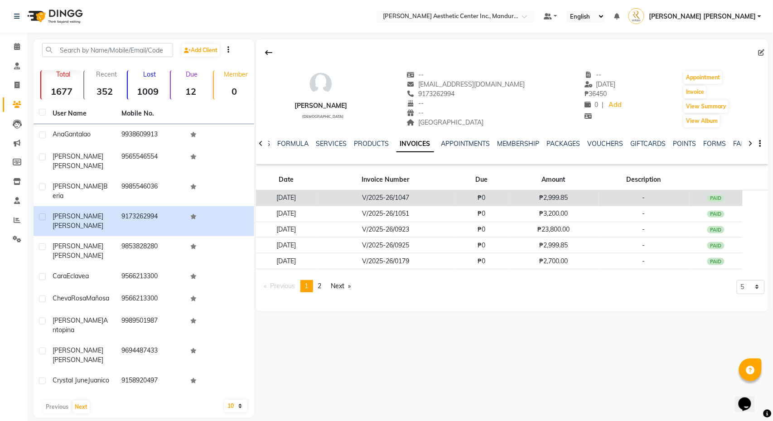
click at [353, 199] on td "V/2025-26/1047" at bounding box center [386, 198] width 138 height 16
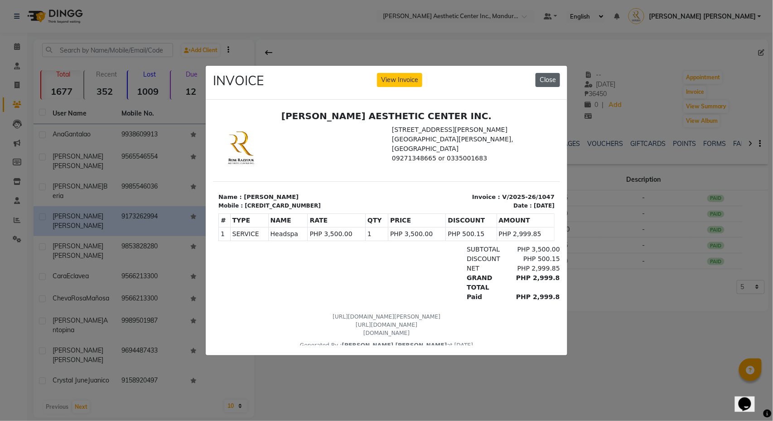
click at [552, 81] on button "Close" at bounding box center [548, 80] width 24 height 14
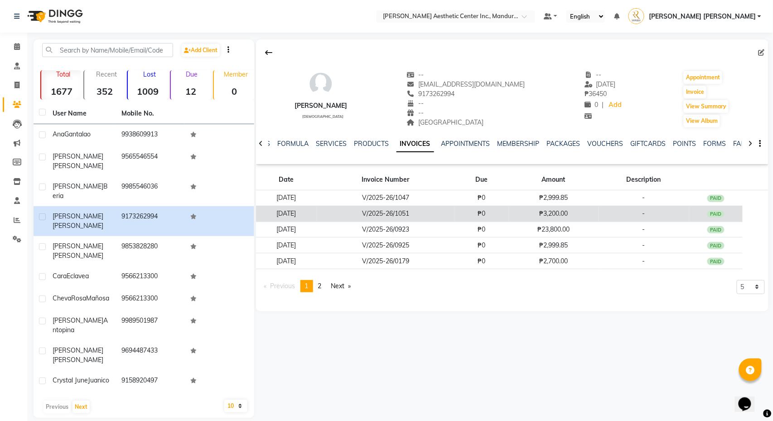
click at [359, 214] on td "V/2025-26/1051" at bounding box center [386, 214] width 138 height 16
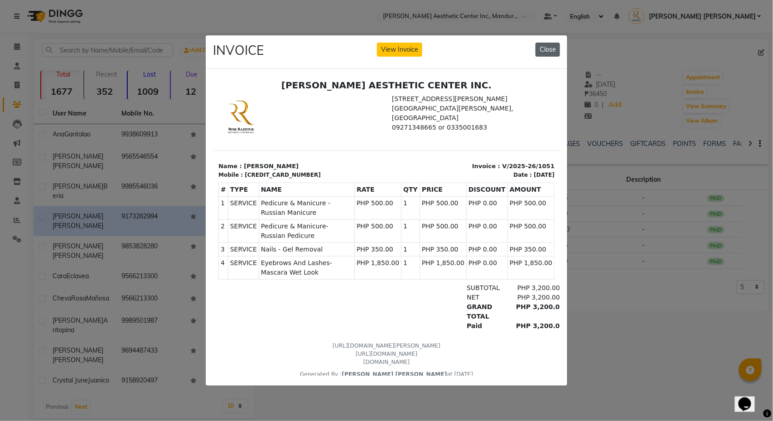
click at [550, 46] on button "Close" at bounding box center [548, 50] width 24 height 14
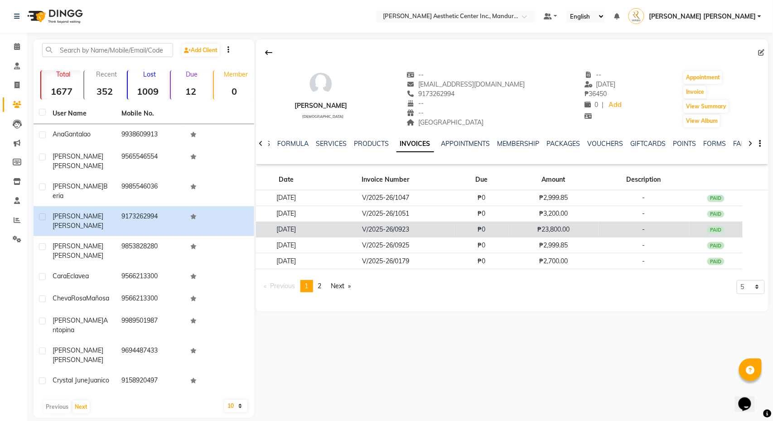
click at [364, 232] on td "V/2025-26/0923" at bounding box center [386, 230] width 138 height 16
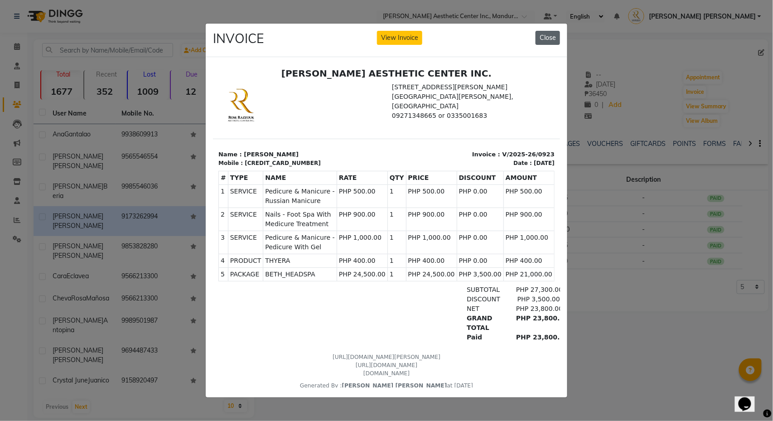
click at [547, 37] on button "Close" at bounding box center [548, 38] width 24 height 14
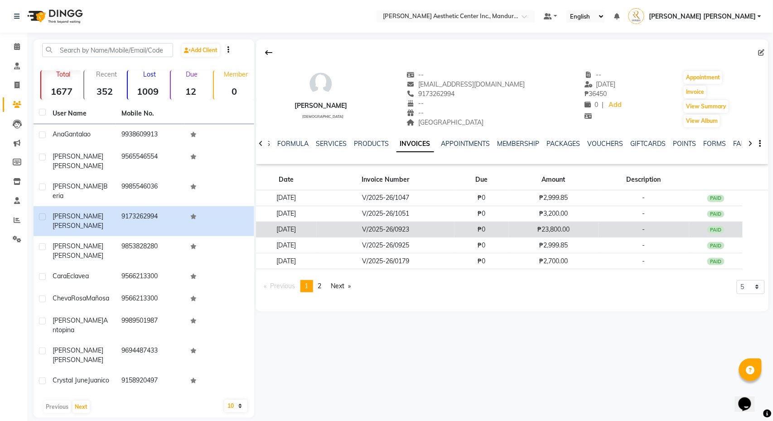
click at [470, 232] on td "₱0" at bounding box center [482, 230] width 54 height 16
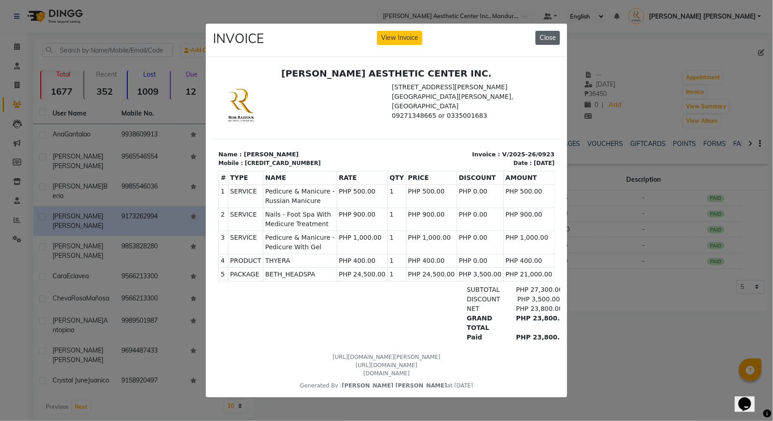
click at [553, 39] on button "Close" at bounding box center [548, 38] width 24 height 14
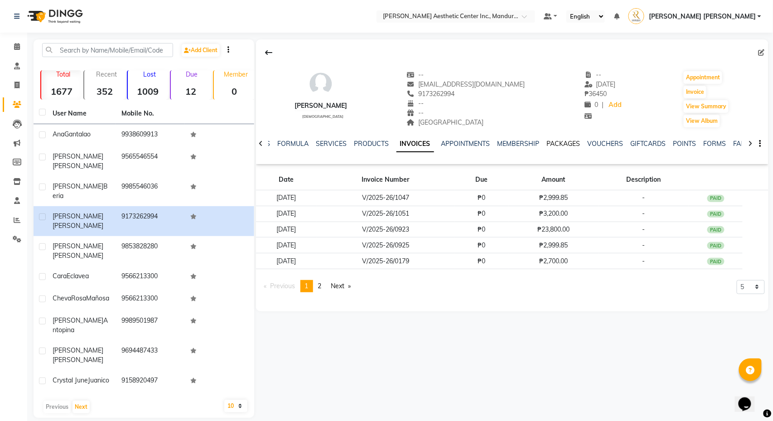
click at [562, 143] on link "PACKAGES" at bounding box center [564, 144] width 34 height 8
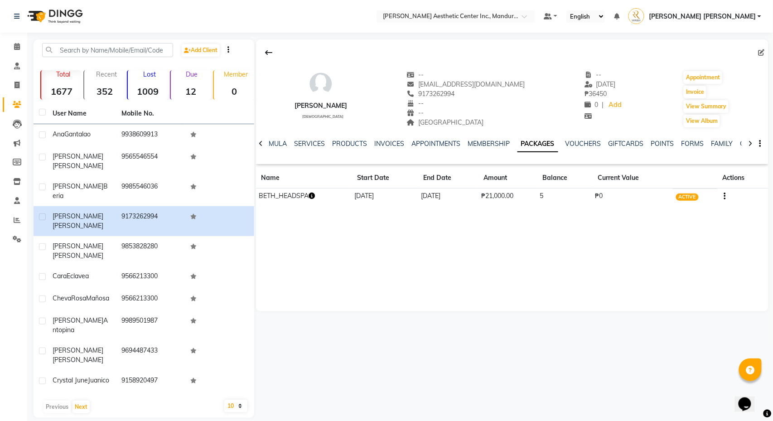
click at [315, 198] on icon "button" at bounding box center [312, 196] width 6 height 6
click at [381, 141] on link "INVOICES" at bounding box center [390, 144] width 30 height 8
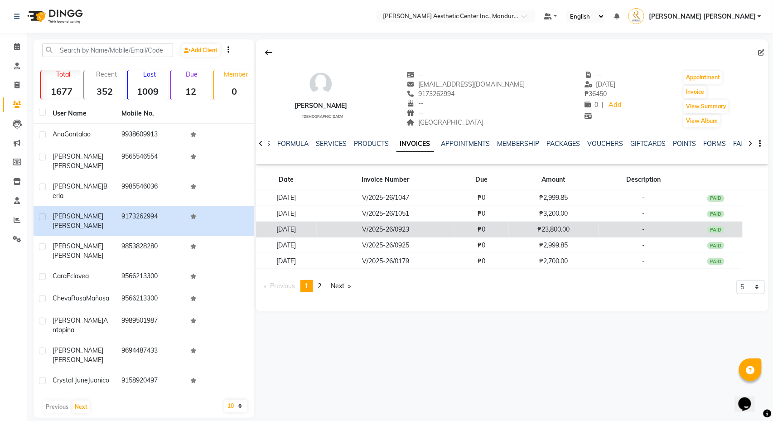
click at [416, 231] on td "V/2025-26/0923" at bounding box center [386, 230] width 138 height 16
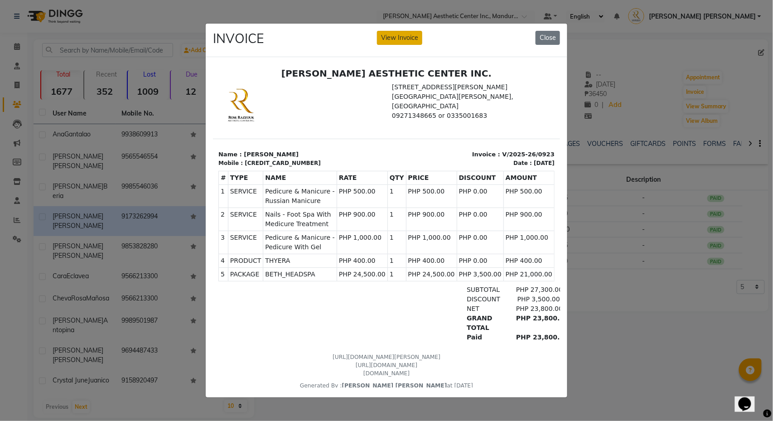
click at [404, 35] on button "View Invoice" at bounding box center [399, 38] width 45 height 14
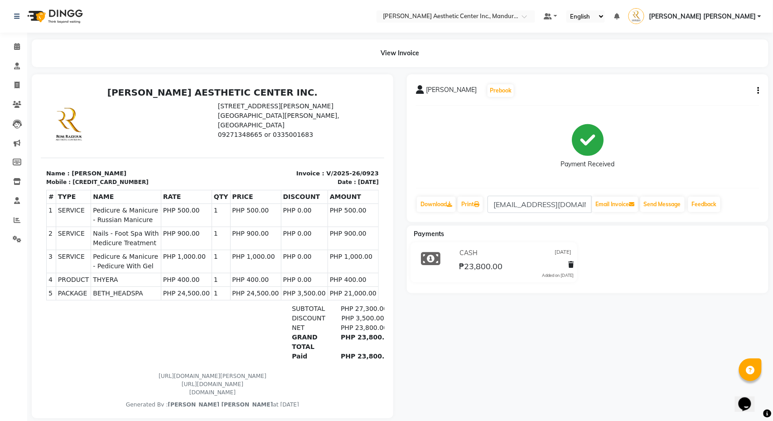
click at [760, 91] on icon "button" at bounding box center [759, 91] width 2 height 0
click at [722, 91] on div "Edit Item Staff" at bounding box center [714, 90] width 62 height 11
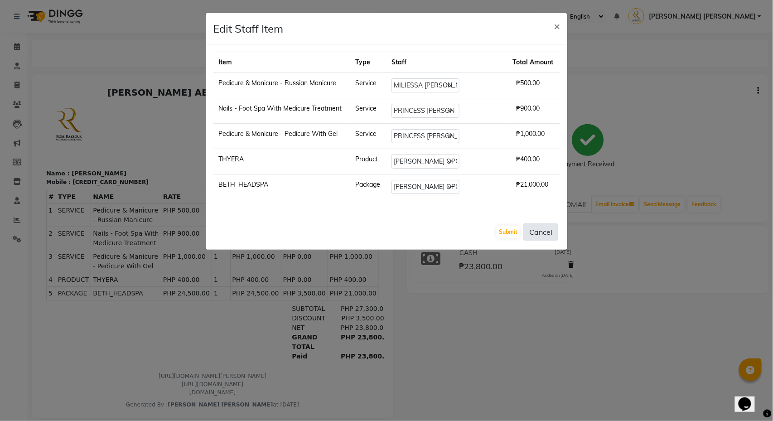
click at [539, 234] on button "Cancel" at bounding box center [540, 231] width 35 height 17
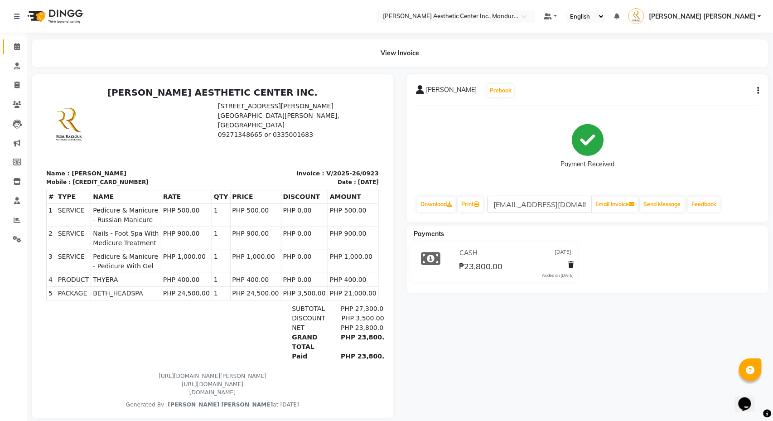
click at [19, 46] on icon at bounding box center [17, 46] width 6 height 7
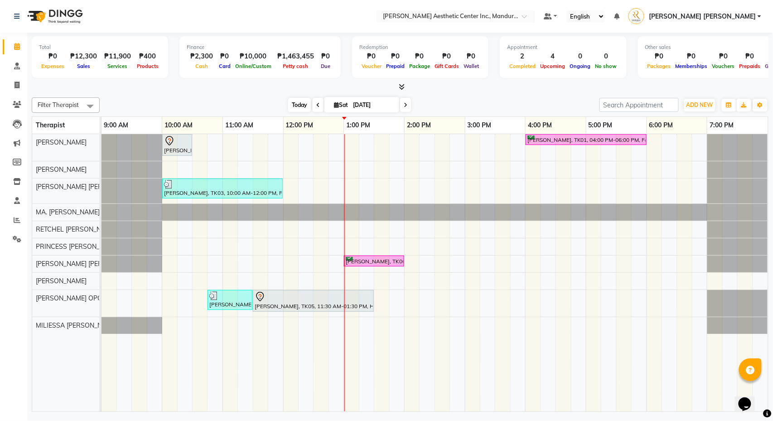
click at [289, 102] on span "Today" at bounding box center [299, 105] width 23 height 14
click at [13, 178] on icon at bounding box center [17, 181] width 8 height 7
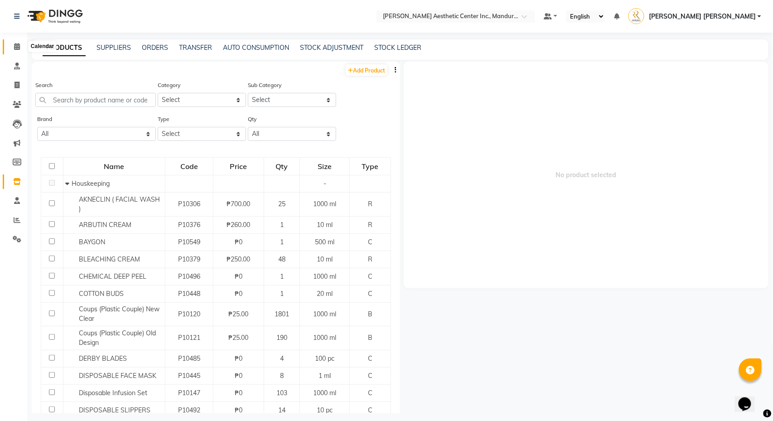
click at [13, 45] on span at bounding box center [17, 47] width 16 height 10
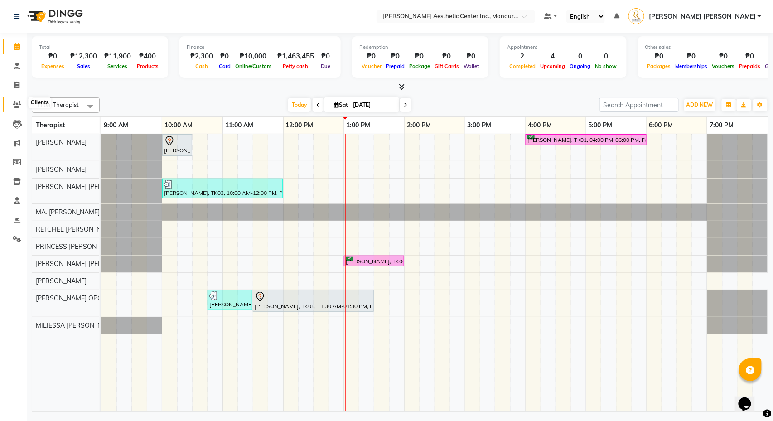
click at [17, 102] on icon at bounding box center [17, 104] width 9 height 7
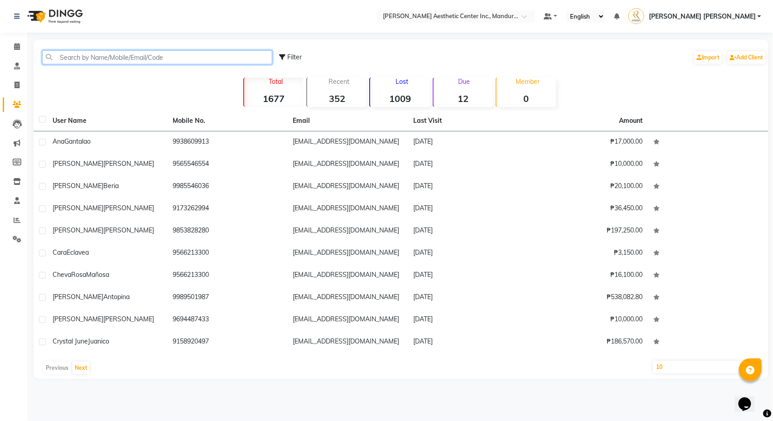
click at [123, 63] on input "text" at bounding box center [157, 57] width 230 height 14
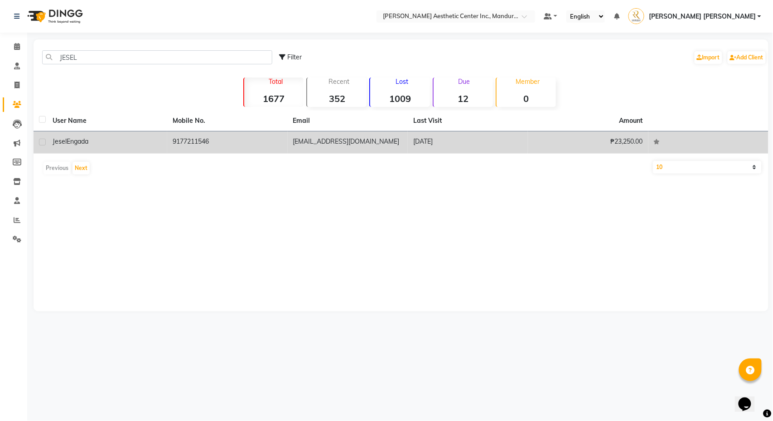
click at [87, 144] on span "Engada" at bounding box center [78, 141] width 22 height 8
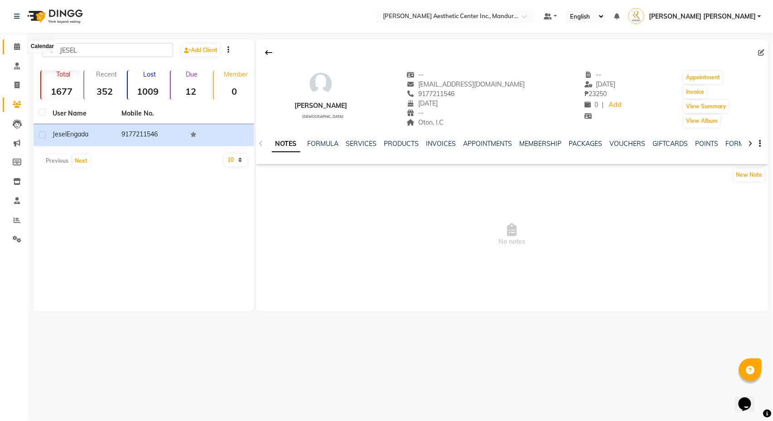
click at [19, 46] on icon at bounding box center [17, 46] width 6 height 7
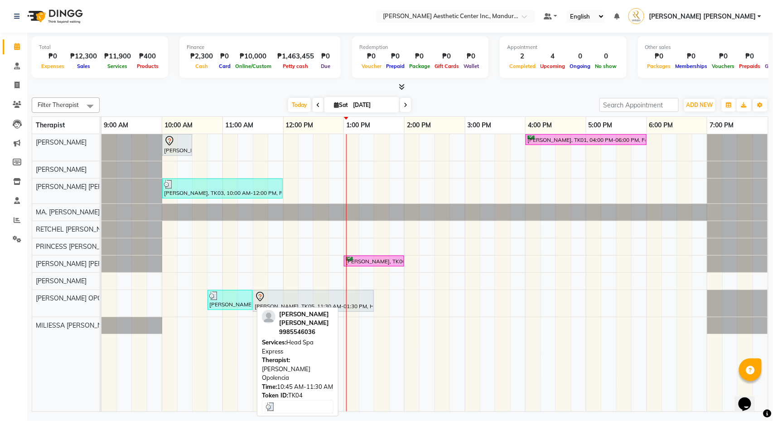
click at [231, 308] on div "[PERSON_NAME] [PERSON_NAME], TK04, 10:45 AM-11:30 AM, Head Spa Express" at bounding box center [229, 299] width 43 height 17
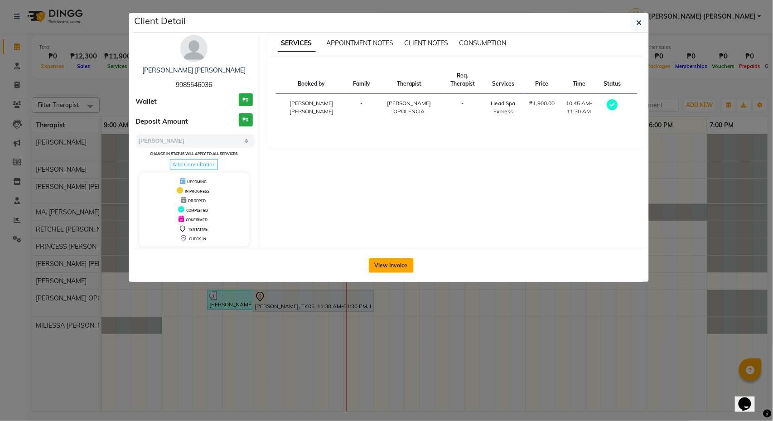
click at [391, 265] on button "View Invoice" at bounding box center [391, 265] width 45 height 15
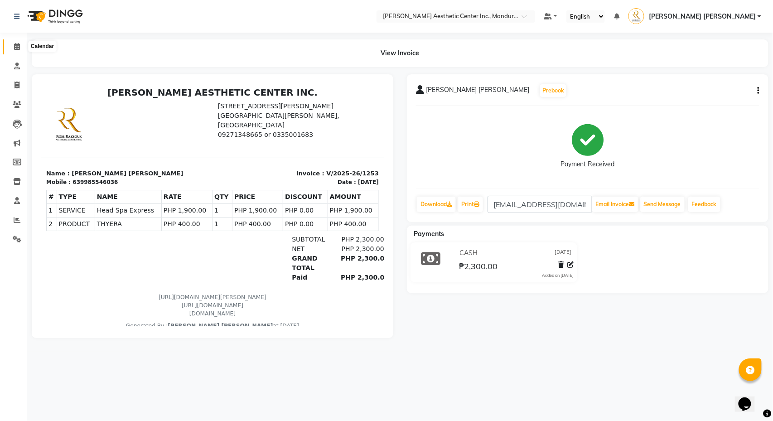
click at [16, 45] on icon at bounding box center [17, 46] width 6 height 7
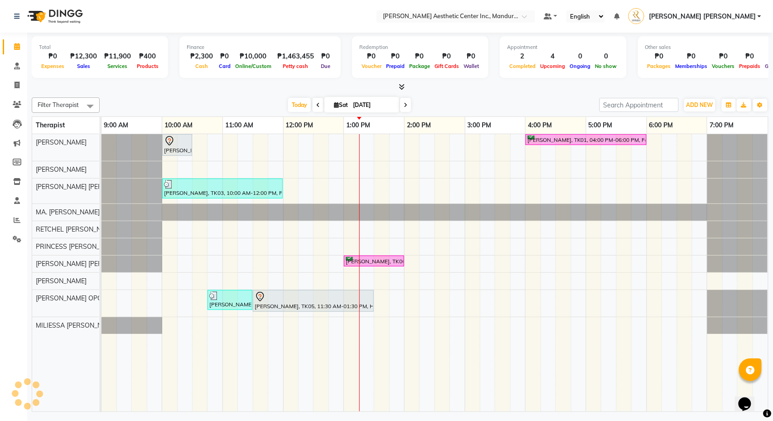
click at [479, 235] on div "[PERSON_NAME], TK02, 10:00 AM-10:30 AM, 360 Hifu Lipo - Face [PERSON_NAME], TK0…" at bounding box center [435, 272] width 667 height 277
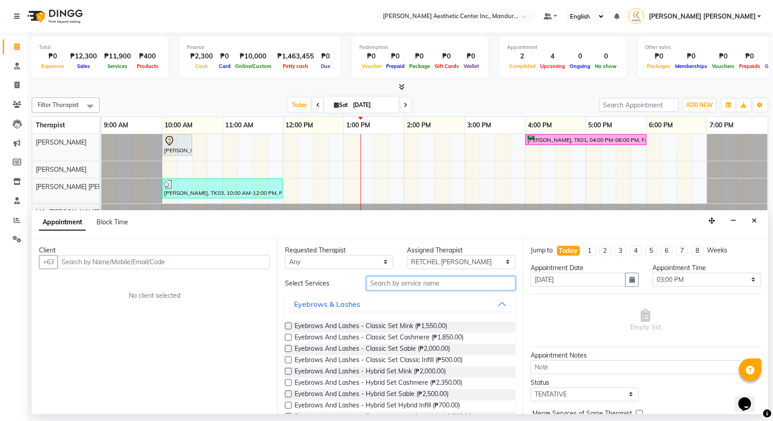
click at [396, 286] on input "text" at bounding box center [441, 283] width 149 height 14
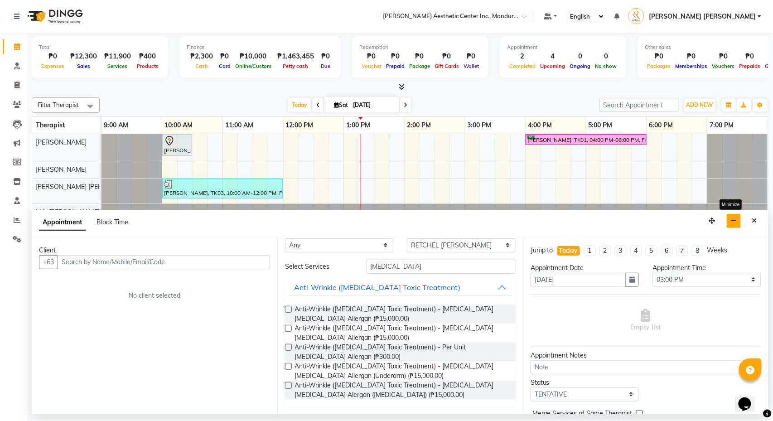
click at [731, 222] on icon "button" at bounding box center [734, 221] width 6 height 6
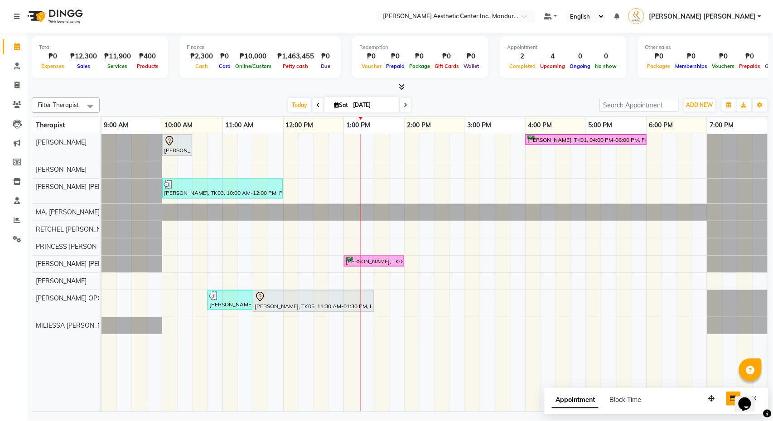
click at [406, 103] on span at bounding box center [405, 105] width 11 height 14
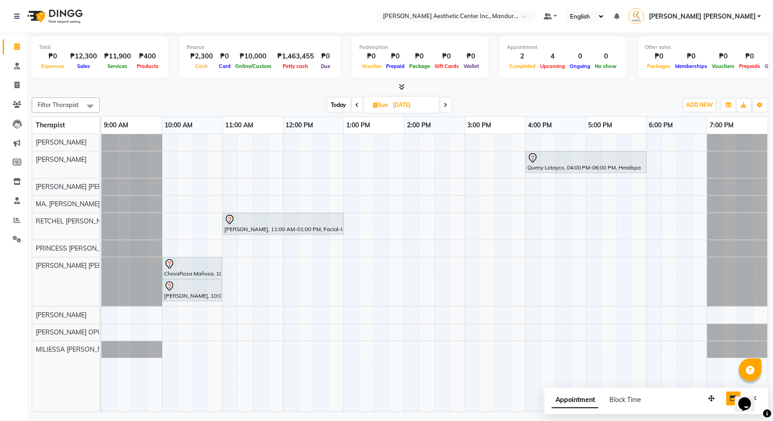
click at [358, 104] on icon at bounding box center [358, 104] width 4 height 5
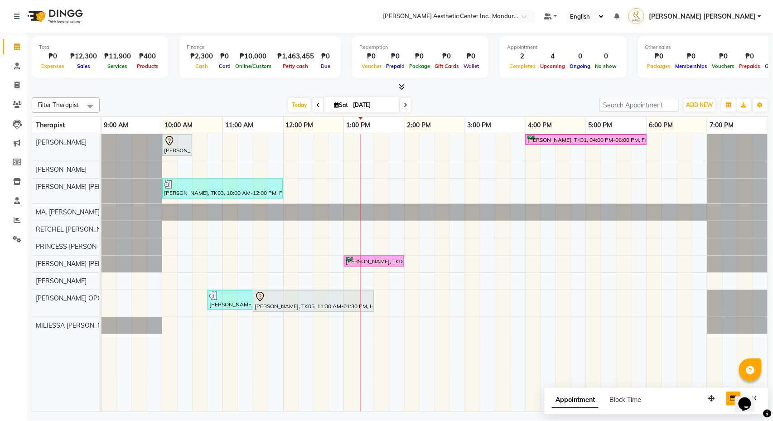
click at [371, 104] on input "[DATE]" at bounding box center [372, 105] width 45 height 14
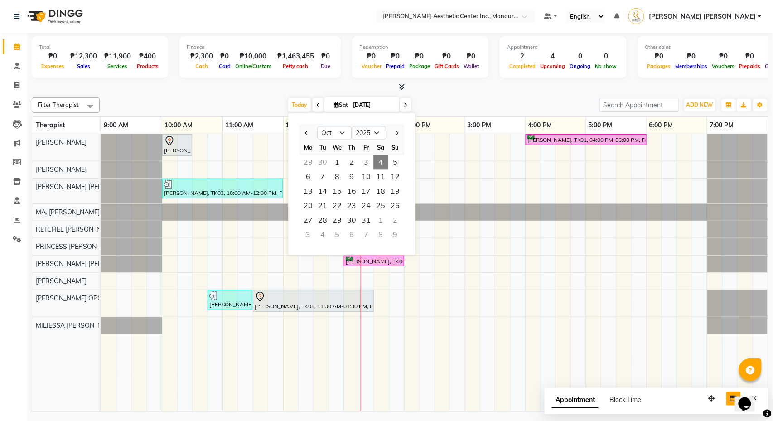
click at [442, 106] on div "[DATE] [DATE] Jan Feb Mar Apr May Jun [DATE] Aug Sep Oct Nov [DATE] 2016 2017 2…" at bounding box center [349, 105] width 491 height 14
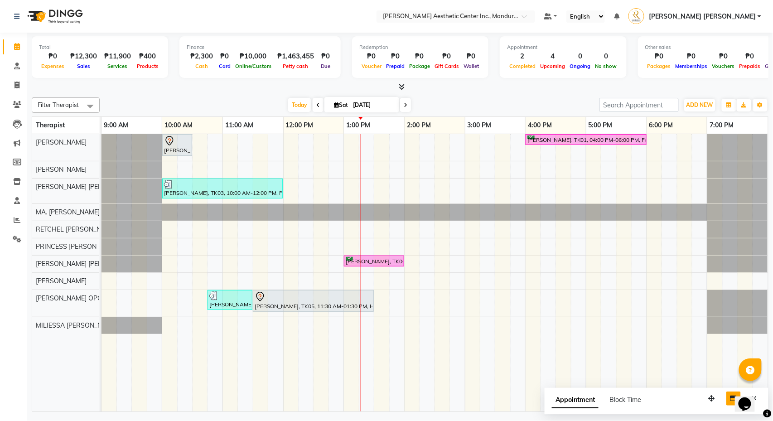
click at [400, 107] on span at bounding box center [405, 105] width 11 height 14
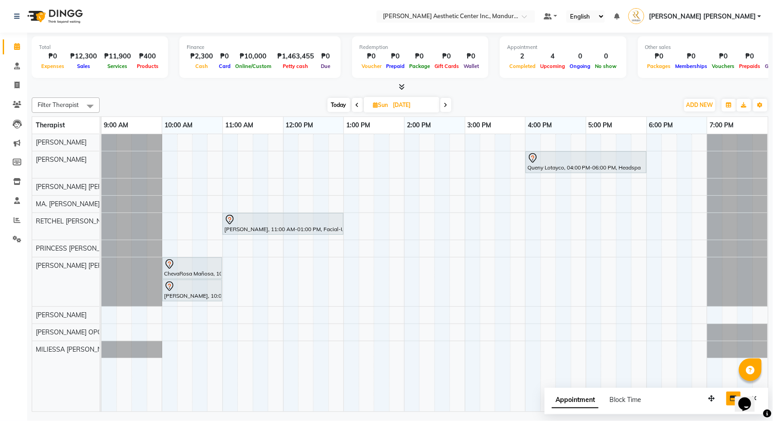
click at [448, 109] on span at bounding box center [446, 105] width 11 height 14
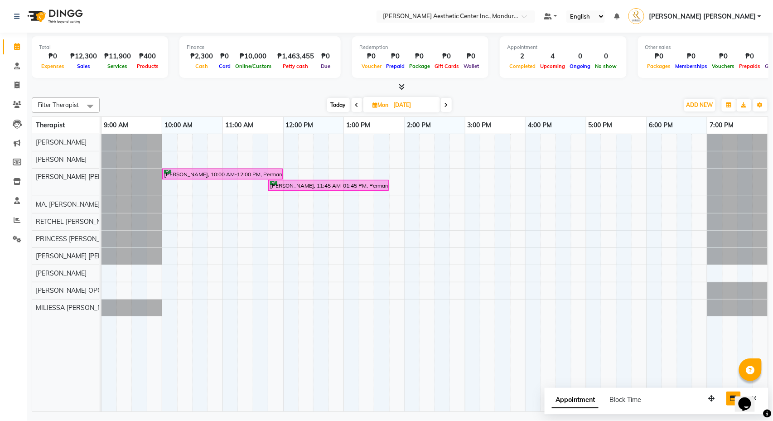
click at [448, 107] on icon at bounding box center [447, 104] width 4 height 5
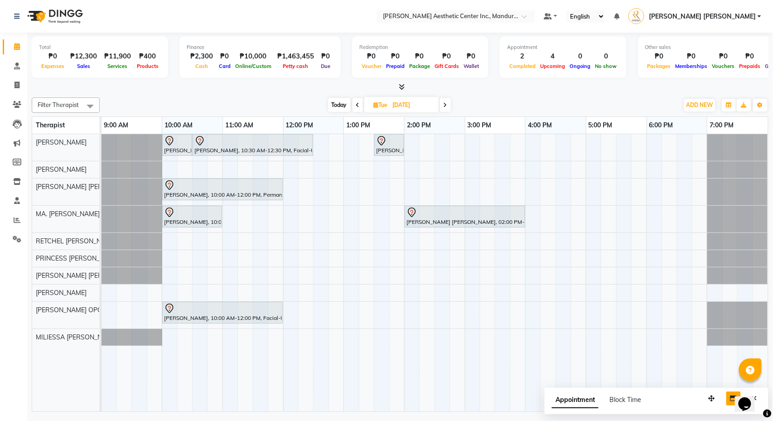
click at [448, 106] on span at bounding box center [445, 105] width 11 height 14
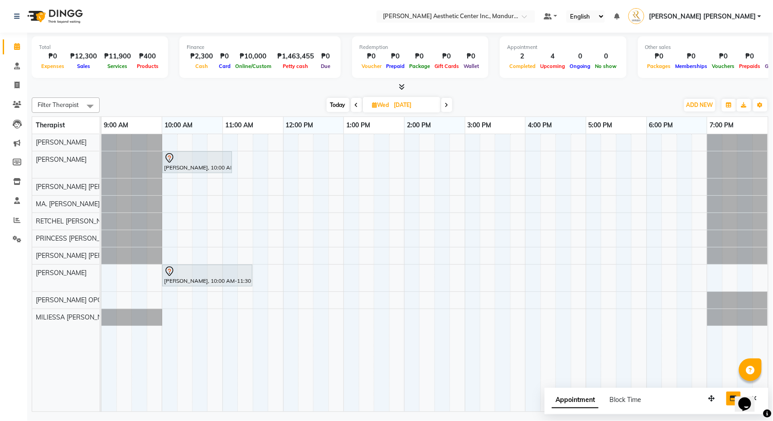
click at [339, 106] on span "Today" at bounding box center [338, 105] width 23 height 14
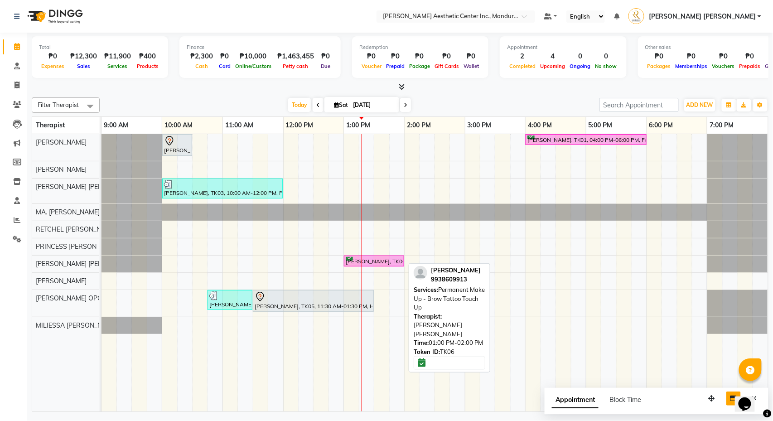
click at [373, 262] on div "[PERSON_NAME], TK06, 01:00 PM-02:00 PM, Permanent Make Up - Brow Tattoo Touch Up" at bounding box center [374, 261] width 58 height 9
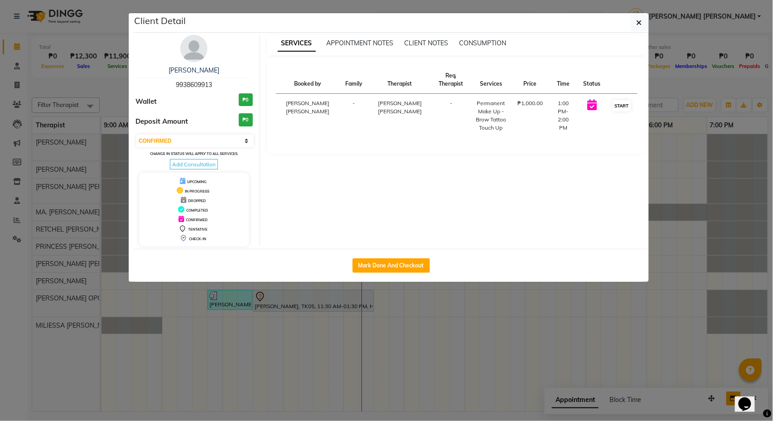
click at [617, 106] on button "START" at bounding box center [622, 105] width 19 height 11
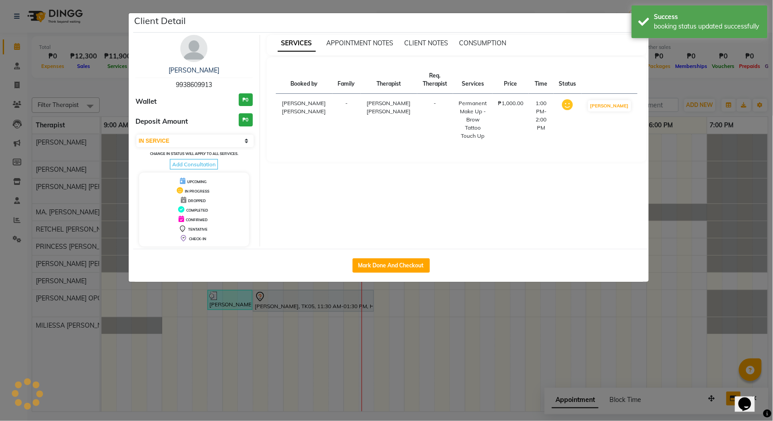
click at [727, 86] on ngb-modal-window "Client Detail [PERSON_NAME] 9938609913 Wallet ₱0 Deposit Amount ₱0 Select IN SE…" at bounding box center [386, 210] width 773 height 421
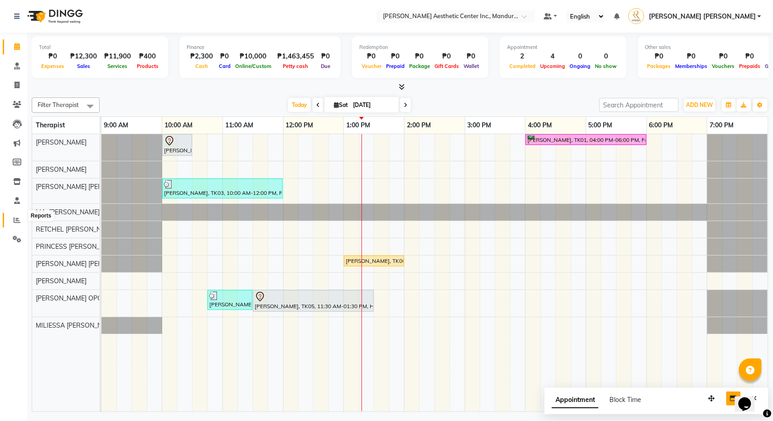
click at [14, 217] on icon at bounding box center [17, 220] width 7 height 7
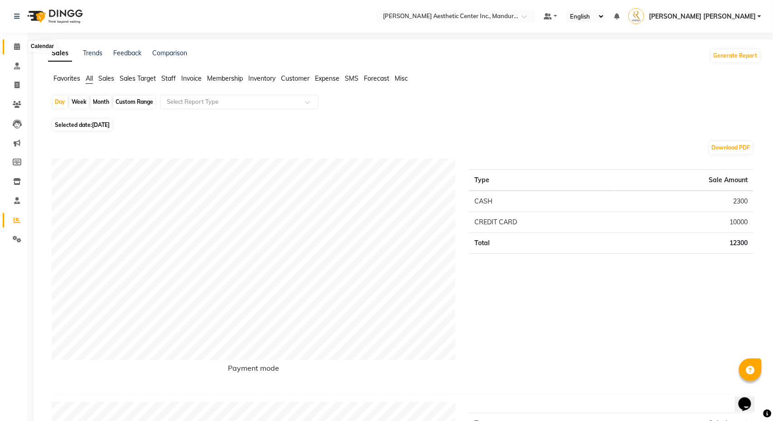
click at [15, 47] on icon at bounding box center [17, 46] width 6 height 7
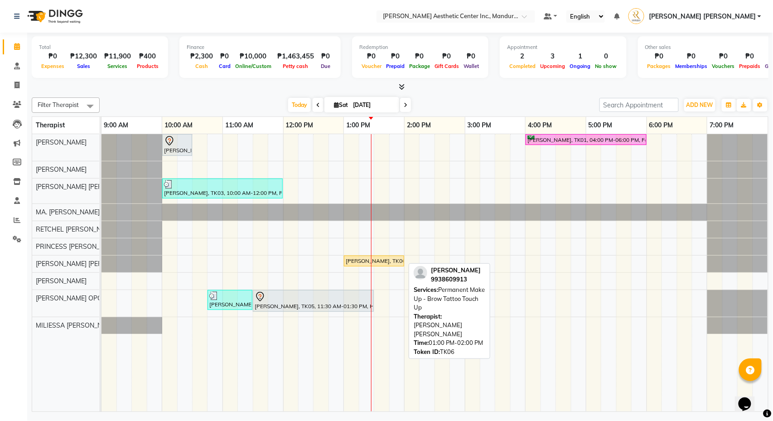
click at [367, 262] on div "[PERSON_NAME], TK06, 01:00 PM-02:00 PM, Permanent Make Up - Brow Tattoo Touch Up" at bounding box center [374, 261] width 58 height 8
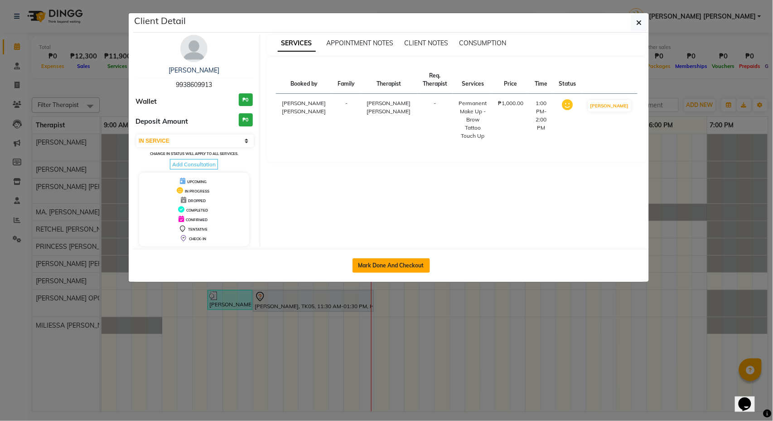
click at [368, 267] on button "Mark Done And Checkout" at bounding box center [392, 265] width 78 height 15
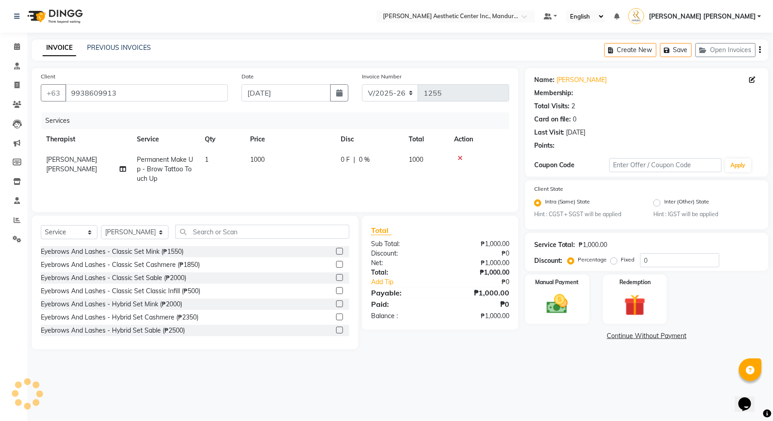
click at [258, 164] on span "1000" at bounding box center [257, 159] width 15 height 8
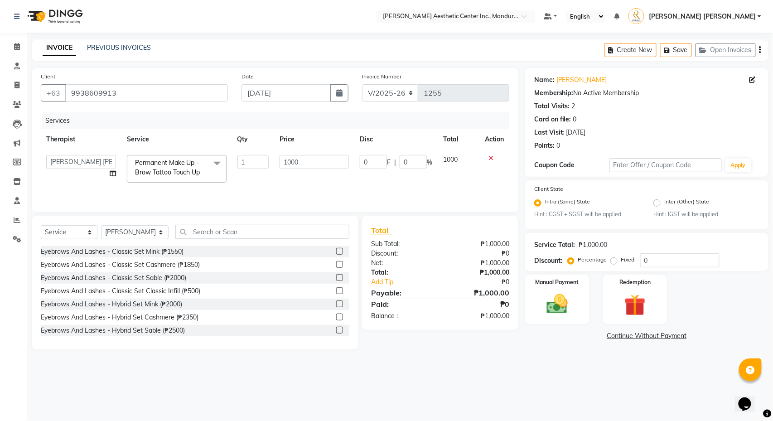
click at [204, 171] on span "Permanent Make Up - Brow Tattoo Touch Up x" at bounding box center [173, 167] width 80 height 19
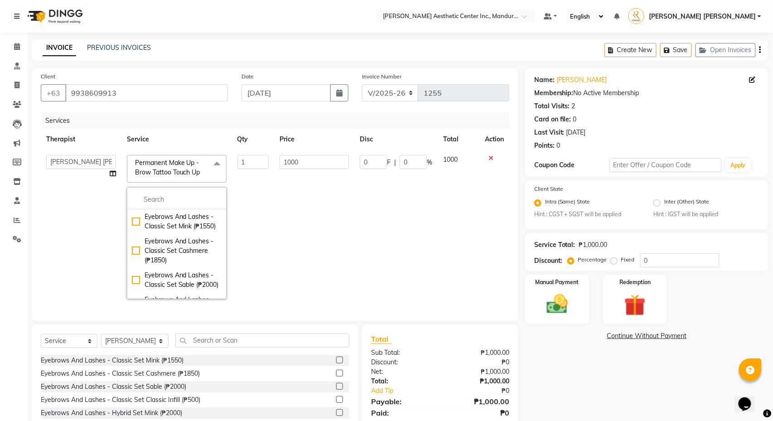
click at [200, 168] on span "Permanent Make Up - Brow Tattoo Touch Up" at bounding box center [167, 168] width 65 height 18
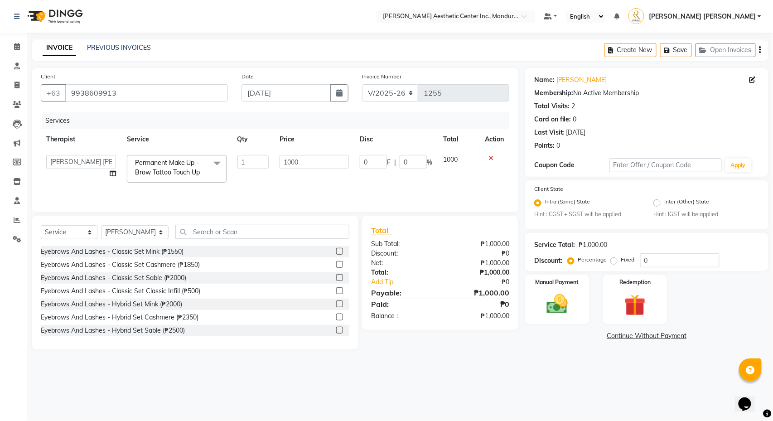
click at [198, 169] on span "Permanent Make Up - Brow Tattoo Touch Up" at bounding box center [167, 168] width 65 height 18
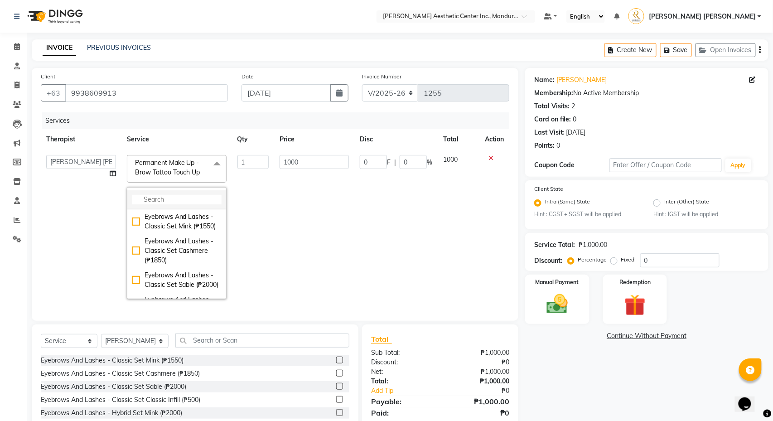
click at [174, 204] on input "multiselect-search" at bounding box center [177, 200] width 90 height 10
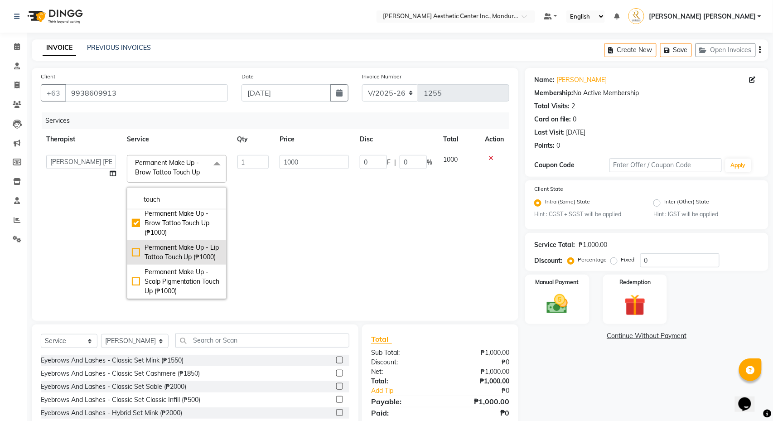
scroll to position [48, 0]
click at [305, 163] on input "1000" at bounding box center [314, 162] width 69 height 14
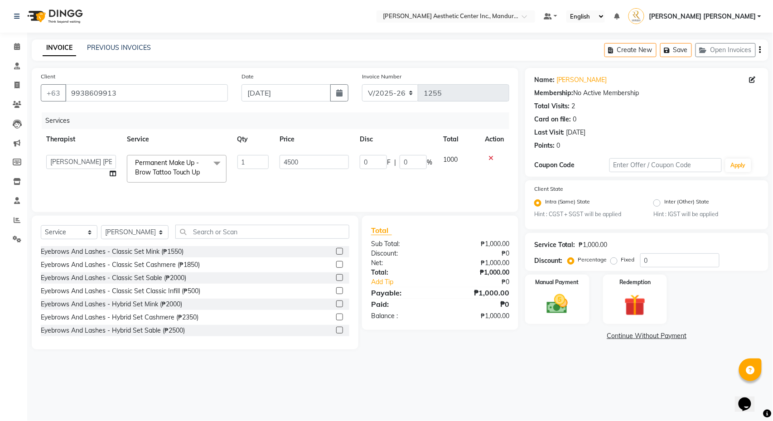
click at [399, 198] on div "Services Therapist Service Qty Price Disc Total Action APRIL [PERSON_NAME] [PER…" at bounding box center [275, 157] width 469 height 91
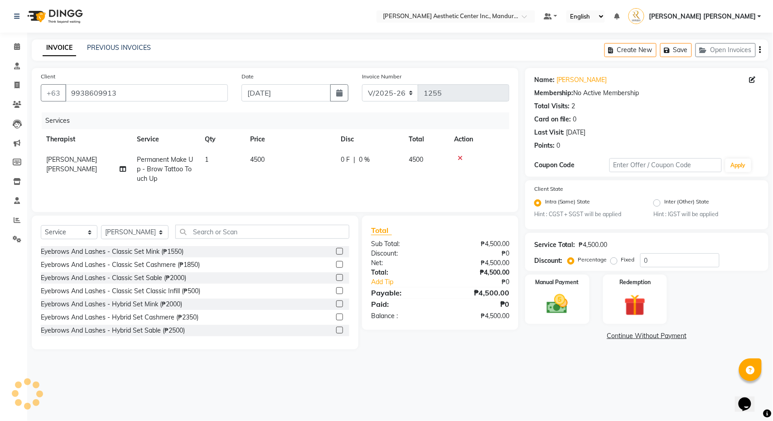
click at [619, 339] on link "Continue Without Payment" at bounding box center [647, 336] width 240 height 10
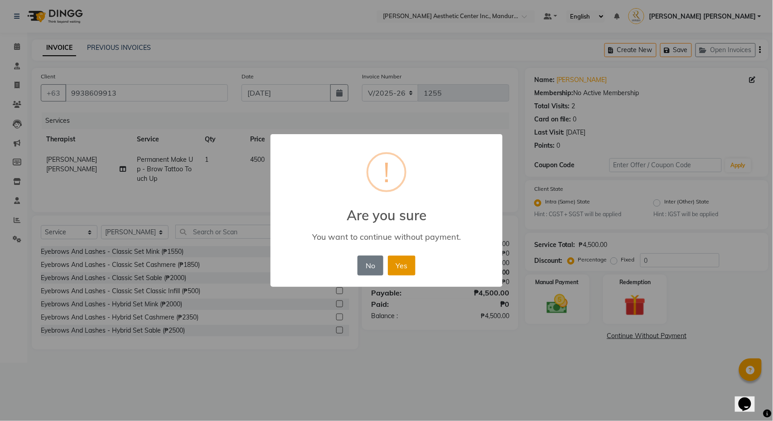
click at [401, 264] on button "Yes" at bounding box center [402, 266] width 28 height 20
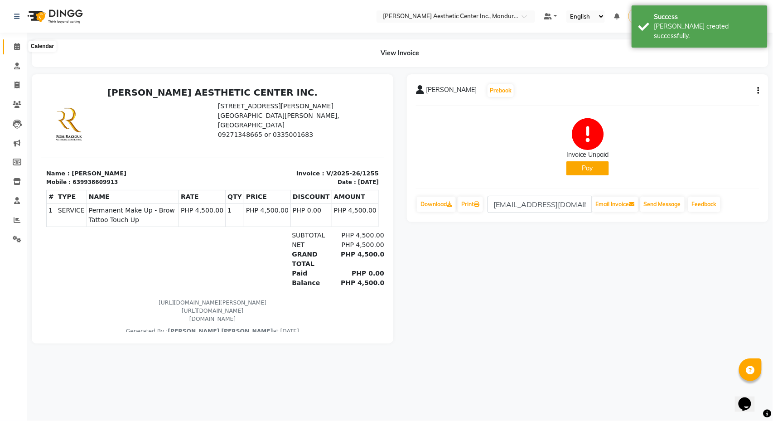
click at [14, 44] on icon at bounding box center [17, 46] width 6 height 7
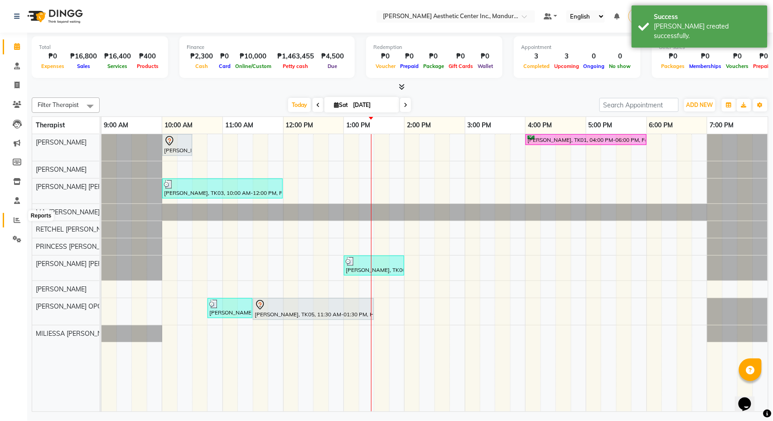
click at [19, 218] on icon at bounding box center [17, 220] width 7 height 7
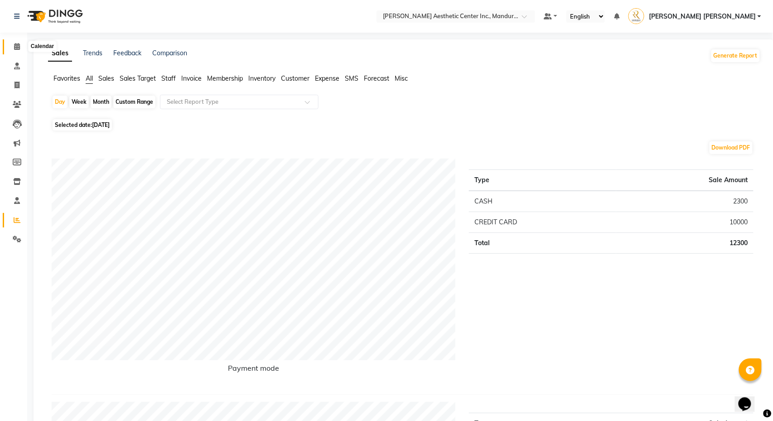
click at [15, 46] on icon at bounding box center [17, 46] width 6 height 7
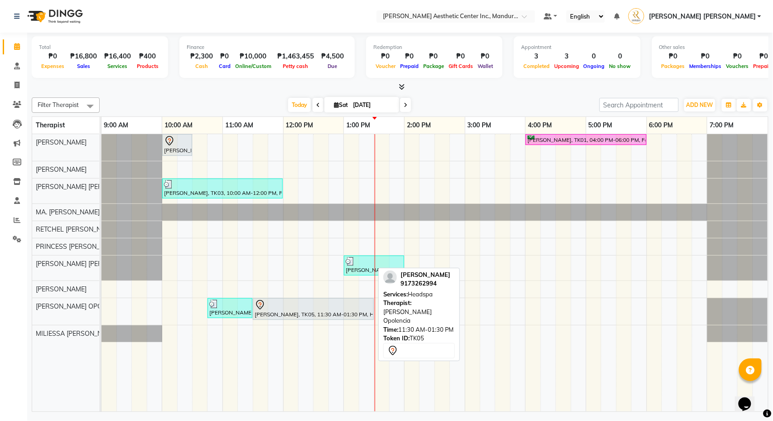
click at [298, 312] on div "[PERSON_NAME], TK05, 11:30 AM-01:30 PM, Headspa" at bounding box center [313, 309] width 119 height 19
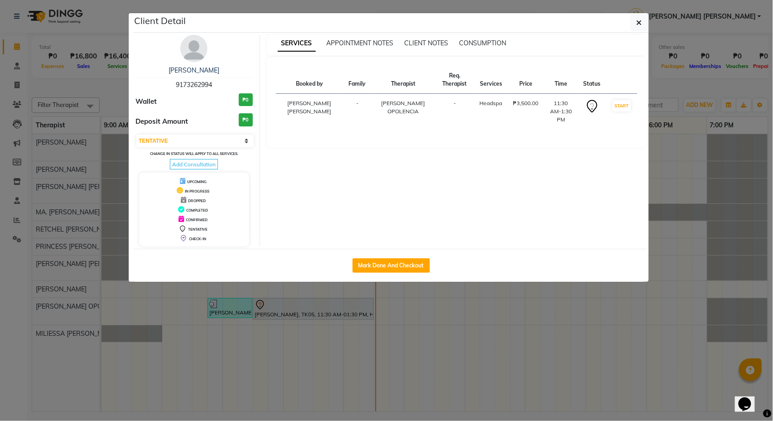
click at [682, 90] on ngb-modal-window "Client Detail [PERSON_NAME] 9173262994 Wallet ₱0 Deposit Amount ₱0 Select IN SE…" at bounding box center [386, 210] width 773 height 421
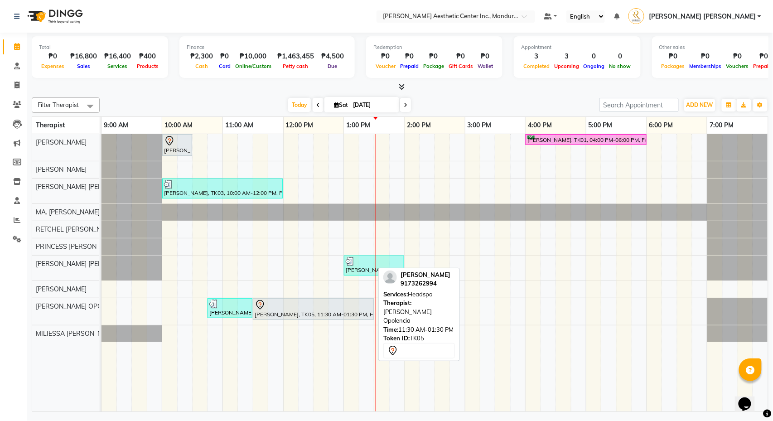
click at [309, 306] on div at bounding box center [313, 305] width 117 height 11
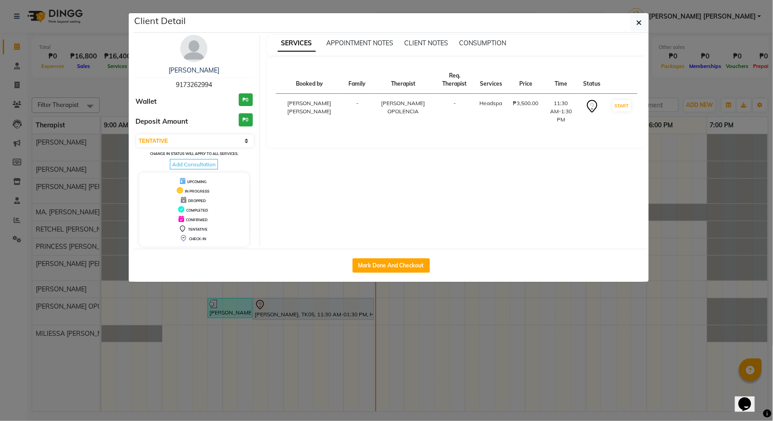
click at [195, 76] on div "[PERSON_NAME] 9173262994" at bounding box center [194, 78] width 117 height 24
click at [194, 71] on link "[PERSON_NAME]" at bounding box center [194, 70] width 51 height 8
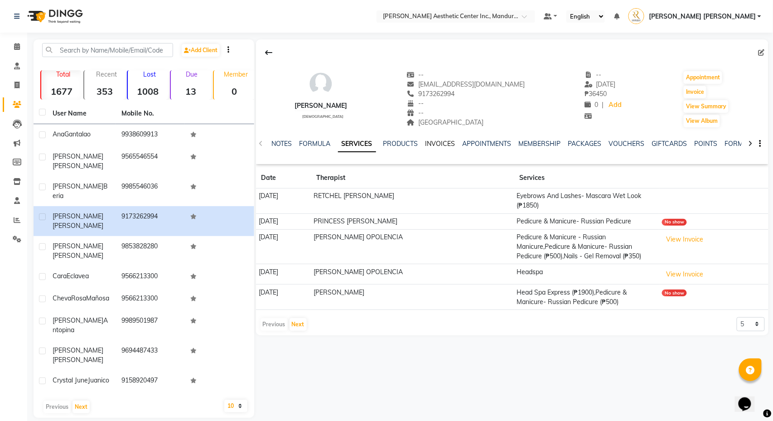
click at [448, 148] on link "INVOICES" at bounding box center [441, 144] width 30 height 8
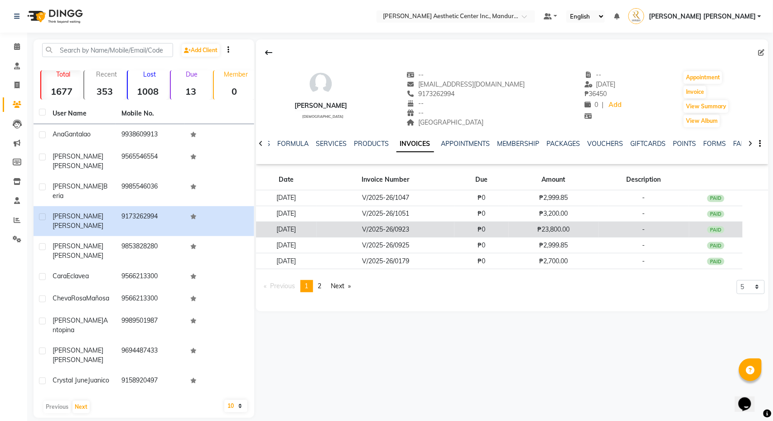
click at [441, 226] on td "V/2025-26/0923" at bounding box center [386, 230] width 138 height 16
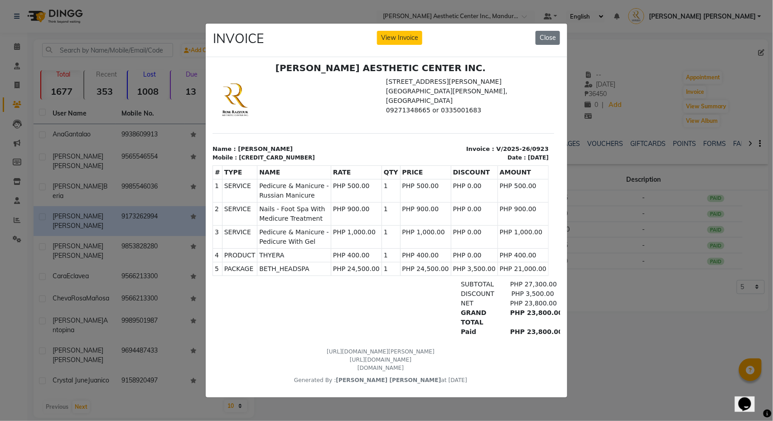
scroll to position [0, 5]
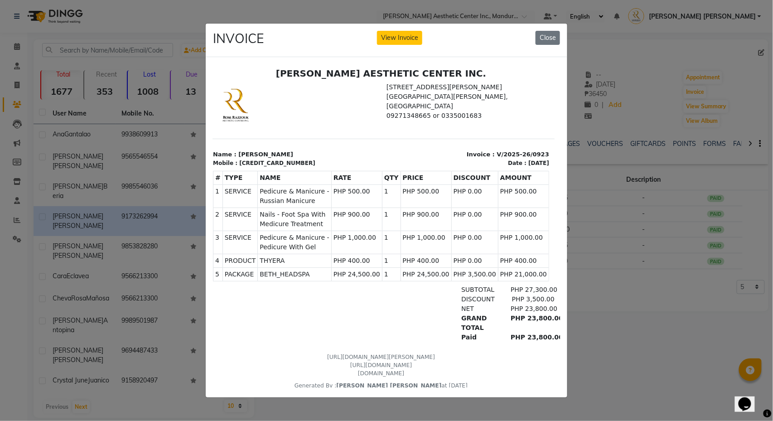
click at [646, 348] on ngb-modal-window "INVOICE View Invoice Close" at bounding box center [386, 210] width 773 height 421
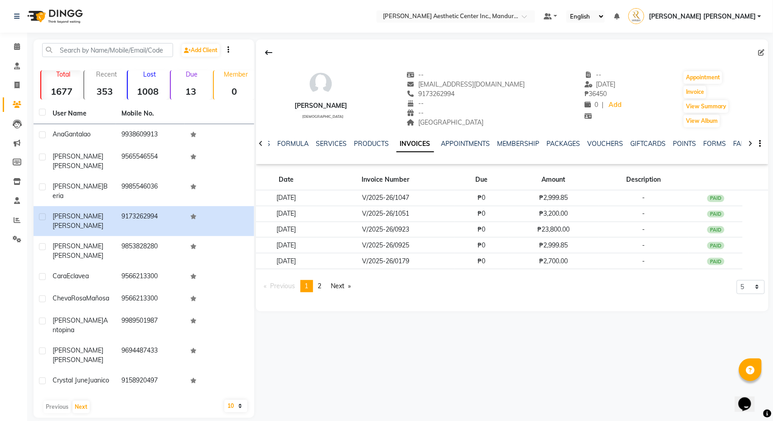
scroll to position [0, 0]
click at [15, 45] on icon at bounding box center [17, 46] width 6 height 7
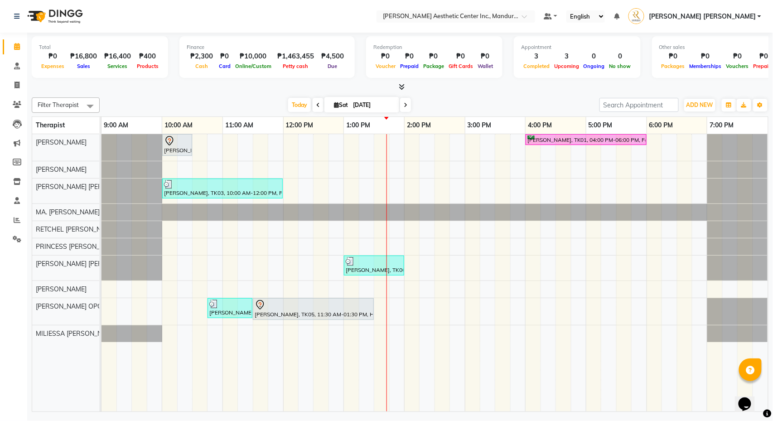
click at [338, 224] on div "[PERSON_NAME], TK02, 10:00 AM-10:30 AM, 360 Hifu Lipo - Face [PERSON_NAME], TK0…" at bounding box center [435, 272] width 667 height 277
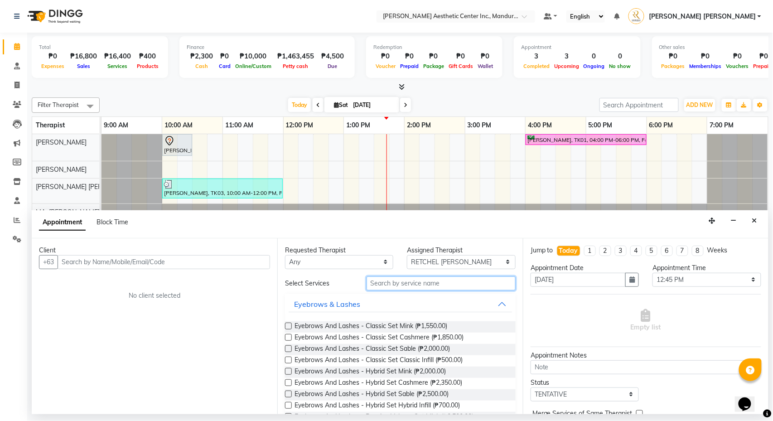
click at [445, 286] on input "text" at bounding box center [441, 283] width 149 height 14
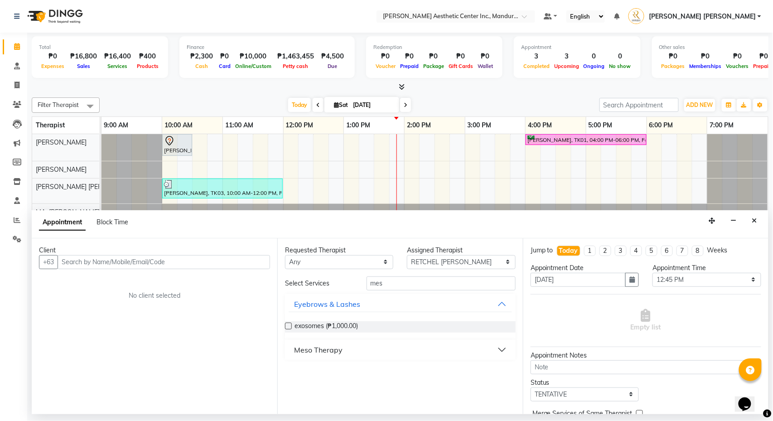
click at [498, 352] on button "Meso Therapy" at bounding box center [400, 350] width 223 height 16
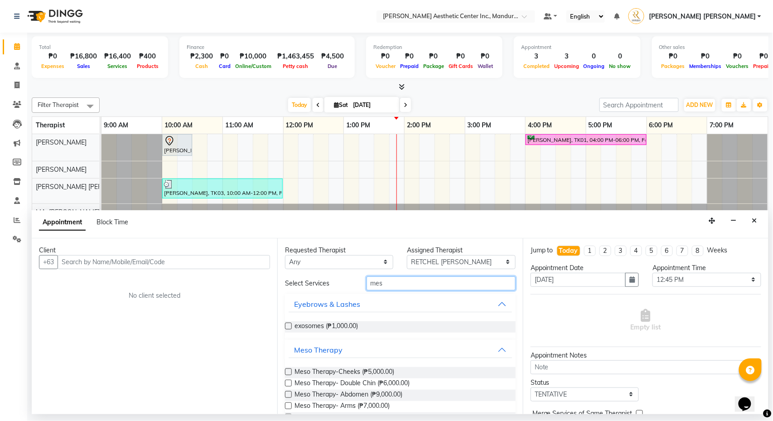
click at [448, 285] on input "mes" at bounding box center [441, 283] width 149 height 14
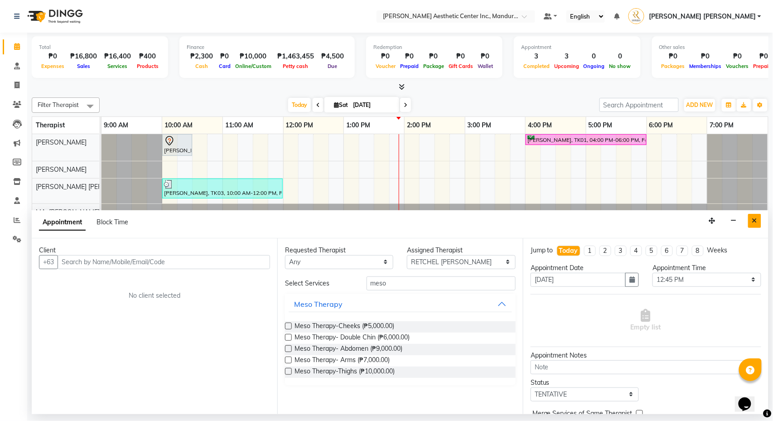
click at [758, 221] on button "Close" at bounding box center [754, 221] width 13 height 14
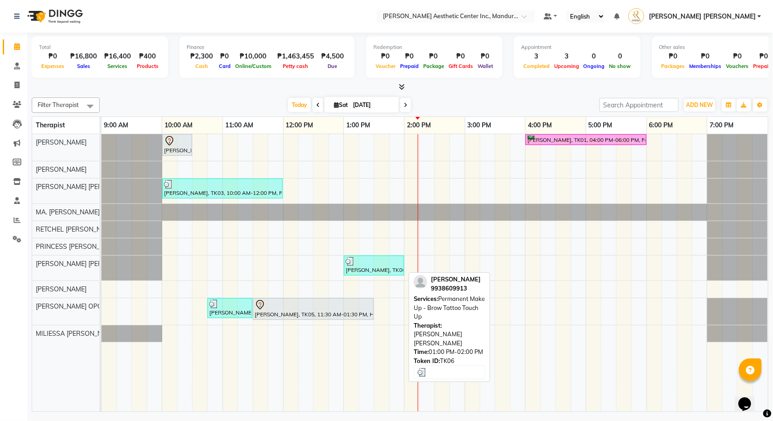
click at [366, 273] on div "[PERSON_NAME], TK06, 01:00 PM-02:00 PM, Permanent Make Up - Brow Tattoo Touch Up" at bounding box center [374, 265] width 58 height 17
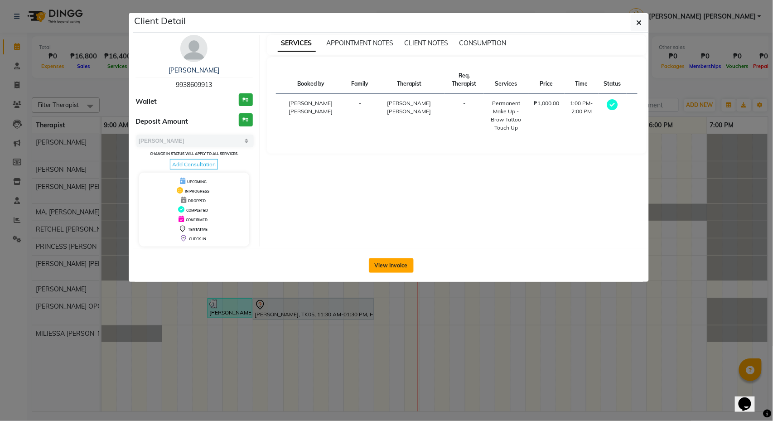
click at [383, 270] on button "View Invoice" at bounding box center [391, 265] width 45 height 15
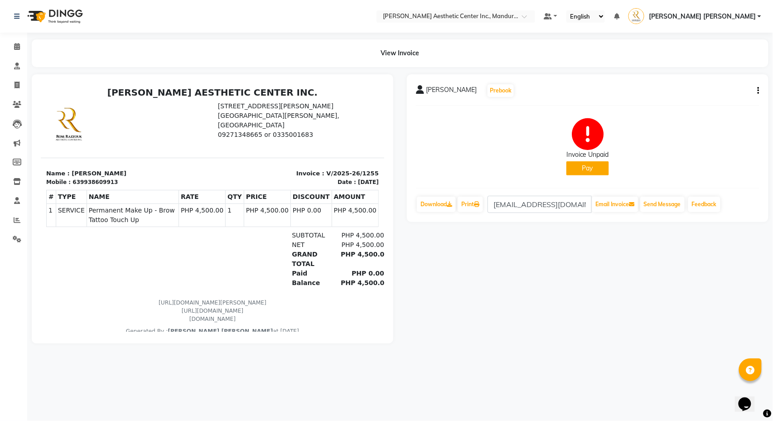
click at [758, 91] on icon "button" at bounding box center [759, 91] width 2 height 0
click at [718, 102] on div "Edit Invoice" at bounding box center [714, 101] width 62 height 11
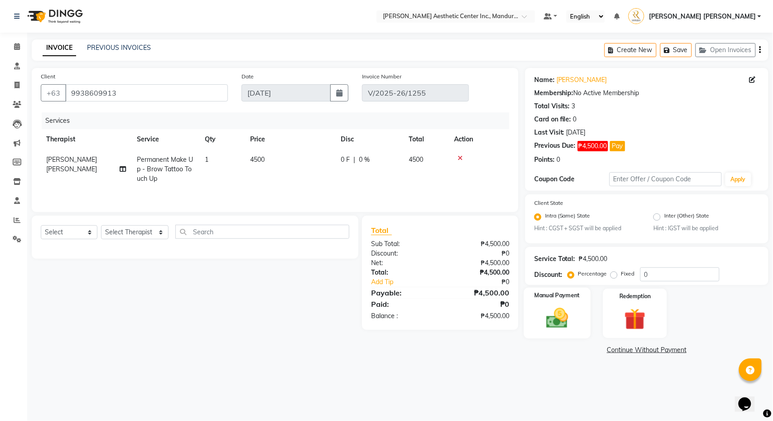
click at [572, 321] on img at bounding box center [557, 318] width 36 height 25
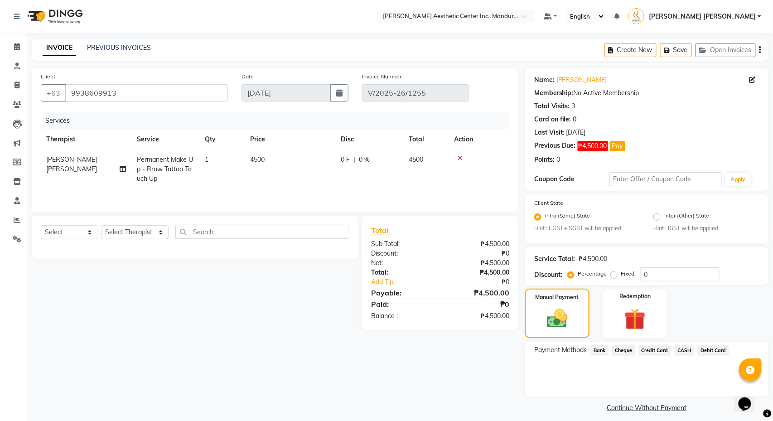
click at [693, 350] on span "CASH" at bounding box center [684, 350] width 19 height 10
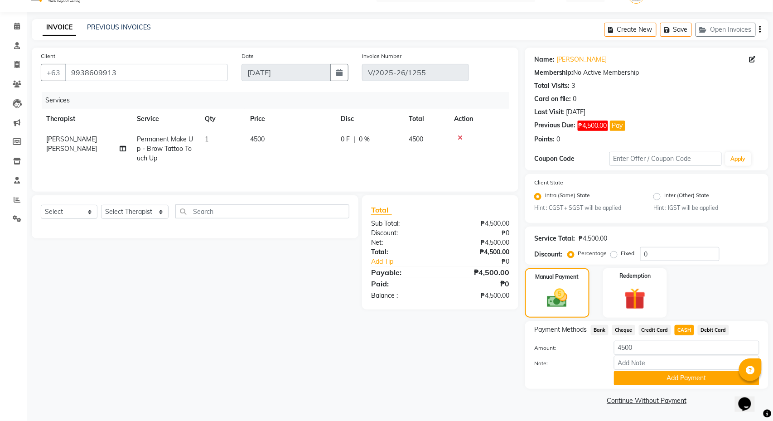
scroll to position [21, 0]
click at [697, 379] on button "Add Payment" at bounding box center [686, 378] width 145 height 14
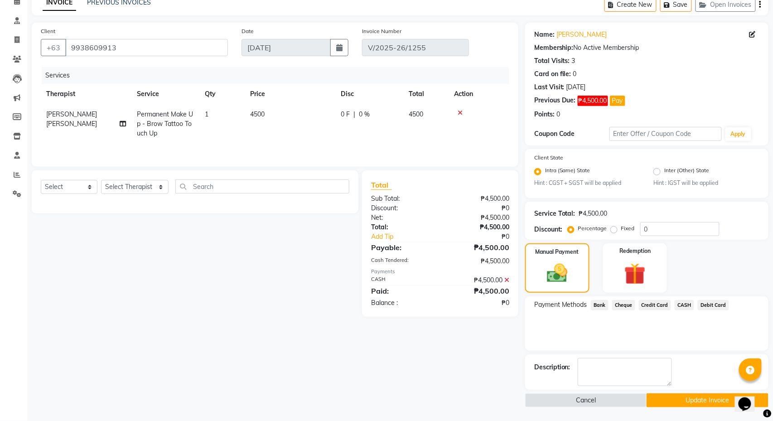
scroll to position [47, 0]
click at [698, 399] on button "Update Invoice" at bounding box center [707, 400] width 121 height 14
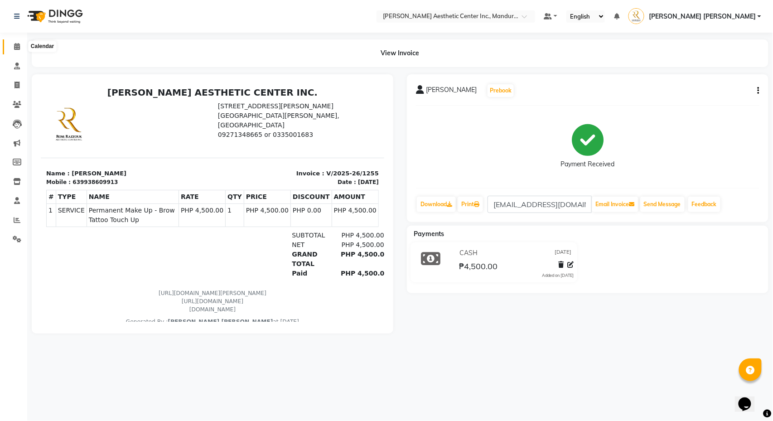
click at [20, 49] on span at bounding box center [17, 47] width 16 height 10
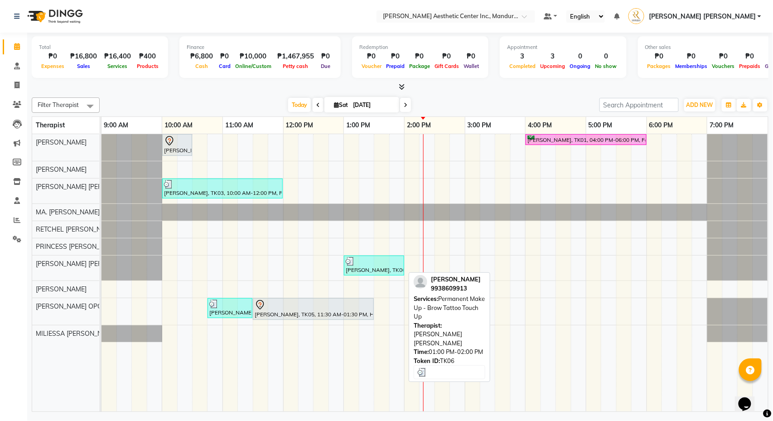
click at [365, 269] on div "[PERSON_NAME], TK06, 01:00 PM-02:00 PM, Permanent Make Up - Brow Tattoo Touch Up" at bounding box center [374, 265] width 58 height 17
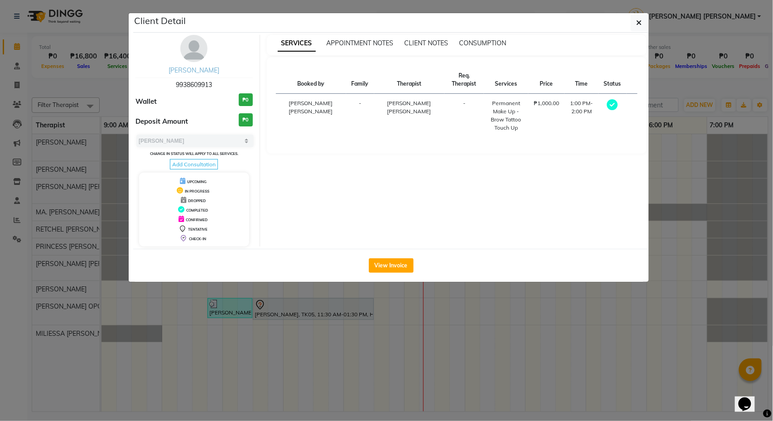
click at [190, 70] on link "[PERSON_NAME]" at bounding box center [194, 70] width 51 height 8
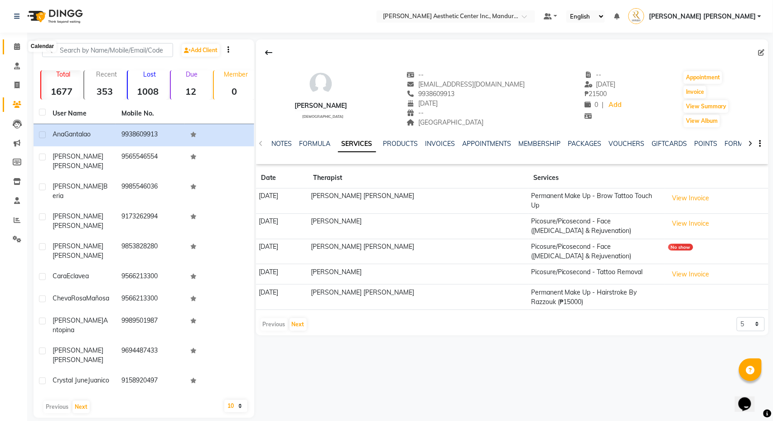
click at [17, 45] on icon at bounding box center [17, 46] width 6 height 7
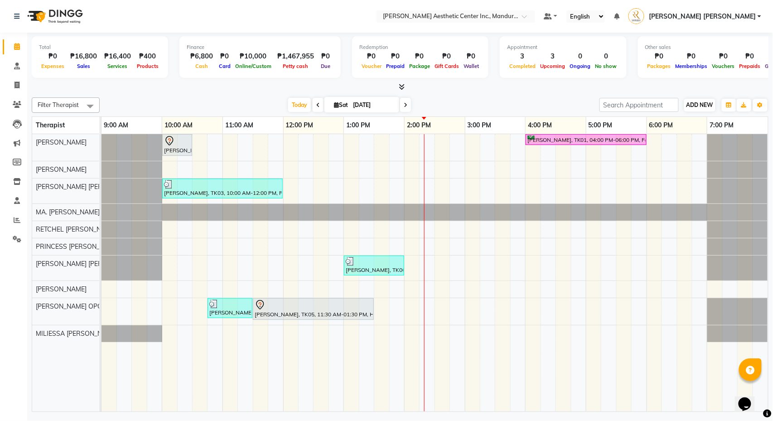
click at [693, 106] on span "ADD NEW" at bounding box center [700, 105] width 27 height 7
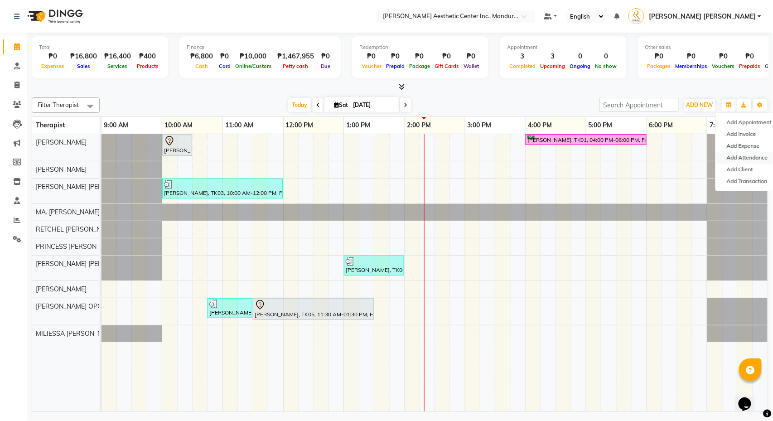
click at [730, 153] on link "Add Attendance" at bounding box center [752, 158] width 72 height 12
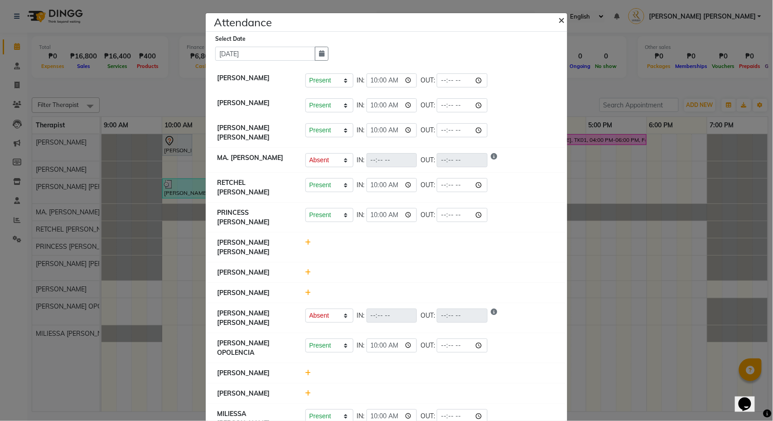
click at [563, 19] on span "×" at bounding box center [561, 20] width 6 height 14
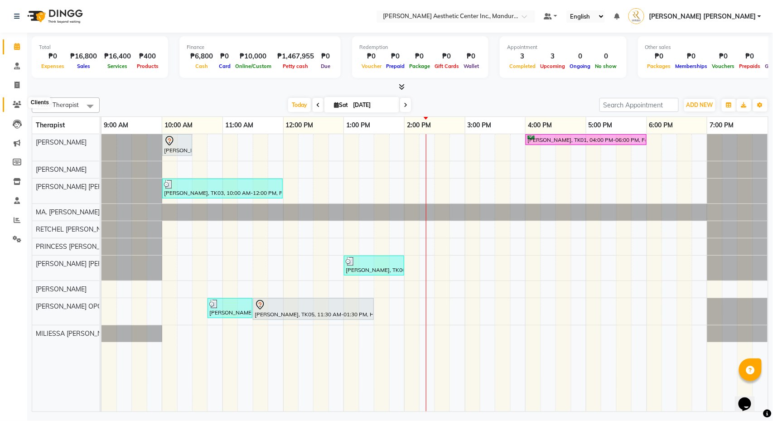
click at [22, 104] on span at bounding box center [17, 105] width 16 height 10
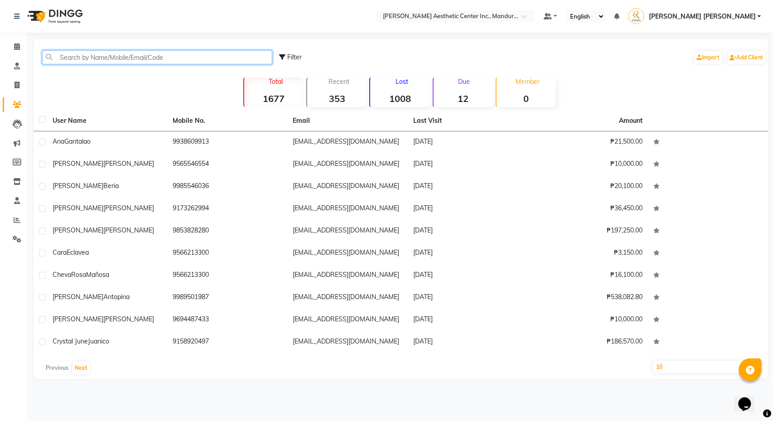
click at [127, 59] on input "text" at bounding box center [157, 57] width 230 height 14
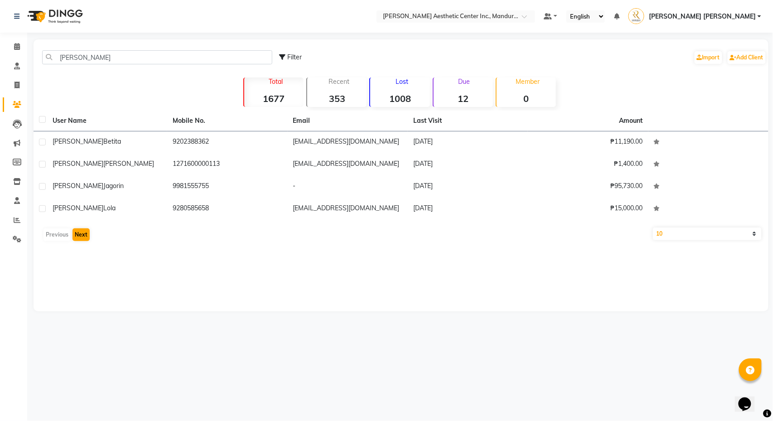
click at [77, 238] on button "Next" at bounding box center [81, 234] width 17 height 13
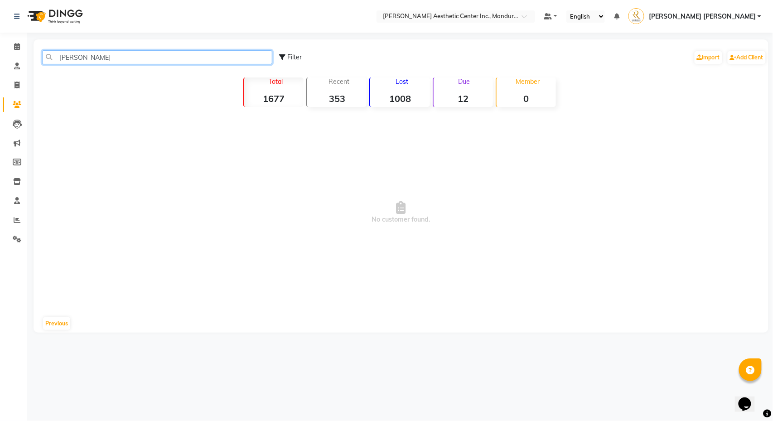
click at [89, 51] on input "[PERSON_NAME]" at bounding box center [157, 57] width 230 height 14
click at [80, 57] on input "[PERSON_NAME]" at bounding box center [157, 57] width 230 height 14
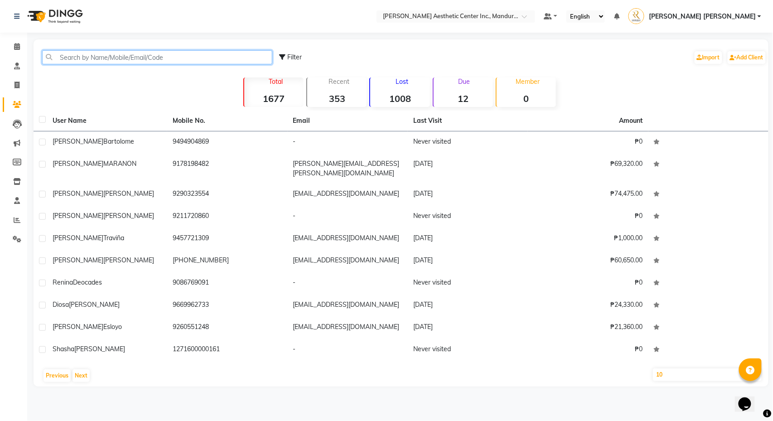
click at [149, 54] on input "text" at bounding box center [157, 57] width 230 height 14
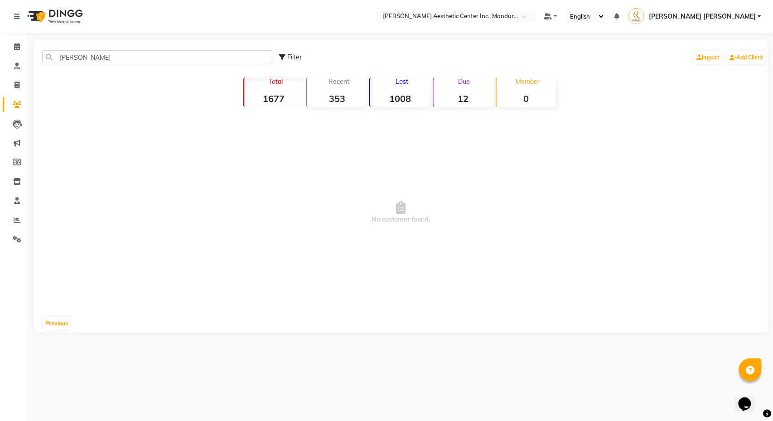
drag, startPoint x: 149, startPoint y: 54, endPoint x: 99, endPoint y: 131, distance: 91.4
click at [99, 131] on span "No customer found." at bounding box center [401, 213] width 735 height 204
click at [90, 62] on input "[PERSON_NAME]" at bounding box center [157, 57] width 230 height 14
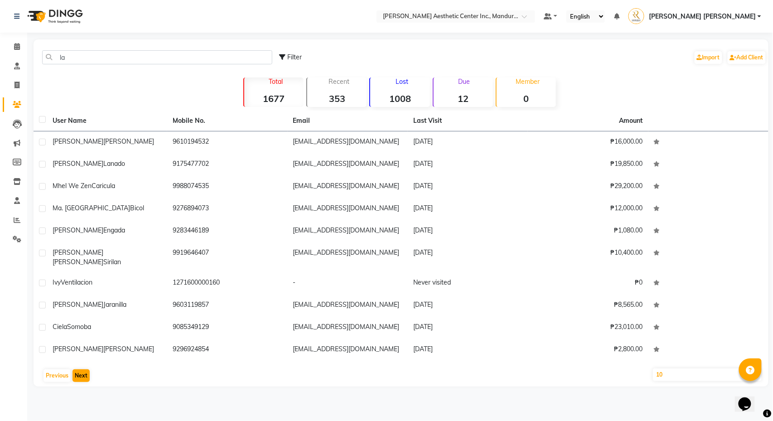
click at [80, 381] on button "Next" at bounding box center [81, 375] width 17 height 13
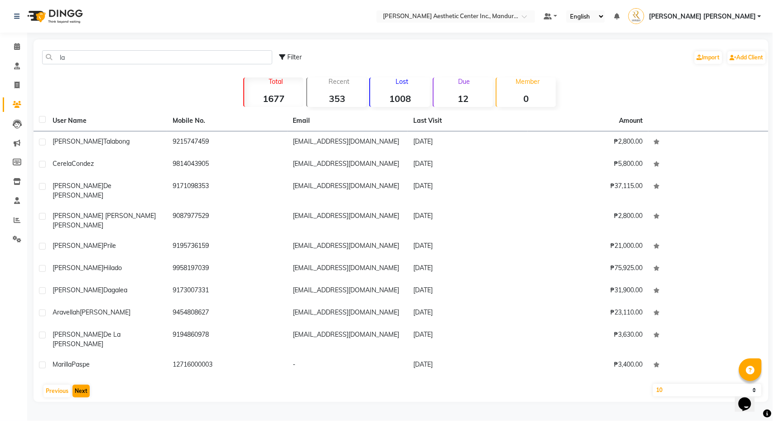
click at [82, 385] on button "Next" at bounding box center [81, 391] width 17 height 13
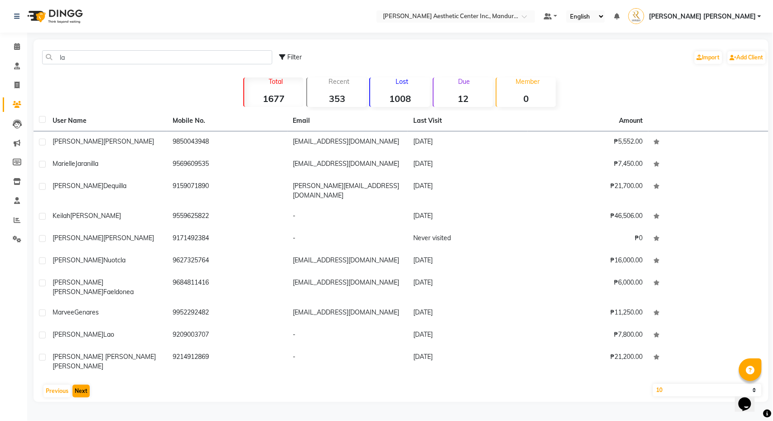
click at [82, 385] on button "Next" at bounding box center [81, 391] width 17 height 13
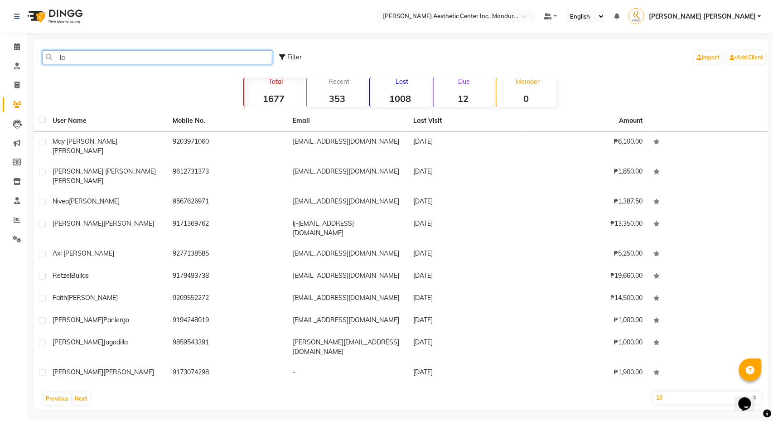
click at [76, 57] on input "la" at bounding box center [157, 57] width 230 height 14
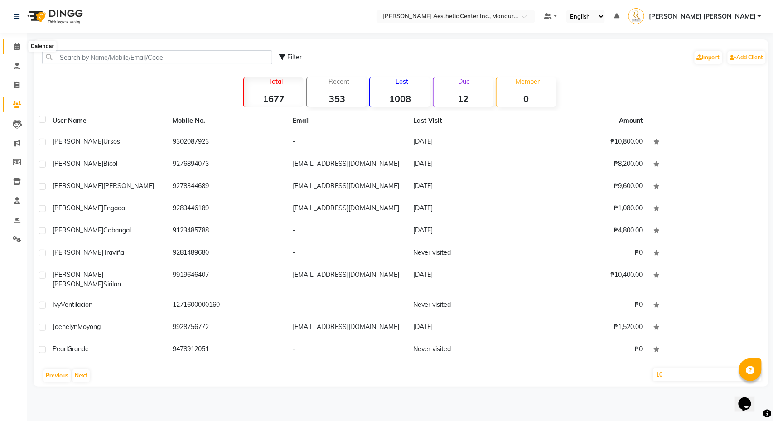
click at [17, 49] on icon at bounding box center [17, 46] width 6 height 7
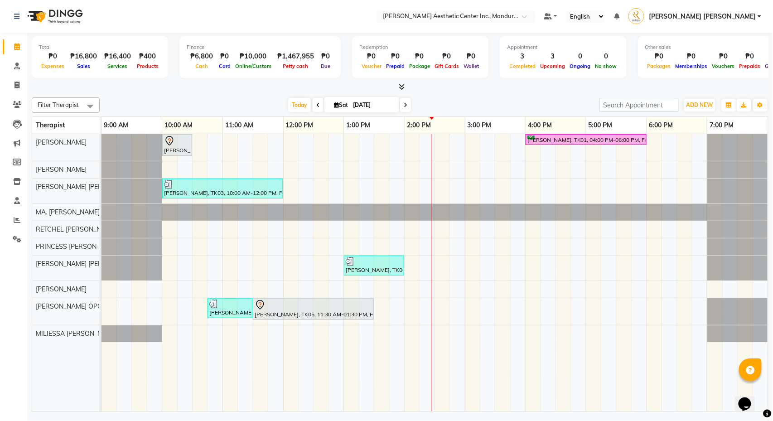
click at [430, 149] on div "[PERSON_NAME], TK02, 10:00 AM-10:30 AM, 360 Hifu Lipo - Face [PERSON_NAME], TK0…" at bounding box center [435, 272] width 667 height 277
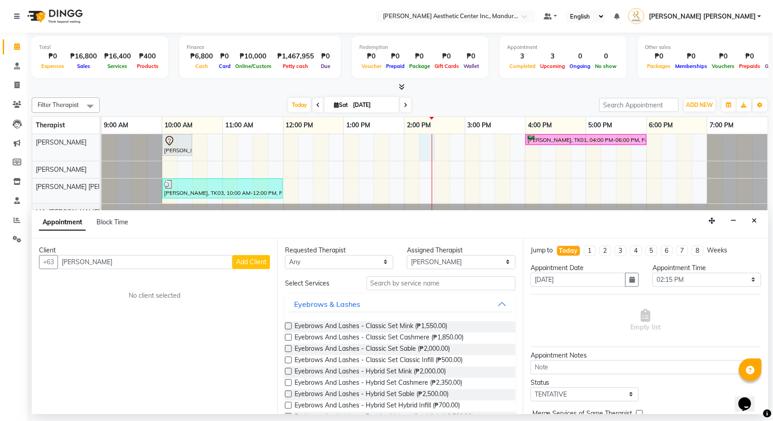
click at [258, 264] on span "Add Client" at bounding box center [251, 262] width 30 height 8
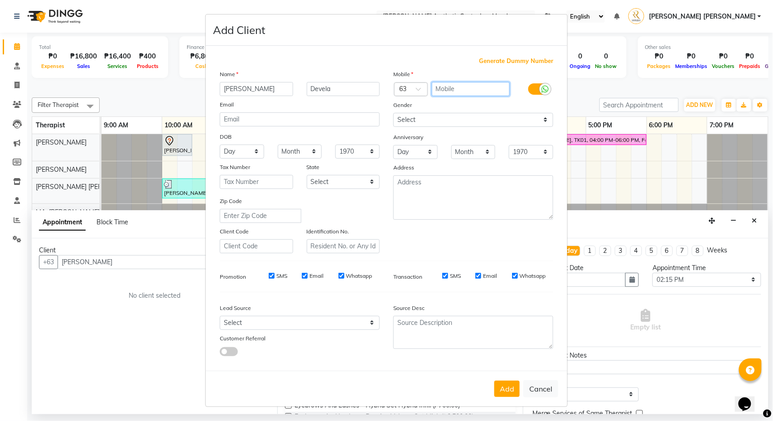
click at [448, 89] on input "text" at bounding box center [471, 89] width 78 height 14
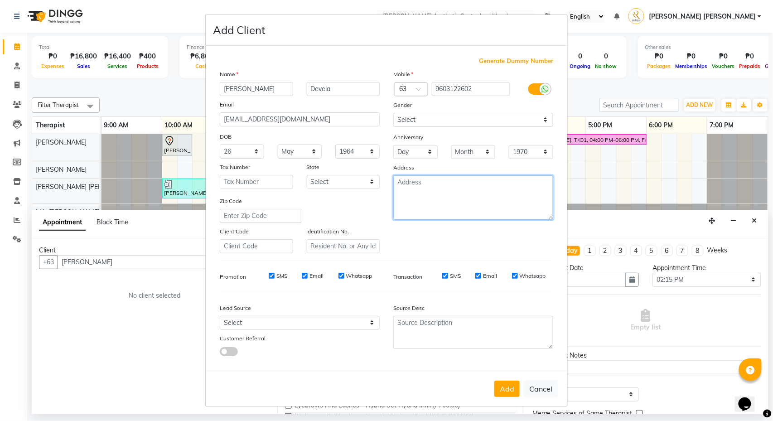
click at [452, 202] on textarea at bounding box center [473, 197] width 160 height 44
click at [502, 389] on button "Add" at bounding box center [506, 389] width 25 height 16
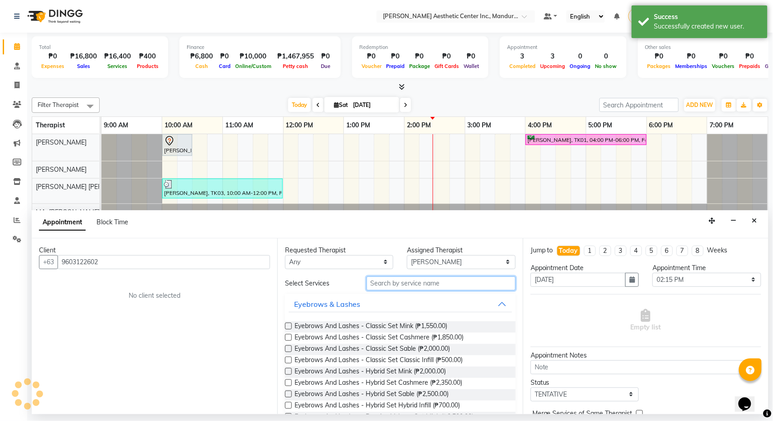
click at [399, 282] on input "text" at bounding box center [441, 283] width 149 height 14
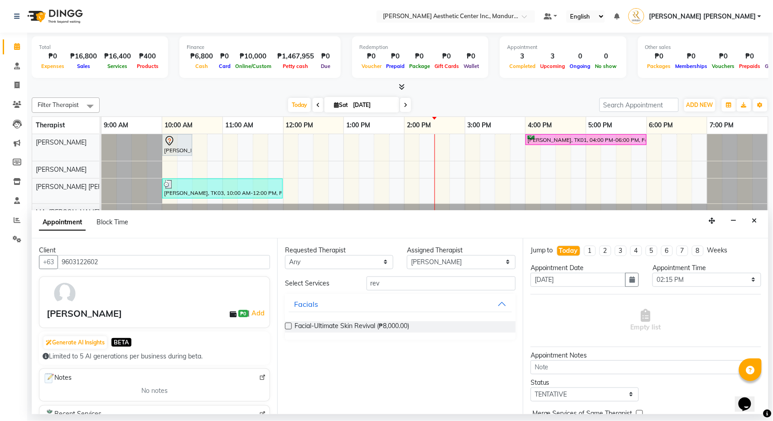
click at [288, 327] on label at bounding box center [288, 326] width 7 height 7
click at [288, 327] on input "checkbox" at bounding box center [288, 327] width 6 height 6
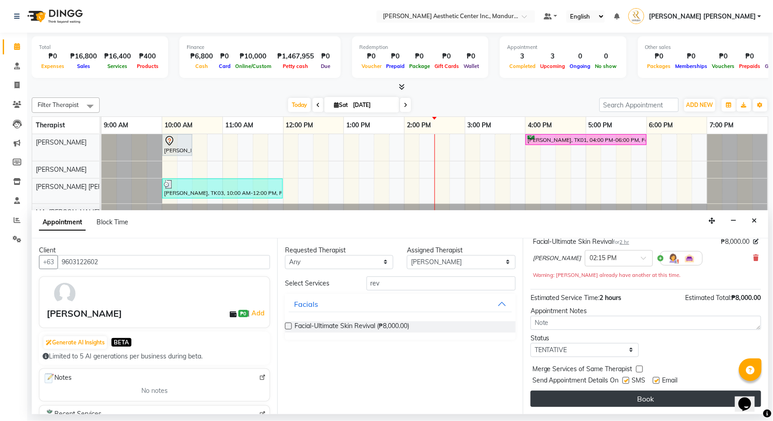
scroll to position [66, 0]
click at [586, 393] on button "Book" at bounding box center [646, 399] width 231 height 16
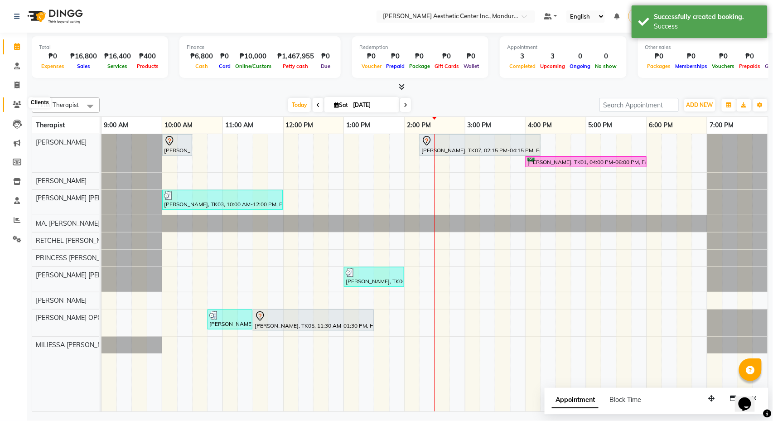
click at [15, 104] on icon at bounding box center [17, 104] width 9 height 7
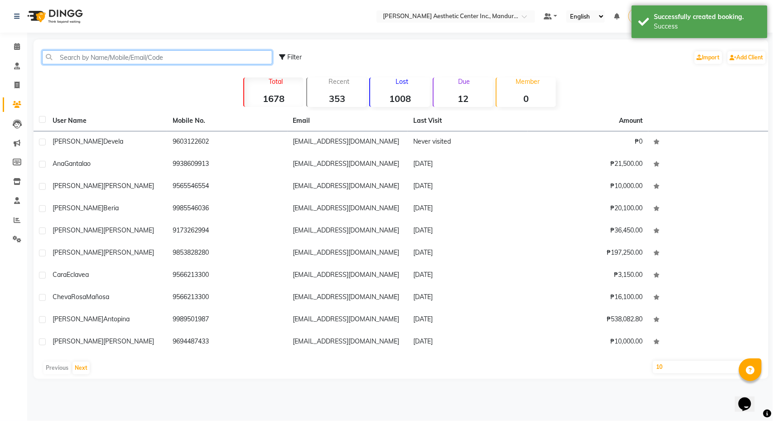
click at [136, 57] on input "text" at bounding box center [157, 57] width 230 height 14
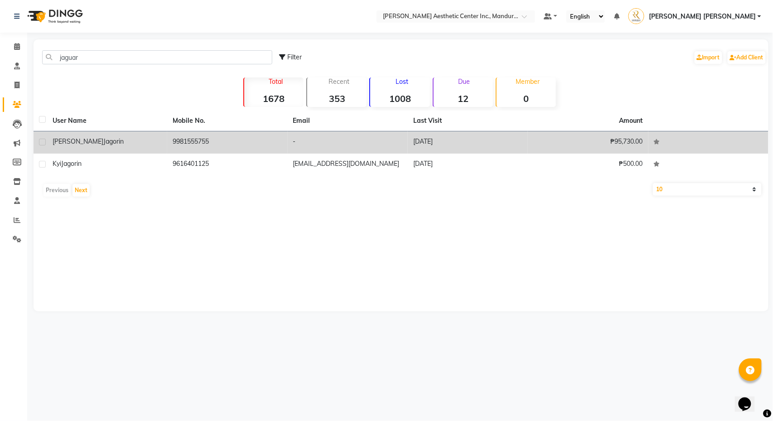
drag, startPoint x: 136, startPoint y: 57, endPoint x: 147, endPoint y: 138, distance: 81.9
click at [147, 138] on div "[PERSON_NAME]" at bounding box center [107, 142] width 109 height 10
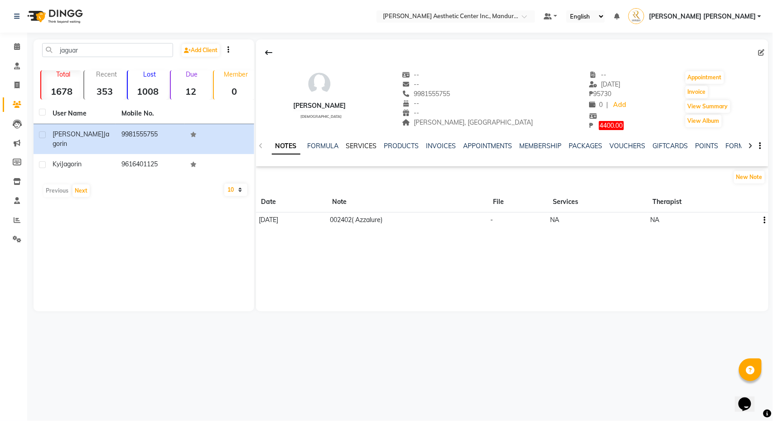
click at [360, 145] on link "SERVICES" at bounding box center [361, 146] width 31 height 8
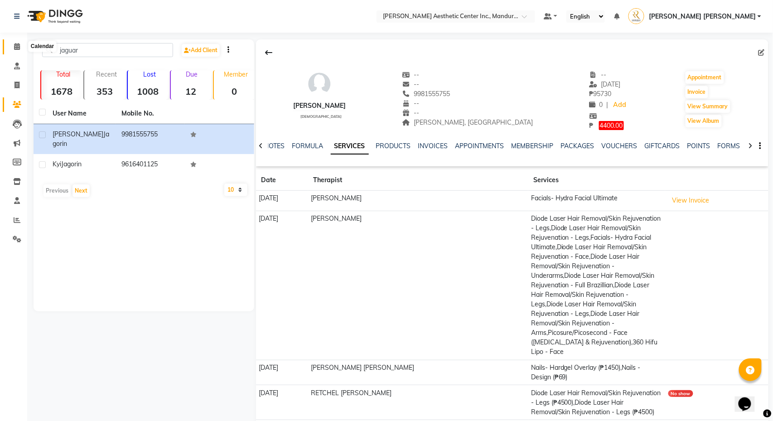
click at [13, 50] on span at bounding box center [17, 47] width 16 height 10
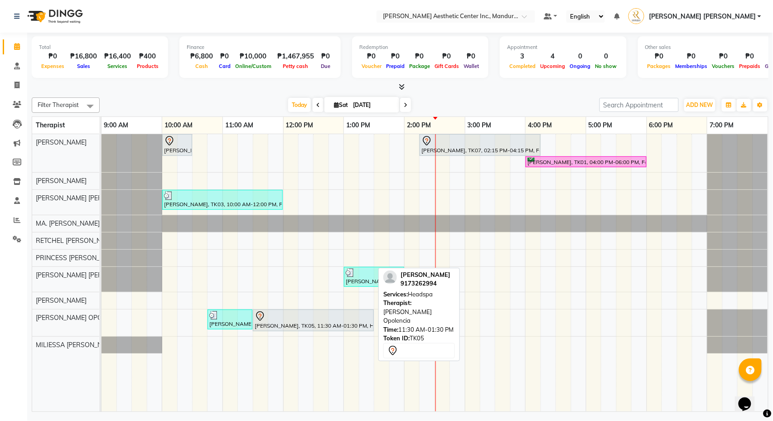
click at [299, 319] on div at bounding box center [313, 316] width 117 height 11
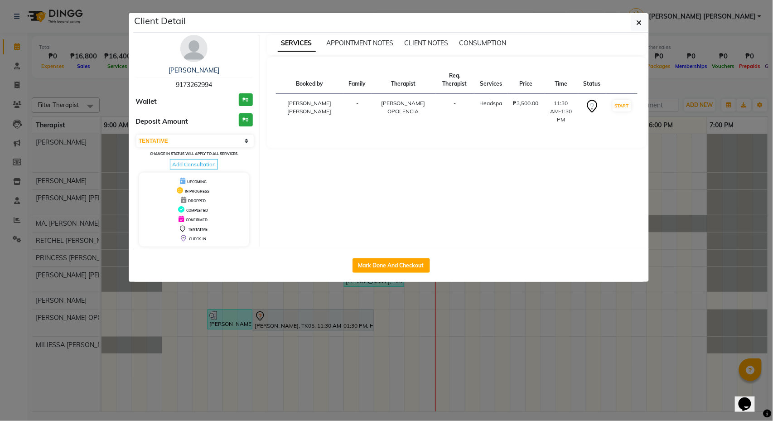
click at [685, 87] on ngb-modal-window "Client Detail [PERSON_NAME] 9173262994 Wallet ₱0 Deposit Amount ₱0 Select IN SE…" at bounding box center [386, 210] width 773 height 421
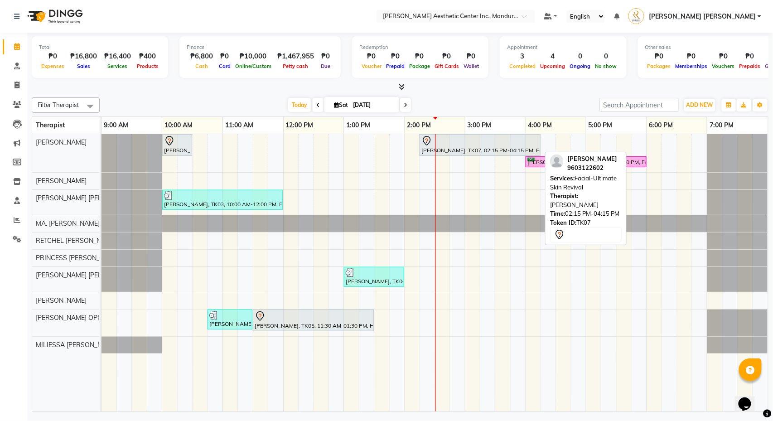
click at [463, 144] on div at bounding box center [480, 141] width 117 height 11
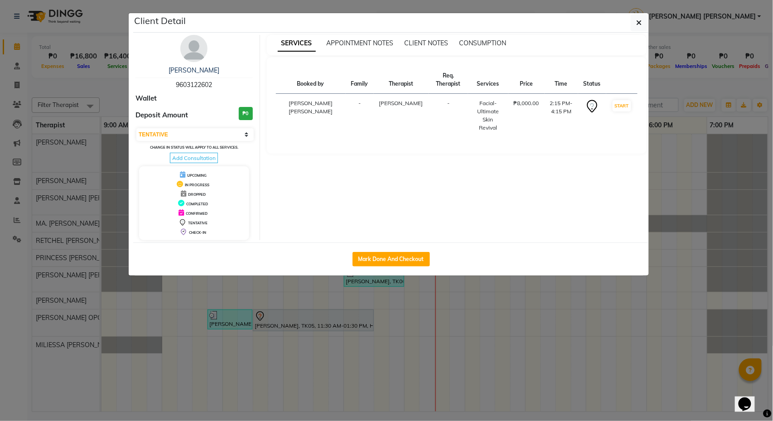
click at [680, 81] on ngb-modal-window "Client Detail [PERSON_NAME] 9603122602 Wallet Deposit Amount ₱0 Select IN SERVI…" at bounding box center [386, 210] width 773 height 421
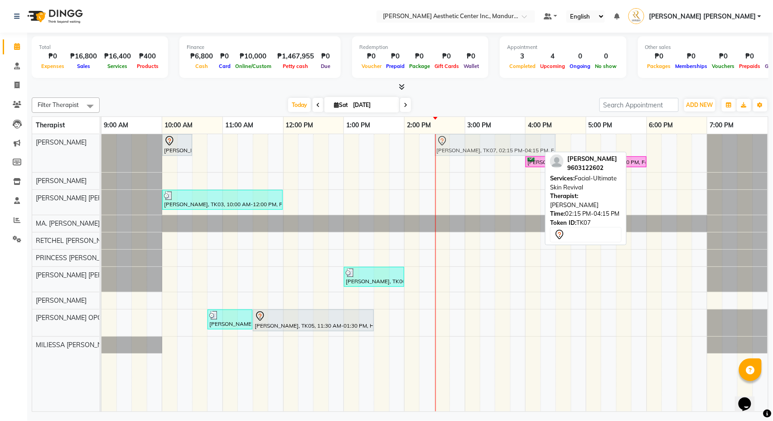
drag, startPoint x: 460, startPoint y: 143, endPoint x: 478, endPoint y: 142, distance: 18.2
click at [102, 142] on div "[PERSON_NAME], TK02, 10:00 AM-10:30 AM, 360 Hifu Lipo - Face [PERSON_NAME], TK0…" at bounding box center [102, 153] width 0 height 38
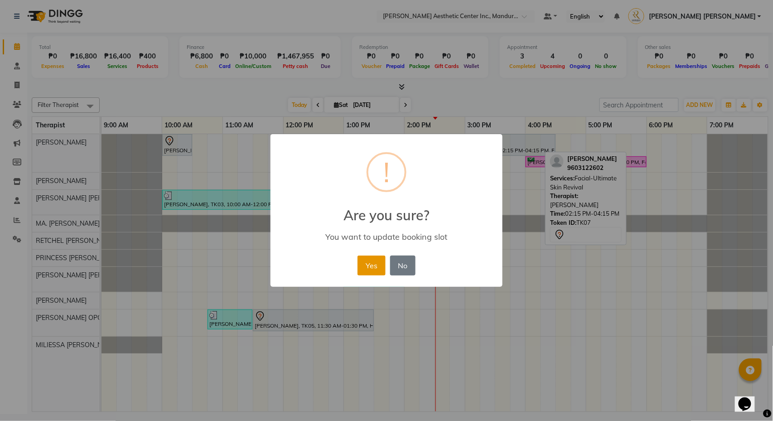
click at [379, 267] on button "Yes" at bounding box center [372, 266] width 28 height 20
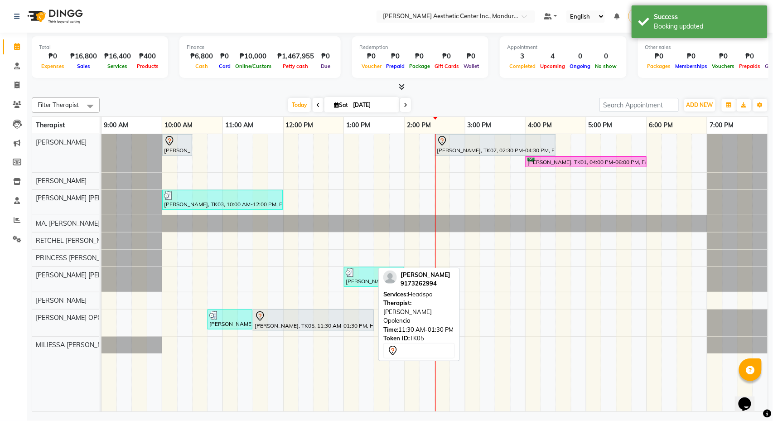
click at [330, 316] on div at bounding box center [313, 316] width 117 height 11
click at [291, 327] on div "[PERSON_NAME], TK05, 11:30 AM-01:30 PM, Headspa" at bounding box center [313, 320] width 119 height 19
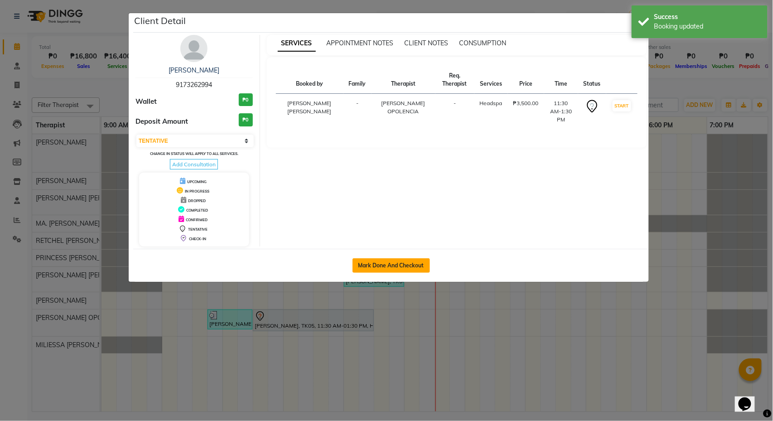
click at [367, 270] on button "Mark Done And Checkout" at bounding box center [392, 265] width 78 height 15
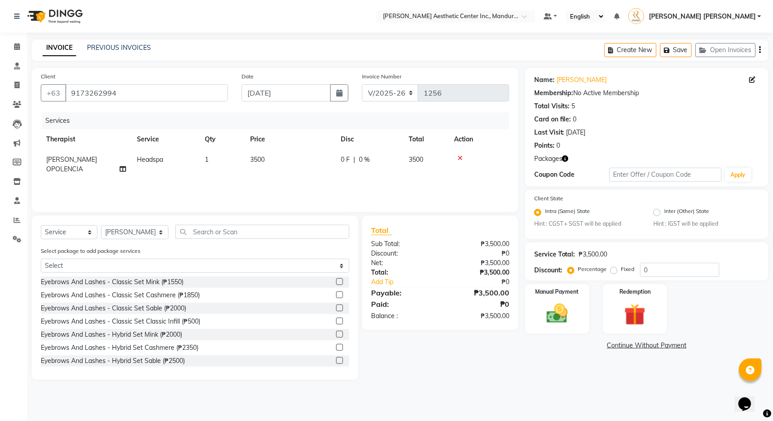
click at [460, 159] on icon at bounding box center [460, 158] width 5 height 6
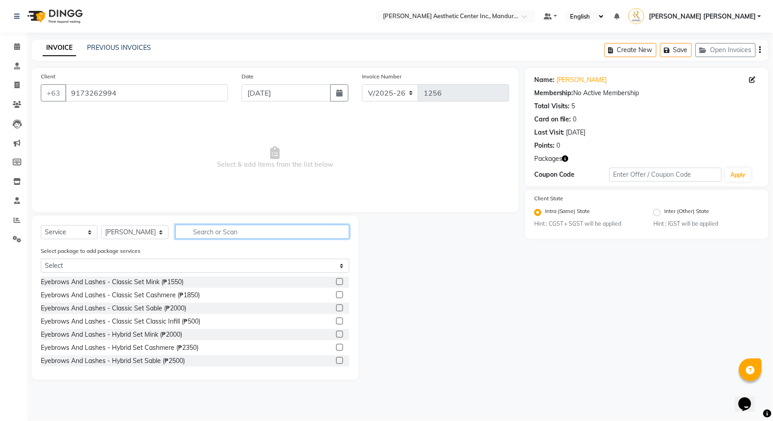
click at [208, 234] on input "text" at bounding box center [262, 232] width 174 height 14
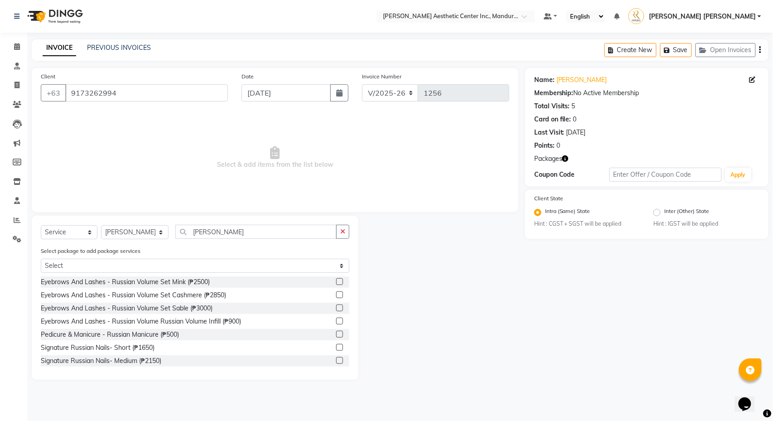
click at [339, 337] on label at bounding box center [339, 334] width 7 height 7
click at [339, 337] on input "checkbox" at bounding box center [339, 335] width 6 height 6
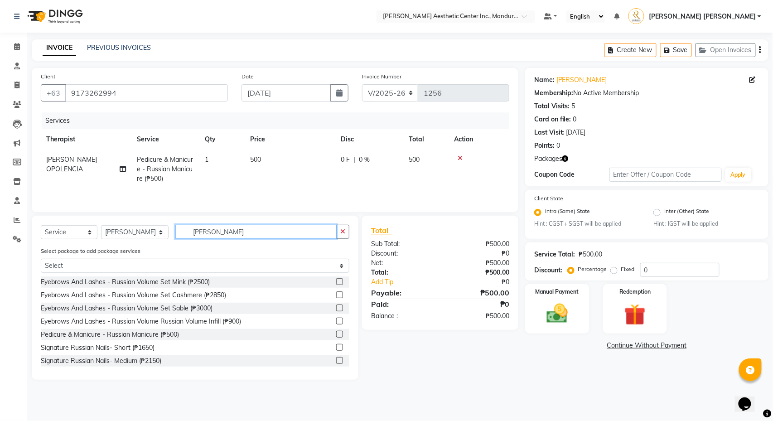
click at [218, 229] on input "[PERSON_NAME]" at bounding box center [255, 232] width 161 height 14
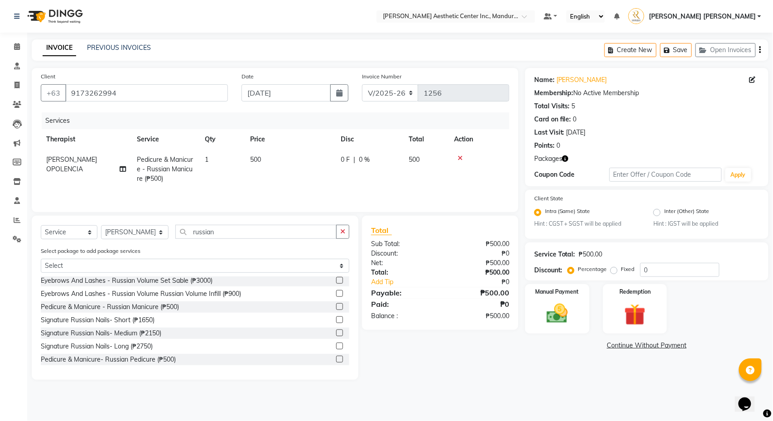
click at [338, 361] on label at bounding box center [339, 359] width 7 height 7
click at [338, 361] on input "checkbox" at bounding box center [339, 360] width 6 height 6
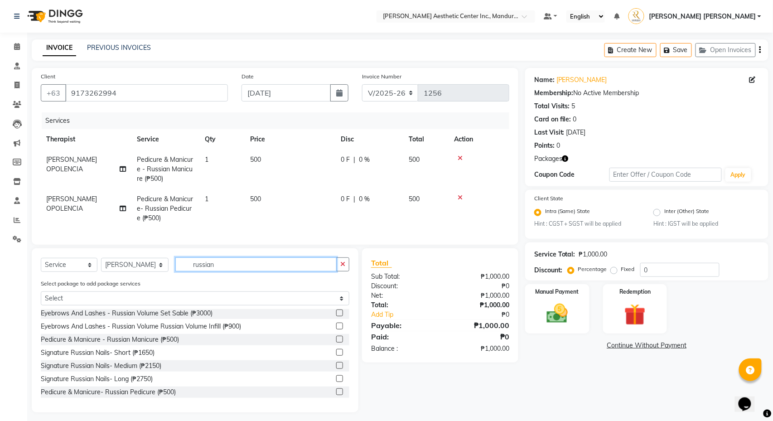
click at [224, 263] on input "russian" at bounding box center [255, 264] width 161 height 14
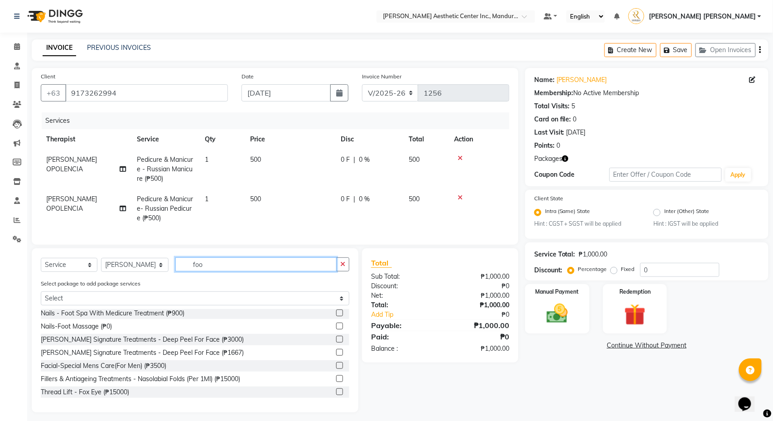
scroll to position [0, 0]
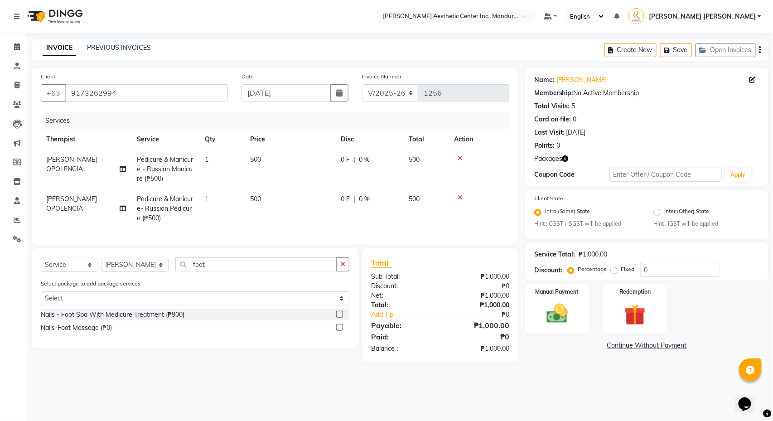
click at [343, 315] on label at bounding box center [339, 314] width 7 height 7
click at [342, 315] on input "checkbox" at bounding box center [339, 315] width 6 height 6
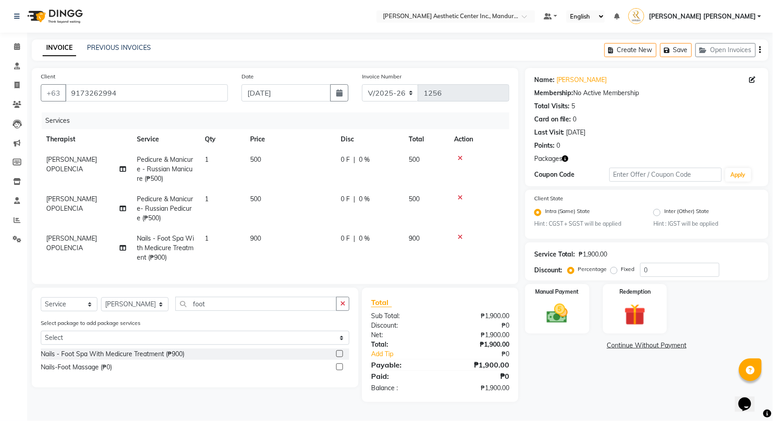
click at [62, 211] on span "[PERSON_NAME] OPOLENCIA" at bounding box center [71, 204] width 51 height 18
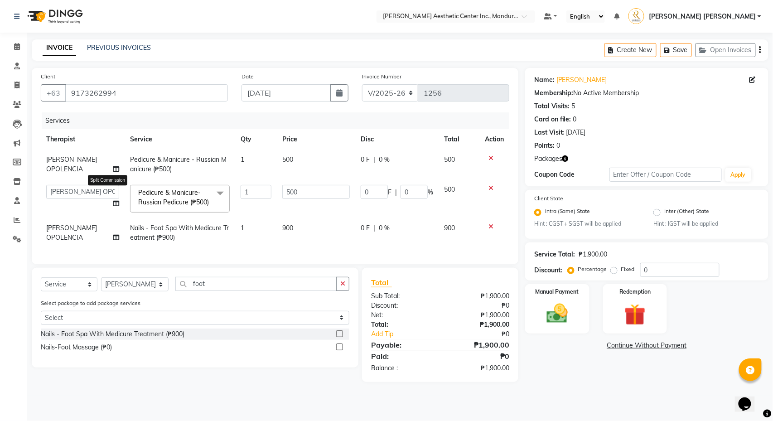
click at [113, 205] on icon at bounding box center [116, 203] width 6 height 6
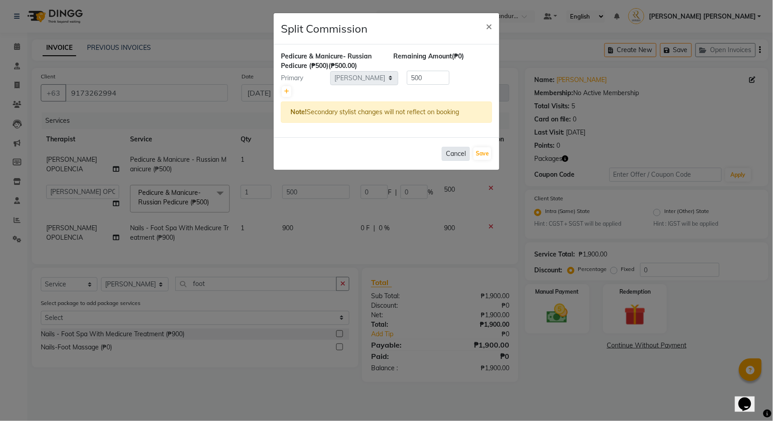
click at [460, 161] on button "Cancel" at bounding box center [456, 154] width 28 height 14
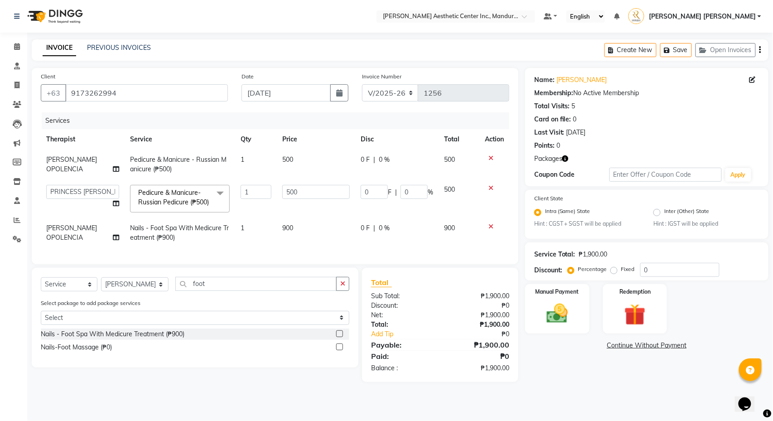
click at [71, 242] on span "[PERSON_NAME] OPOLENCIA" at bounding box center [71, 233] width 51 height 18
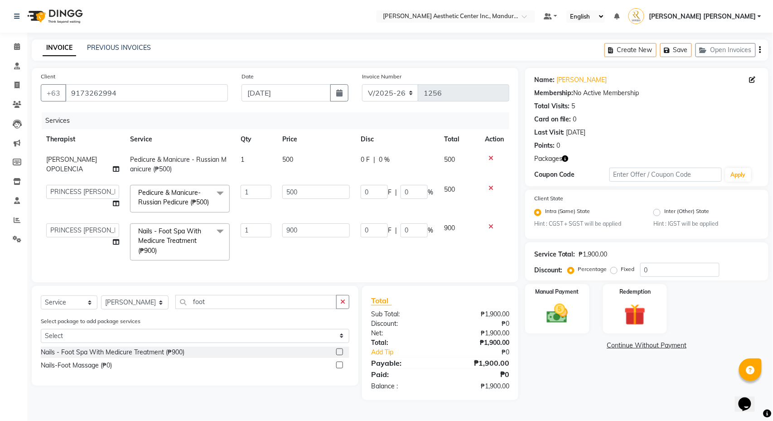
click at [79, 167] on span "[PERSON_NAME] OPOLENCIA" at bounding box center [71, 164] width 51 height 18
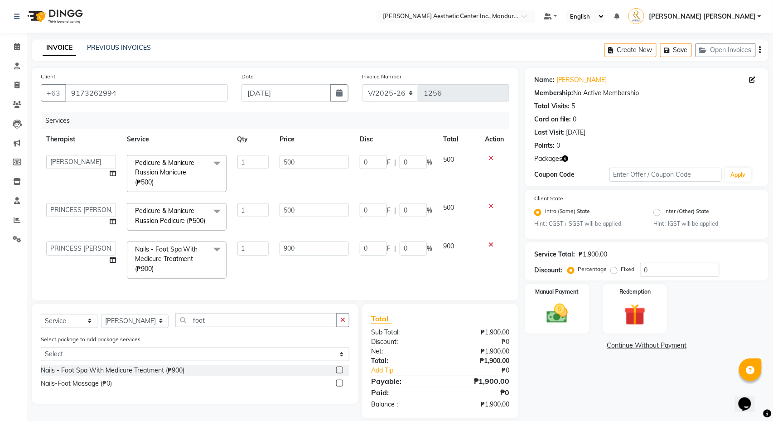
click at [619, 350] on link "Continue Without Payment" at bounding box center [647, 346] width 240 height 10
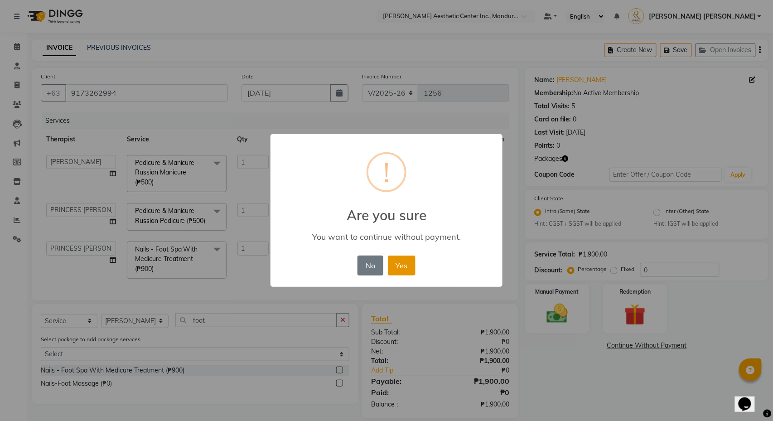
click at [408, 262] on button "Yes" at bounding box center [402, 266] width 28 height 20
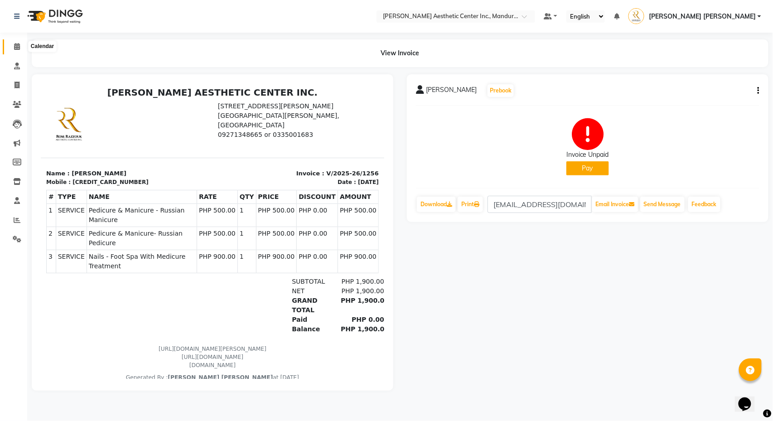
click at [17, 50] on span at bounding box center [17, 47] width 16 height 10
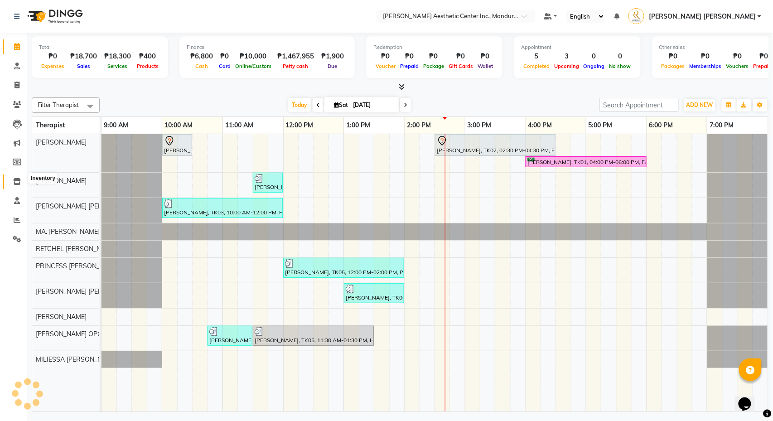
click at [17, 178] on icon at bounding box center [17, 181] width 8 height 7
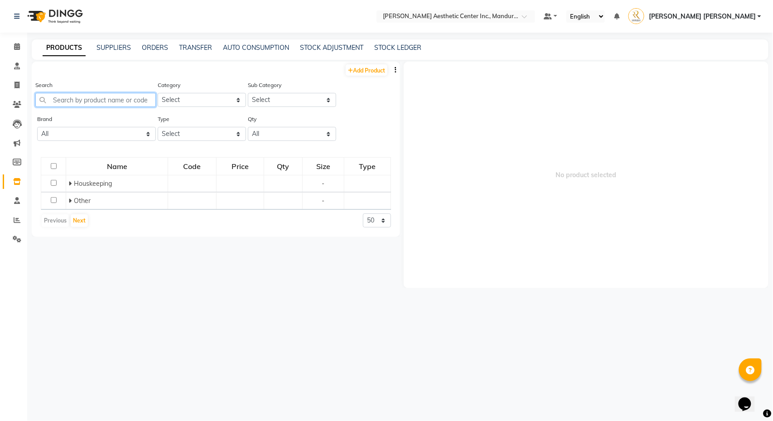
click at [74, 106] on input "text" at bounding box center [95, 100] width 121 height 14
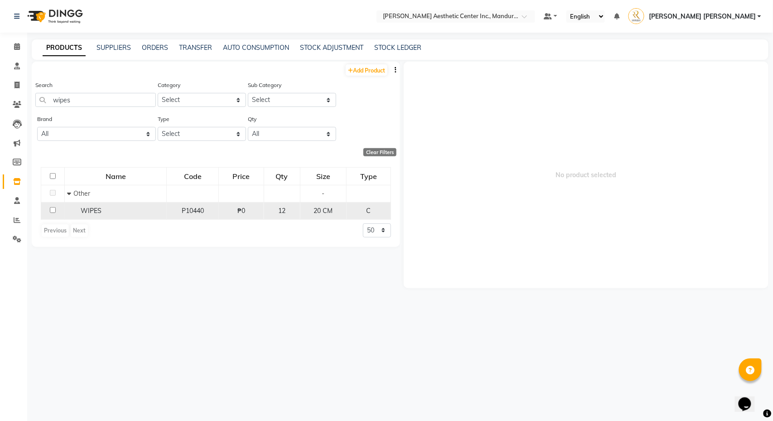
click at [50, 216] on td at bounding box center [53, 210] width 24 height 17
click at [105, 211] on div "WIPES" at bounding box center [115, 211] width 97 height 10
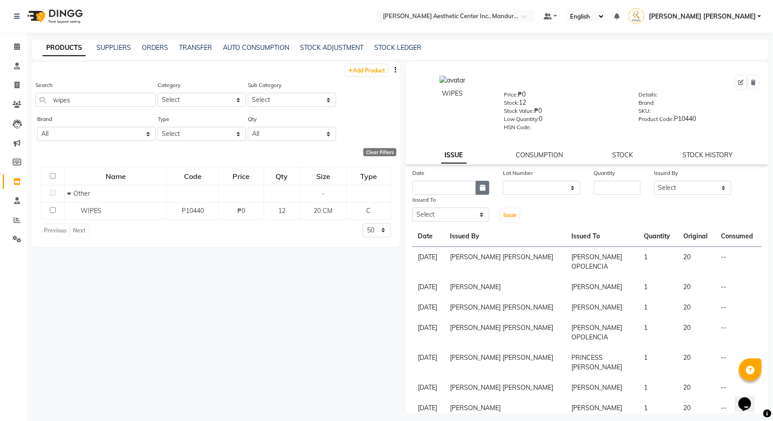
click at [483, 190] on icon "button" at bounding box center [482, 187] width 5 height 6
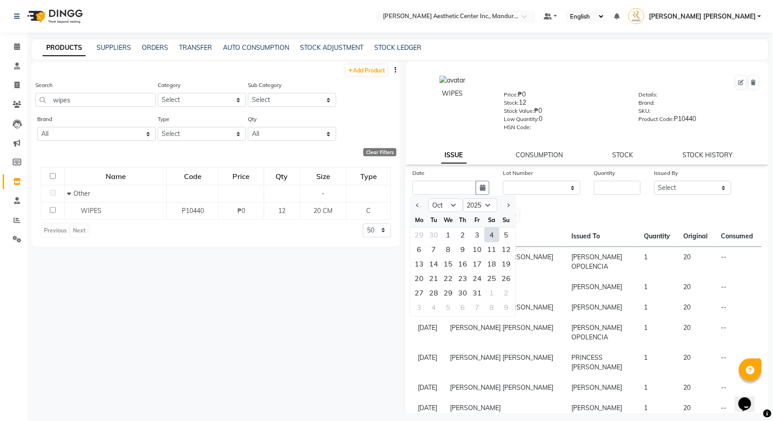
click at [490, 235] on div "4" at bounding box center [492, 235] width 15 height 15
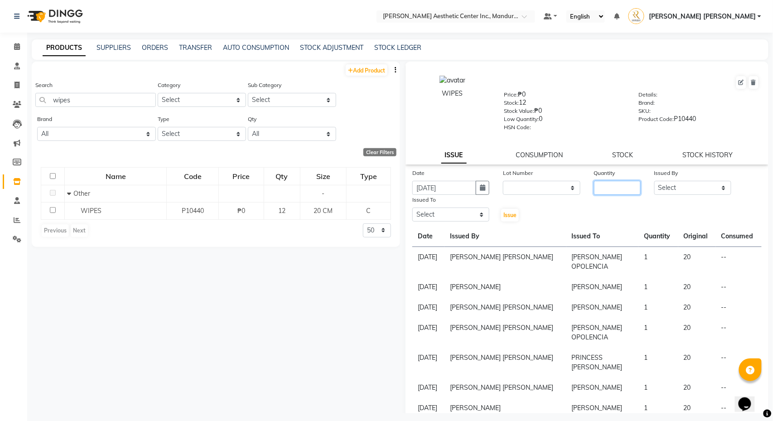
click at [622, 187] on input "number" at bounding box center [617, 188] width 47 height 14
click at [513, 213] on span "Issue" at bounding box center [510, 215] width 13 height 7
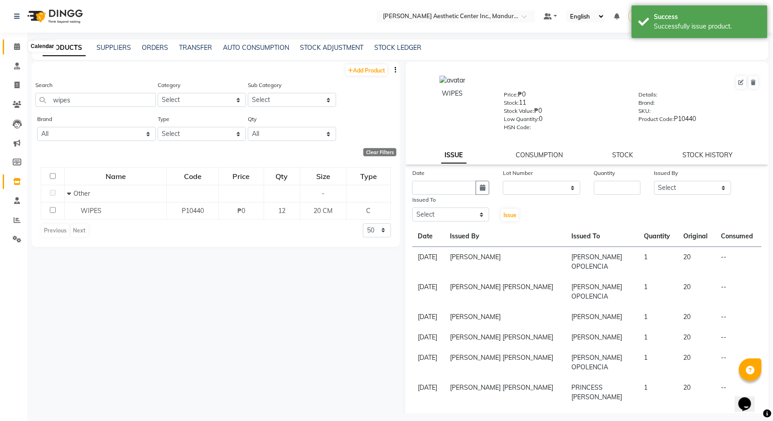
click at [16, 44] on icon at bounding box center [17, 46] width 6 height 7
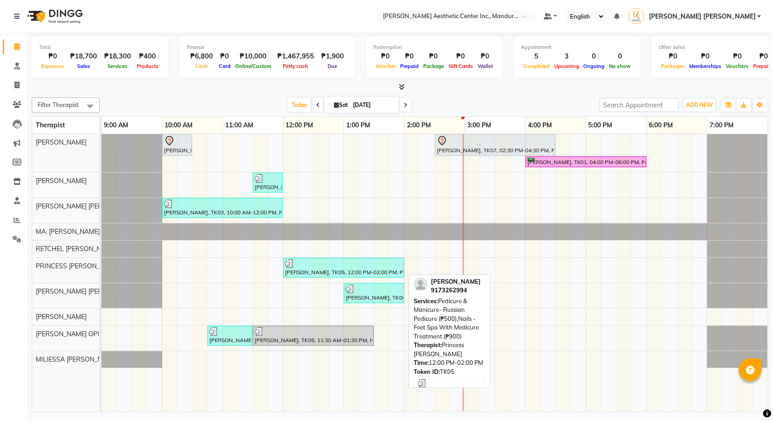
click at [297, 272] on div "[PERSON_NAME], TK05, 12:00 PM-02:00 PM, Pedicure & Manicure- Russian Pedicure (…" at bounding box center [343, 267] width 119 height 17
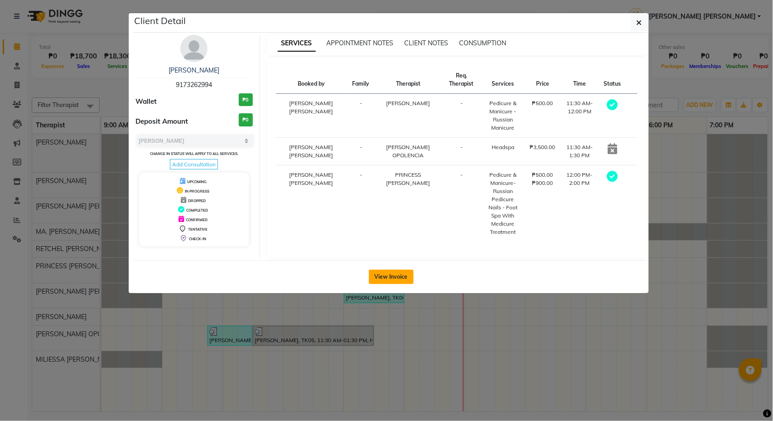
click at [388, 270] on button "View Invoice" at bounding box center [391, 277] width 45 height 15
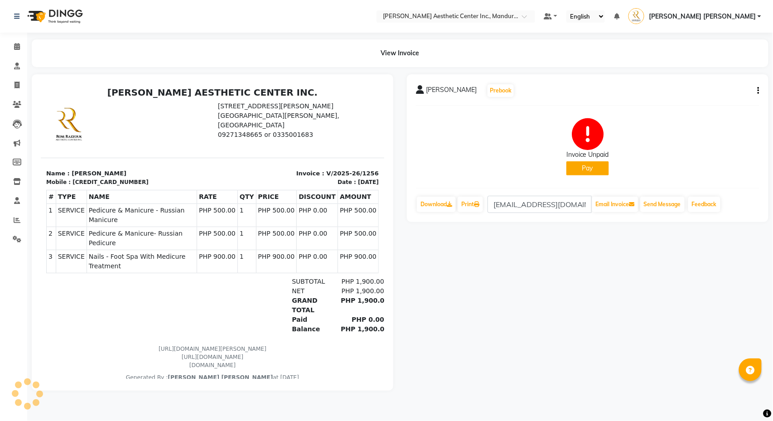
click at [760, 91] on icon "button" at bounding box center [759, 91] width 2 height 0
click at [722, 101] on div "Edit Invoice" at bounding box center [714, 101] width 62 height 11
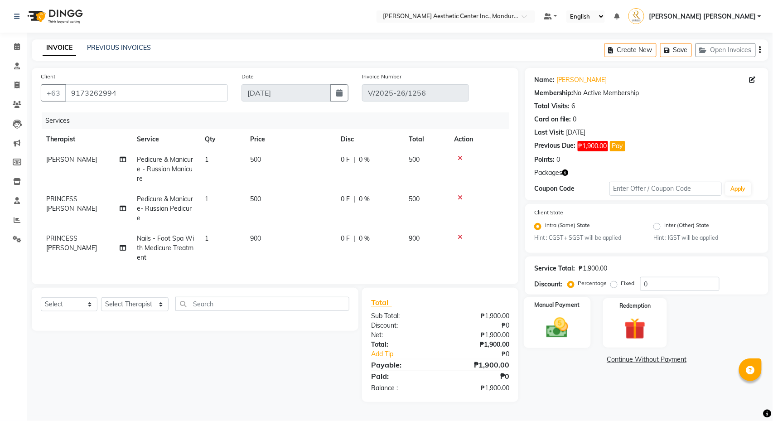
click at [575, 335] on img at bounding box center [557, 327] width 36 height 25
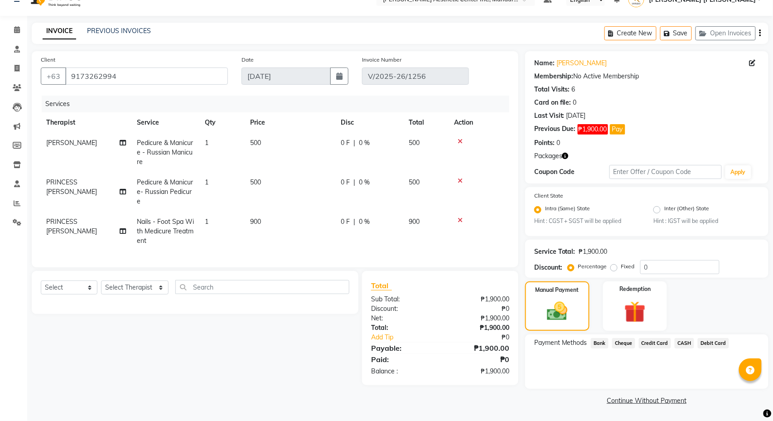
scroll to position [18, 0]
click at [691, 345] on span "CASH" at bounding box center [684, 343] width 19 height 10
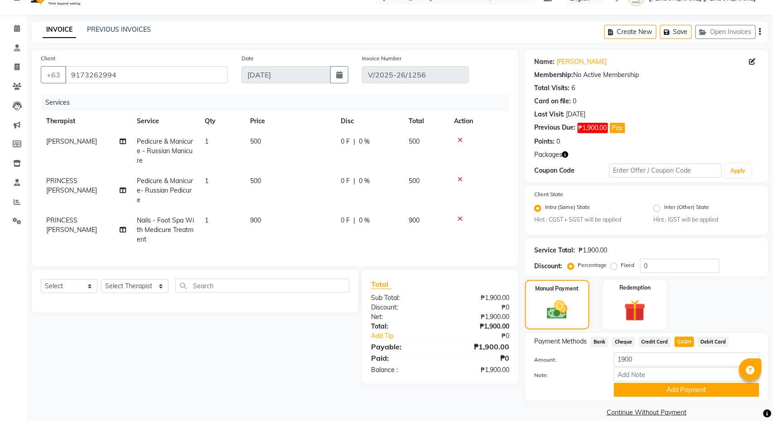
click at [675, 401] on div "Payment Methods Bank Cheque Credit Card CASH Debit Card Amount: 1900 Note: Add …" at bounding box center [646, 367] width 243 height 68
click at [666, 353] on div "Payment Methods Bank Cheque Credit Card CASH Debit Card Amount: 1900 Note: Add …" at bounding box center [646, 367] width 225 height 60
click at [664, 393] on button "Add Payment" at bounding box center [686, 390] width 145 height 14
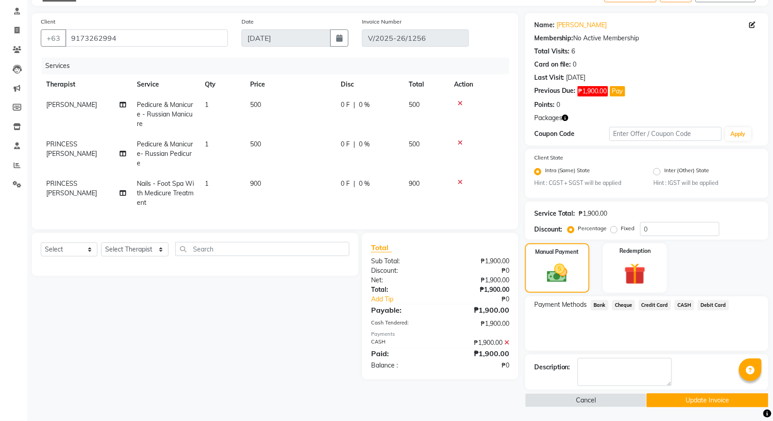
scroll to position [57, 0]
click at [670, 400] on button "Update Invoice" at bounding box center [707, 400] width 121 height 14
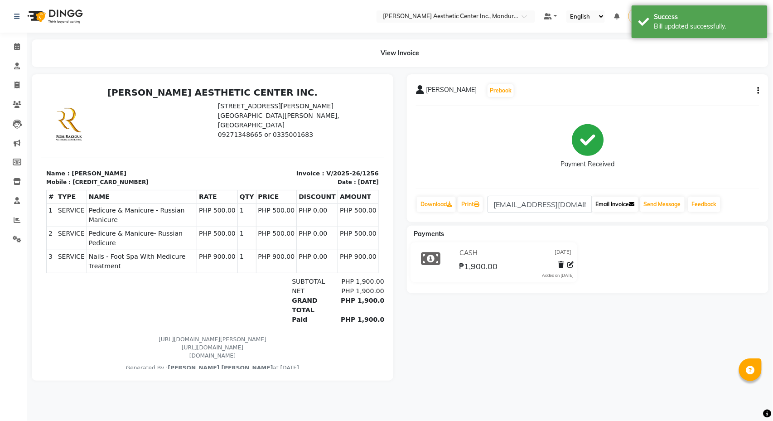
click at [616, 208] on button "Email Invoice" at bounding box center [615, 204] width 46 height 15
click at [681, 199] on button "Send Message" at bounding box center [662, 204] width 44 height 15
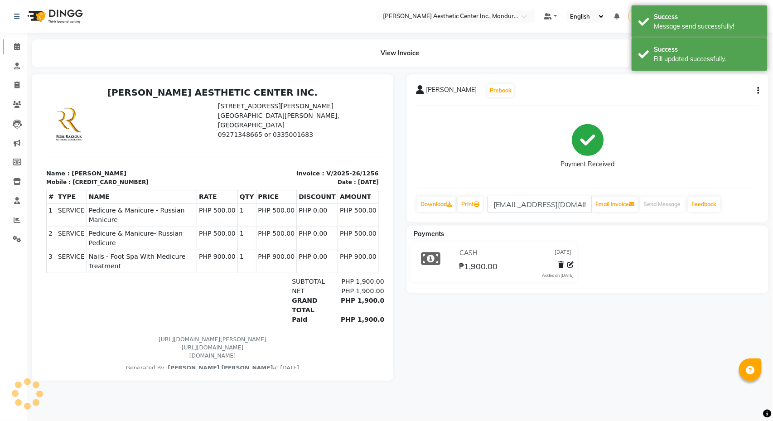
click at [10, 42] on span at bounding box center [17, 47] width 16 height 10
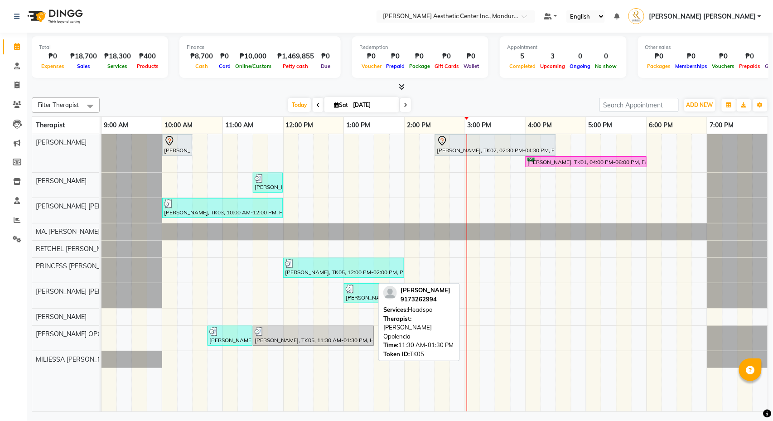
click at [305, 341] on div "[PERSON_NAME], TK05, 11:30 AM-01:30 PM, Headspa" at bounding box center [313, 335] width 119 height 17
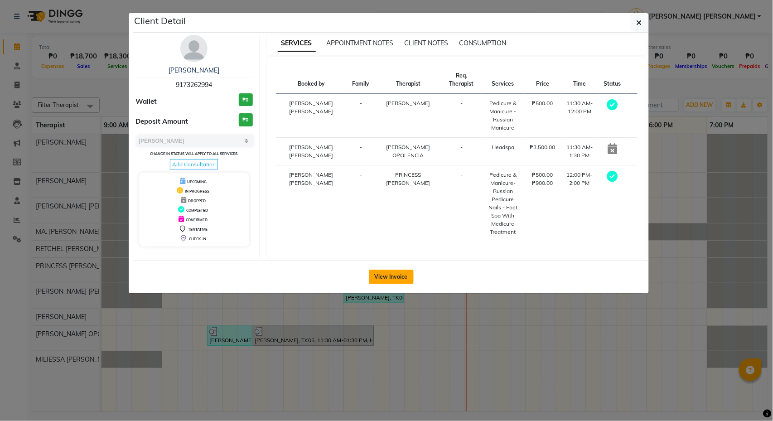
click at [399, 270] on button "View Invoice" at bounding box center [391, 277] width 45 height 15
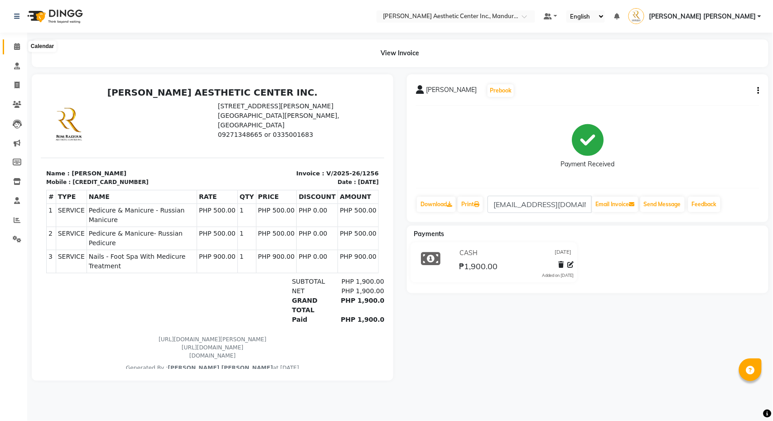
click at [16, 46] on icon at bounding box center [17, 46] width 6 height 7
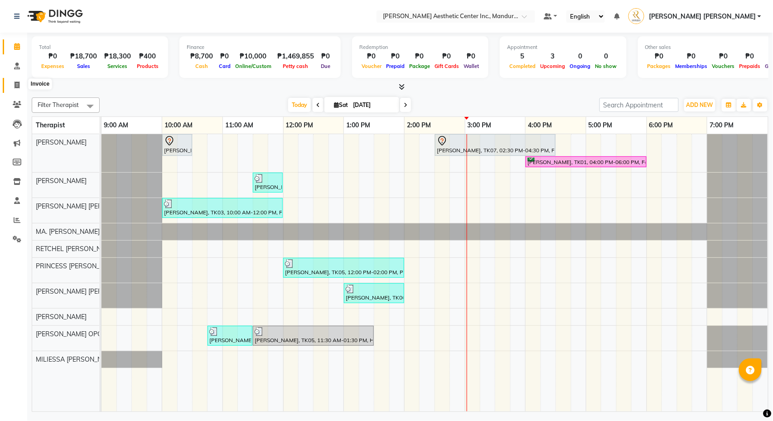
click at [17, 88] on span at bounding box center [17, 85] width 16 height 10
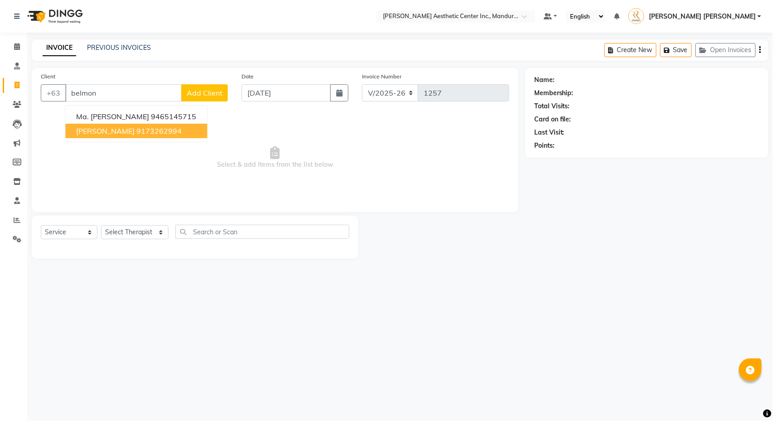
click at [106, 134] on span "[PERSON_NAME]" at bounding box center [106, 130] width 58 height 9
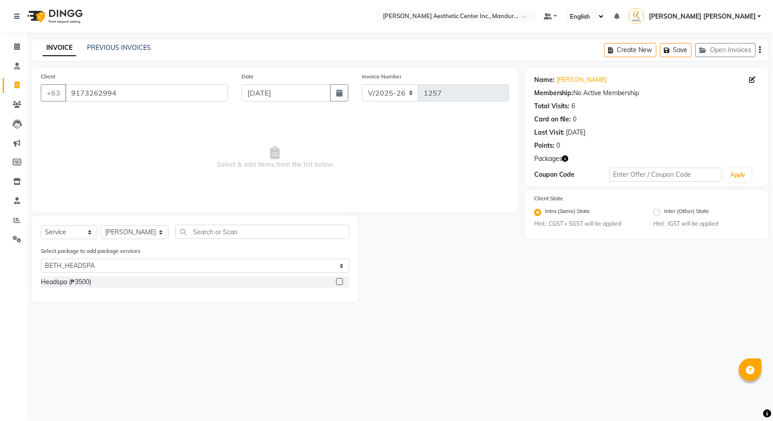
click at [337, 283] on label at bounding box center [339, 281] width 7 height 7
click at [337, 283] on input "checkbox" at bounding box center [339, 282] width 6 height 6
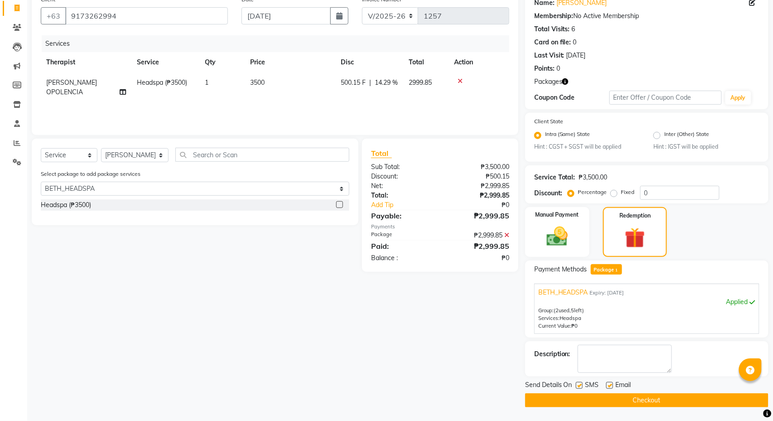
scroll to position [80, 0]
click at [613, 401] on button "Checkout" at bounding box center [646, 400] width 243 height 14
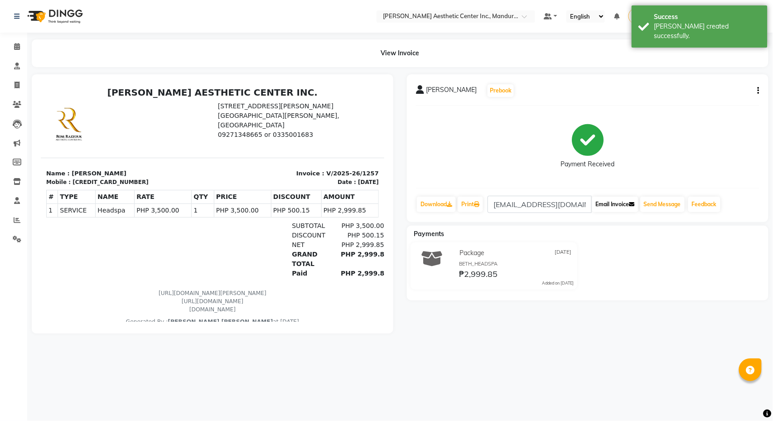
click at [616, 207] on button "Email Invoice" at bounding box center [615, 204] width 46 height 15
click at [662, 207] on button "Send Message" at bounding box center [662, 204] width 44 height 15
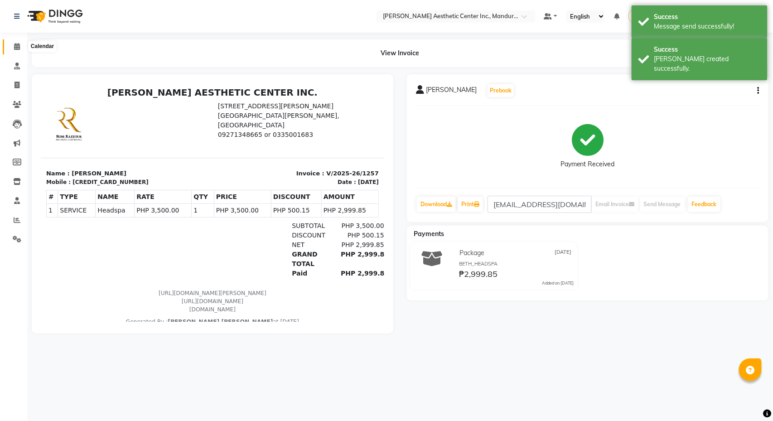
click at [20, 48] on span at bounding box center [17, 47] width 16 height 10
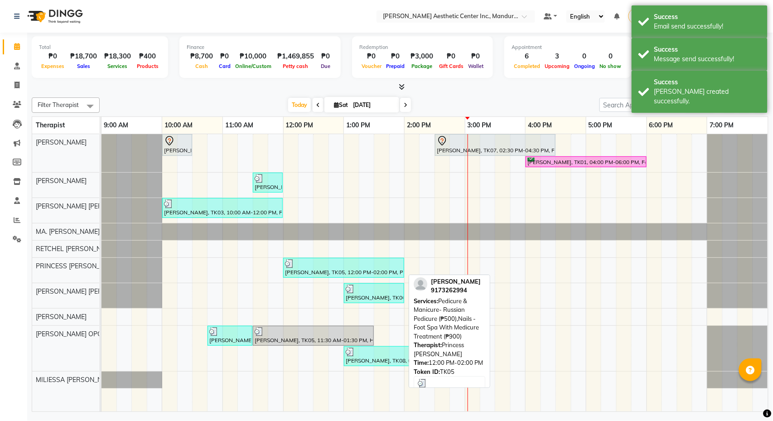
click at [305, 268] on div at bounding box center [343, 263] width 117 height 9
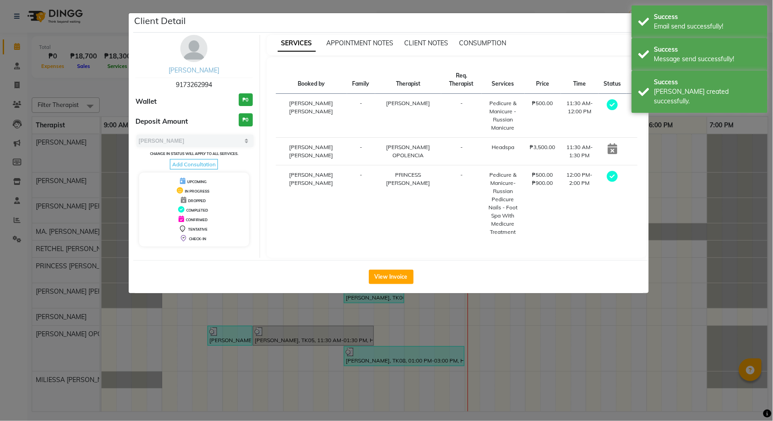
click at [202, 71] on link "[PERSON_NAME]" at bounding box center [194, 70] width 51 height 8
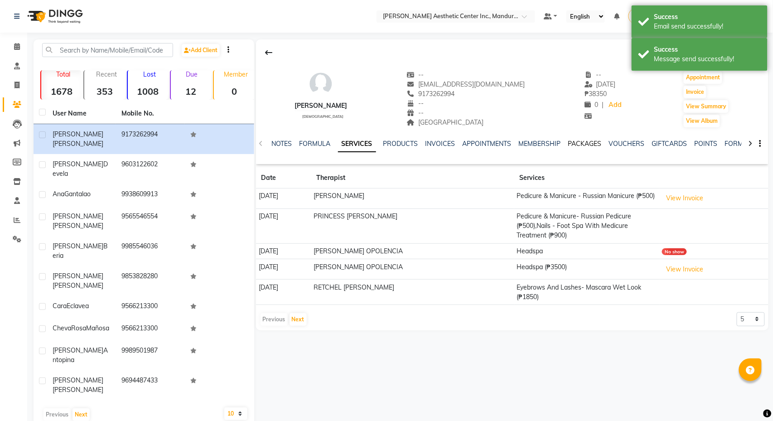
click at [593, 142] on link "PACKAGES" at bounding box center [585, 144] width 34 height 8
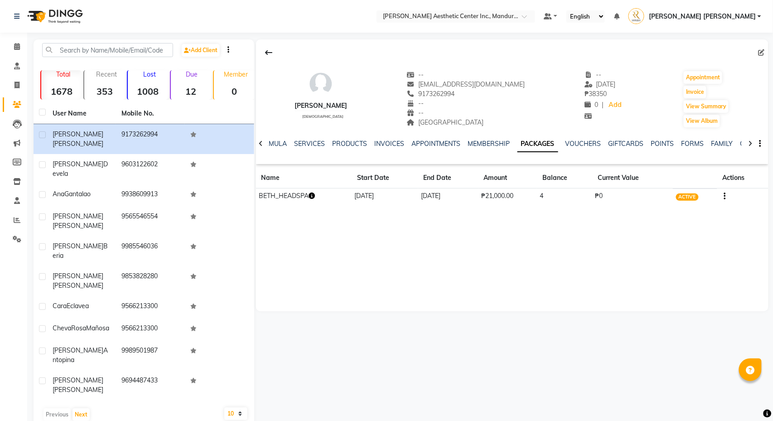
click at [315, 199] on icon "button" at bounding box center [312, 196] width 6 height 6
click at [16, 45] on icon at bounding box center [17, 46] width 6 height 7
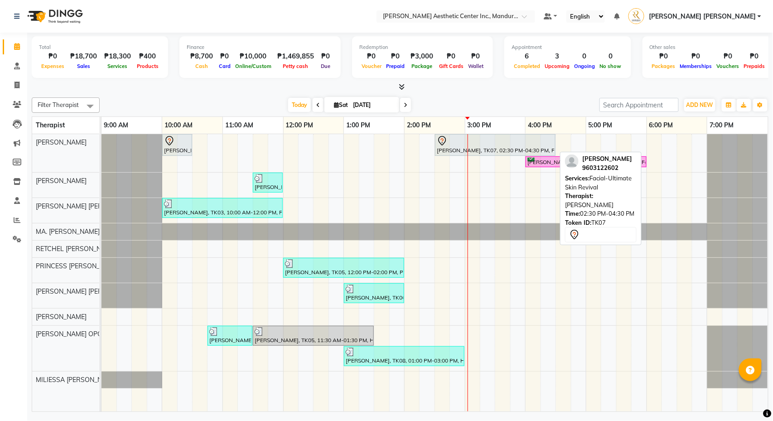
click at [499, 141] on div at bounding box center [495, 141] width 117 height 11
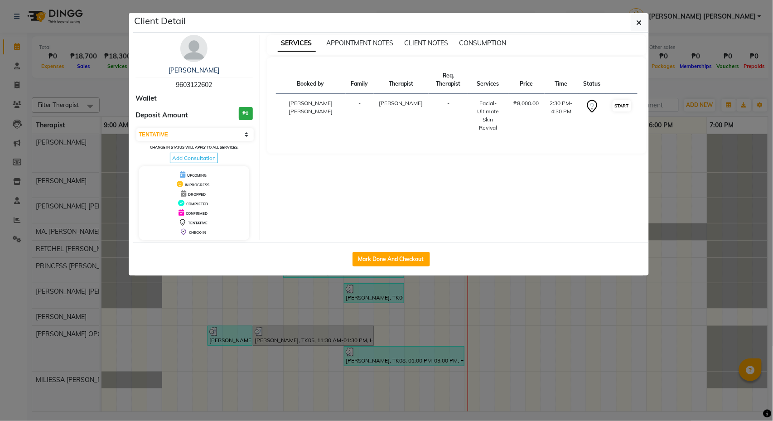
click at [618, 111] on button "START" at bounding box center [622, 105] width 19 height 11
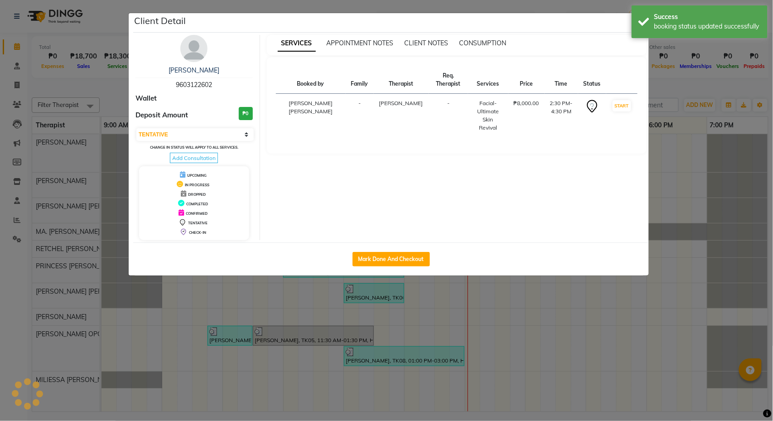
click at [663, 85] on ngb-modal-window "Client Detail [PERSON_NAME] 9603122602 Wallet Deposit Amount ₱0 Select IN SERVI…" at bounding box center [386, 210] width 773 height 421
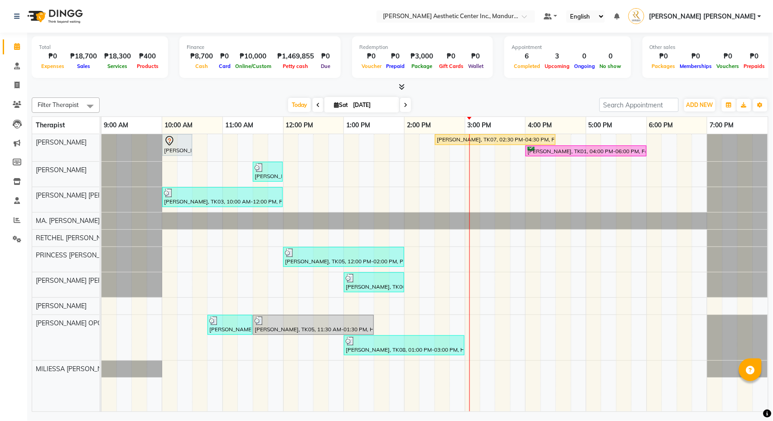
click at [400, 106] on span at bounding box center [405, 105] width 11 height 14
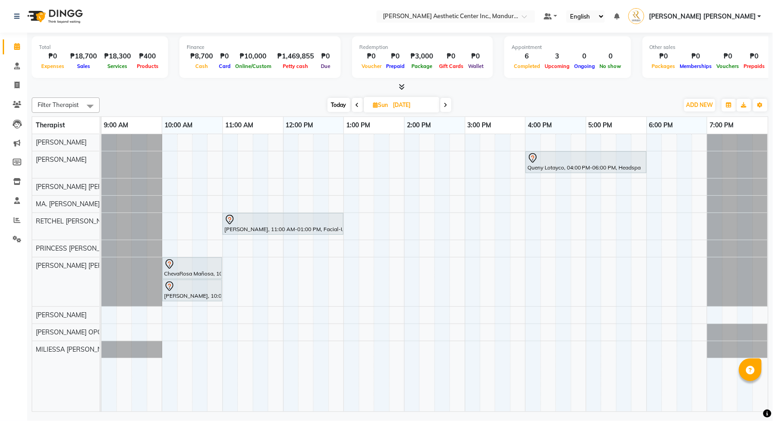
click at [359, 106] on span at bounding box center [357, 105] width 11 height 14
